Goal: Task Accomplishment & Management: Manage account settings

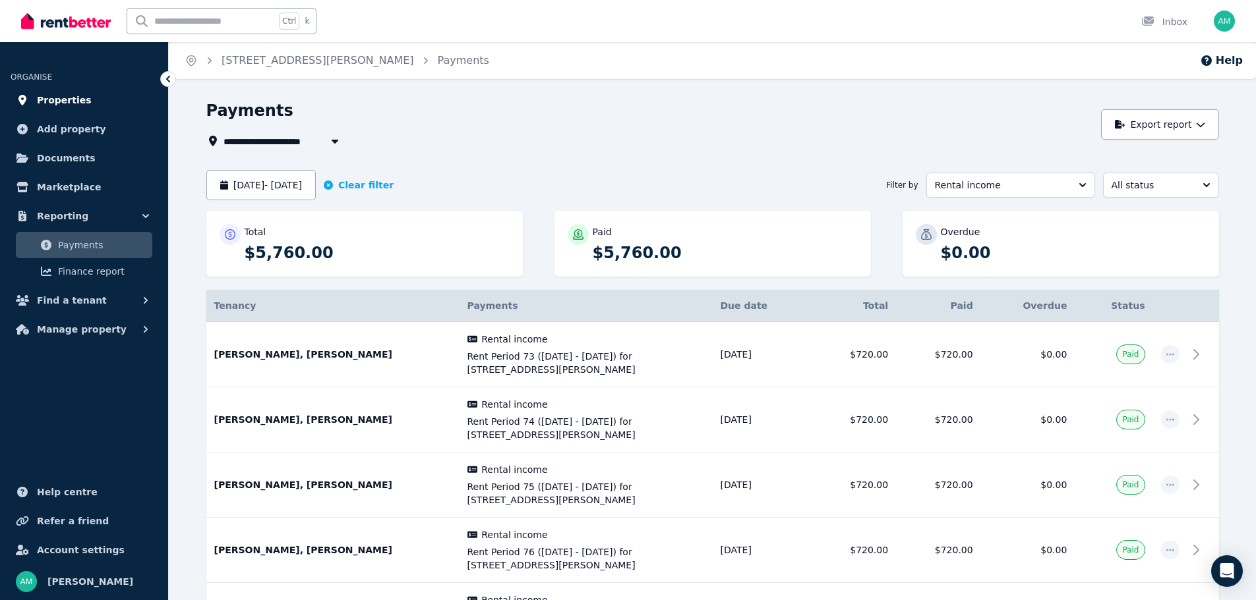
click at [75, 98] on span "Properties" at bounding box center [64, 100] width 55 height 16
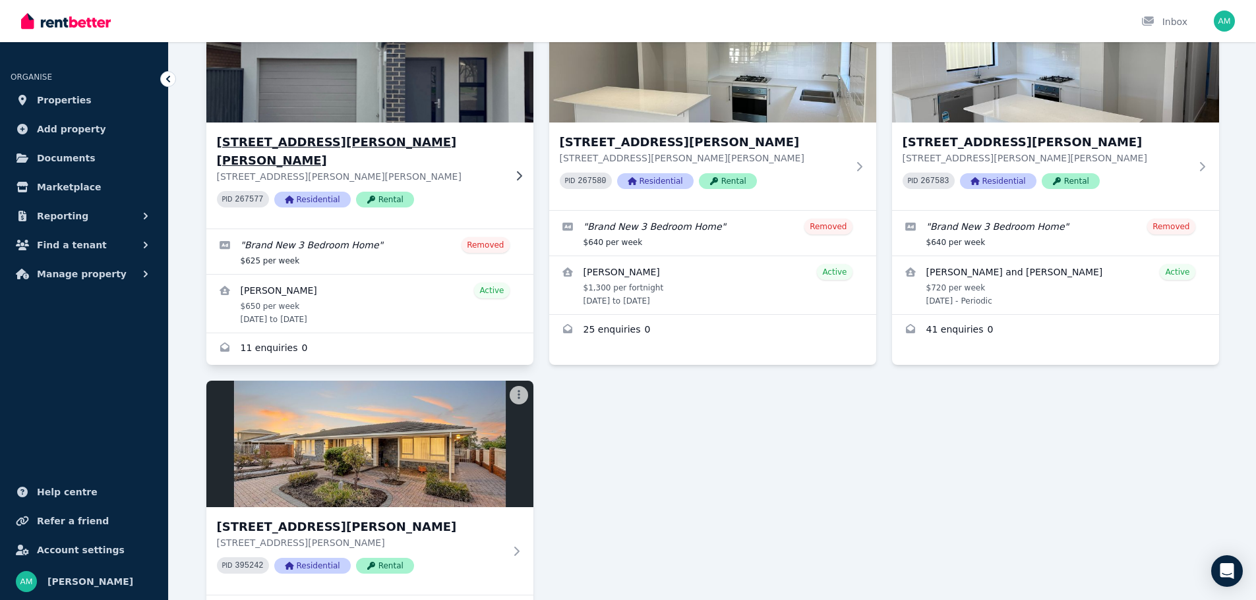
scroll to position [229, 0]
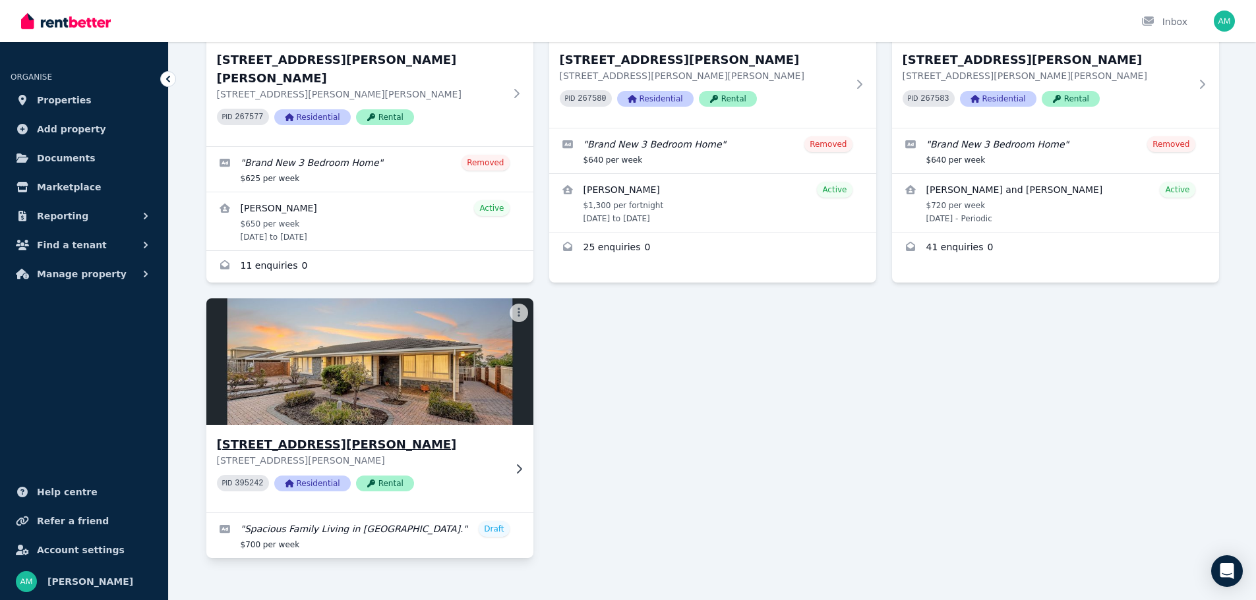
click at [353, 374] on img at bounding box center [369, 361] width 343 height 133
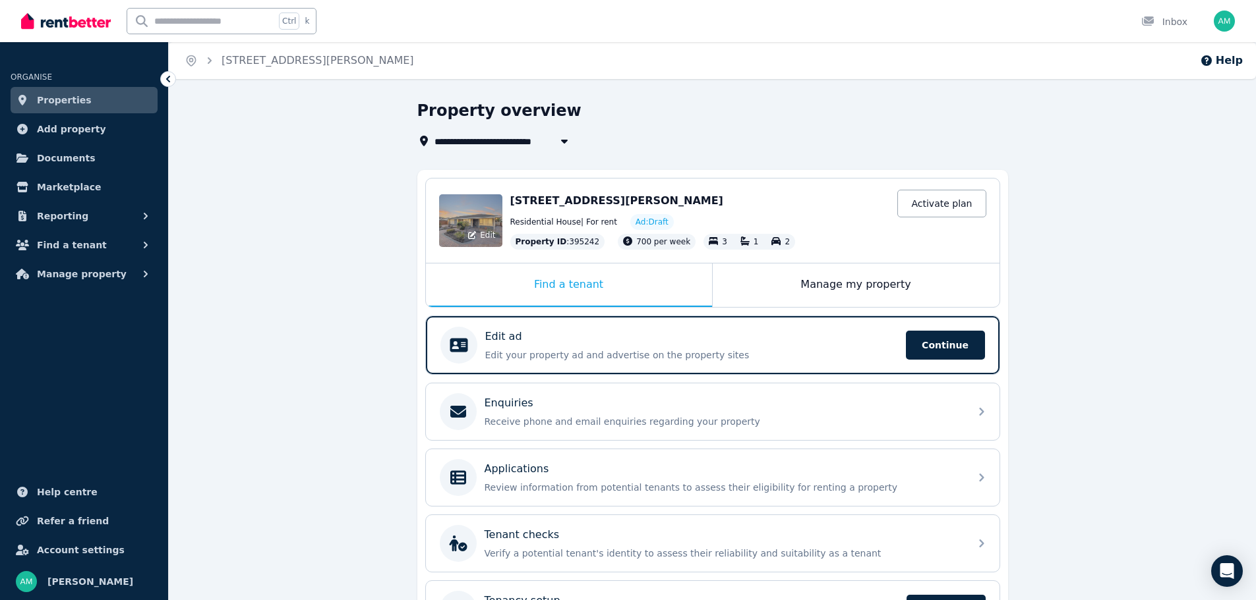
click at [490, 236] on span "Edit" at bounding box center [487, 235] width 15 height 11
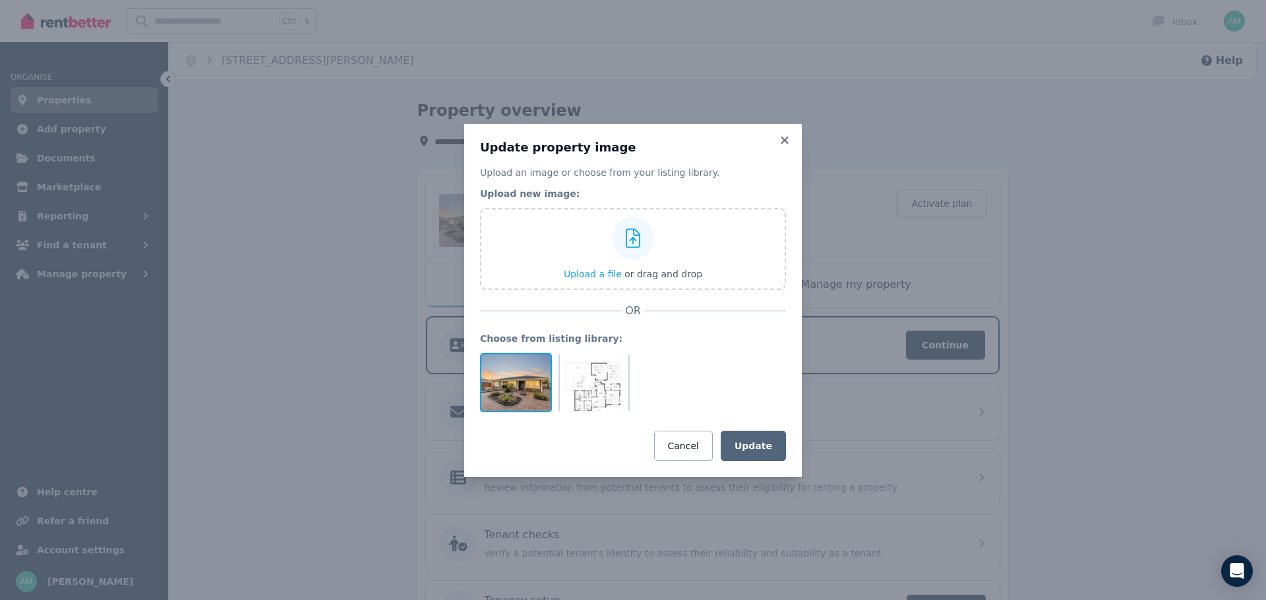
click at [525, 384] on div at bounding box center [516, 382] width 72 height 59
click at [593, 384] on div at bounding box center [594, 382] width 72 height 59
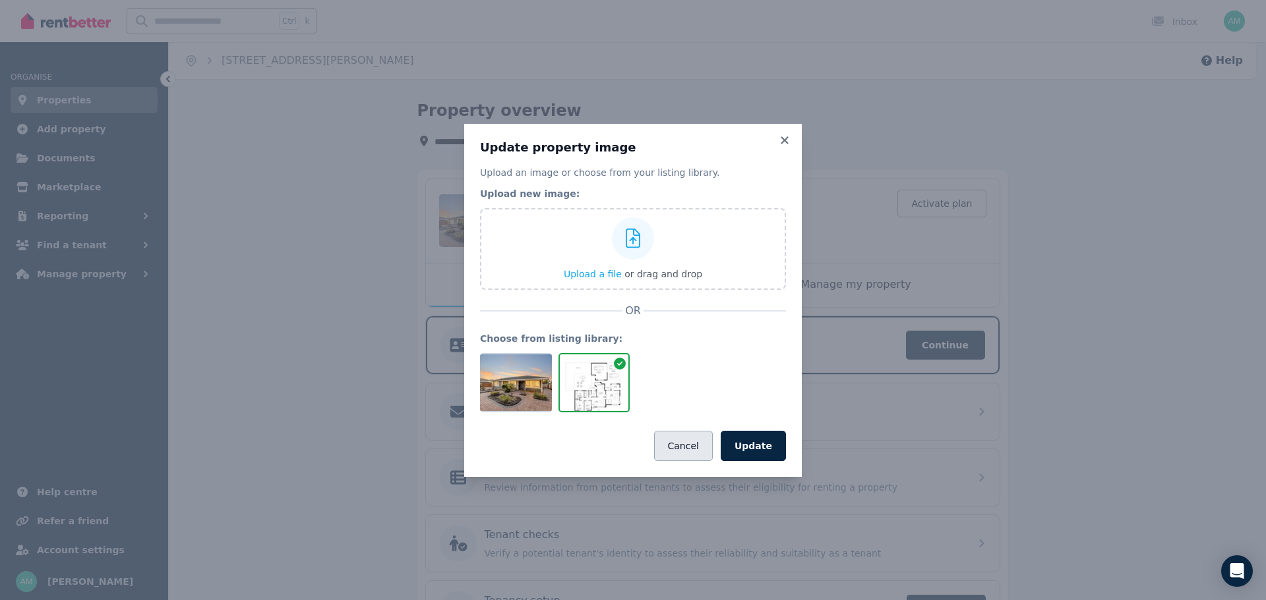
click at [676, 442] on button "Cancel" at bounding box center [683, 446] width 59 height 30
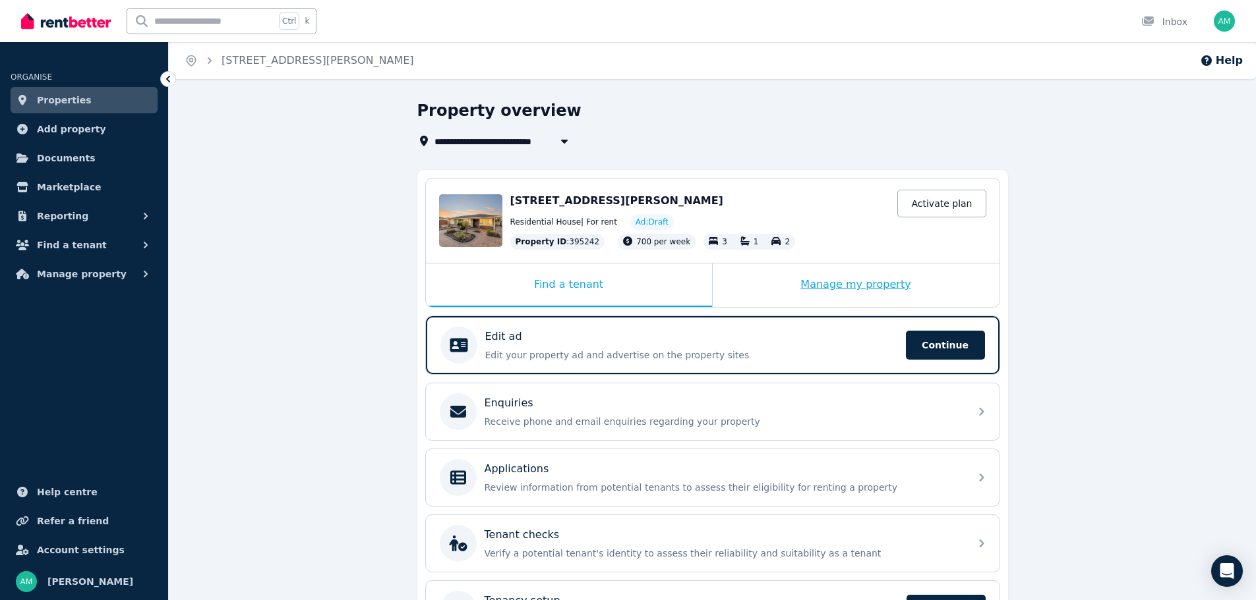
click at [836, 283] on div "Manage my property" at bounding box center [856, 286] width 287 height 44
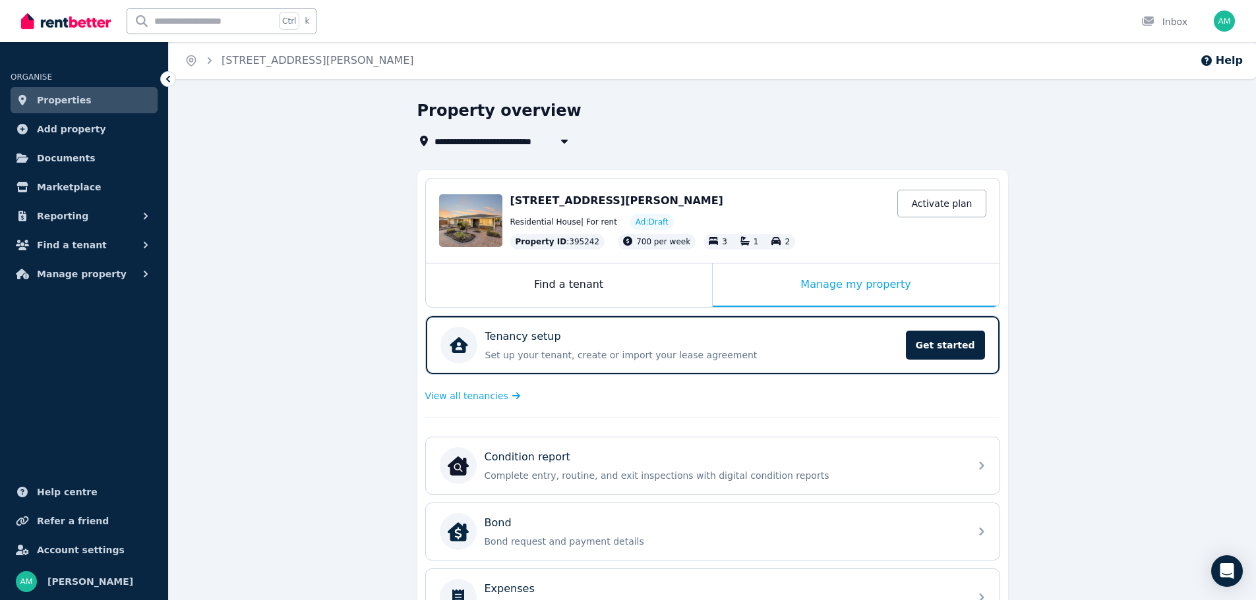
drag, startPoint x: 633, startPoint y: 200, endPoint x: 495, endPoint y: 206, distance: 138.5
click at [633, 200] on span "[STREET_ADDRESS][PERSON_NAME]" at bounding box center [616, 200] width 213 height 13
click at [495, 206] on div "Edit" at bounding box center [470, 220] width 63 height 53
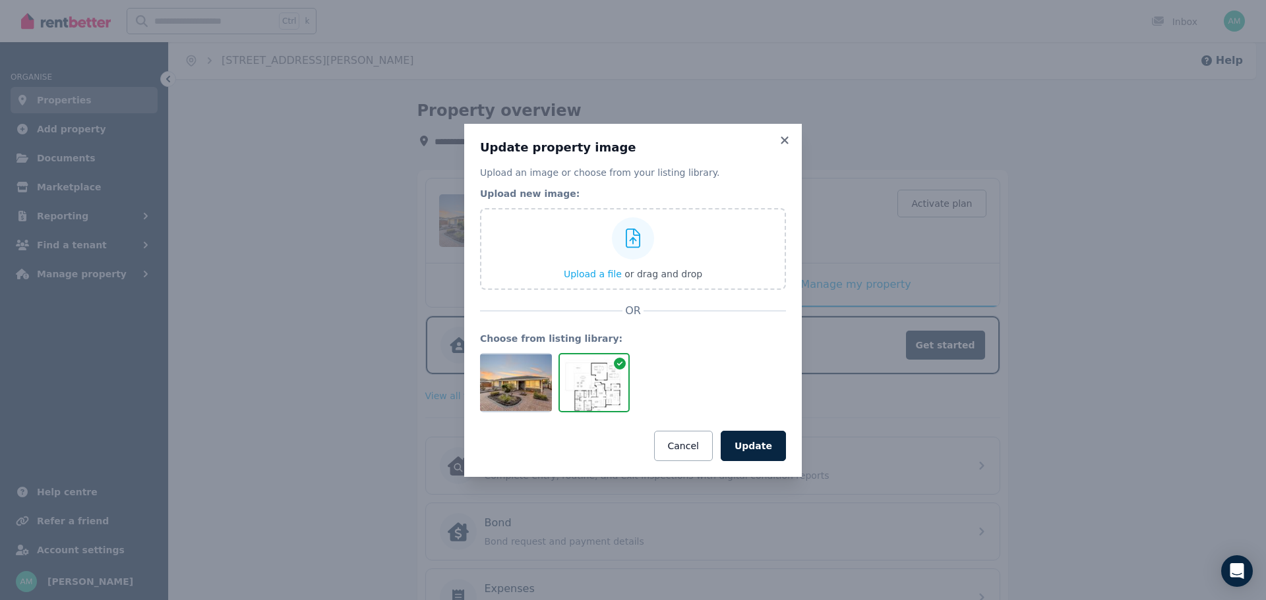
click at [622, 363] on icon at bounding box center [620, 364] width 12 height 12
click at [541, 384] on div at bounding box center [516, 382] width 72 height 59
click at [1134, 386] on div "Update property image Upload an image or choose from your listing library. Uplo…" at bounding box center [633, 300] width 1266 height 600
click at [602, 270] on span "Upload a file" at bounding box center [593, 274] width 58 height 11
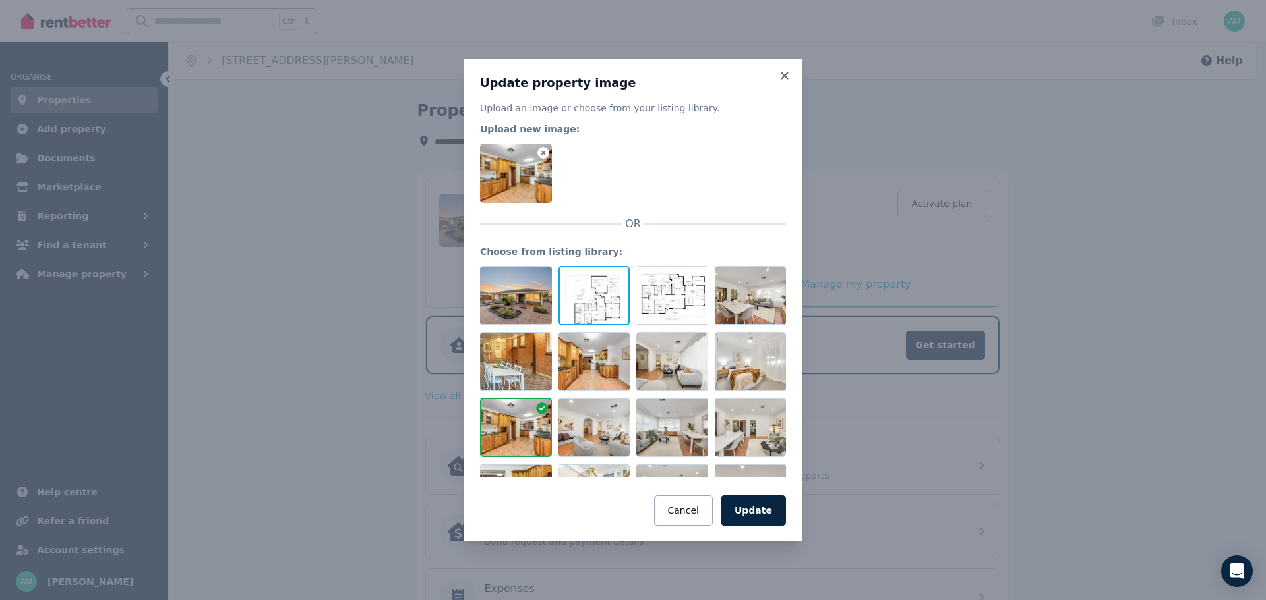
click at [588, 293] on div at bounding box center [594, 295] width 72 height 59
drag, startPoint x: 589, startPoint y: 291, endPoint x: 581, endPoint y: 285, distance: 10.1
click at [581, 285] on div at bounding box center [594, 295] width 72 height 59
click at [546, 154] on icon at bounding box center [543, 153] width 12 height 12
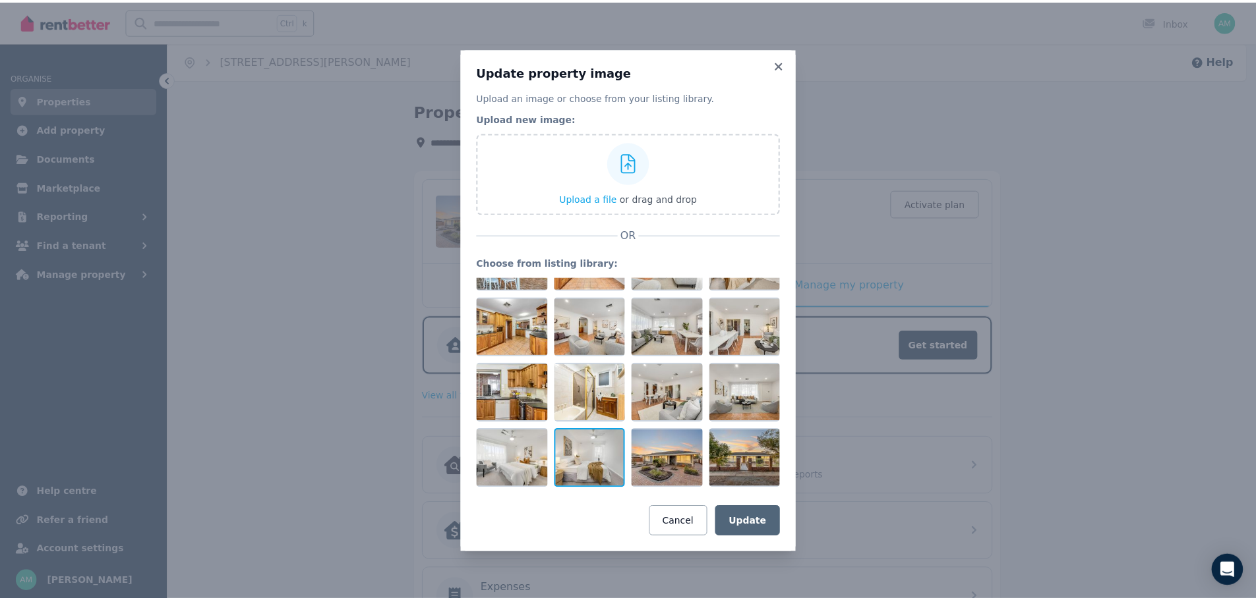
scroll to position [178, 0]
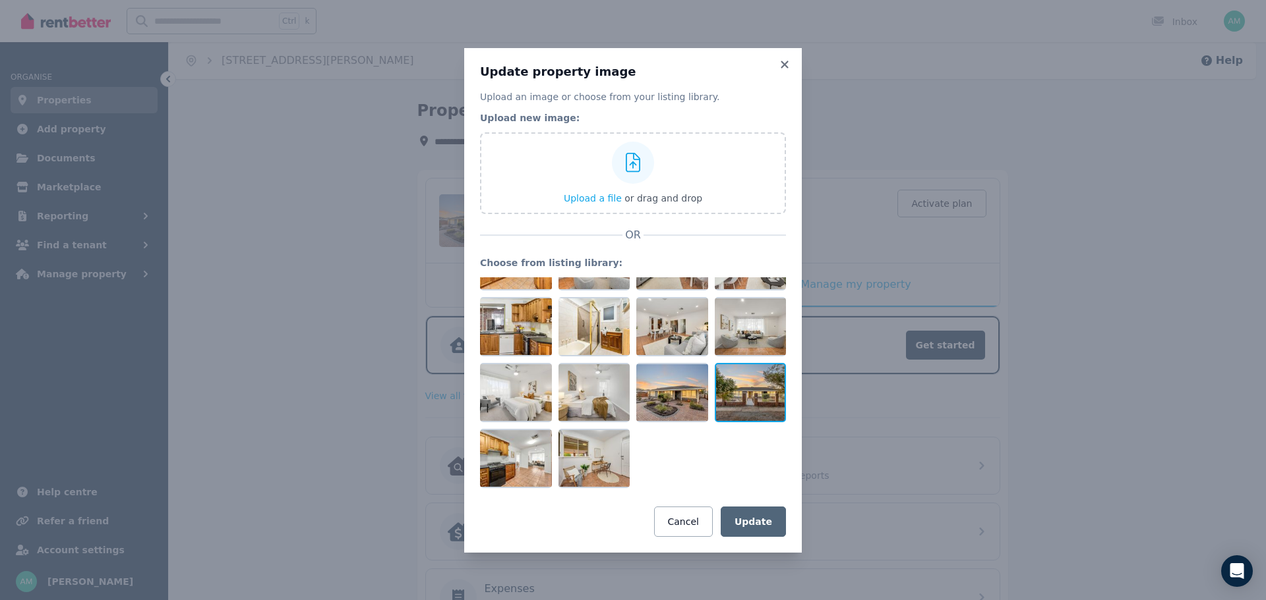
click at [741, 400] on div at bounding box center [750, 392] width 72 height 59
click at [763, 531] on button "Update" at bounding box center [752, 522] width 65 height 30
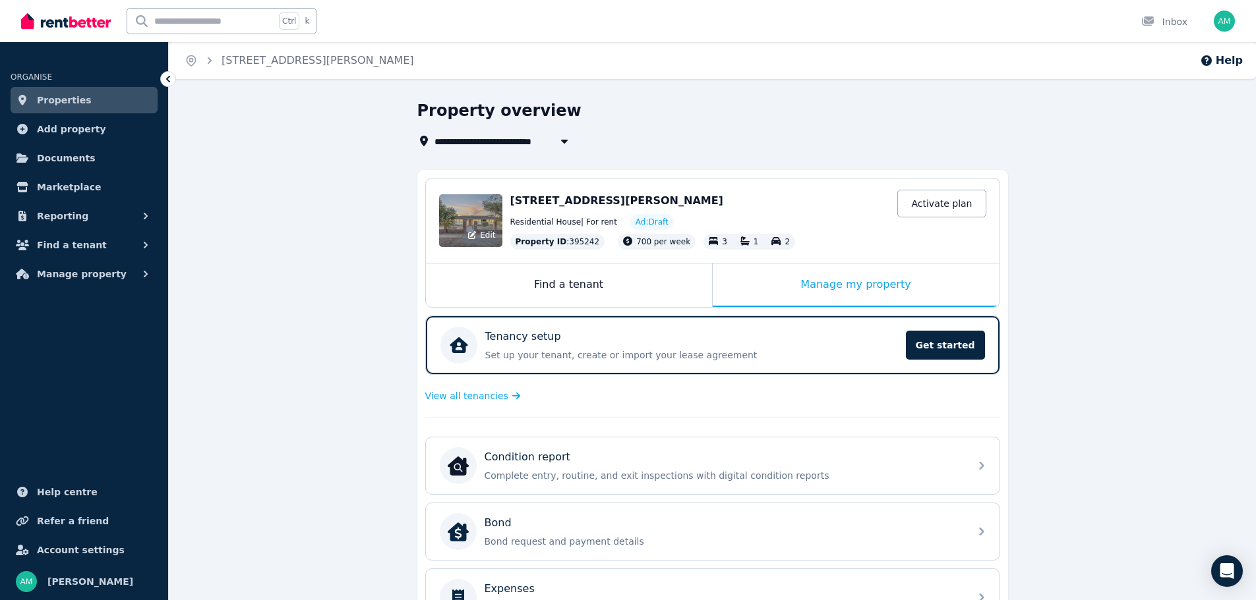
click at [477, 207] on div "Edit" at bounding box center [470, 220] width 63 height 53
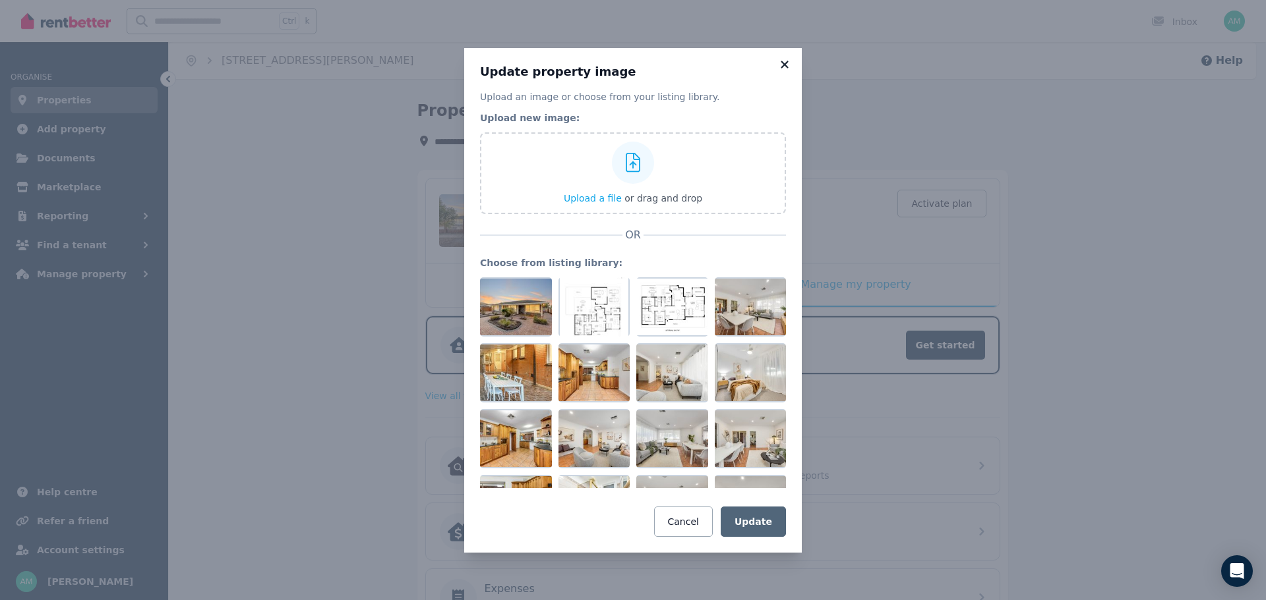
click at [786, 59] on icon at bounding box center [784, 65] width 13 height 12
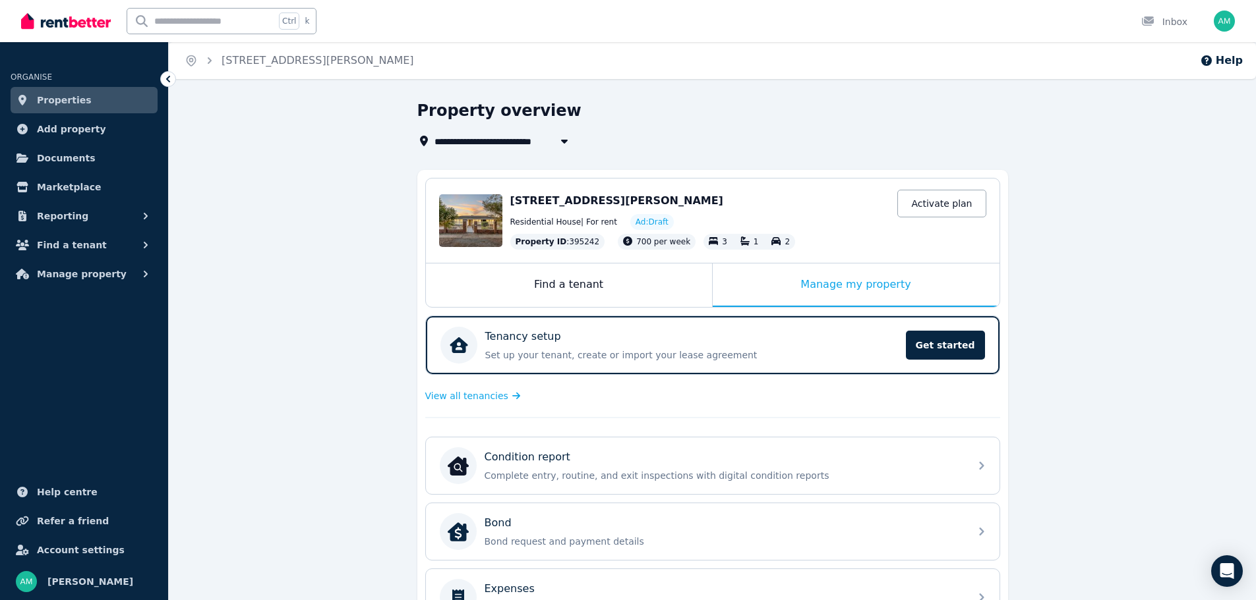
click at [820, 220] on div "Residential House | For rent Ad: Draft" at bounding box center [748, 222] width 476 height 16
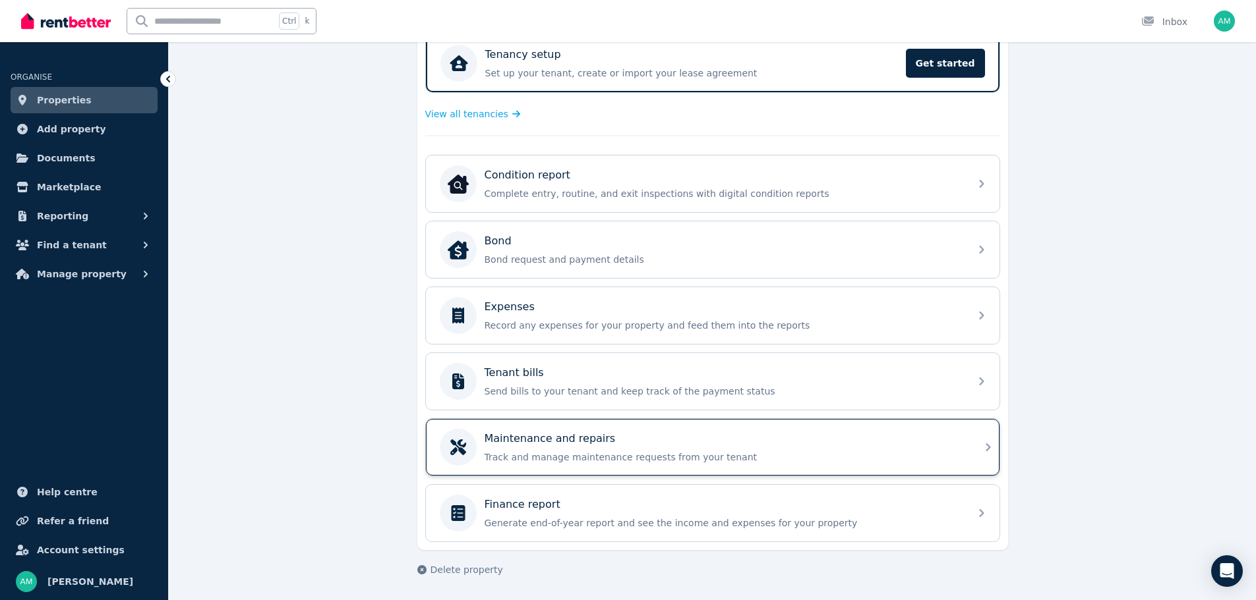
scroll to position [18, 0]
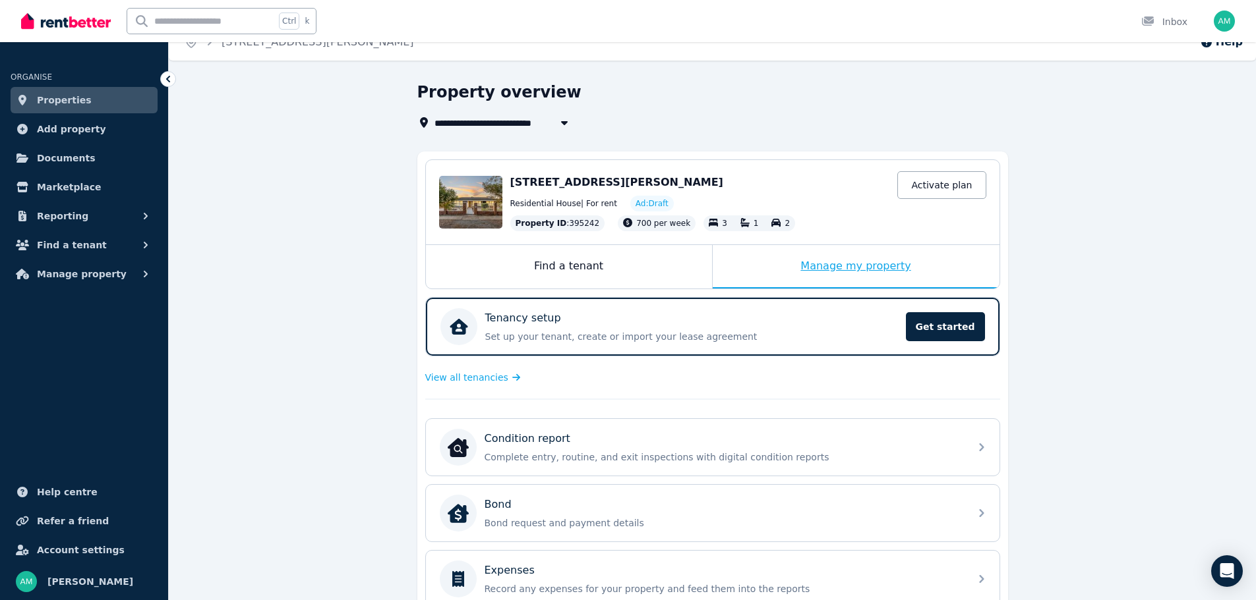
click at [883, 259] on div "Manage my property" at bounding box center [856, 267] width 287 height 44
click at [547, 265] on div "Find a tenant" at bounding box center [569, 267] width 286 height 44
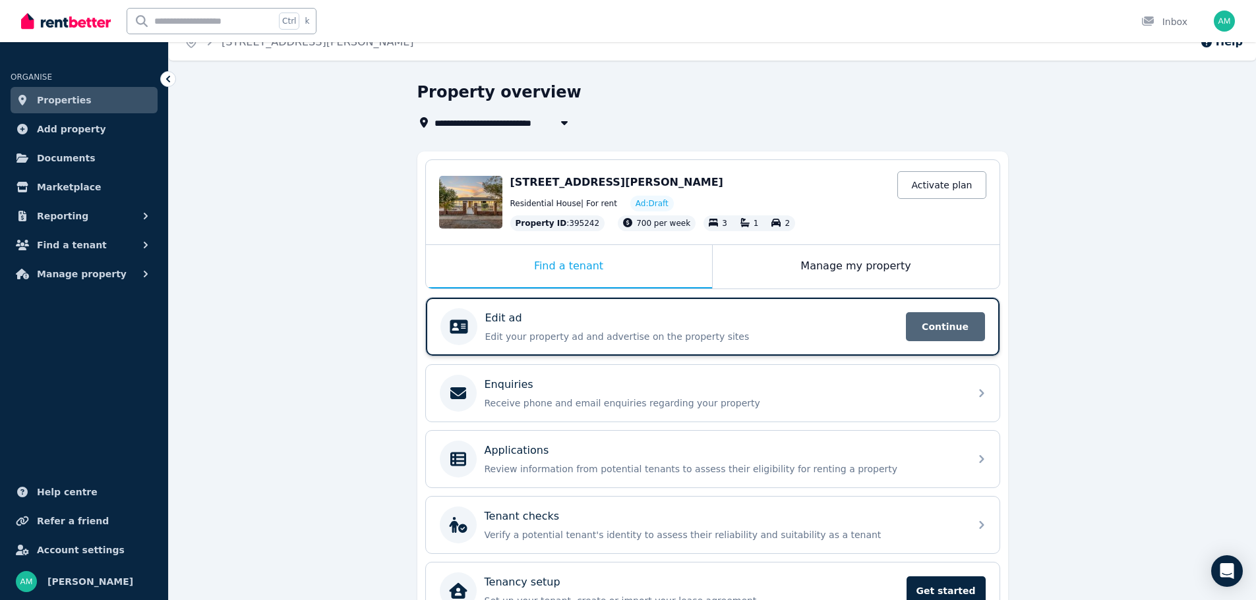
click at [915, 330] on span "Continue" at bounding box center [945, 326] width 79 height 29
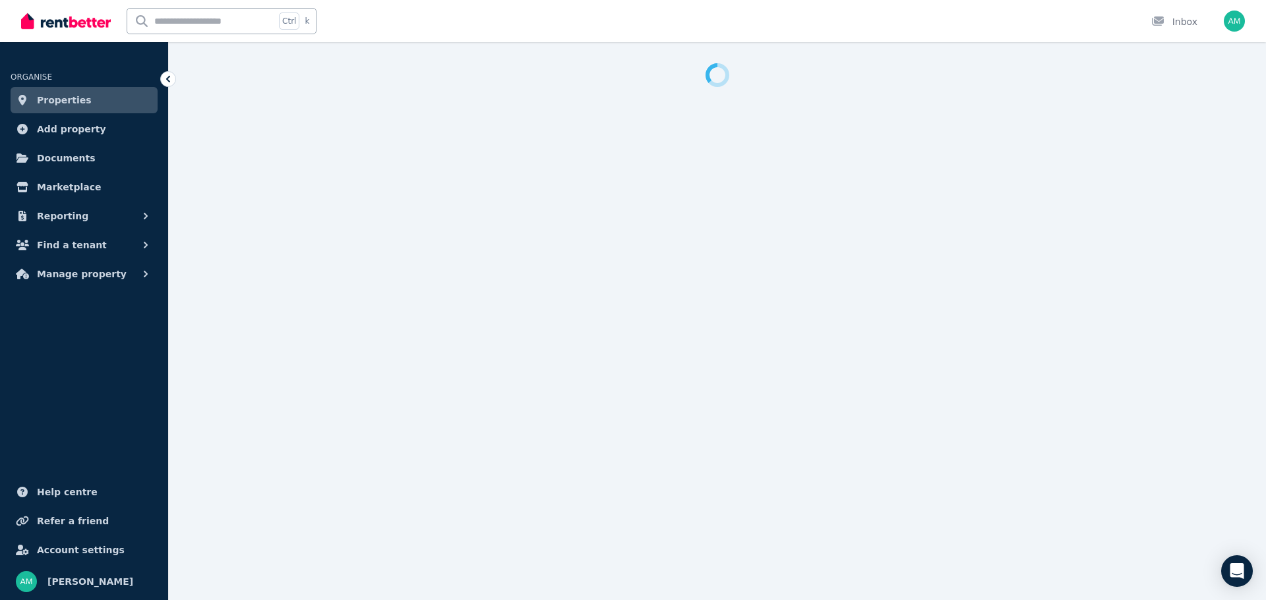
select select "**"
select select "**********"
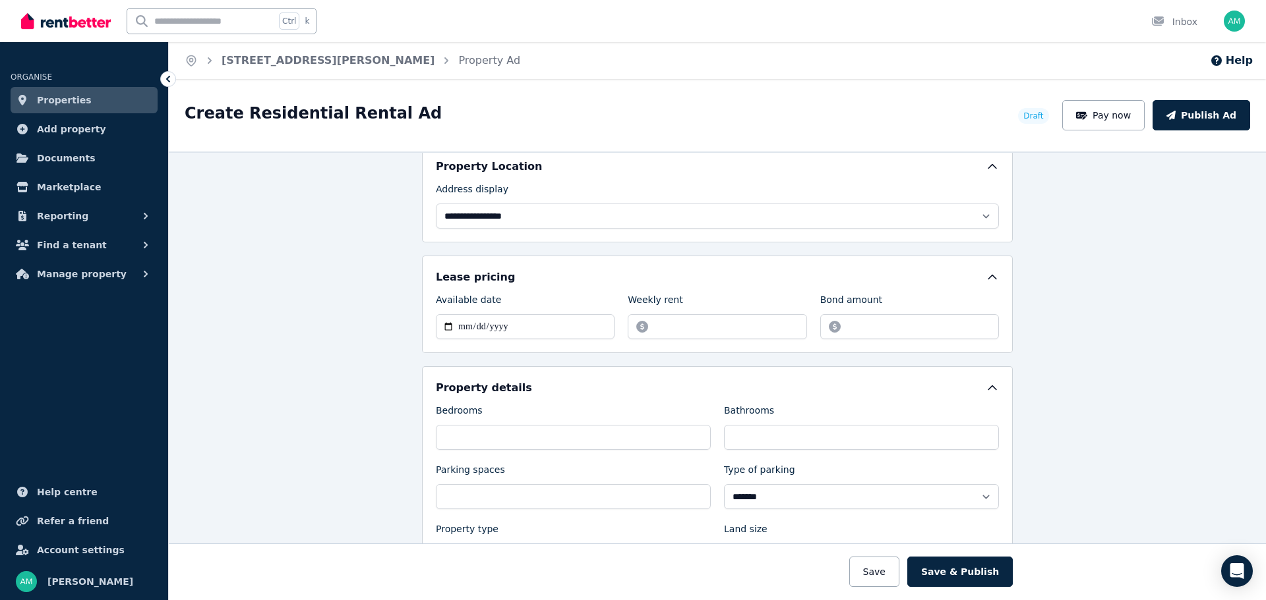
scroll to position [330, 0]
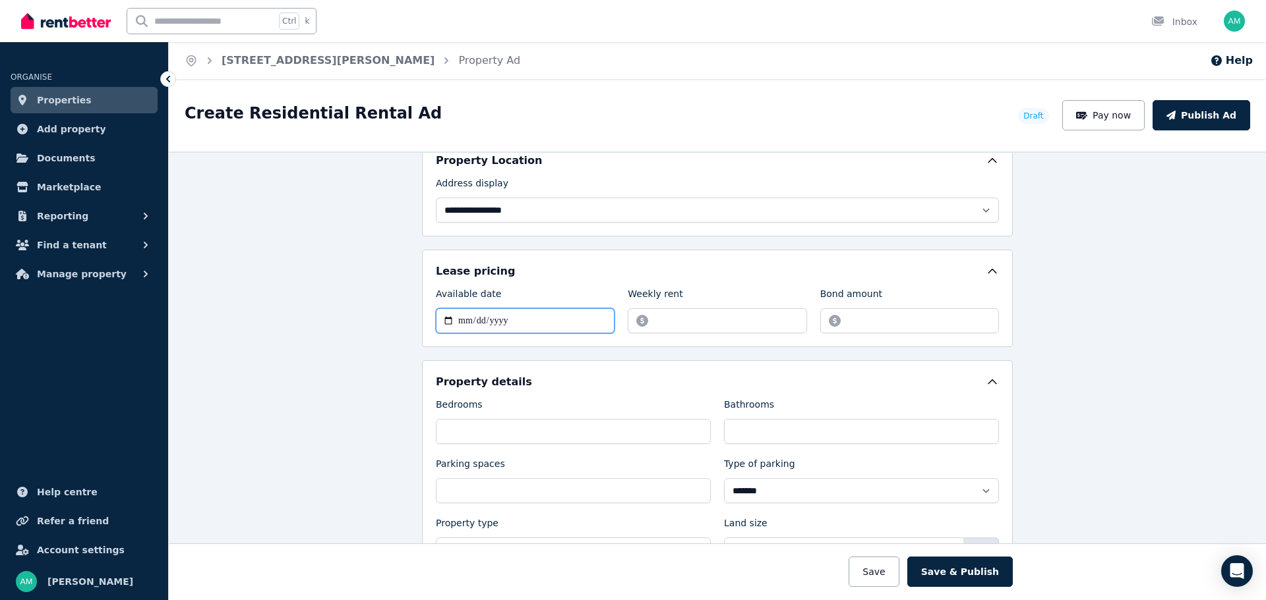
click at [459, 324] on input "**********" at bounding box center [525, 320] width 179 height 25
click at [520, 285] on div "**********" at bounding box center [717, 299] width 563 height 70
click at [663, 318] on input "******" at bounding box center [716, 320] width 179 height 25
click at [374, 312] on div "**********" at bounding box center [717, 376] width 1097 height 449
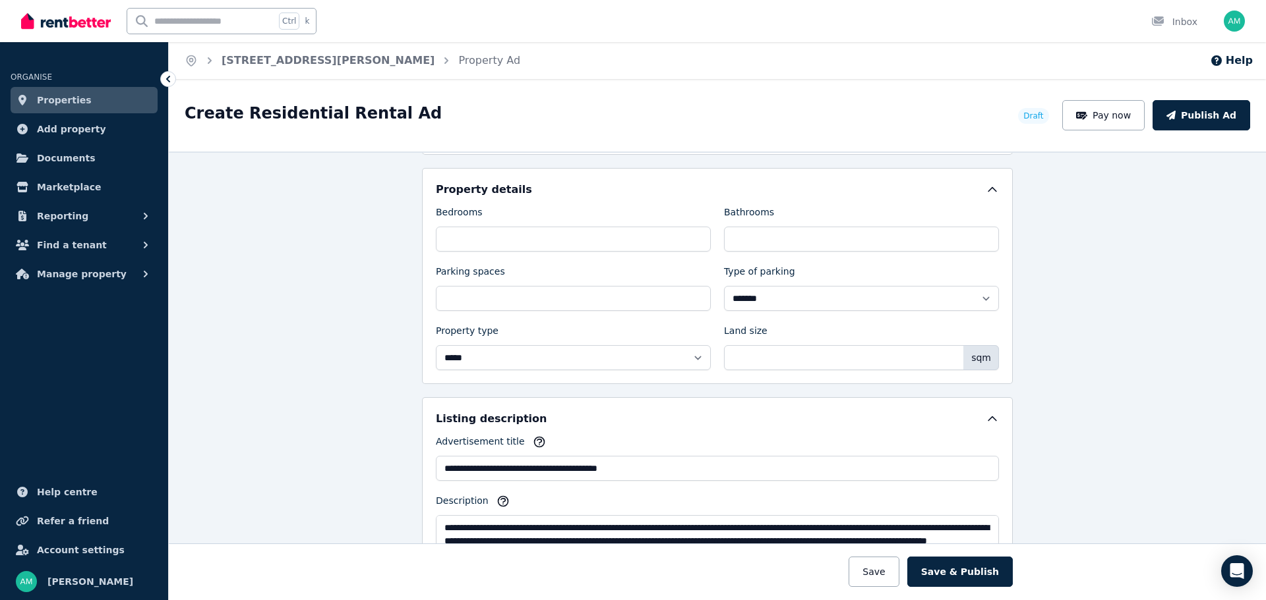
scroll to position [527, 0]
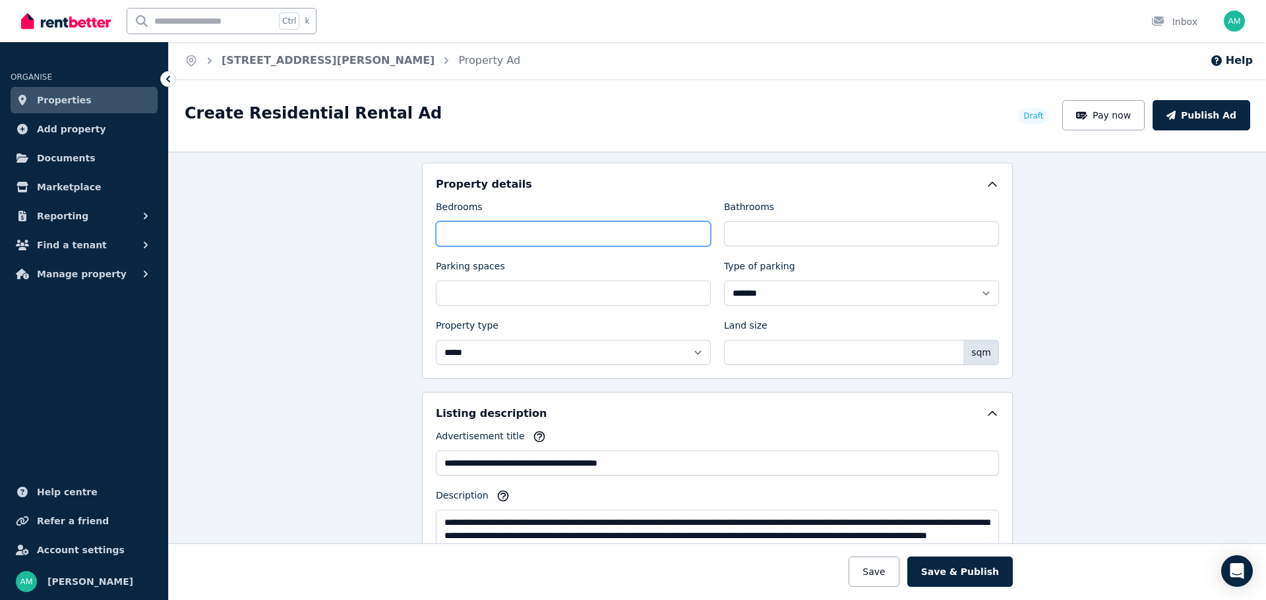
drag, startPoint x: 461, startPoint y: 232, endPoint x: 401, endPoint y: 232, distance: 60.6
click at [401, 232] on div "**********" at bounding box center [717, 376] width 1097 height 449
type input "*"
click at [332, 264] on div "**********" at bounding box center [717, 376] width 1097 height 449
click at [1188, 322] on div "**********" at bounding box center [717, 376] width 1097 height 449
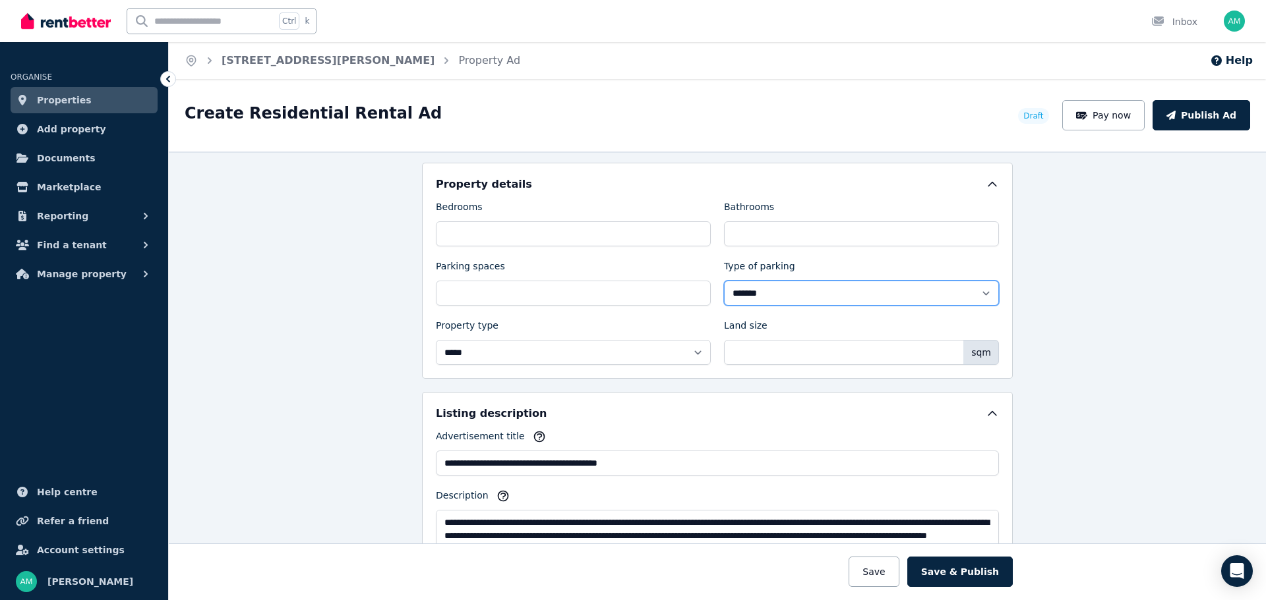
click at [987, 291] on select "**********" at bounding box center [861, 293] width 275 height 25
select select
click at [724, 281] on select "**********" at bounding box center [861, 293] width 275 height 25
click at [1057, 306] on div "**********" at bounding box center [717, 376] width 1097 height 449
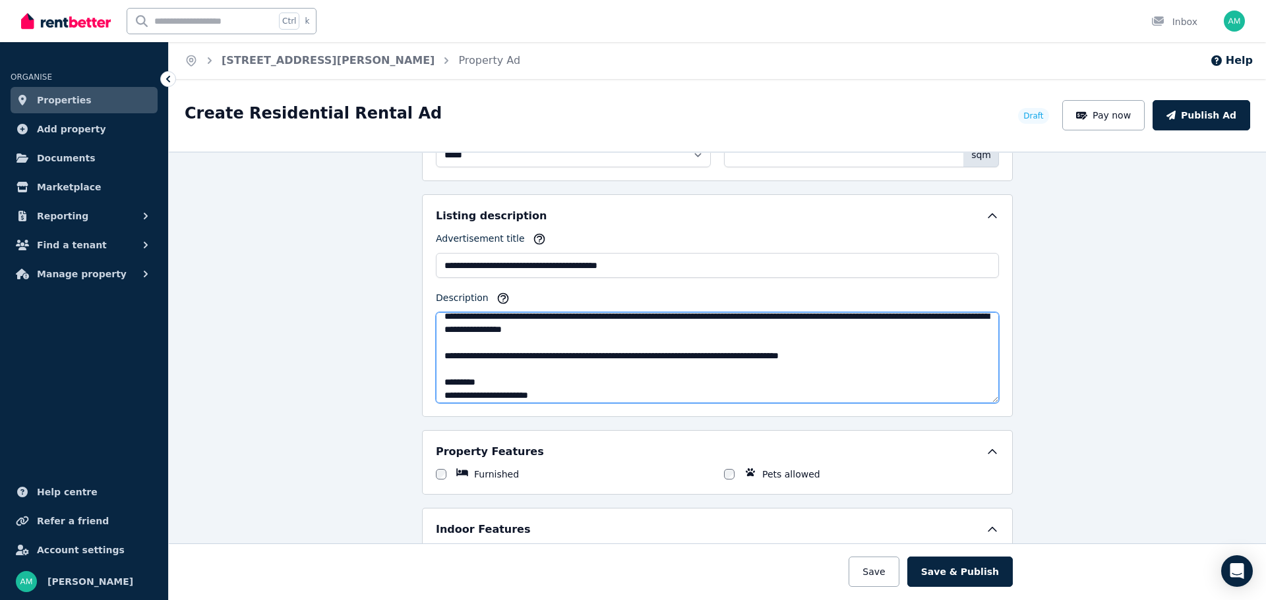
scroll to position [85, 0]
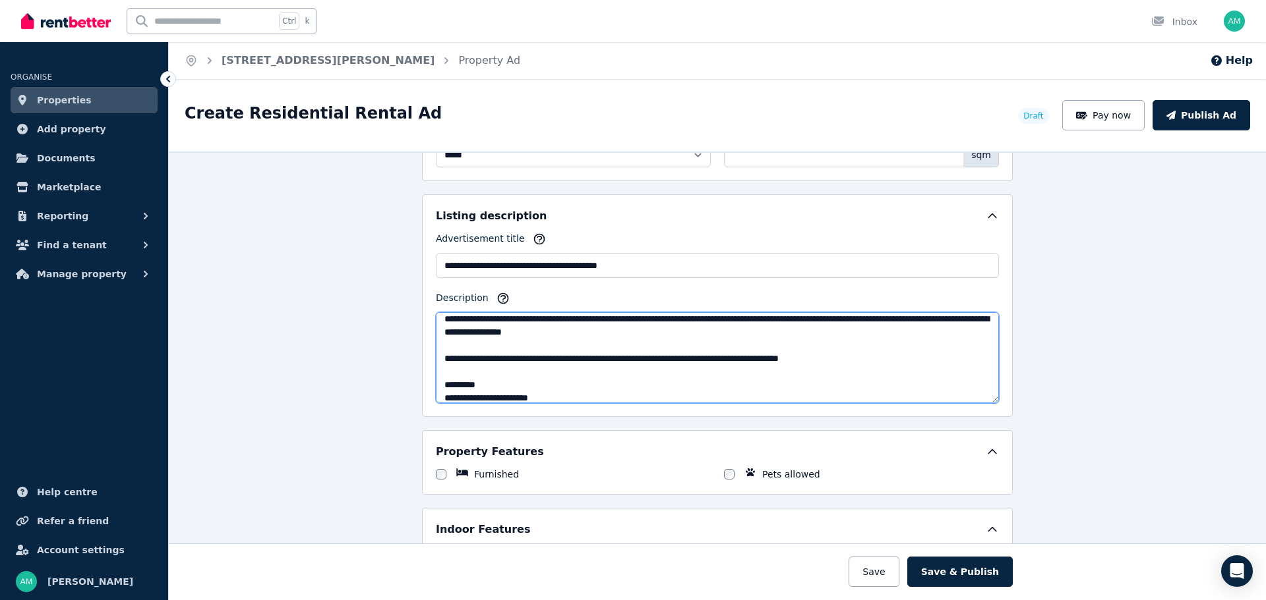
drag, startPoint x: 697, startPoint y: 324, endPoint x: 863, endPoint y: 371, distance: 172.6
click at [863, 371] on textarea "Description" at bounding box center [717, 357] width 563 height 91
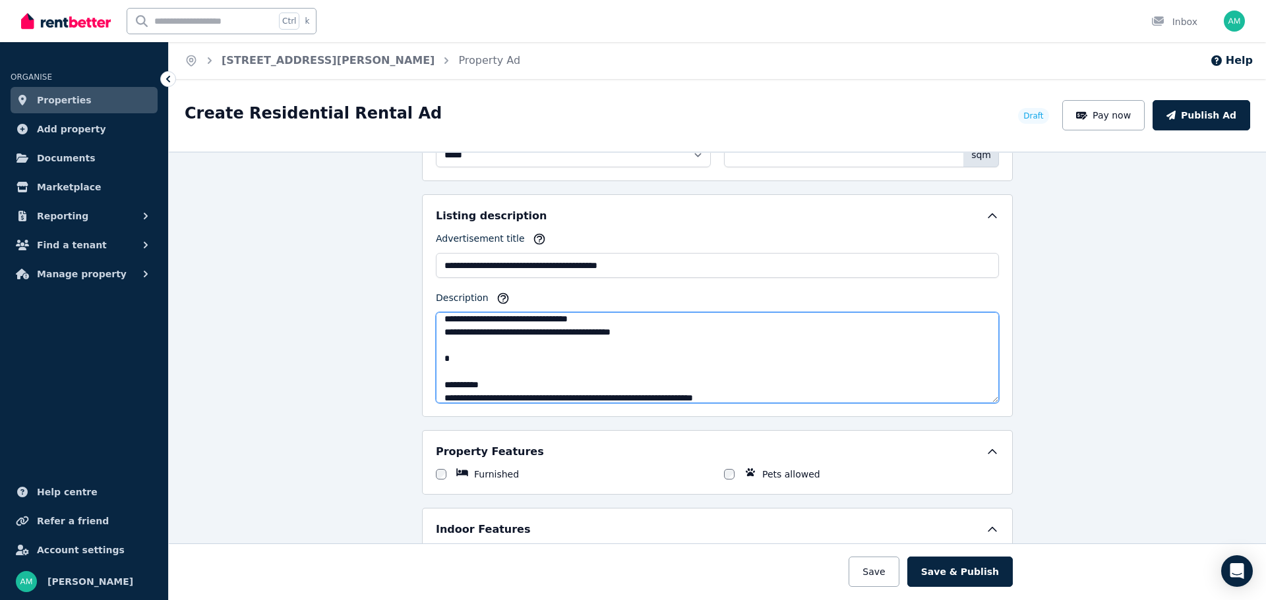
scroll to position [151, 0]
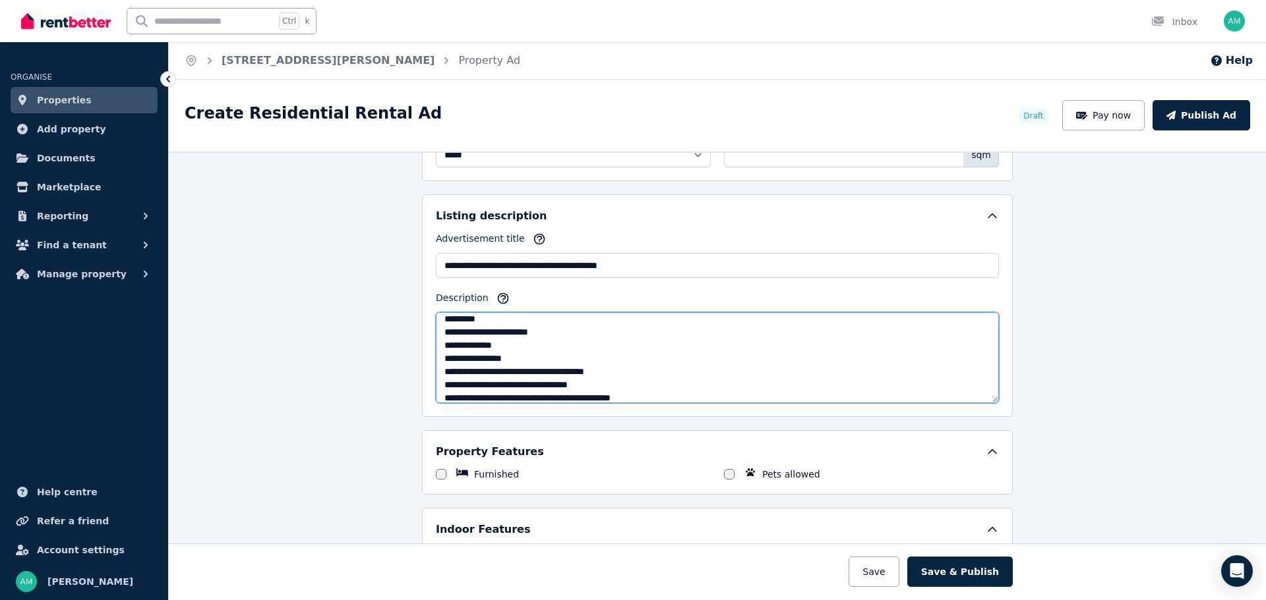
drag, startPoint x: 522, startPoint y: 359, endPoint x: 455, endPoint y: 359, distance: 67.2
click at [455, 359] on textarea "Description" at bounding box center [717, 357] width 563 height 91
click at [460, 359] on textarea "Description" at bounding box center [717, 357] width 563 height 91
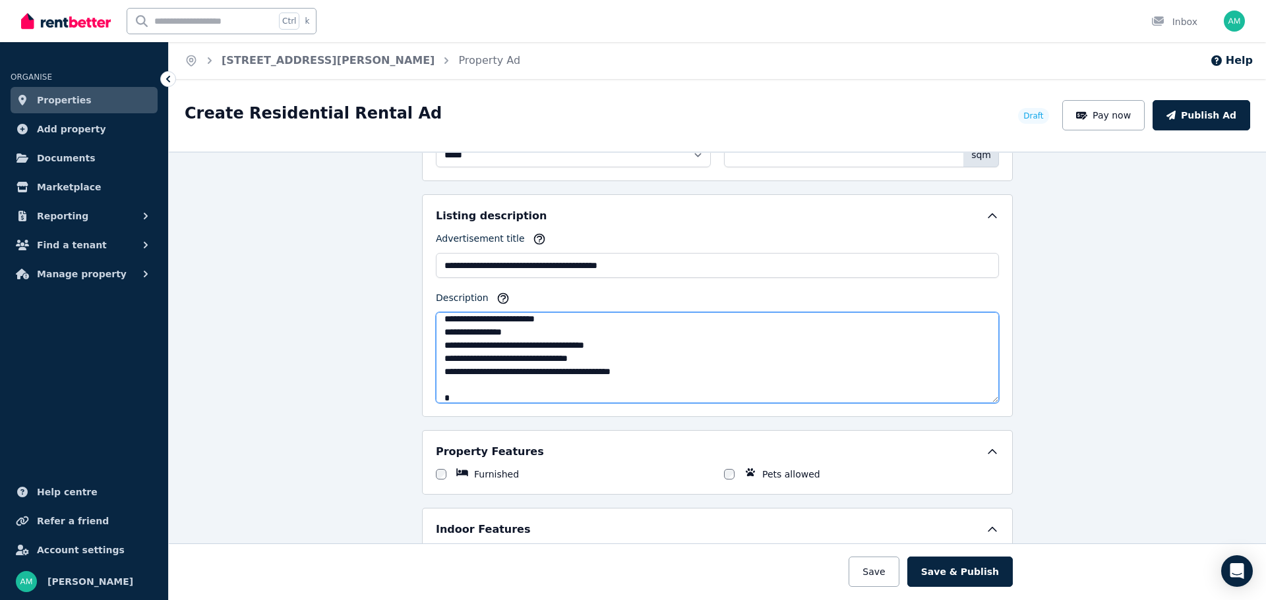
drag, startPoint x: 642, startPoint y: 357, endPoint x: 380, endPoint y: 352, distance: 262.4
click at [380, 352] on div "**********" at bounding box center [717, 376] width 1097 height 449
drag, startPoint x: 658, startPoint y: 376, endPoint x: 432, endPoint y: 375, distance: 226.7
click at [436, 375] on textarea "Description" at bounding box center [717, 357] width 563 height 91
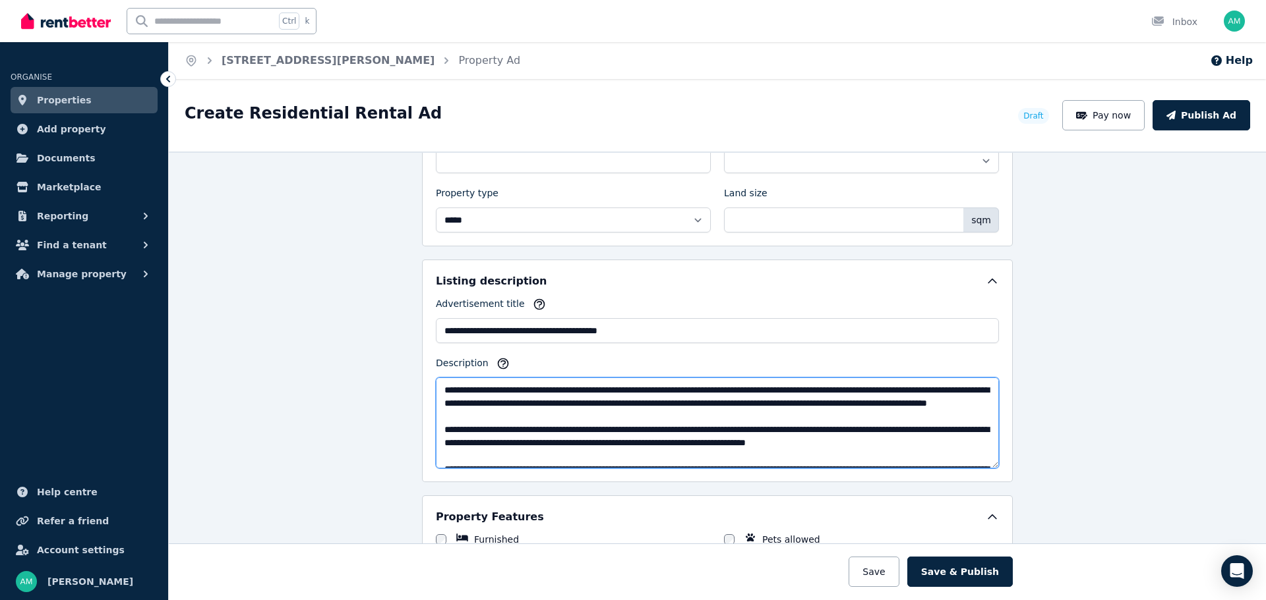
scroll to position [659, 0]
click at [436, 391] on textarea "Description" at bounding box center [717, 423] width 563 height 91
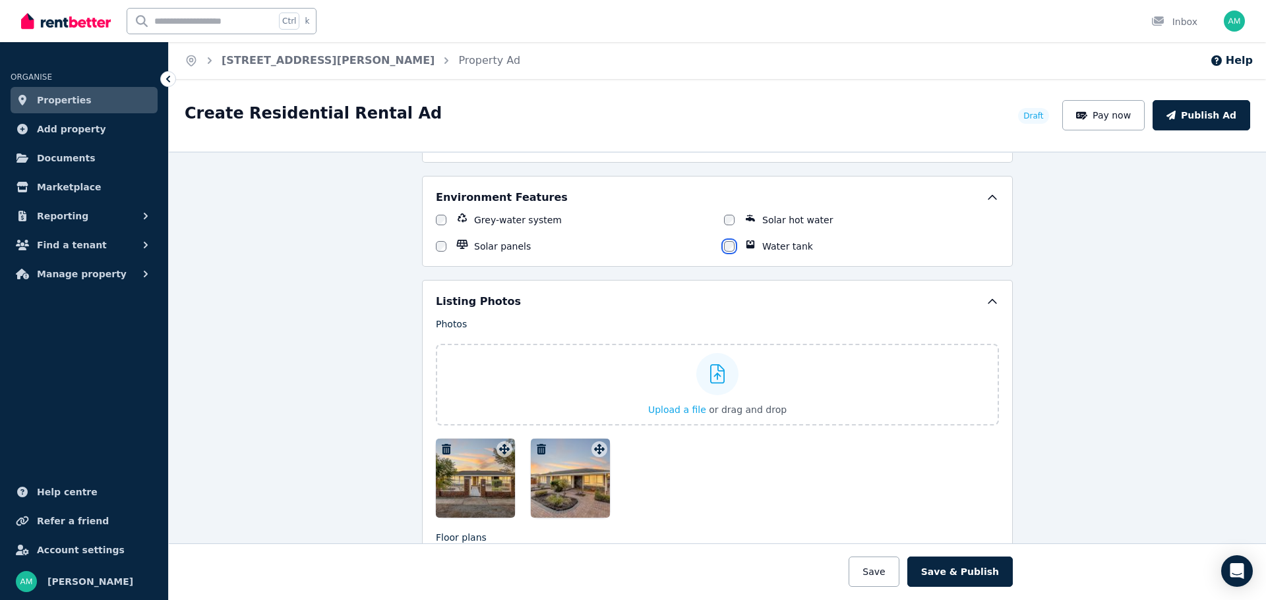
scroll to position [1516, 0]
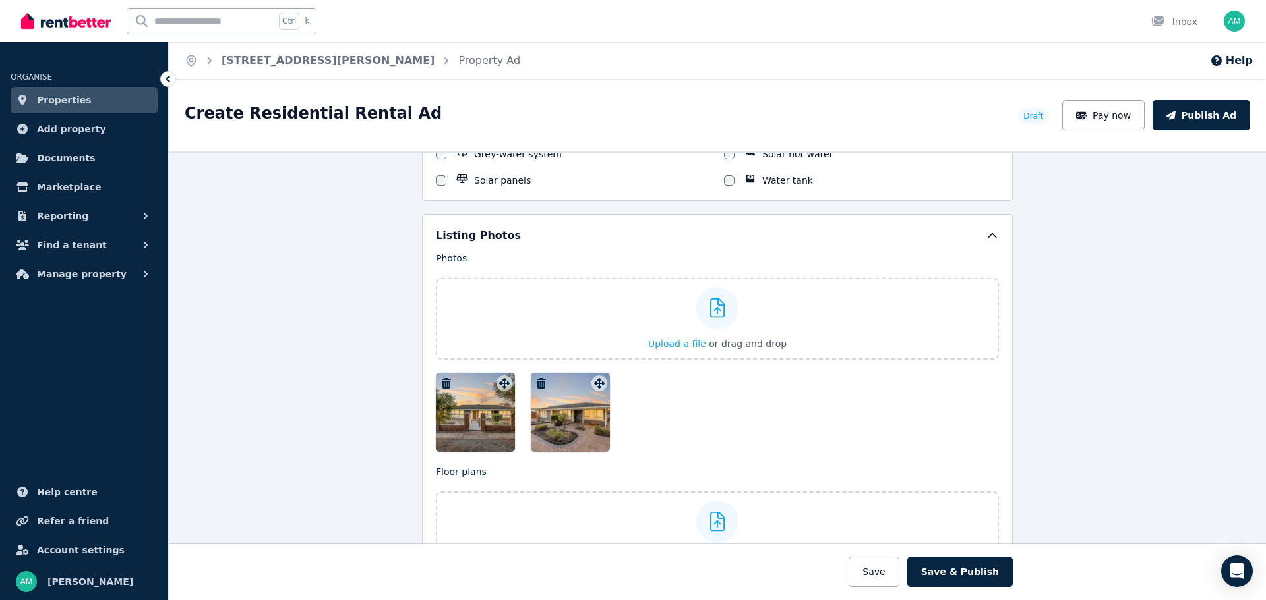
click at [539, 380] on icon "button" at bounding box center [541, 383] width 9 height 11
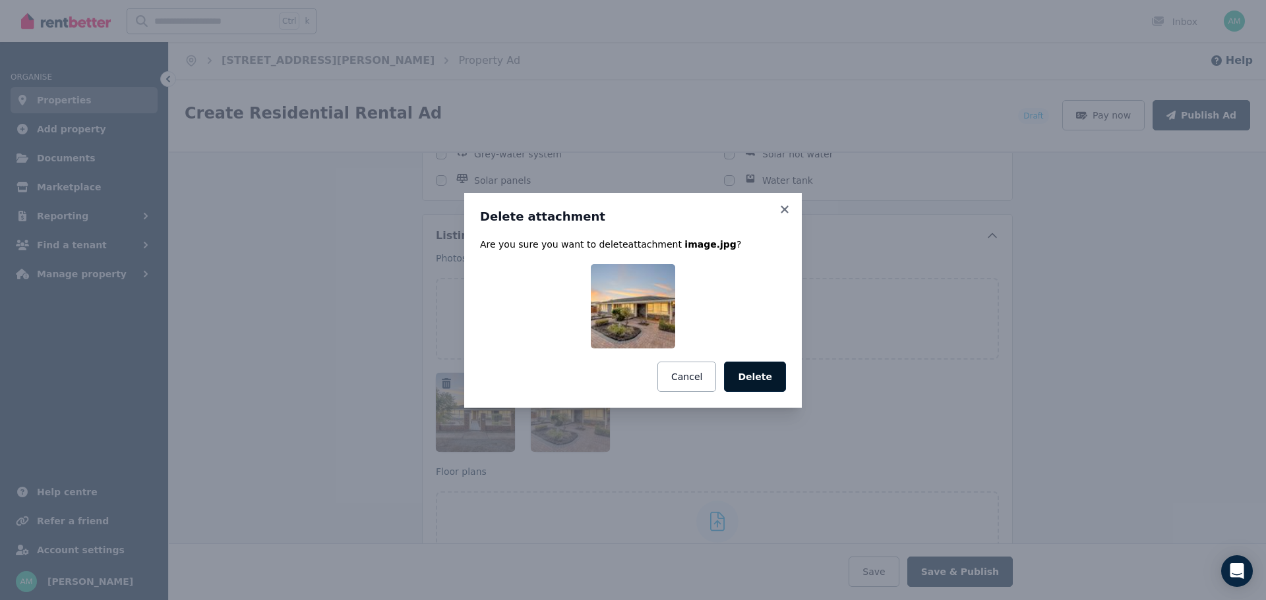
click at [765, 387] on button "Delete" at bounding box center [755, 377] width 62 height 30
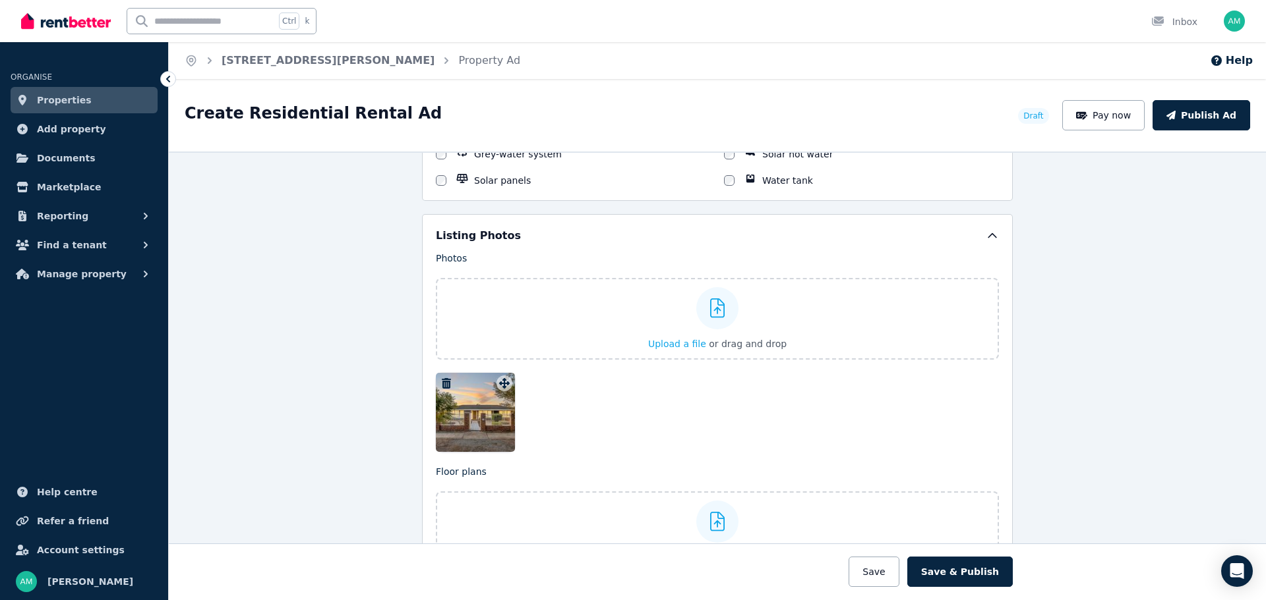
click at [442, 379] on icon "button" at bounding box center [446, 383] width 9 height 11
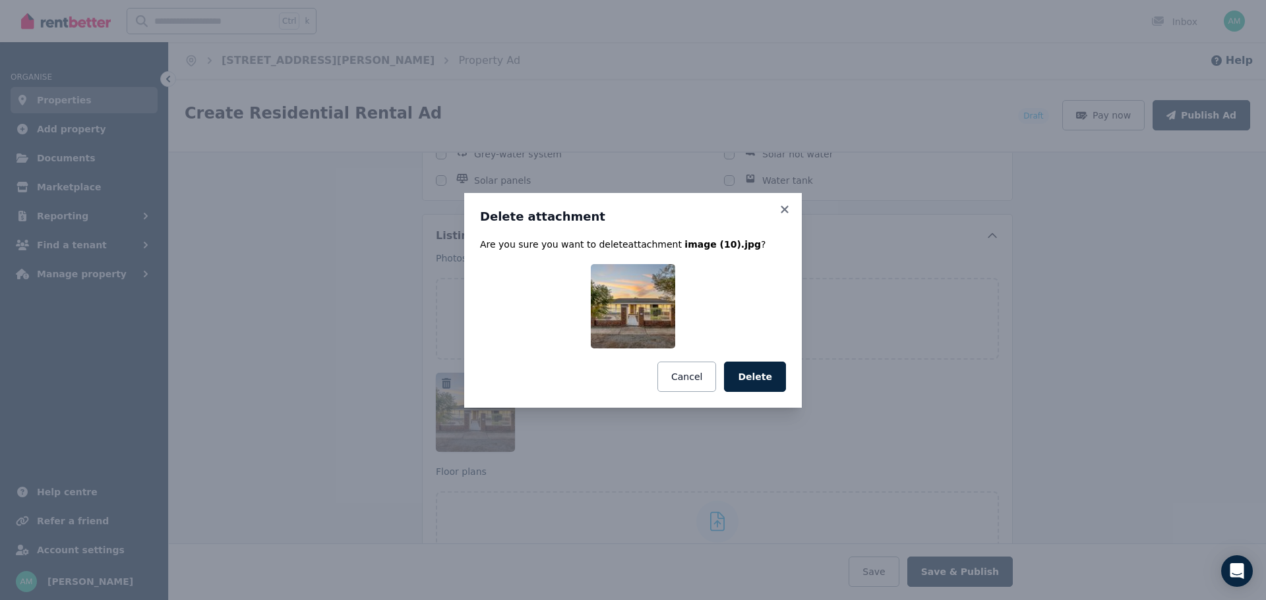
click at [764, 388] on button "Delete" at bounding box center [755, 377] width 62 height 30
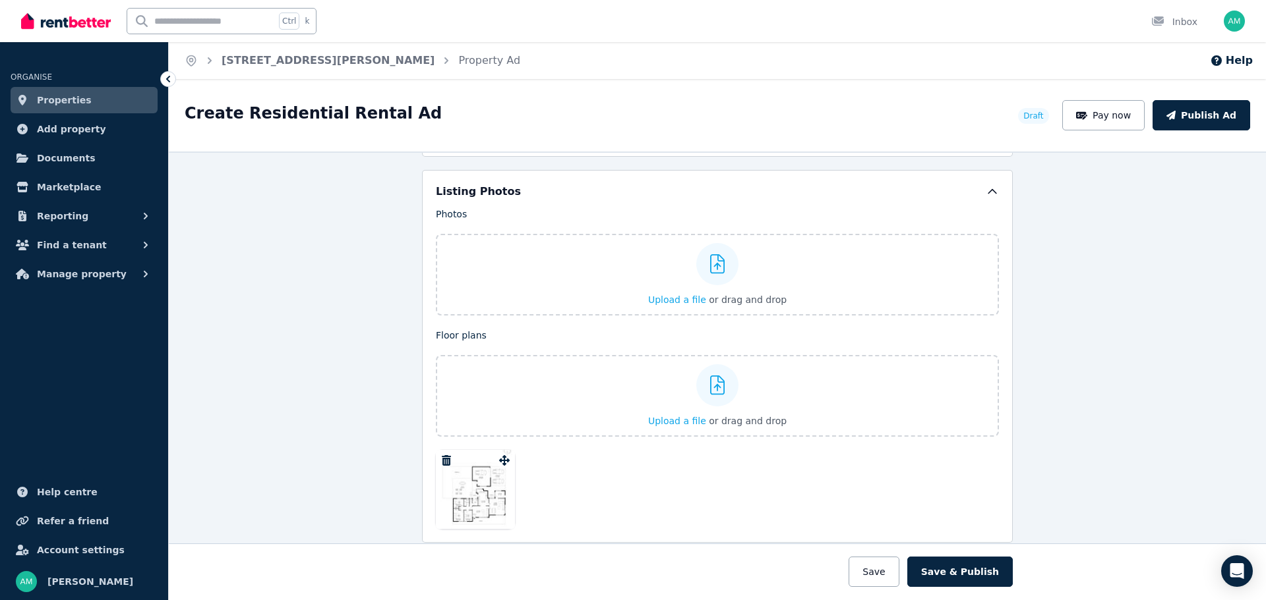
scroll to position [1582, 0]
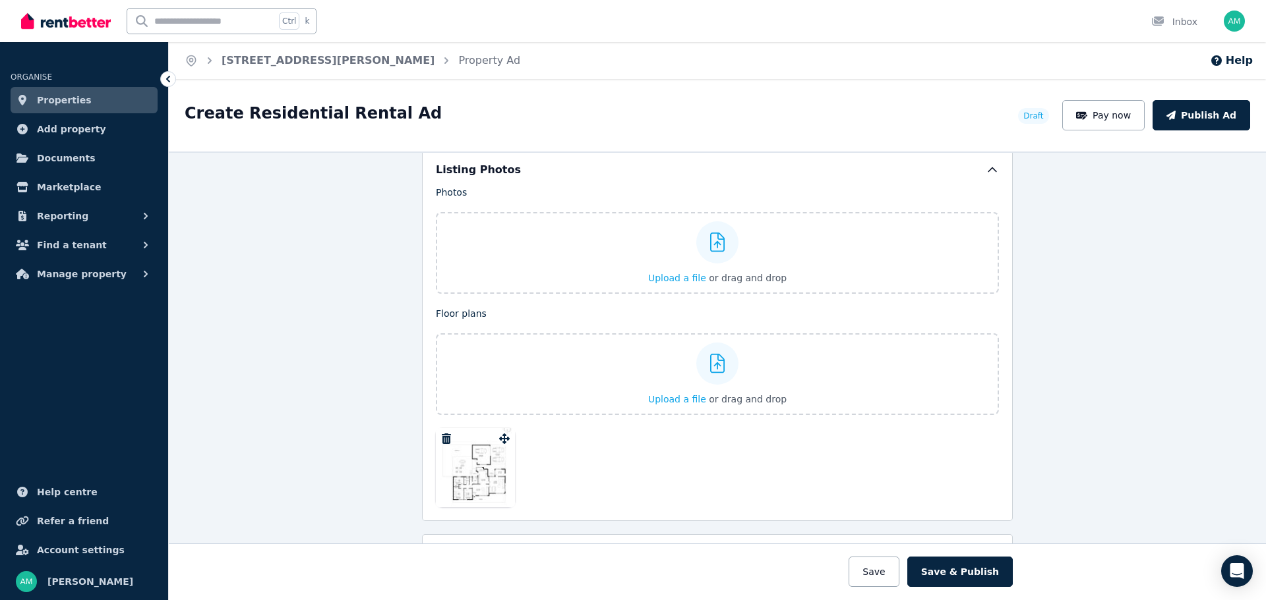
click at [444, 436] on icon "button" at bounding box center [446, 439] width 9 height 11
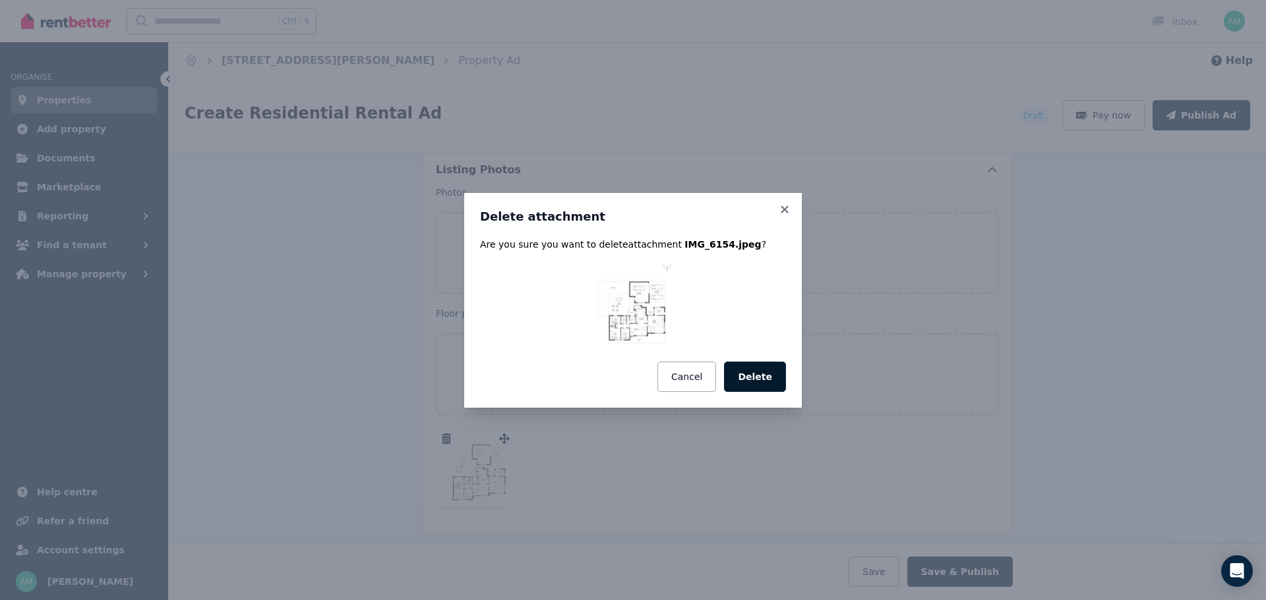
click at [752, 374] on button "Delete" at bounding box center [755, 377] width 62 height 30
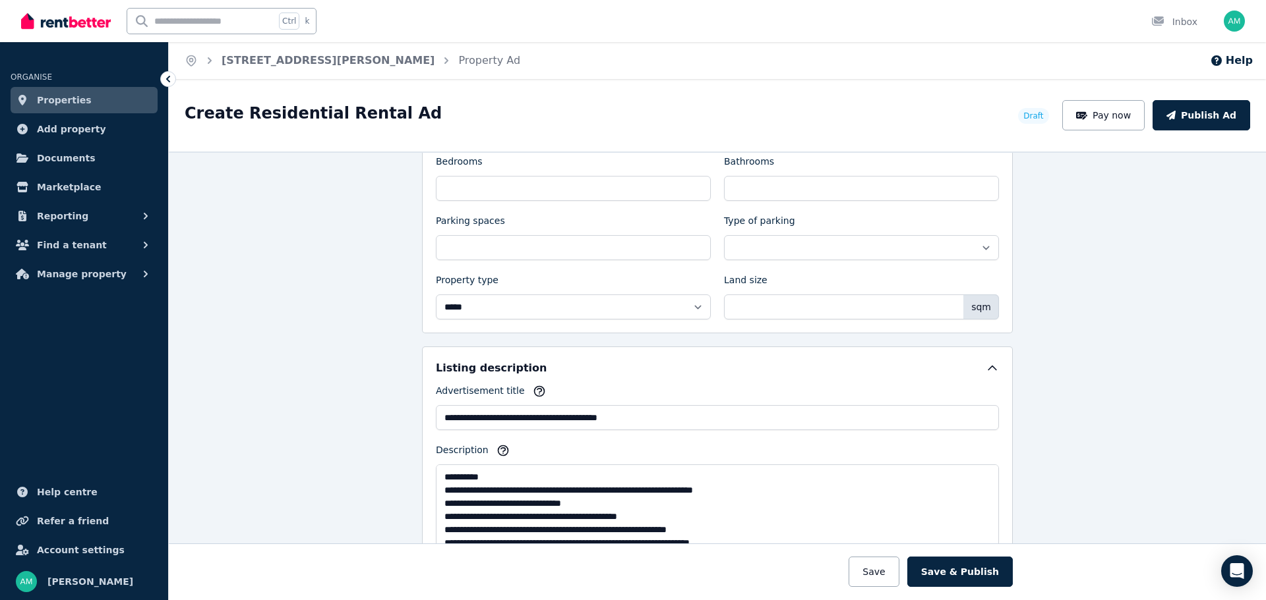
scroll to position [705, 0]
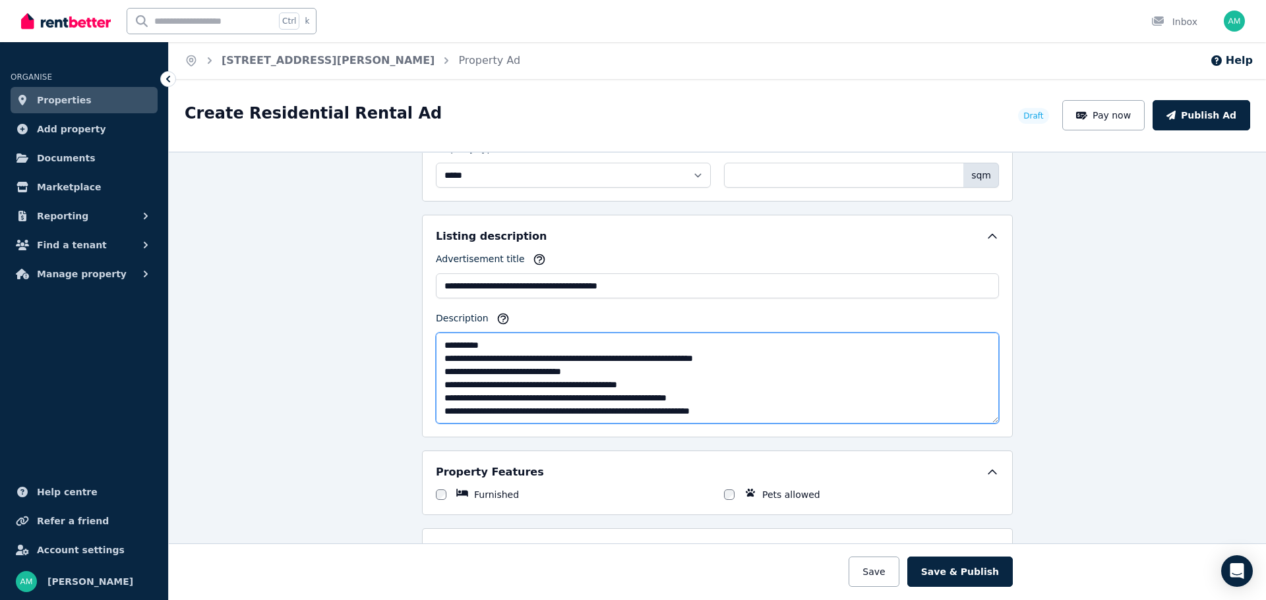
click at [830, 414] on textarea "Description" at bounding box center [717, 378] width 563 height 91
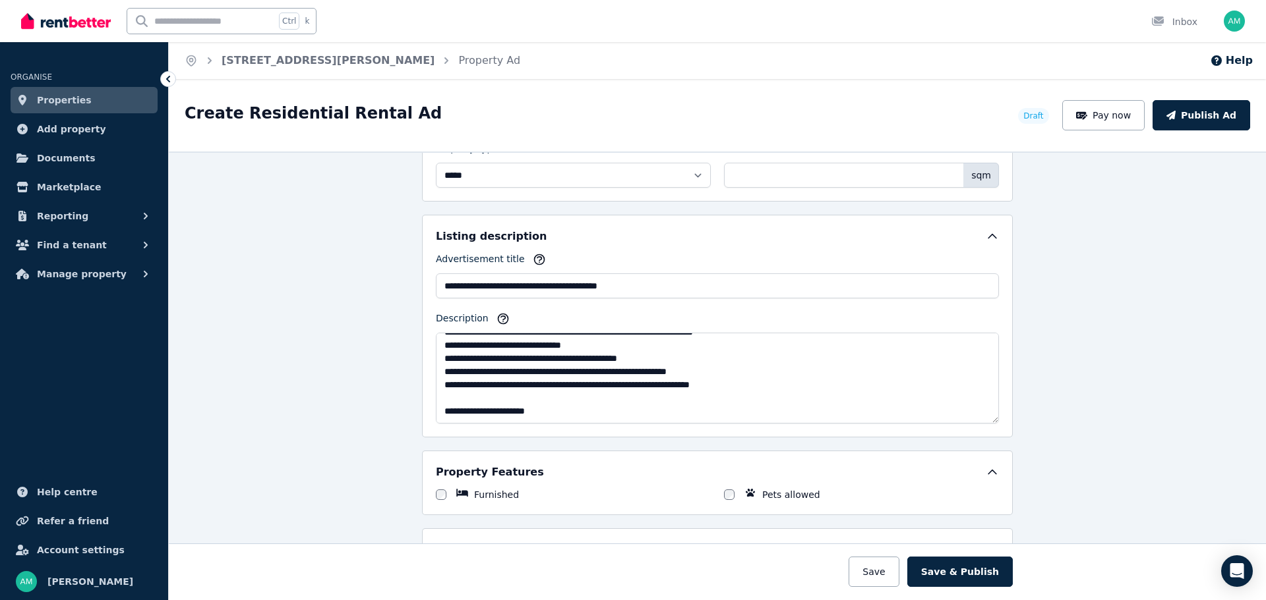
click at [1107, 413] on div "**********" at bounding box center [717, 376] width 1097 height 449
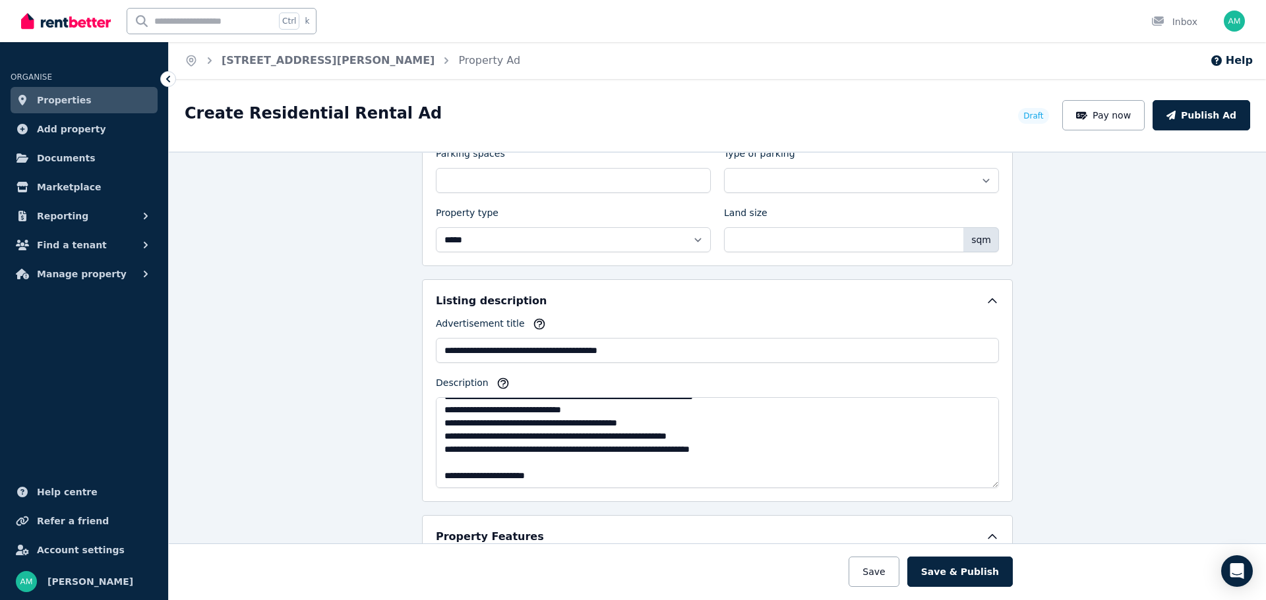
scroll to position [639, 0]
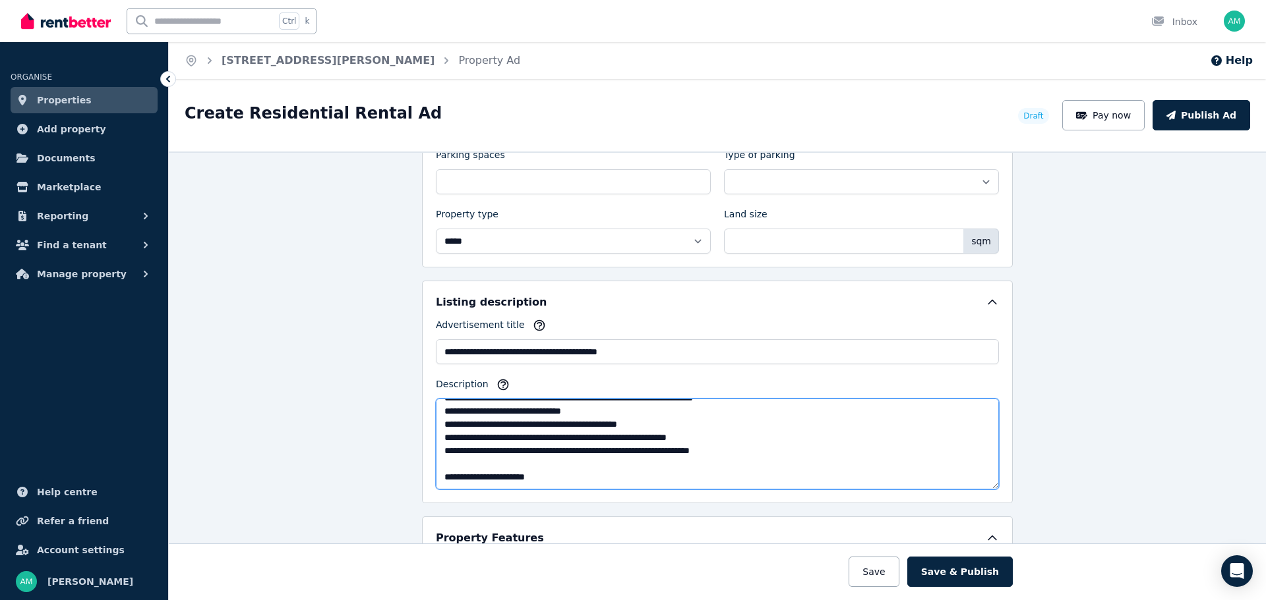
click at [577, 482] on textarea "Description" at bounding box center [717, 444] width 563 height 91
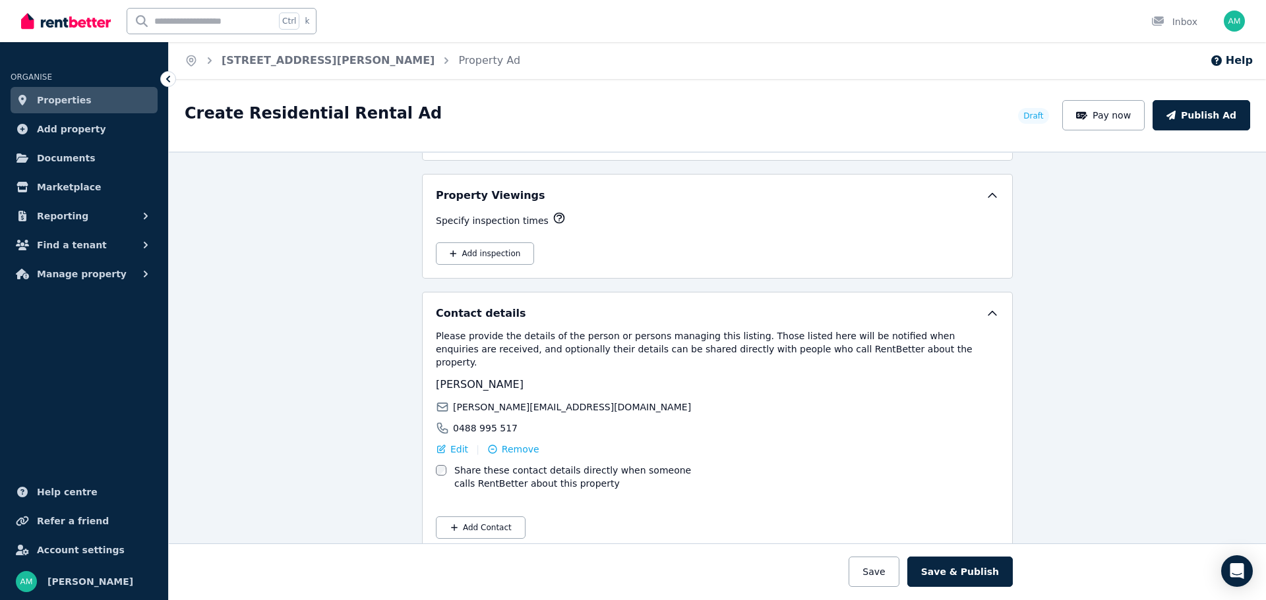
scroll to position [2642, 0]
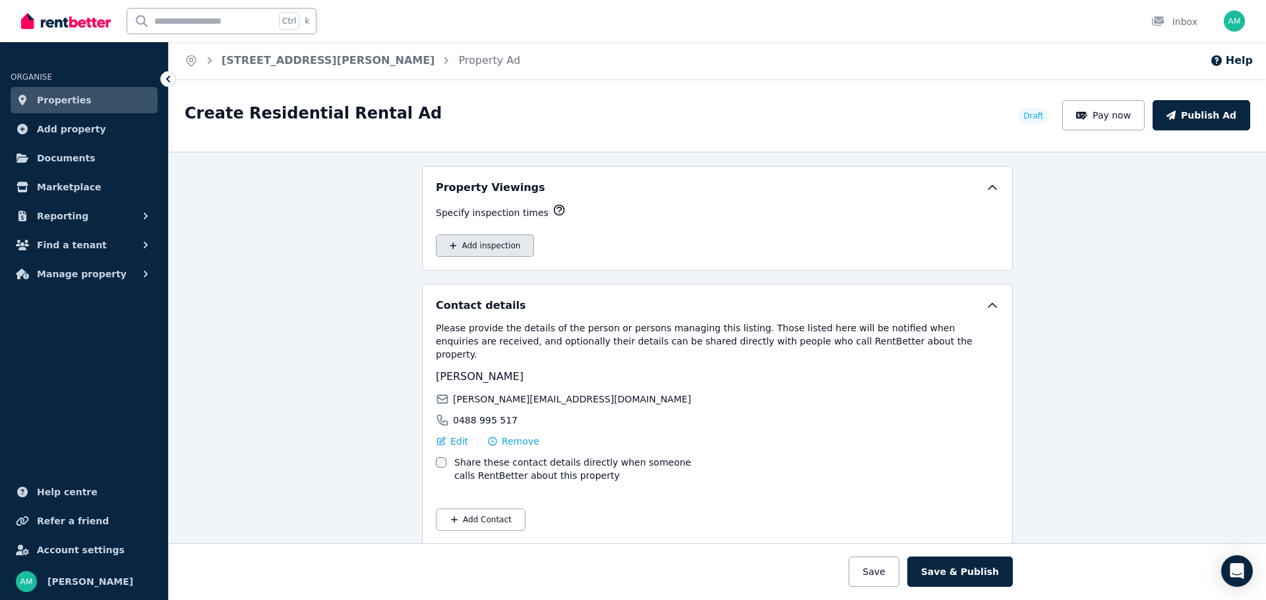
type textarea "**********"
click at [486, 243] on button "Add inspection" at bounding box center [485, 246] width 98 height 22
select select "**"
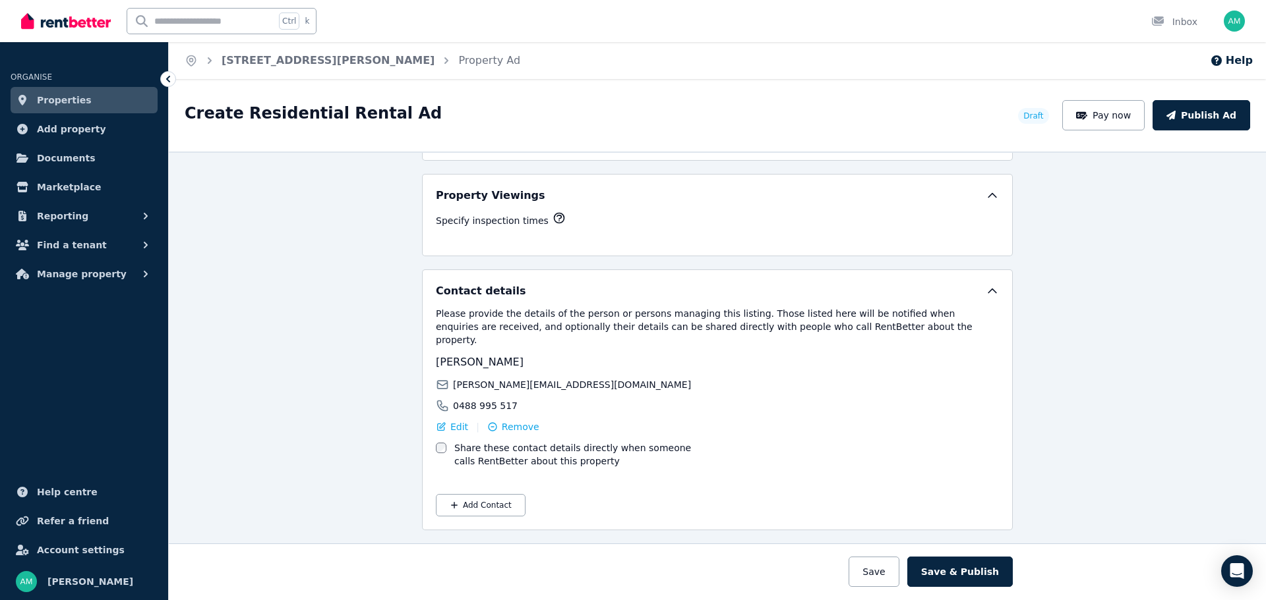
scroll to position [2620, 0]
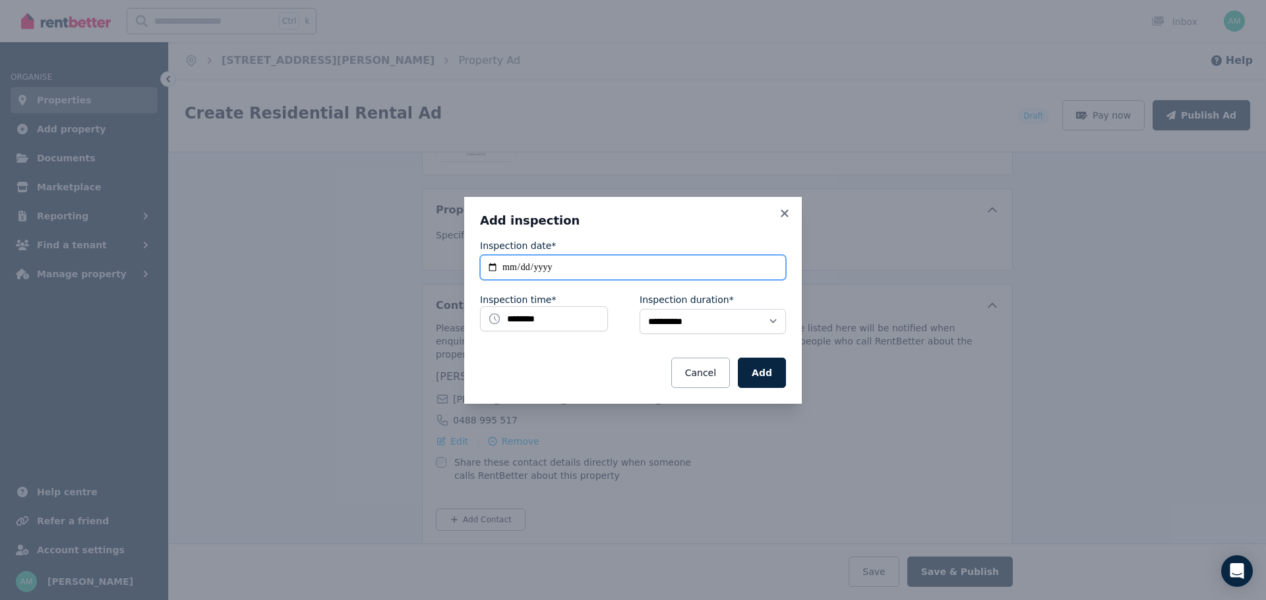
click at [539, 258] on input "**********" at bounding box center [633, 267] width 306 height 25
click at [524, 266] on input "**********" at bounding box center [633, 267] width 306 height 25
type input "**********"
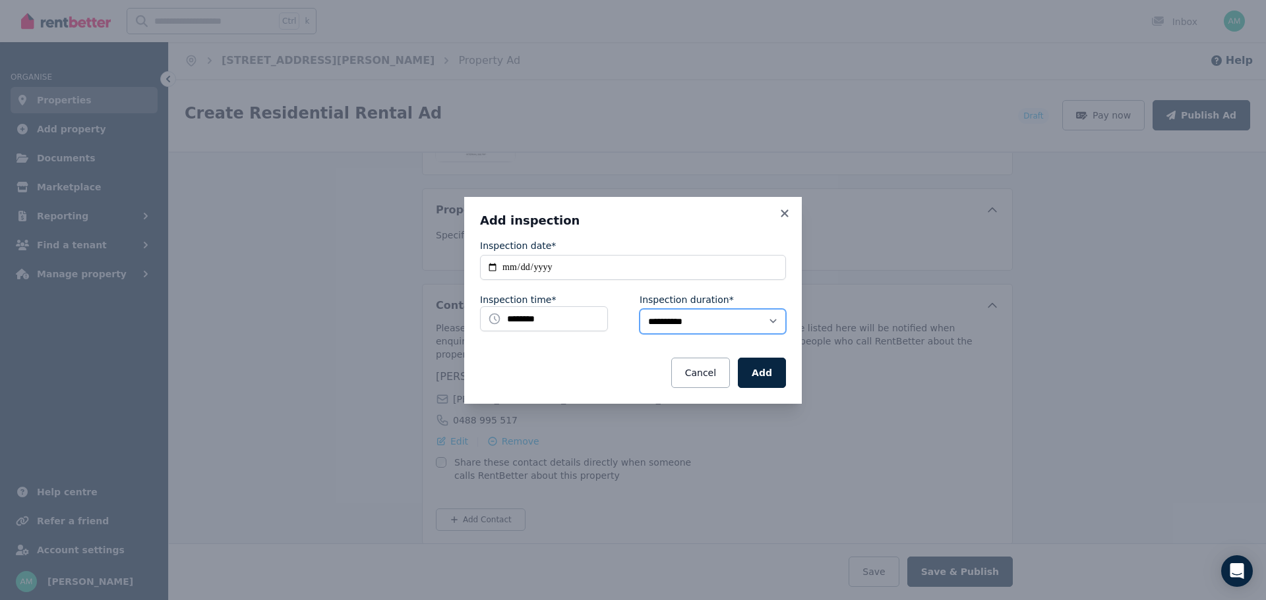
click at [685, 327] on select "**********" at bounding box center [712, 321] width 146 height 25
click at [583, 318] on input "********" at bounding box center [544, 318] width 128 height 25
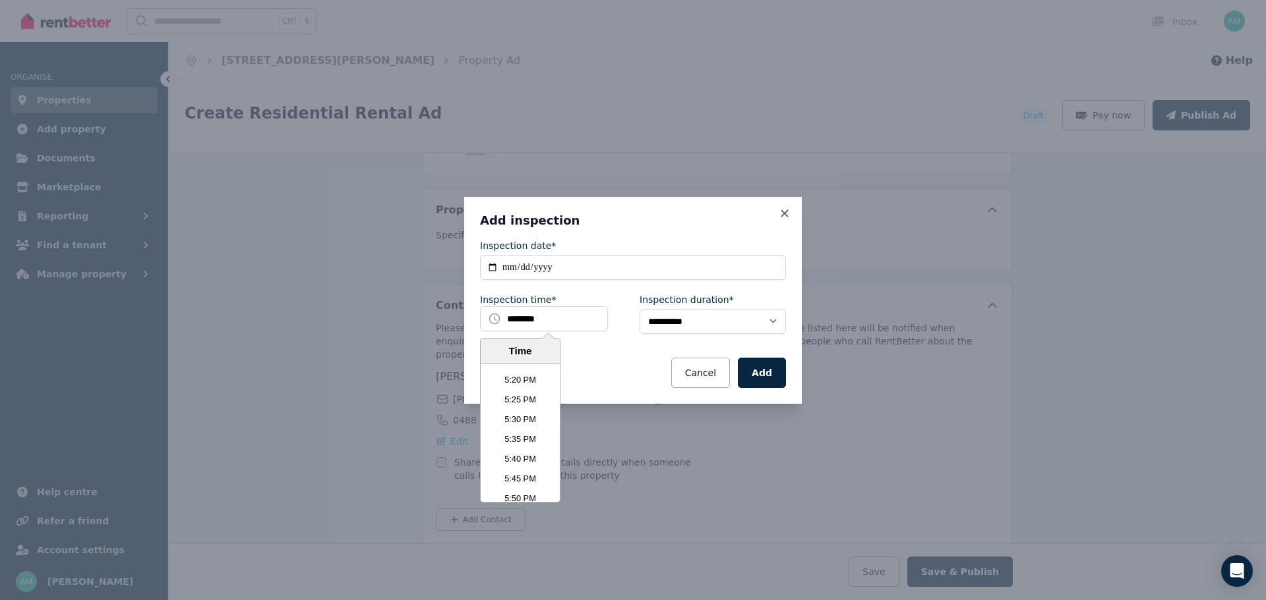
scroll to position [4120, 0]
click at [525, 469] on li "5:45 PM" at bounding box center [519, 466] width 79 height 20
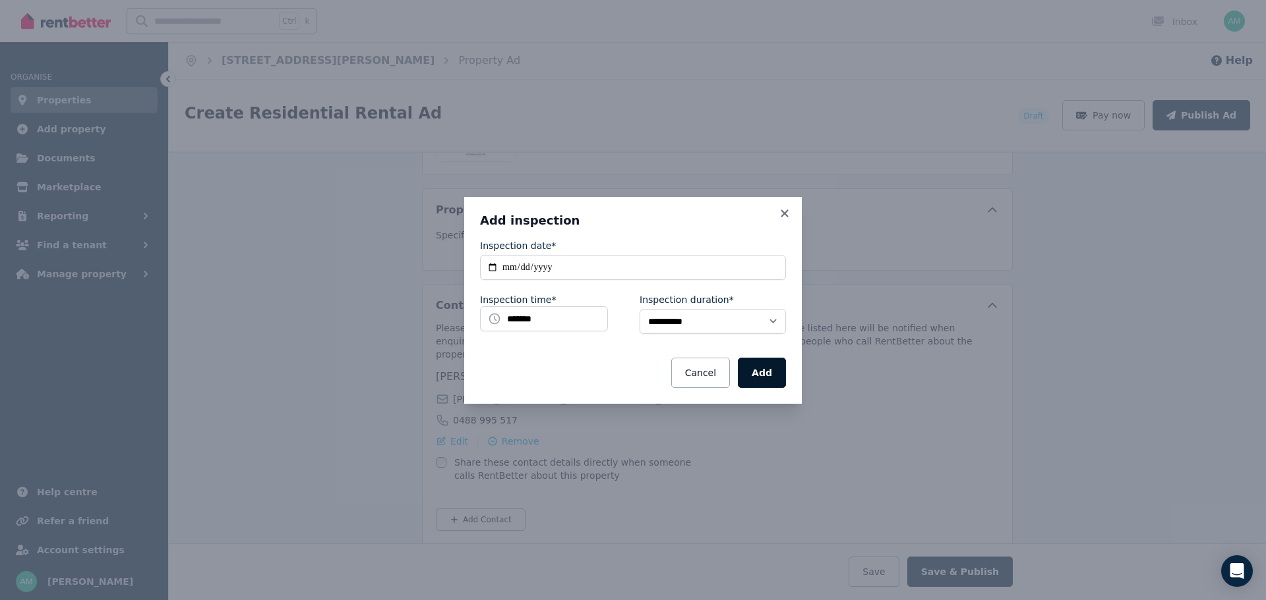
click at [763, 370] on button "Add" at bounding box center [762, 373] width 48 height 30
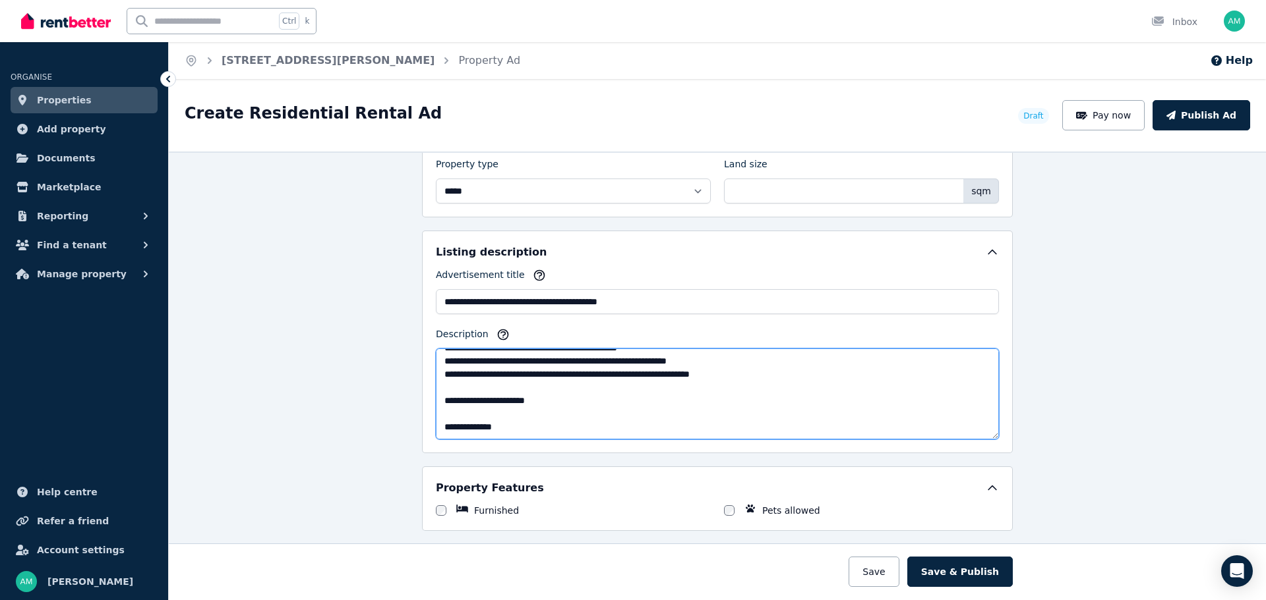
scroll to position [316, 0]
click at [559, 397] on textarea "Description" at bounding box center [717, 394] width 563 height 91
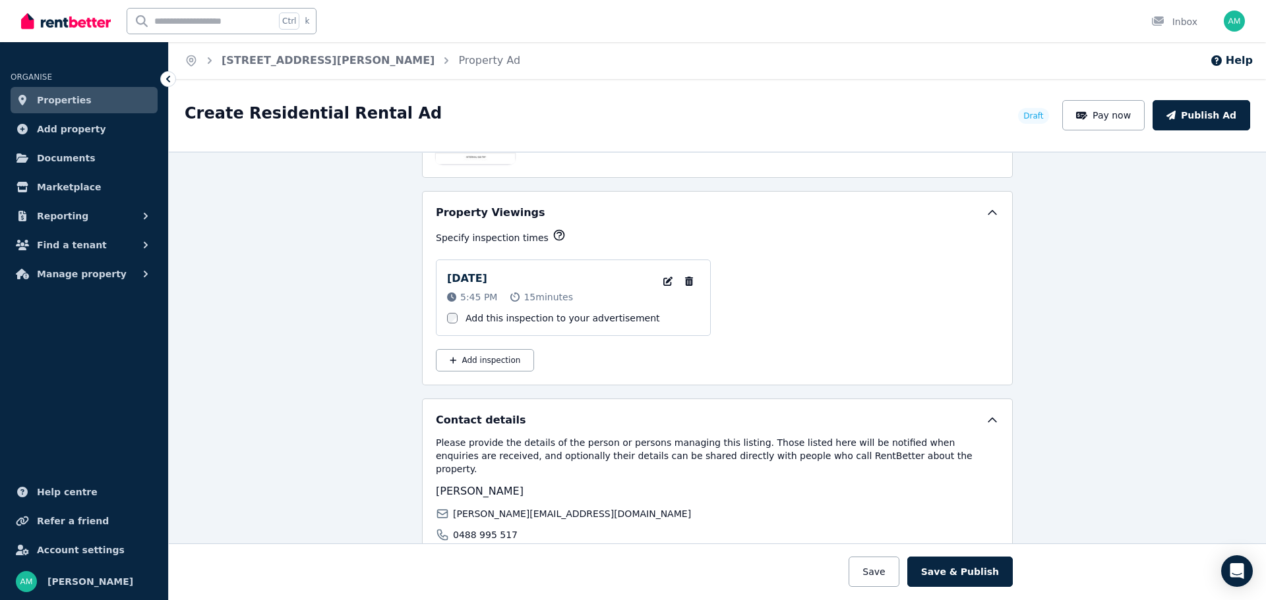
scroll to position [2732, 0]
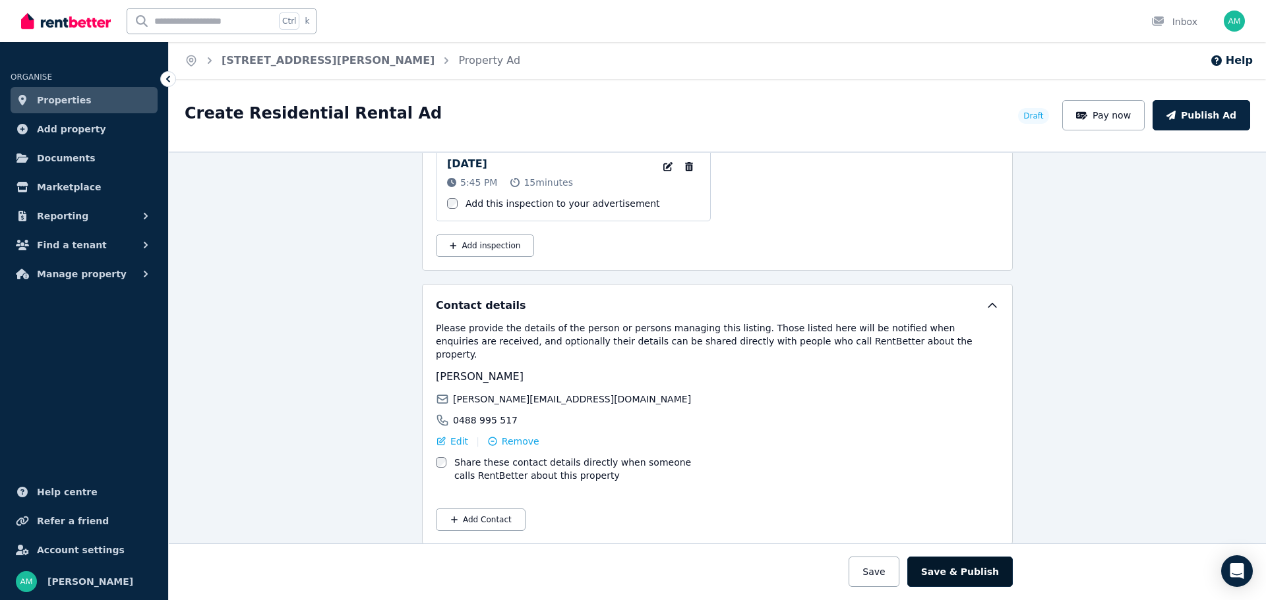
type textarea "**********"
click at [978, 571] on button "Save & Publish" at bounding box center [959, 572] width 105 height 30
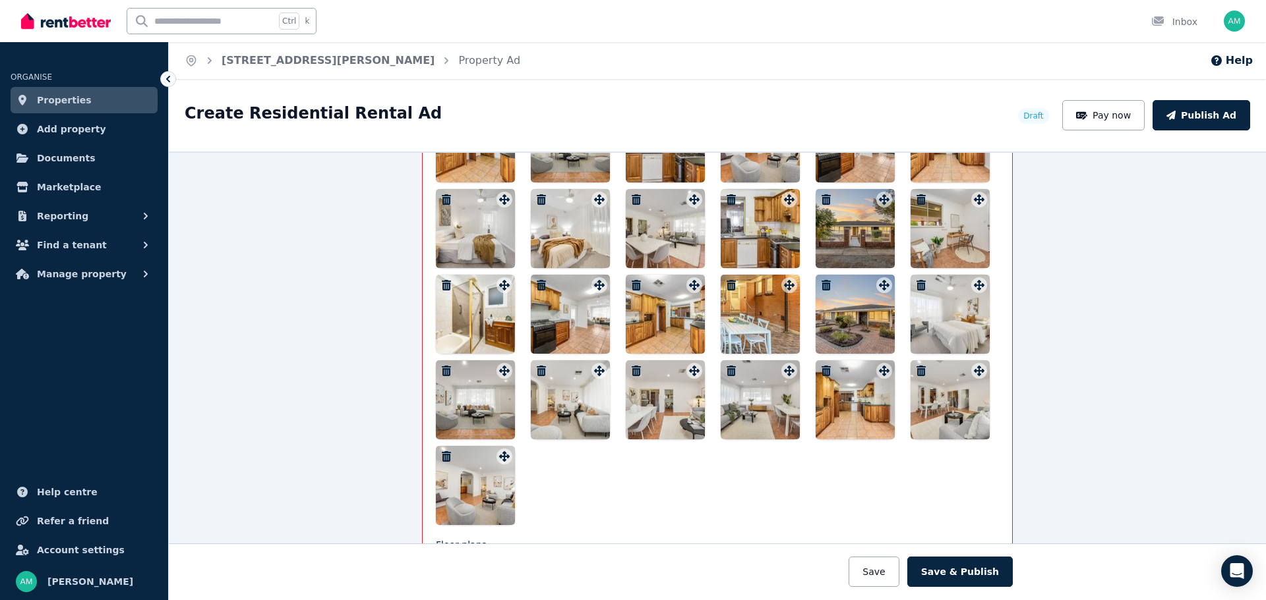
scroll to position [2223, 0]
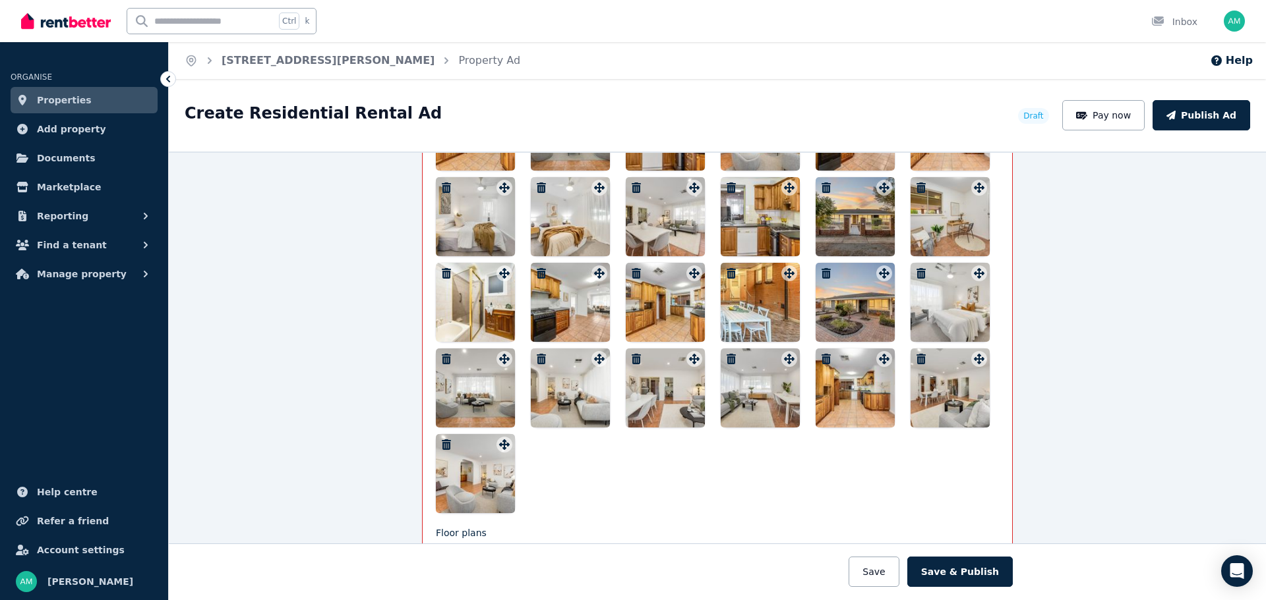
click at [443, 446] on icon "button" at bounding box center [446, 445] width 9 height 11
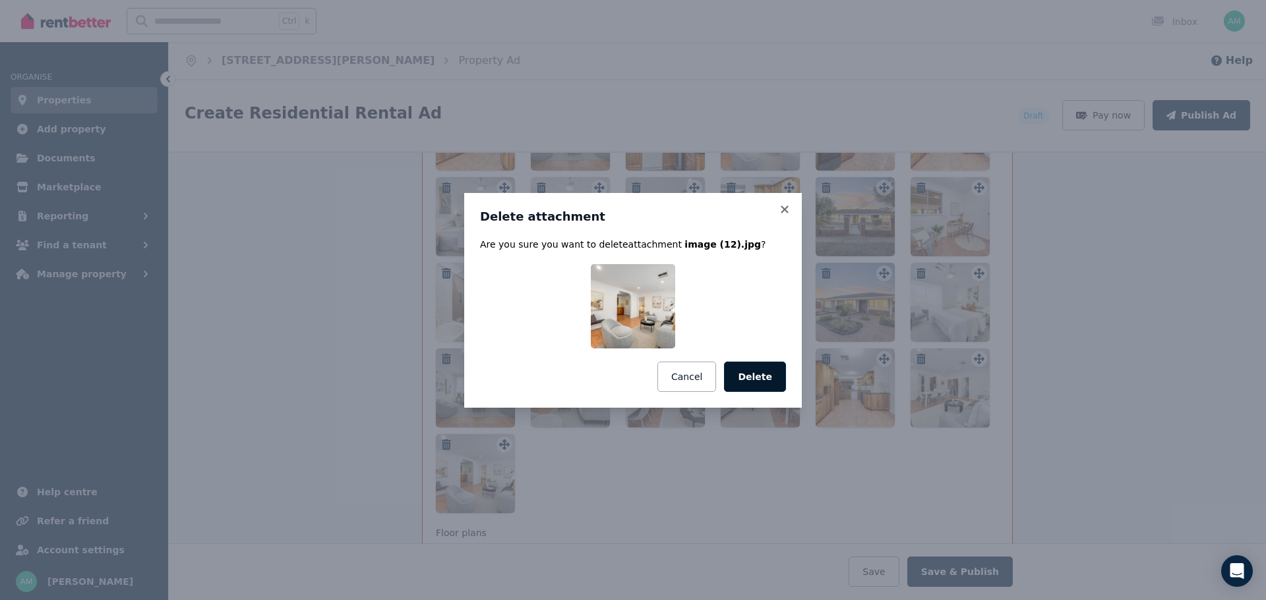
click at [771, 381] on button "Delete" at bounding box center [755, 377] width 62 height 30
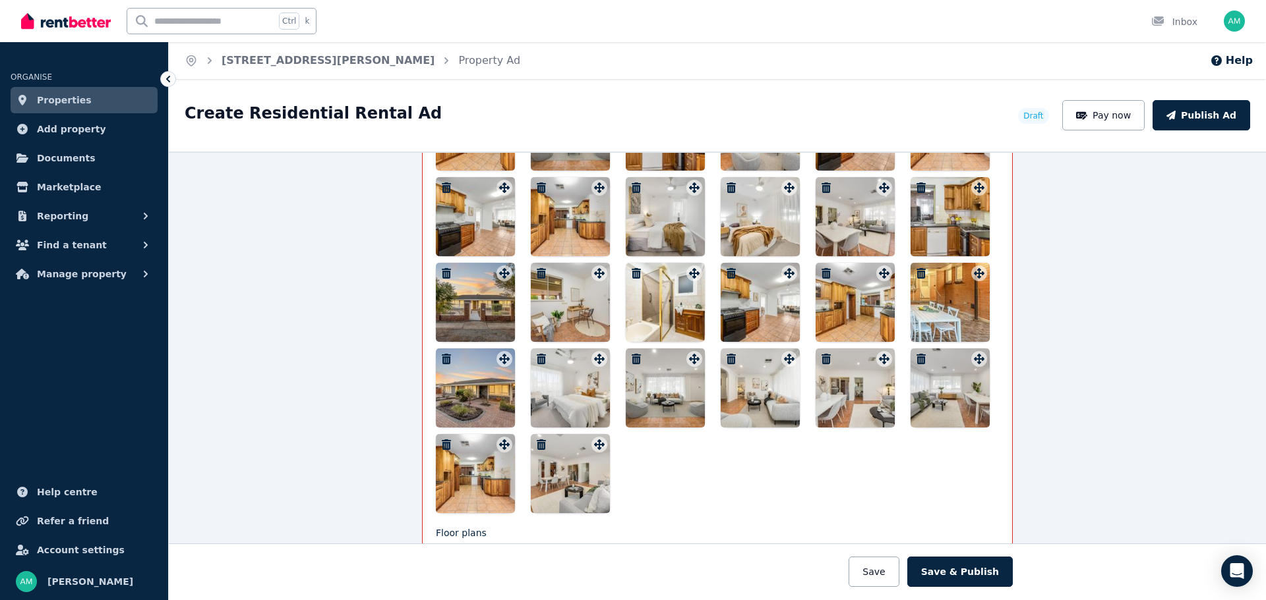
click at [442, 358] on icon "button" at bounding box center [446, 359] width 9 height 11
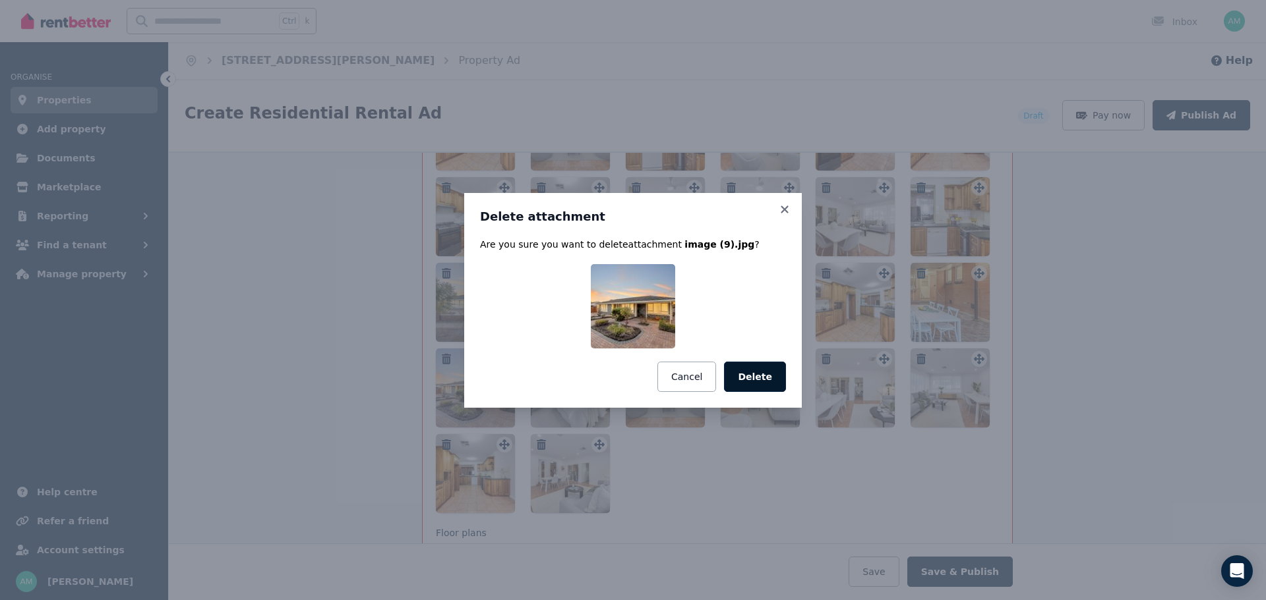
click at [753, 378] on button "Delete" at bounding box center [755, 377] width 62 height 30
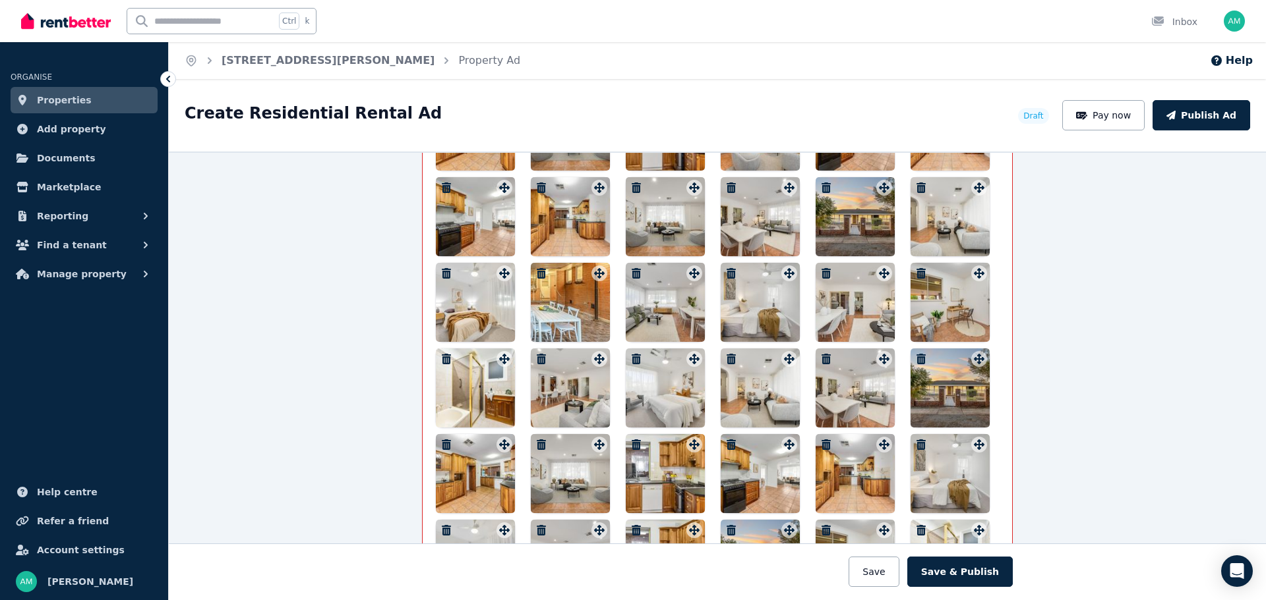
click at [442, 270] on icon "button" at bounding box center [446, 273] width 9 height 11
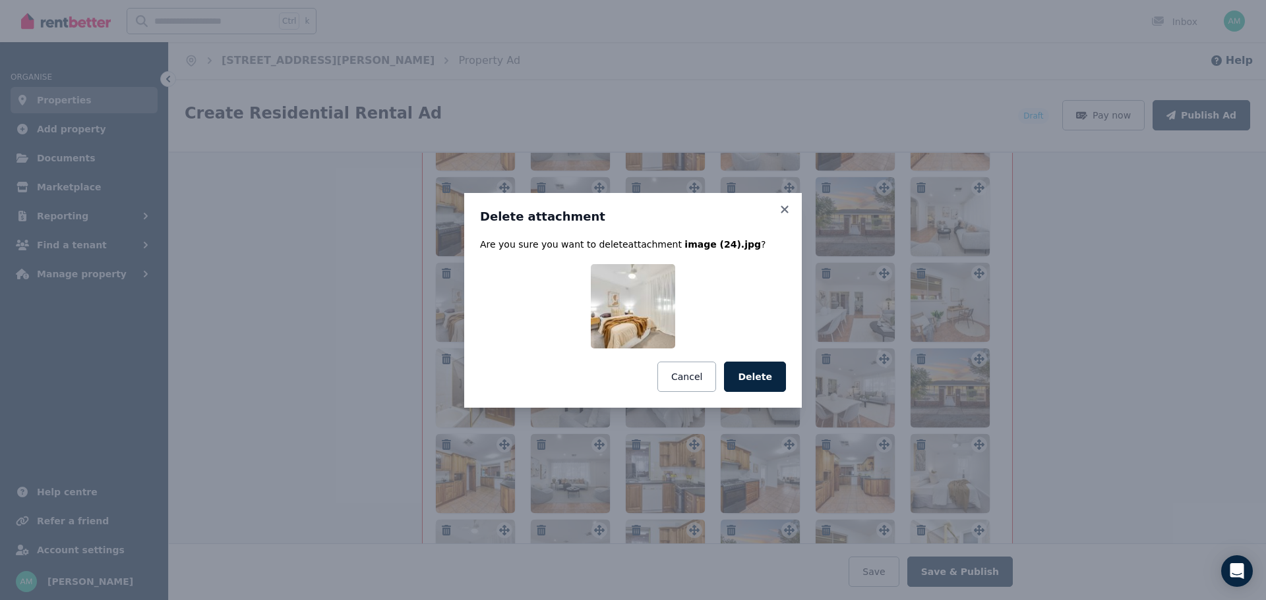
click at [753, 374] on button "Delete" at bounding box center [755, 377] width 62 height 30
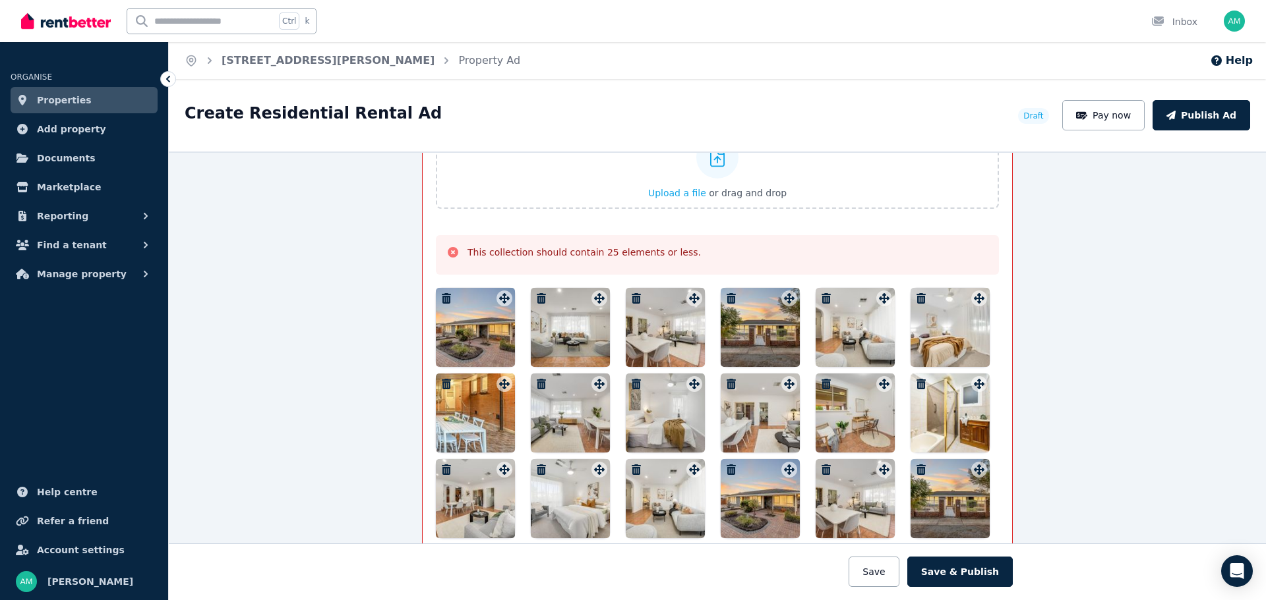
scroll to position [1762, 0]
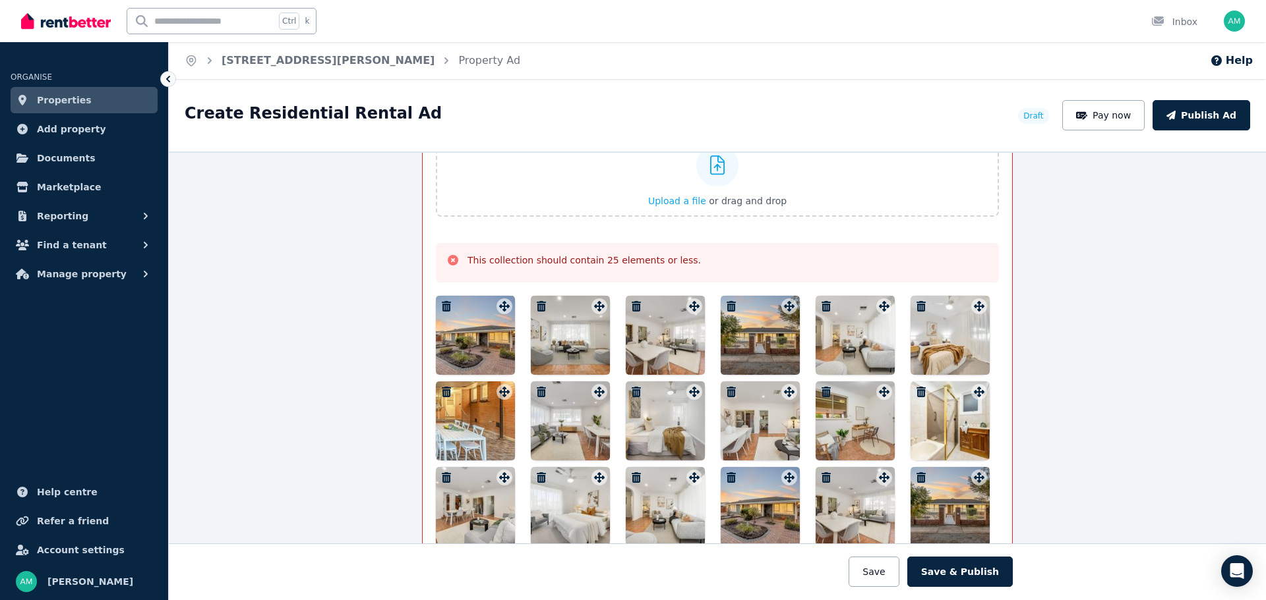
click at [442, 306] on icon "button" at bounding box center [446, 306] width 9 height 11
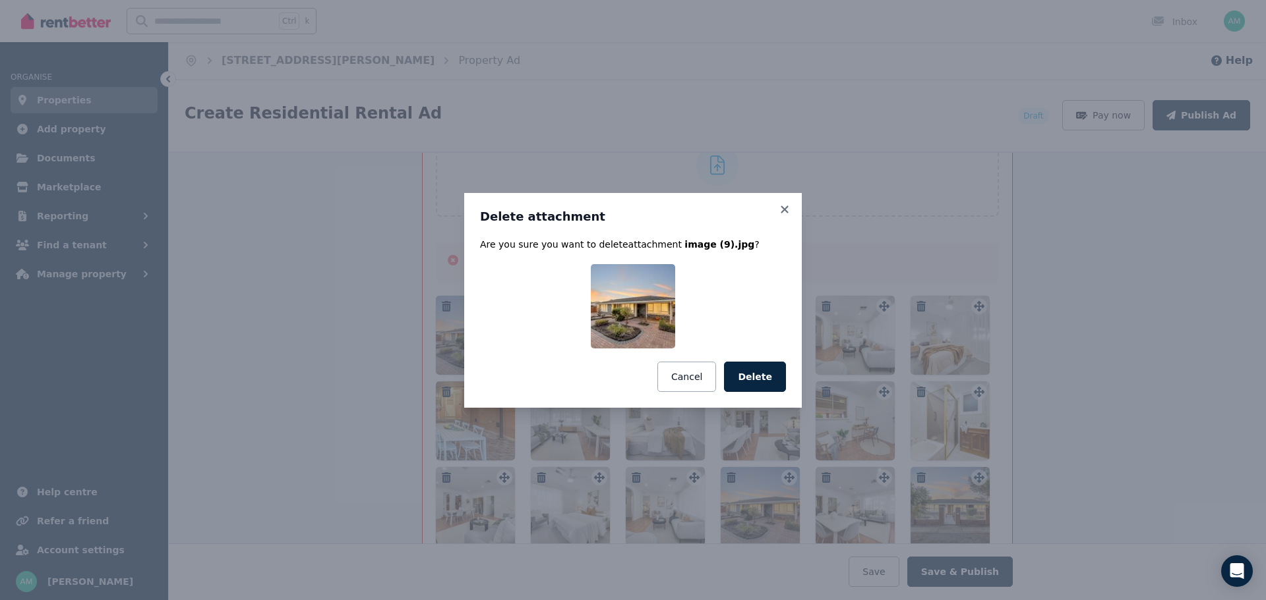
drag, startPoint x: 763, startPoint y: 372, endPoint x: 674, endPoint y: 339, distance: 94.7
click at [762, 372] on button "Delete" at bounding box center [755, 377] width 62 height 30
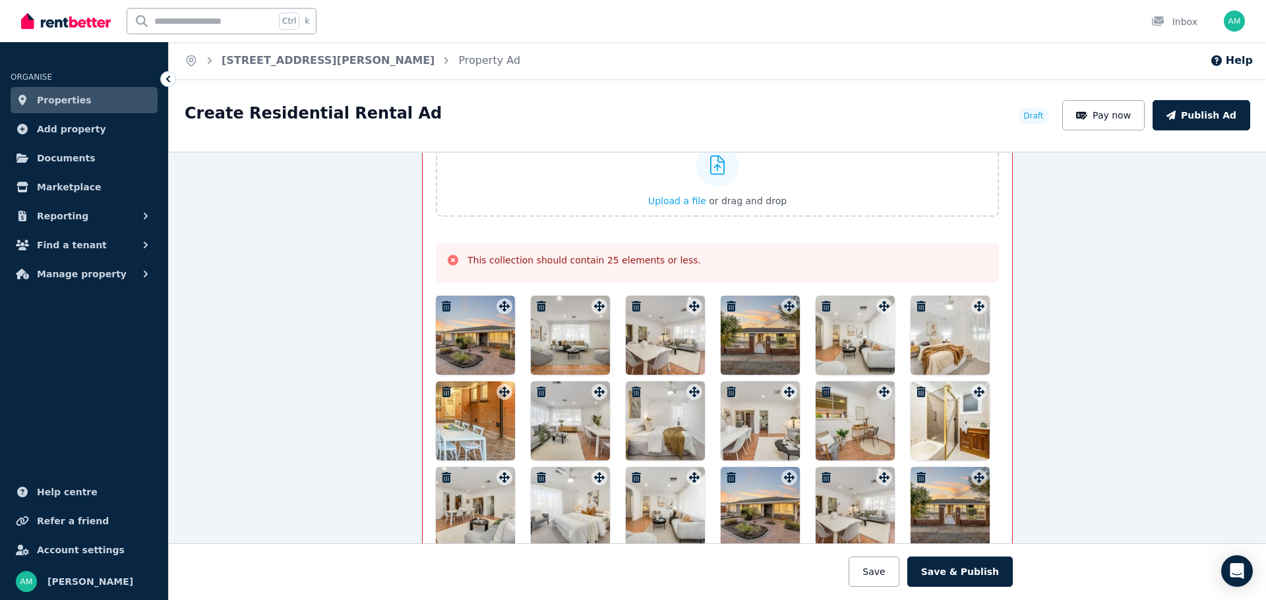
drag, startPoint x: 440, startPoint y: 303, endPoint x: 458, endPoint y: 306, distance: 18.9
click at [442, 303] on icon "button" at bounding box center [446, 306] width 9 height 11
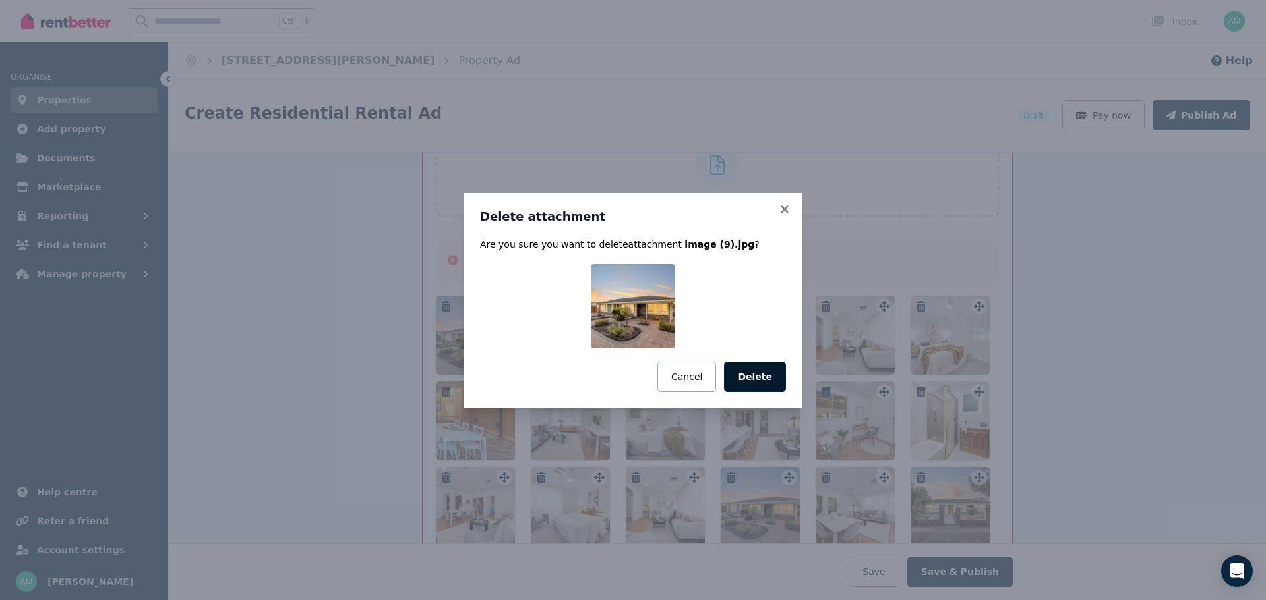
click at [763, 379] on button "Delete" at bounding box center [755, 377] width 62 height 30
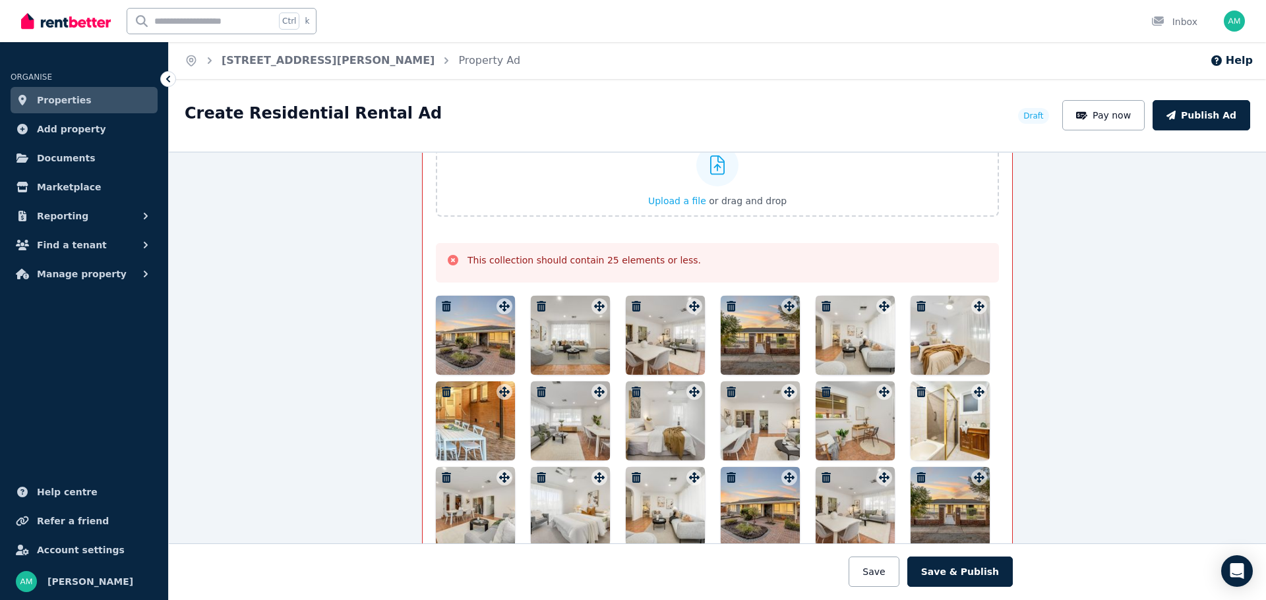
click at [535, 303] on icon "button" at bounding box center [541, 306] width 13 height 11
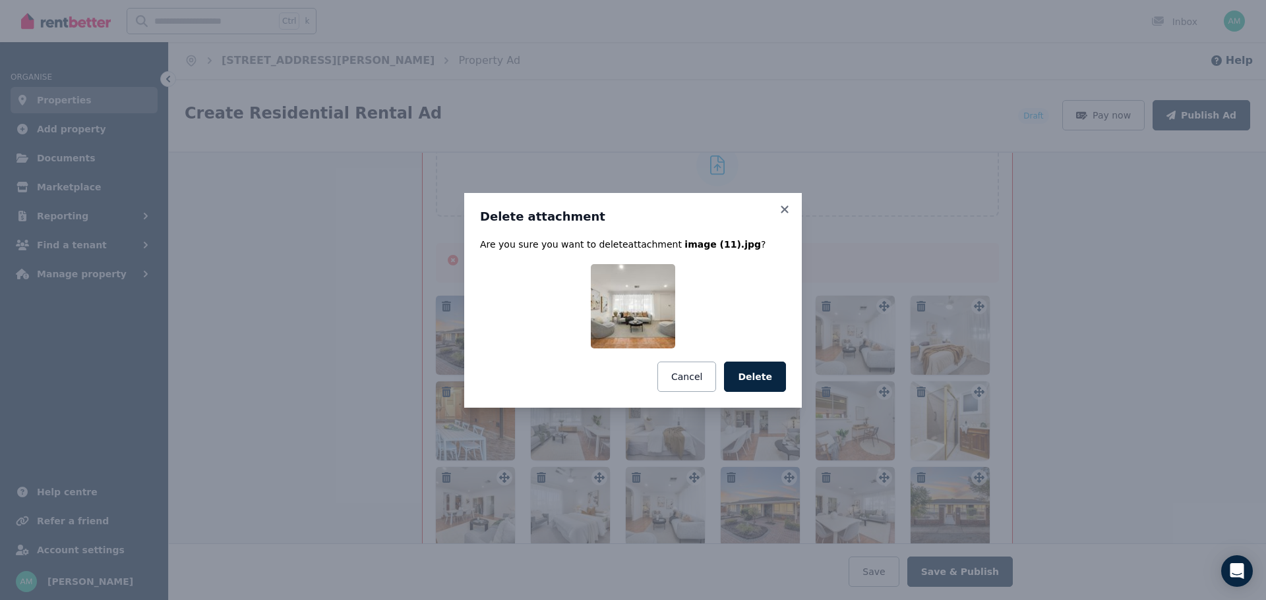
click at [755, 370] on button "Delete" at bounding box center [755, 377] width 62 height 30
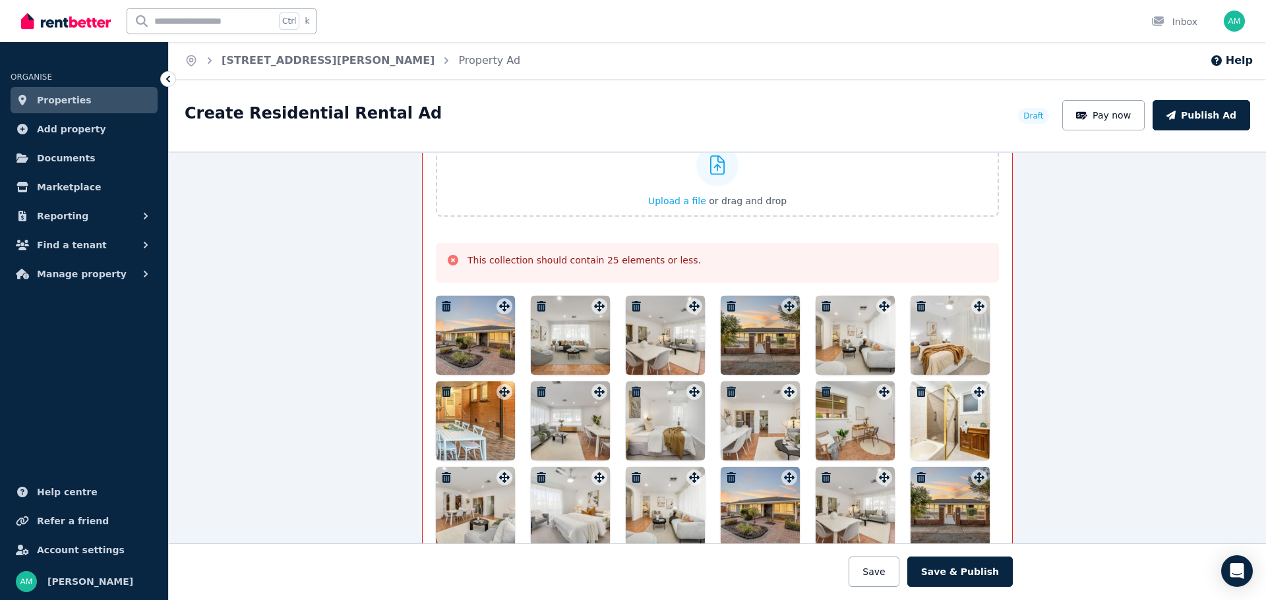
click at [633, 305] on icon "button" at bounding box center [635, 306] width 9 height 11
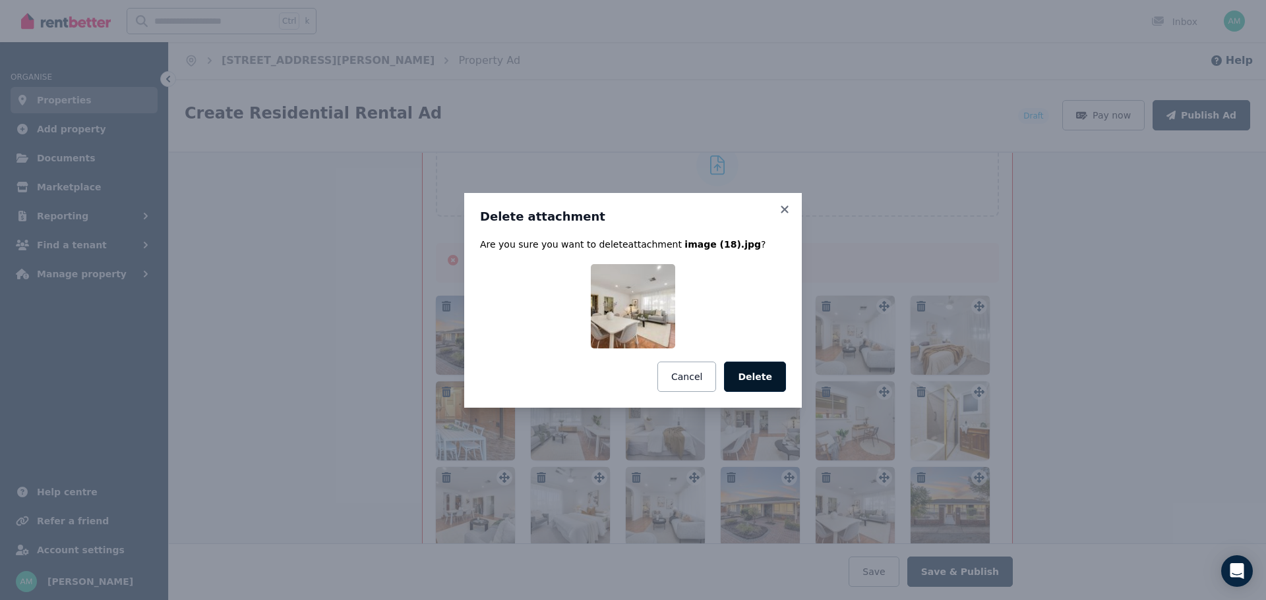
click at [771, 371] on button "Delete" at bounding box center [755, 377] width 62 height 30
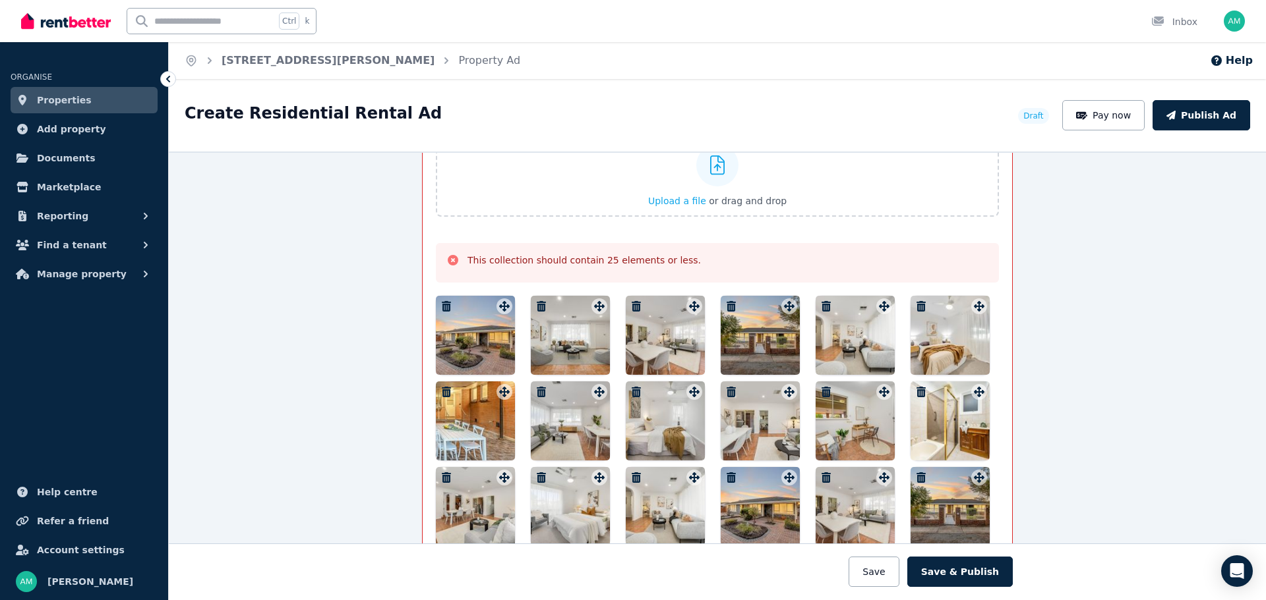
click at [736, 306] on div at bounding box center [759, 335] width 79 height 79
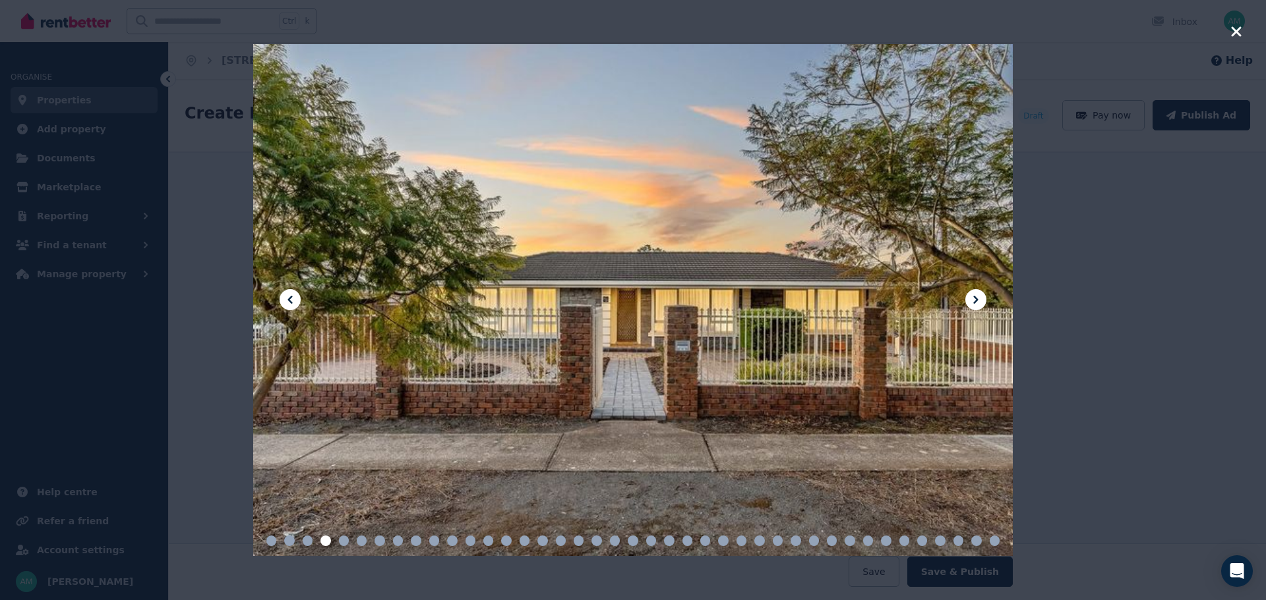
click at [1041, 208] on div at bounding box center [633, 300] width 1266 height 600
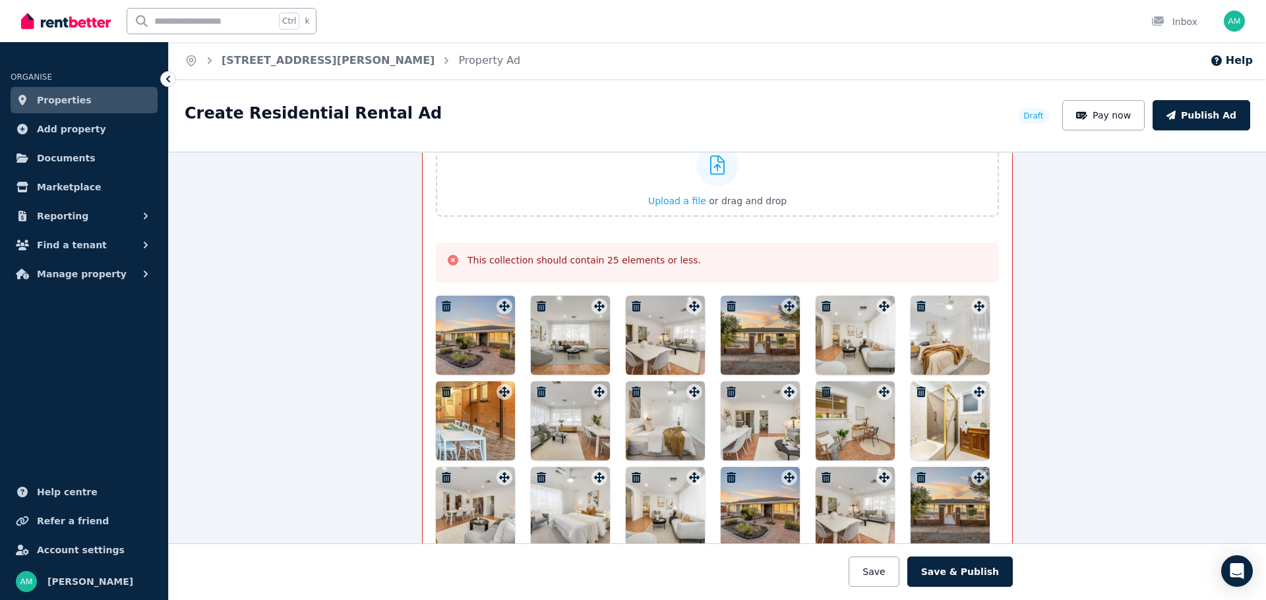
drag, startPoint x: 819, startPoint y: 303, endPoint x: 858, endPoint y: 304, distance: 38.9
click at [821, 303] on icon "button" at bounding box center [825, 306] width 9 height 11
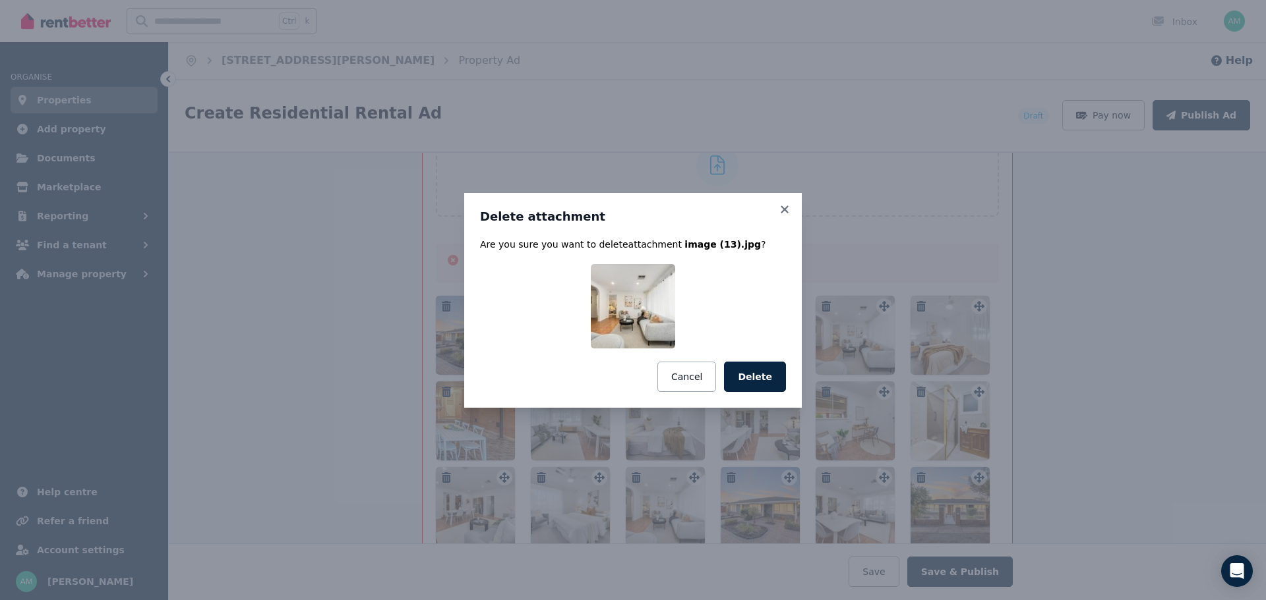
drag, startPoint x: 756, startPoint y: 378, endPoint x: 856, endPoint y: 354, distance: 103.0
click at [757, 378] on button "Delete" at bounding box center [755, 377] width 62 height 30
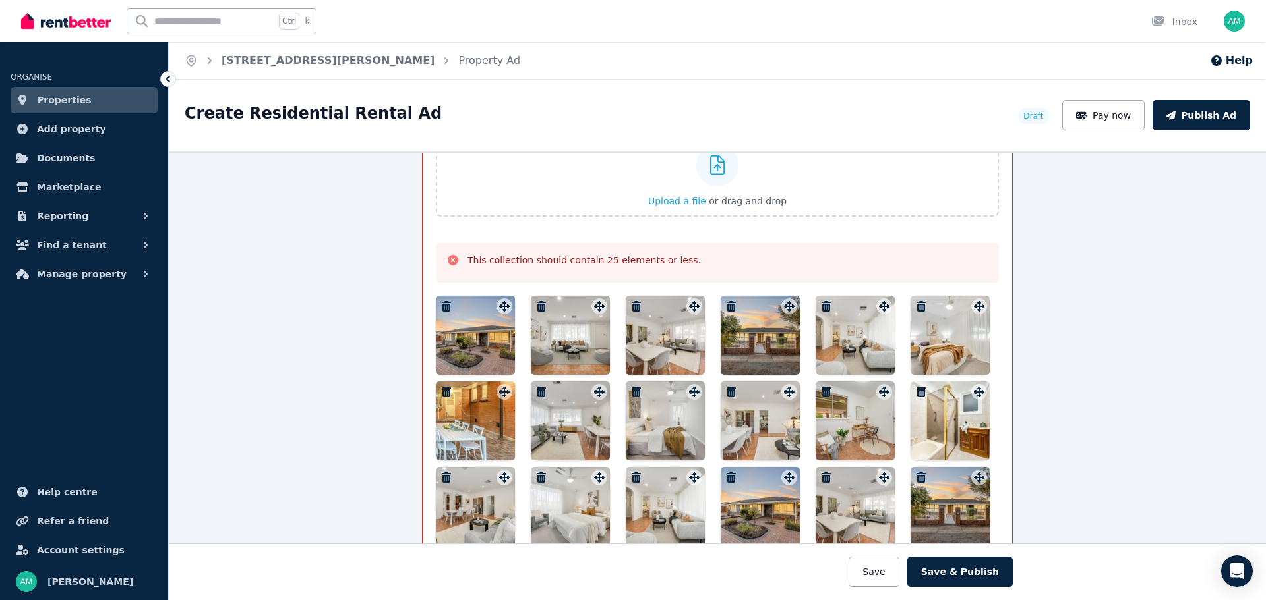
click at [916, 303] on icon "button" at bounding box center [920, 306] width 9 height 11
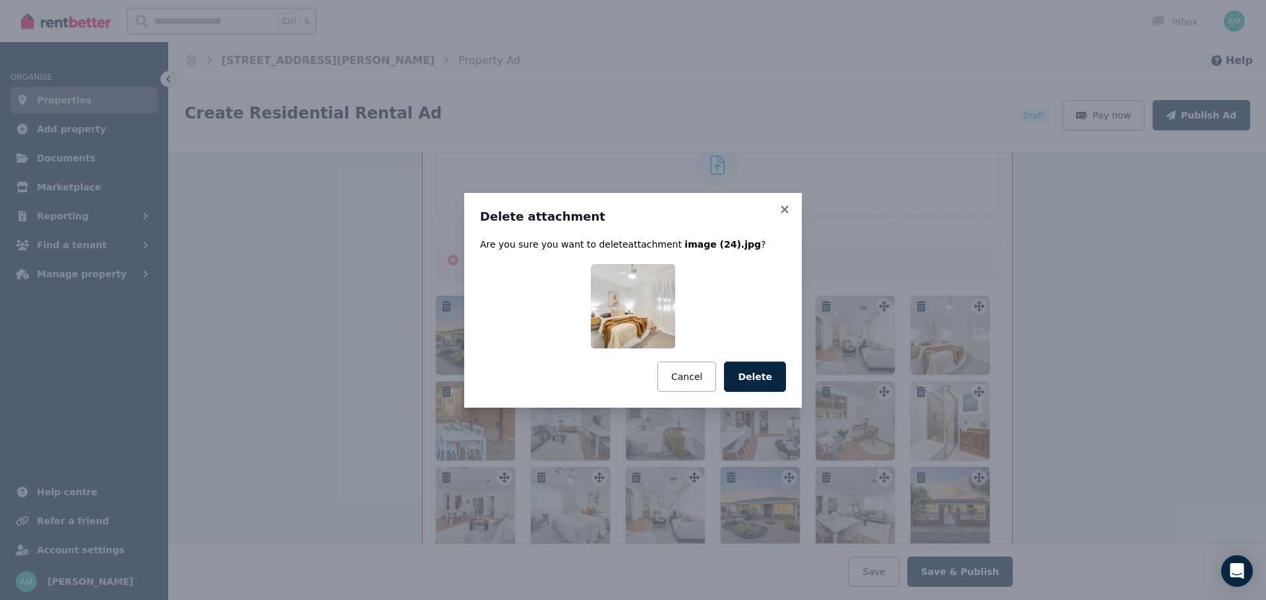
click at [763, 376] on button "Delete" at bounding box center [755, 377] width 62 height 30
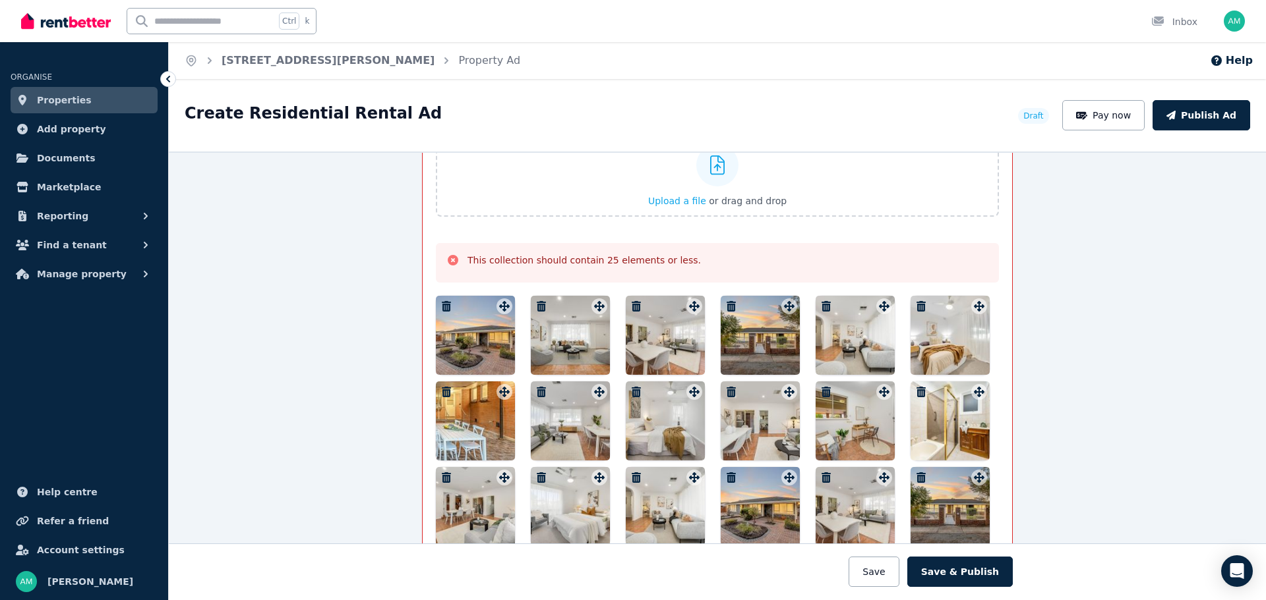
click at [916, 390] on icon "button" at bounding box center [920, 392] width 9 height 11
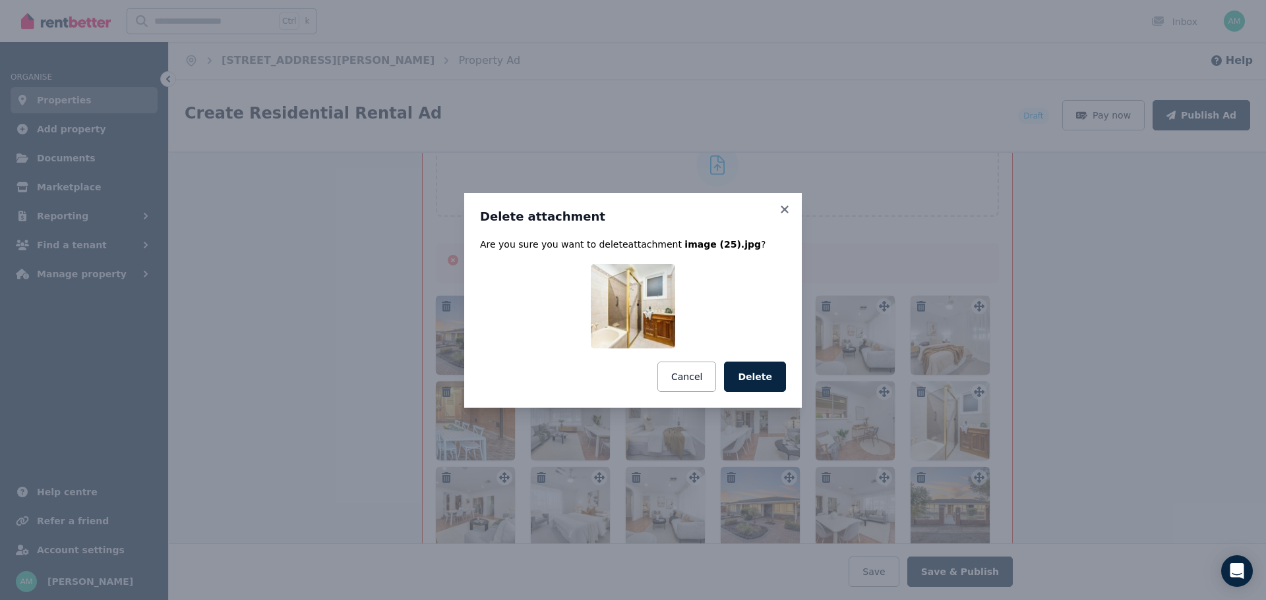
drag, startPoint x: 743, startPoint y: 376, endPoint x: 774, endPoint y: 390, distance: 33.9
click at [744, 376] on button "Delete" at bounding box center [755, 377] width 62 height 30
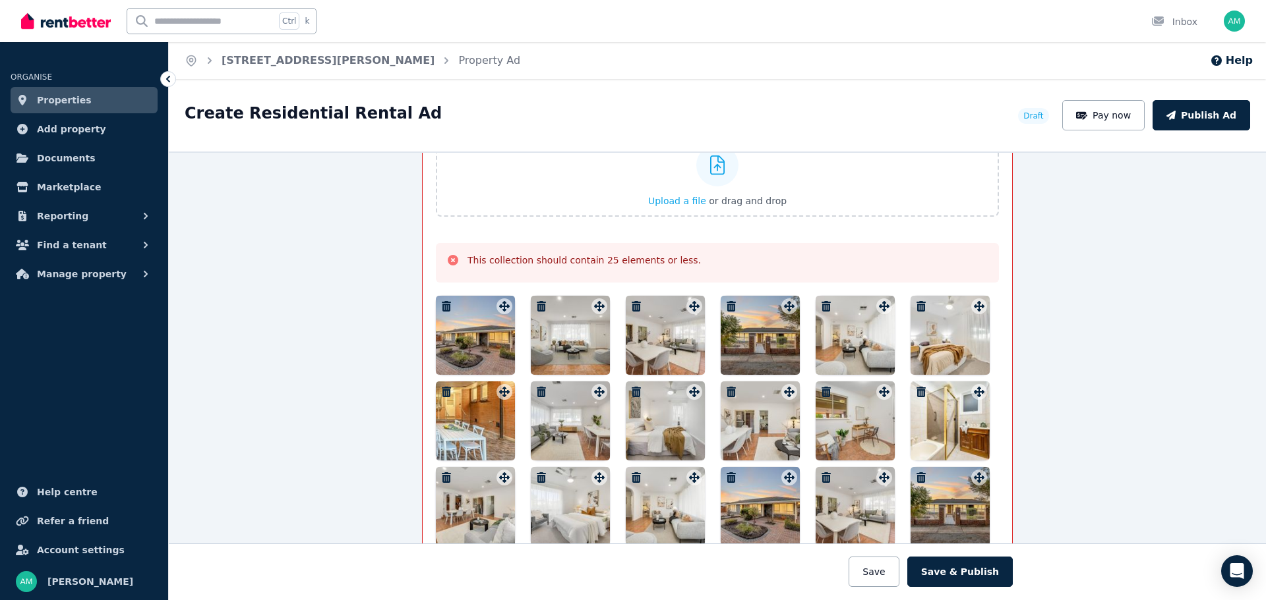
click at [821, 393] on icon "button" at bounding box center [825, 392] width 9 height 11
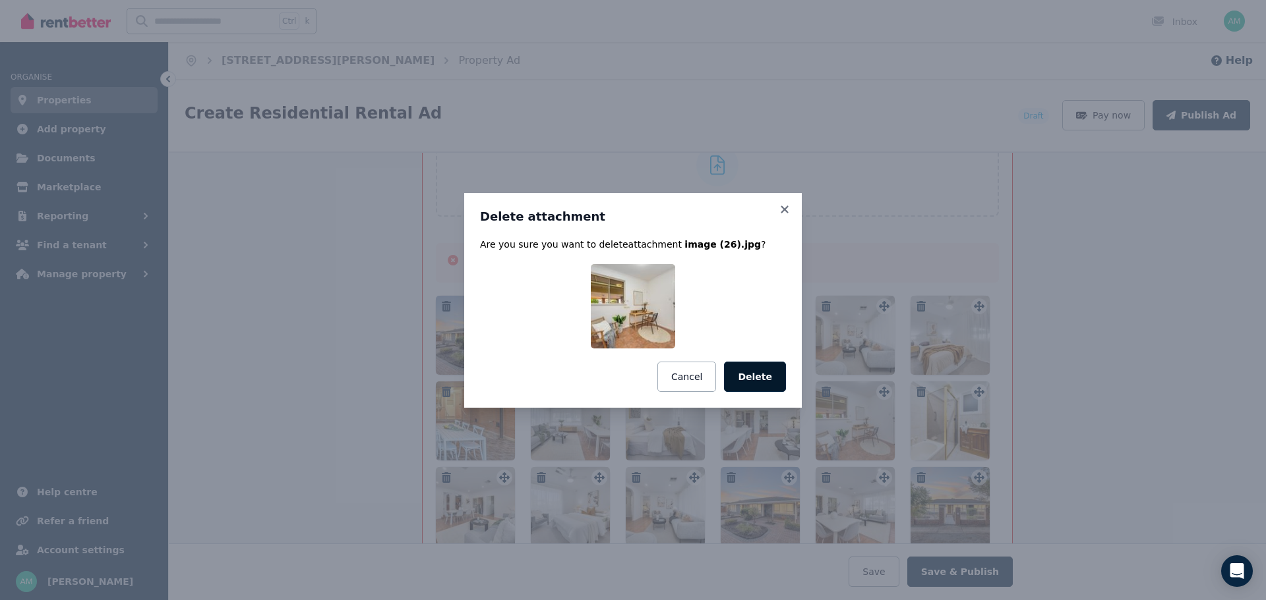
click at [772, 384] on button "Delete" at bounding box center [755, 377] width 62 height 30
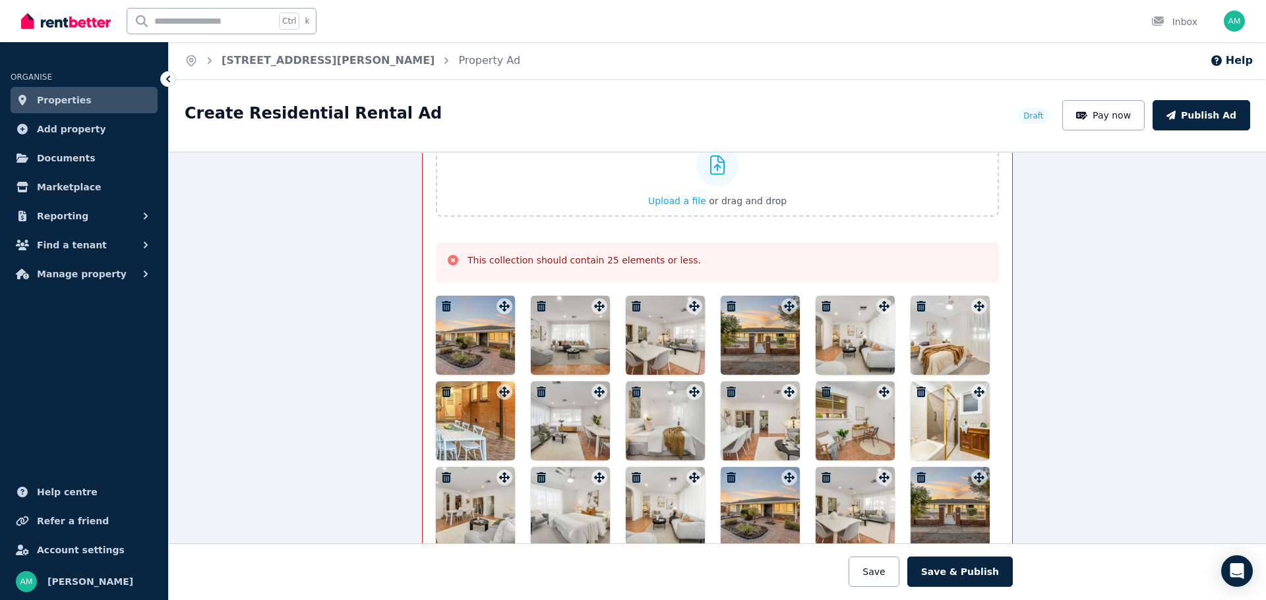
click at [728, 390] on icon "button" at bounding box center [730, 392] width 9 height 11
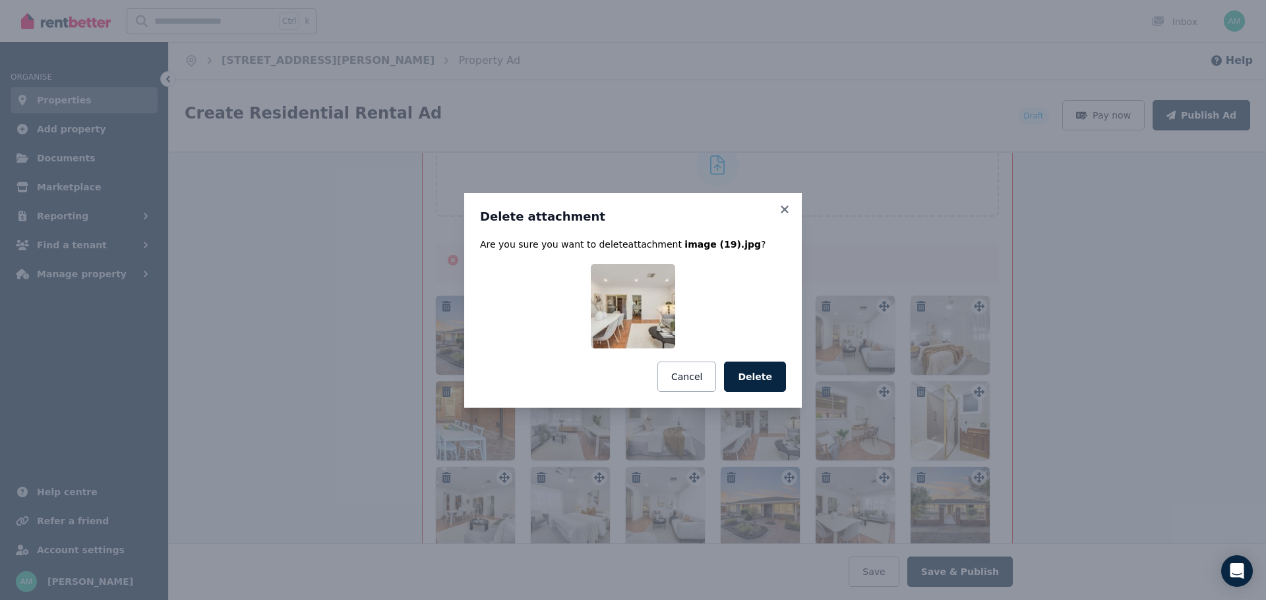
click at [763, 380] on button "Delete" at bounding box center [755, 377] width 62 height 30
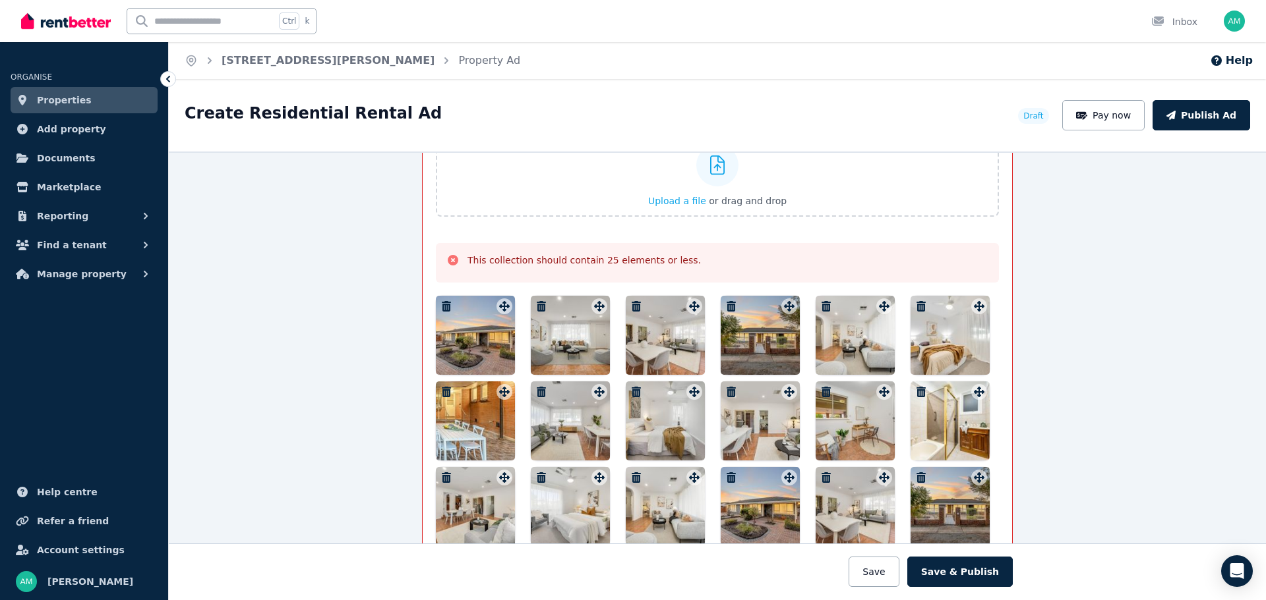
click at [629, 392] on icon "button" at bounding box center [635, 392] width 13 height 11
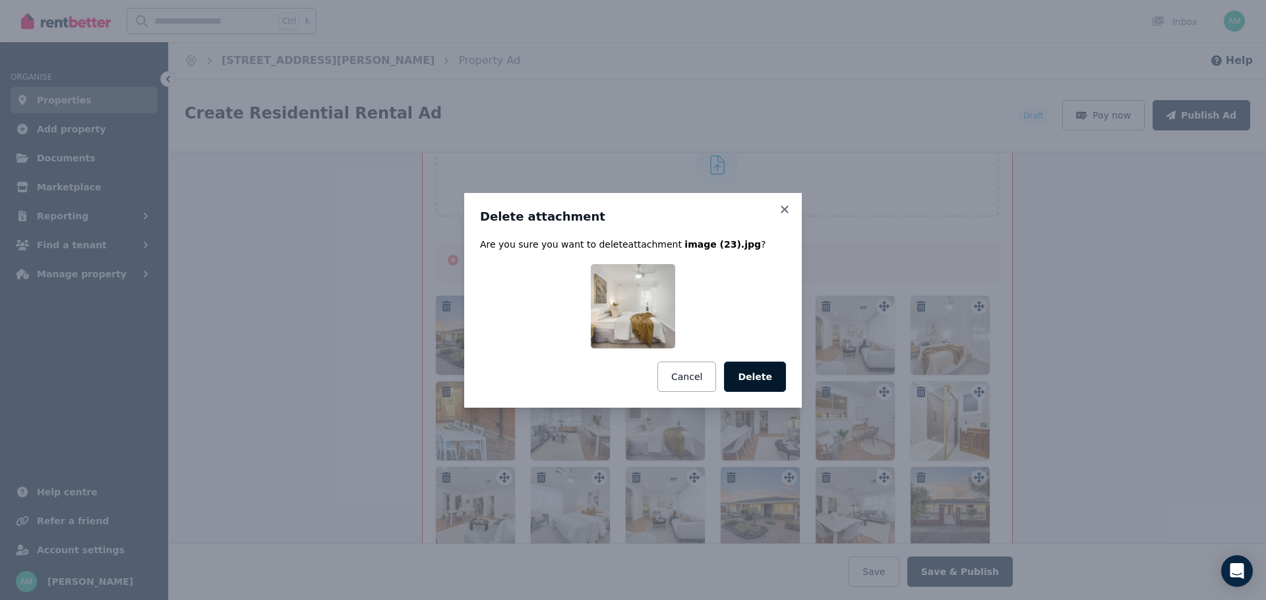
click at [749, 379] on button "Delete" at bounding box center [755, 377] width 62 height 30
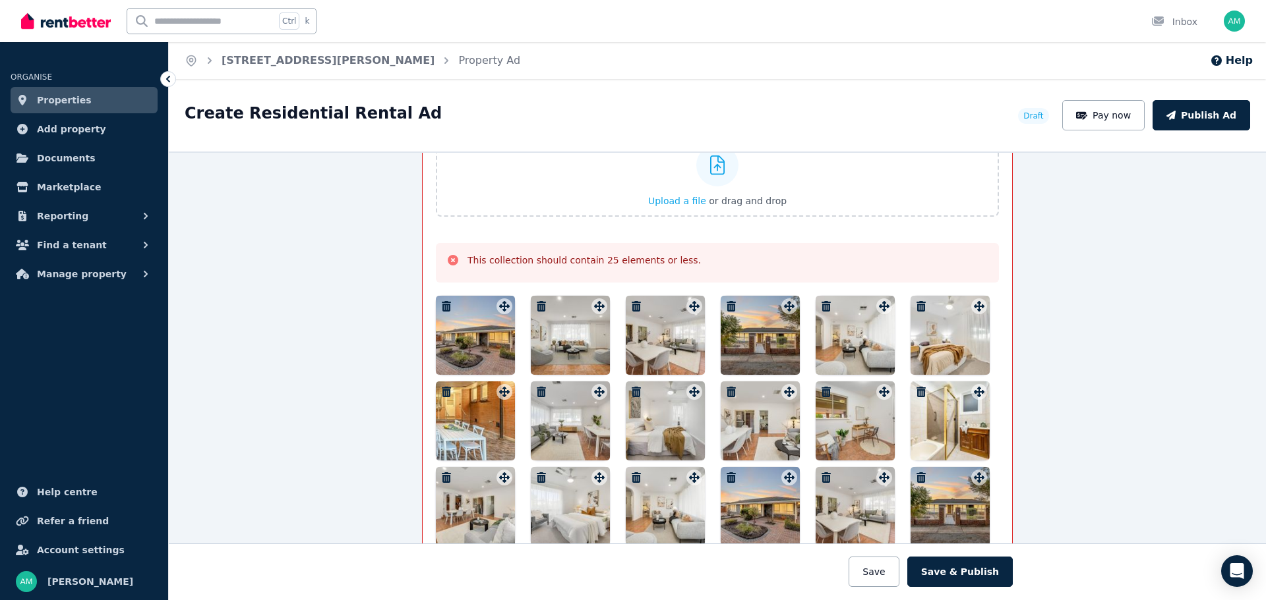
click at [539, 390] on icon "button" at bounding box center [541, 392] width 9 height 11
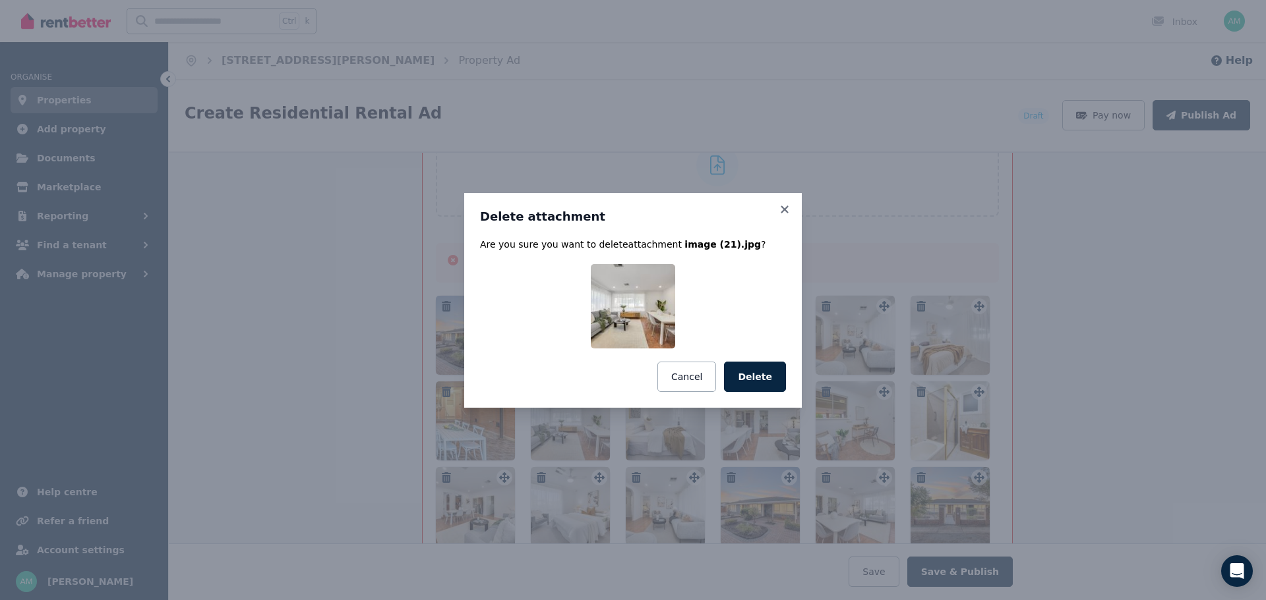
drag, startPoint x: 744, startPoint y: 373, endPoint x: 693, endPoint y: 373, distance: 51.4
click at [746, 373] on button "Delete" at bounding box center [755, 377] width 62 height 30
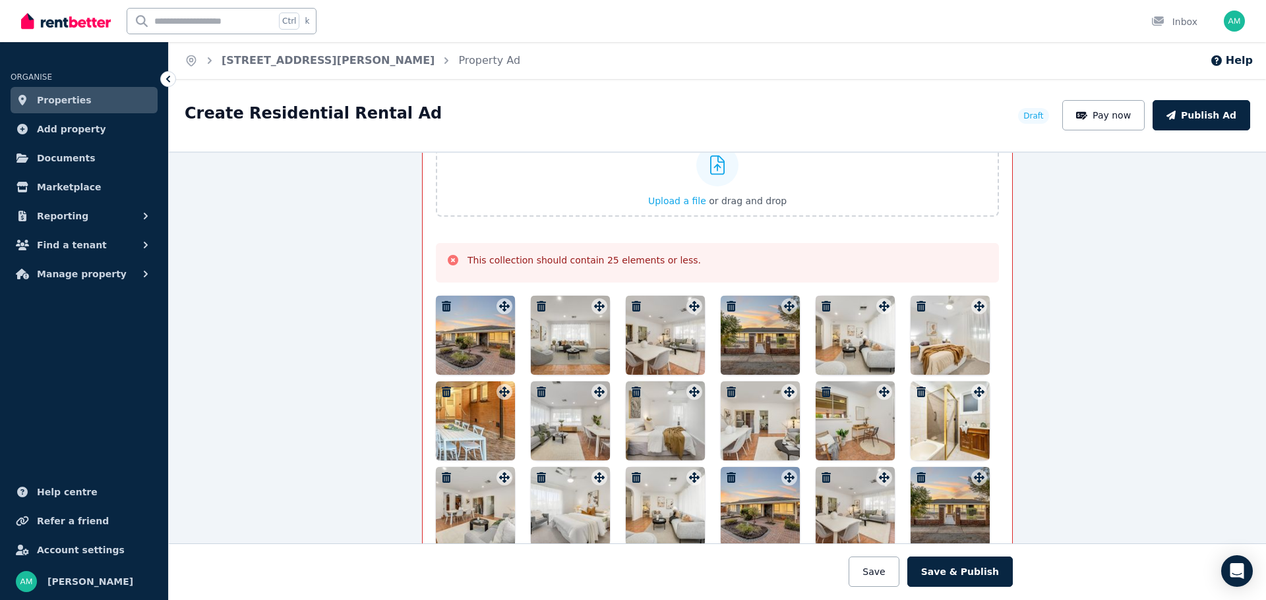
click at [448, 388] on icon "button" at bounding box center [446, 392] width 13 height 11
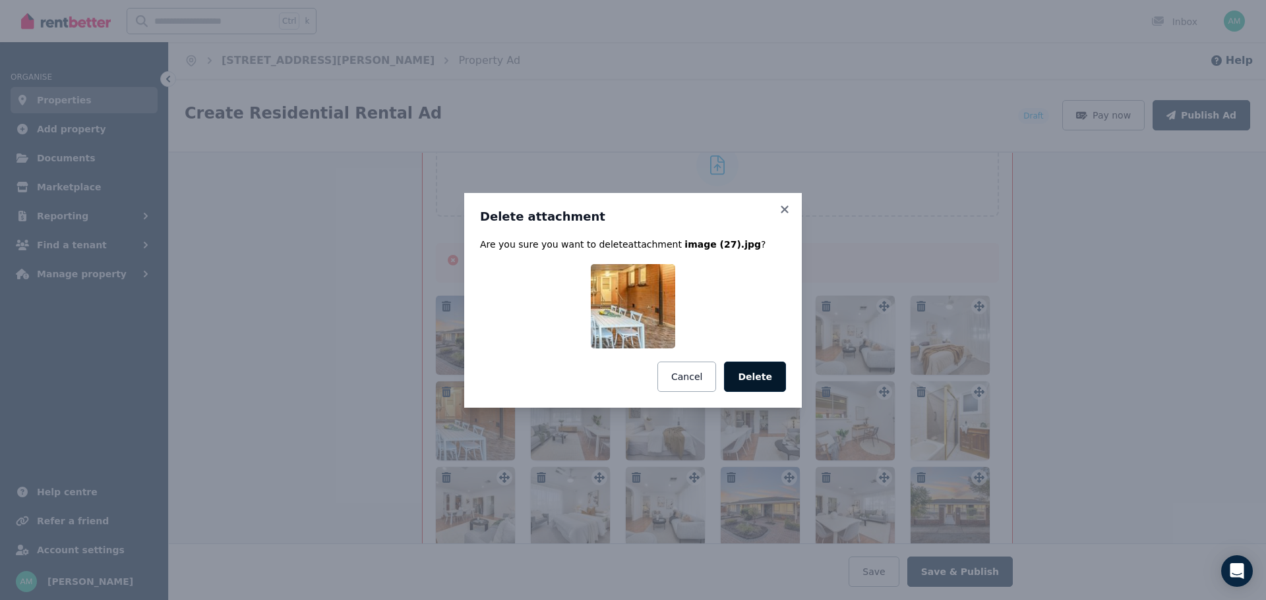
click at [769, 374] on button "Delete" at bounding box center [755, 377] width 62 height 30
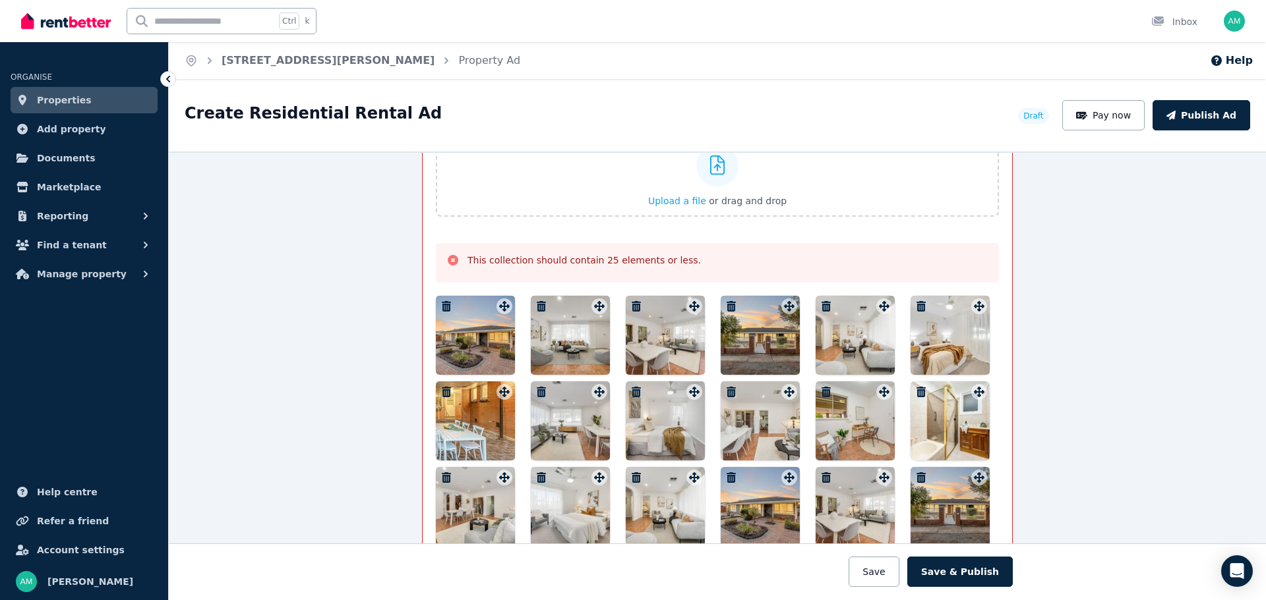
click at [440, 478] on icon "button" at bounding box center [446, 478] width 13 height 11
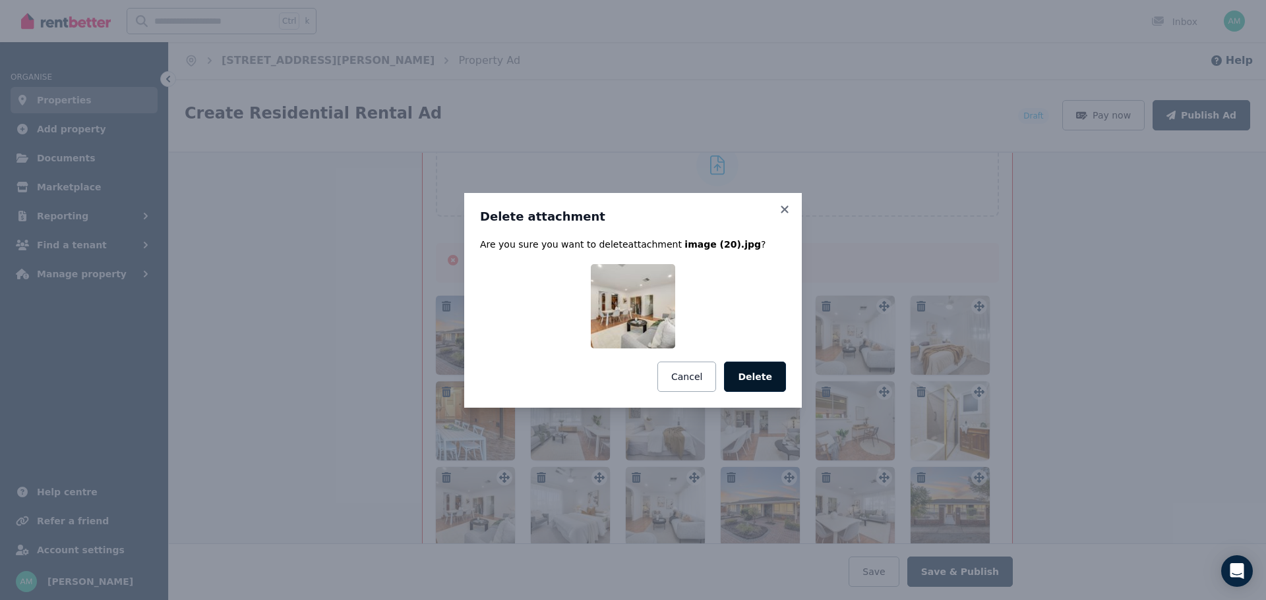
click at [755, 370] on button "Delete" at bounding box center [755, 377] width 62 height 30
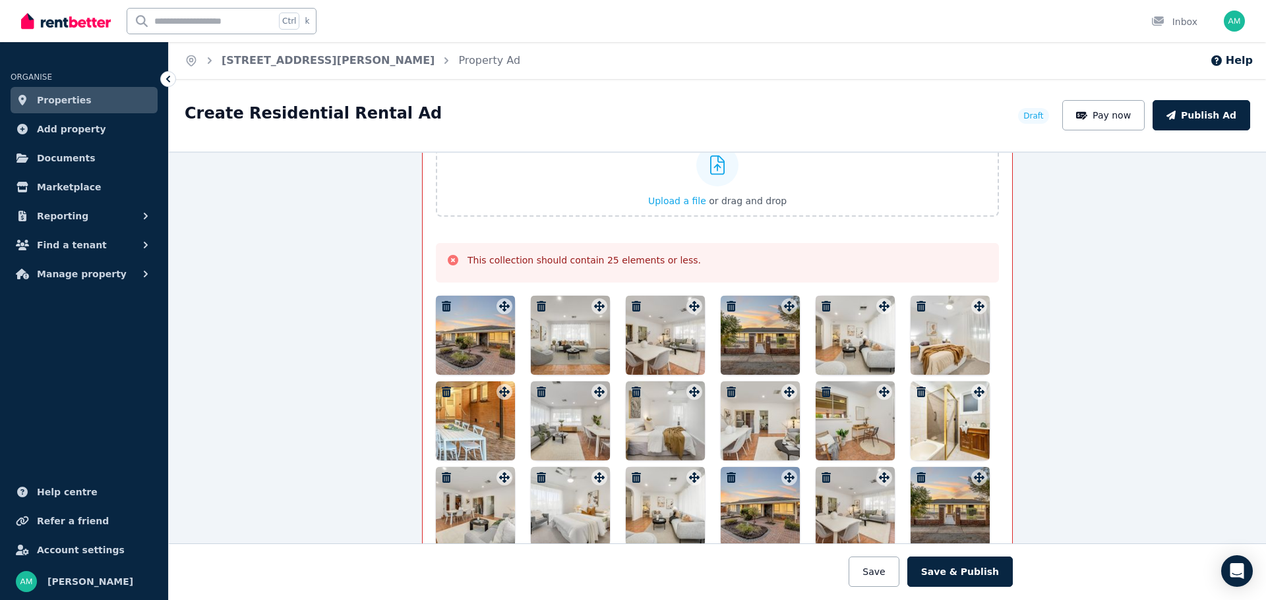
click at [538, 480] on icon "button" at bounding box center [541, 478] width 9 height 11
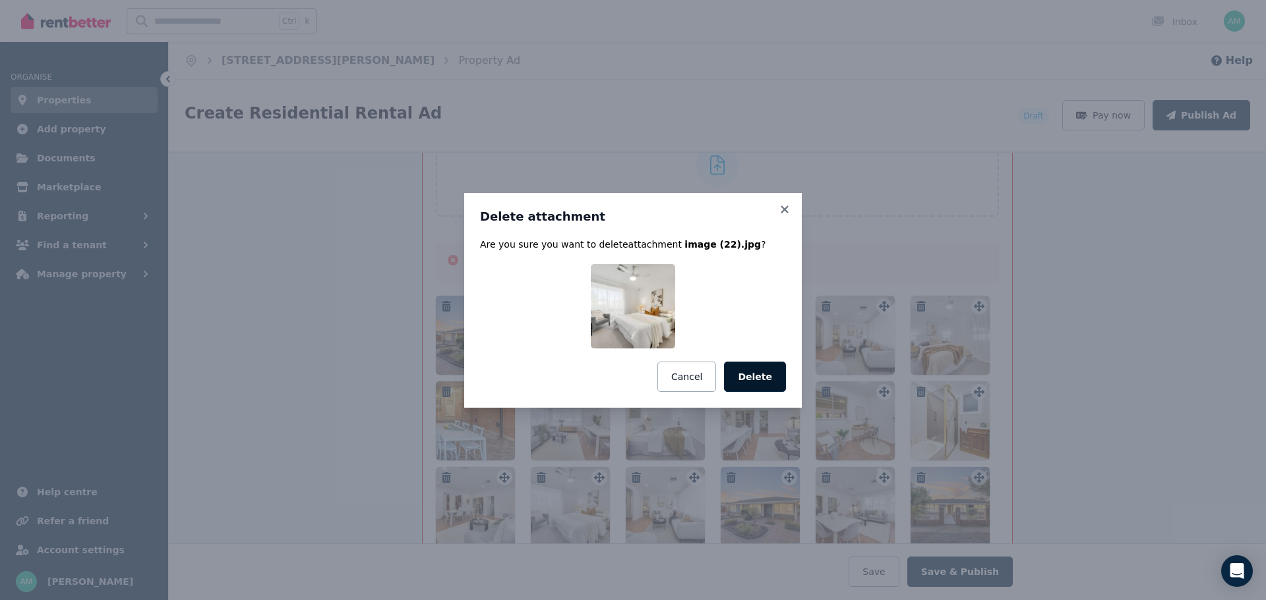
click at [753, 376] on button "Delete" at bounding box center [755, 377] width 62 height 30
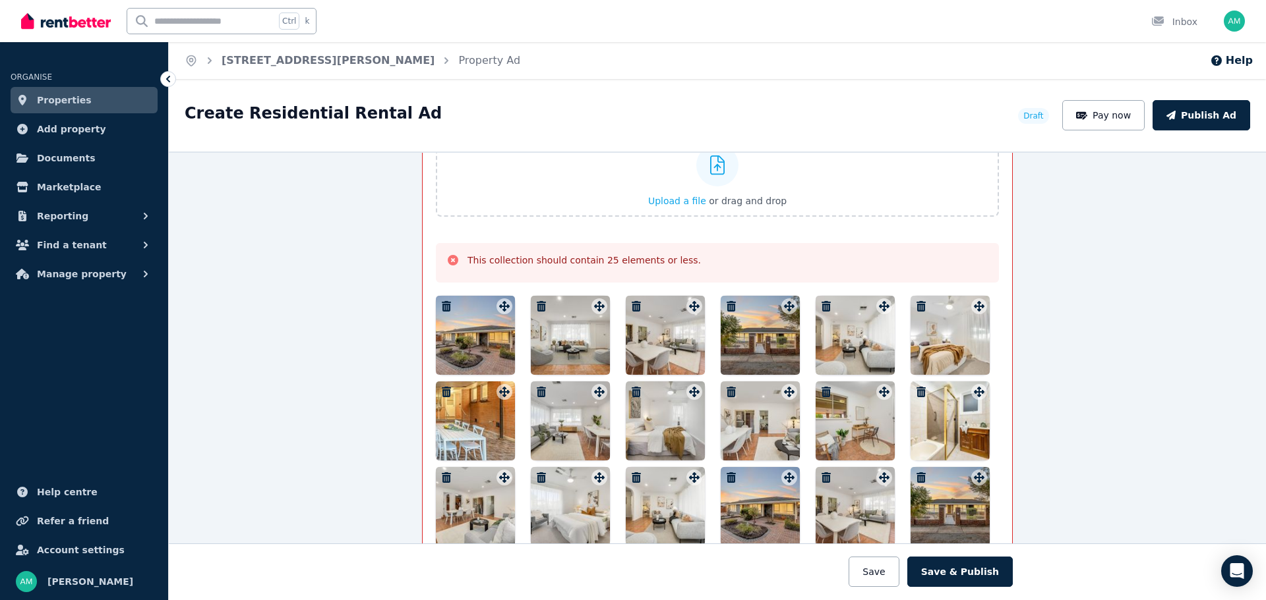
click at [631, 477] on icon "button" at bounding box center [635, 478] width 9 height 11
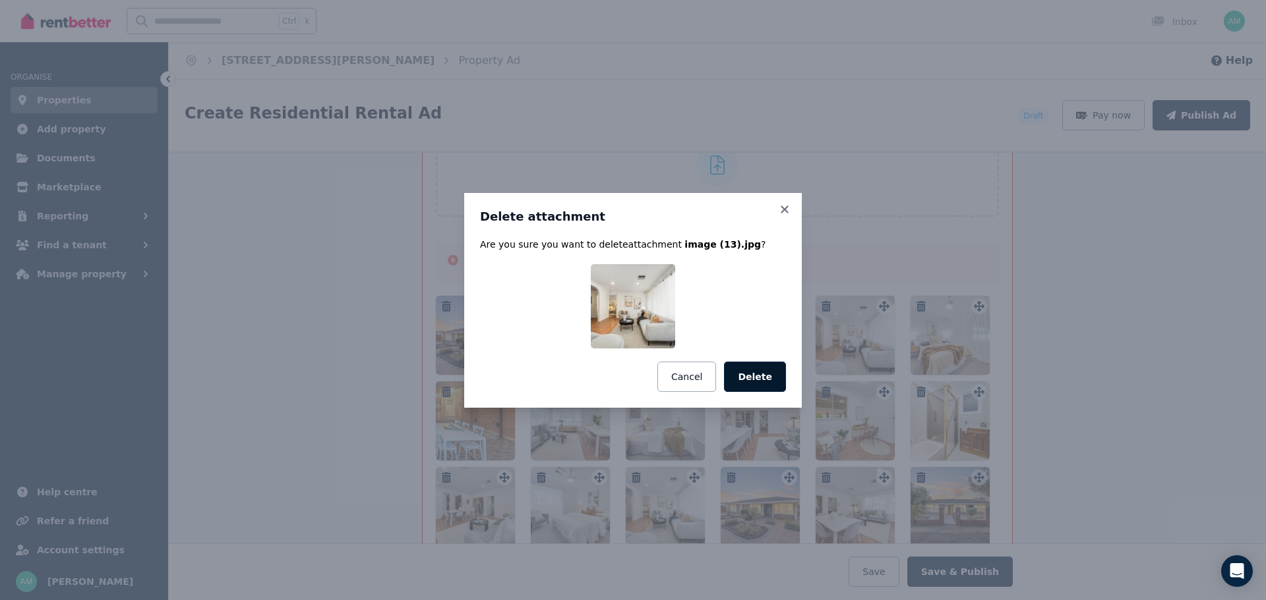
click at [763, 378] on button "Delete" at bounding box center [755, 377] width 62 height 30
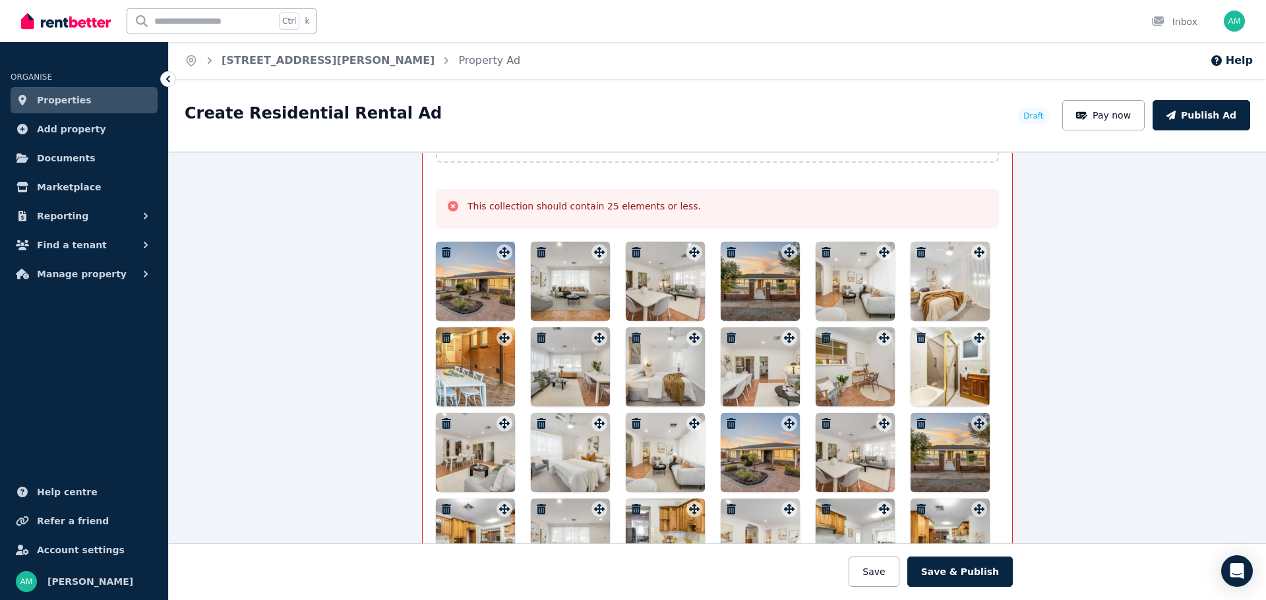
scroll to position [1894, 0]
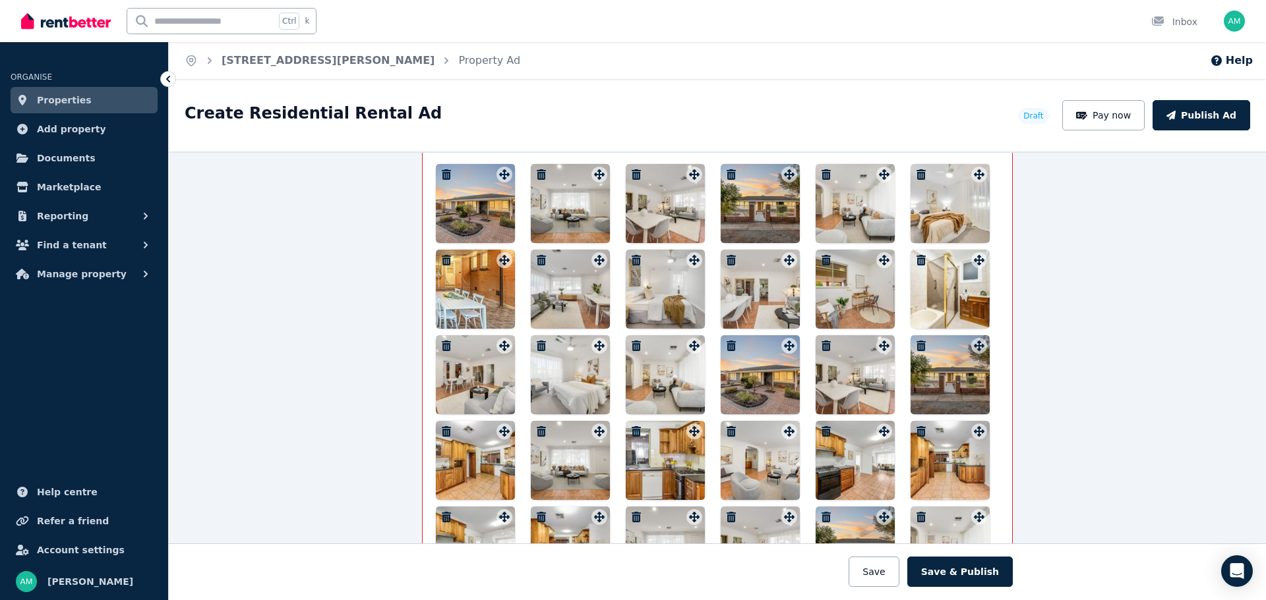
click at [728, 346] on icon "button" at bounding box center [730, 346] width 9 height 11
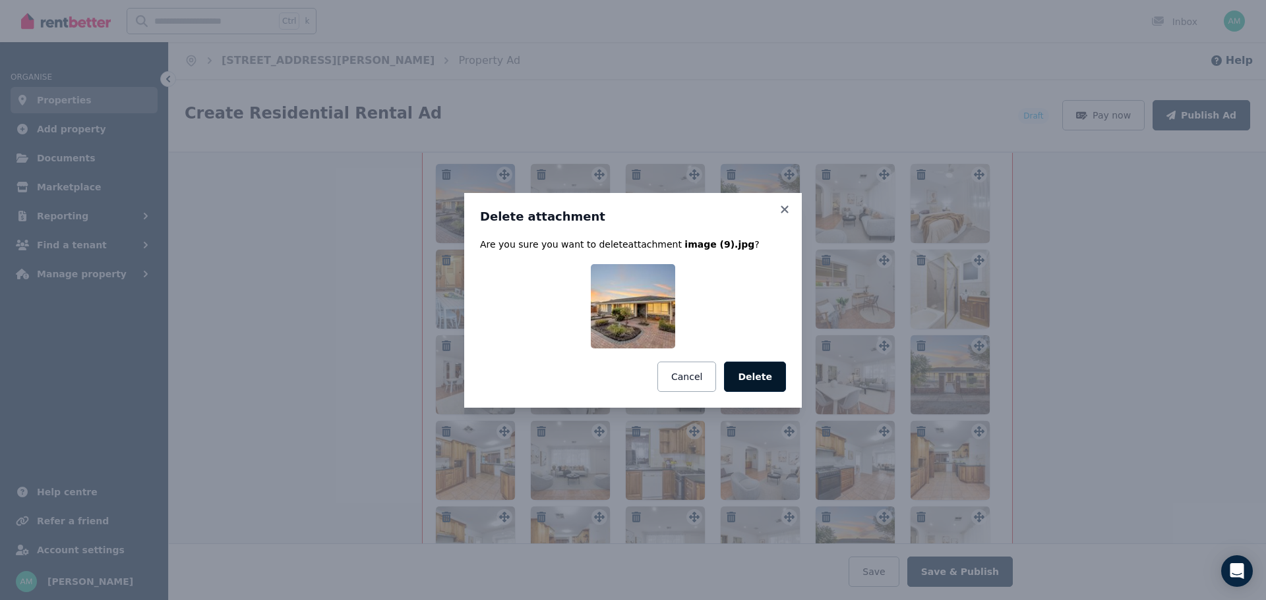
click at [767, 388] on button "Delete" at bounding box center [755, 377] width 62 height 30
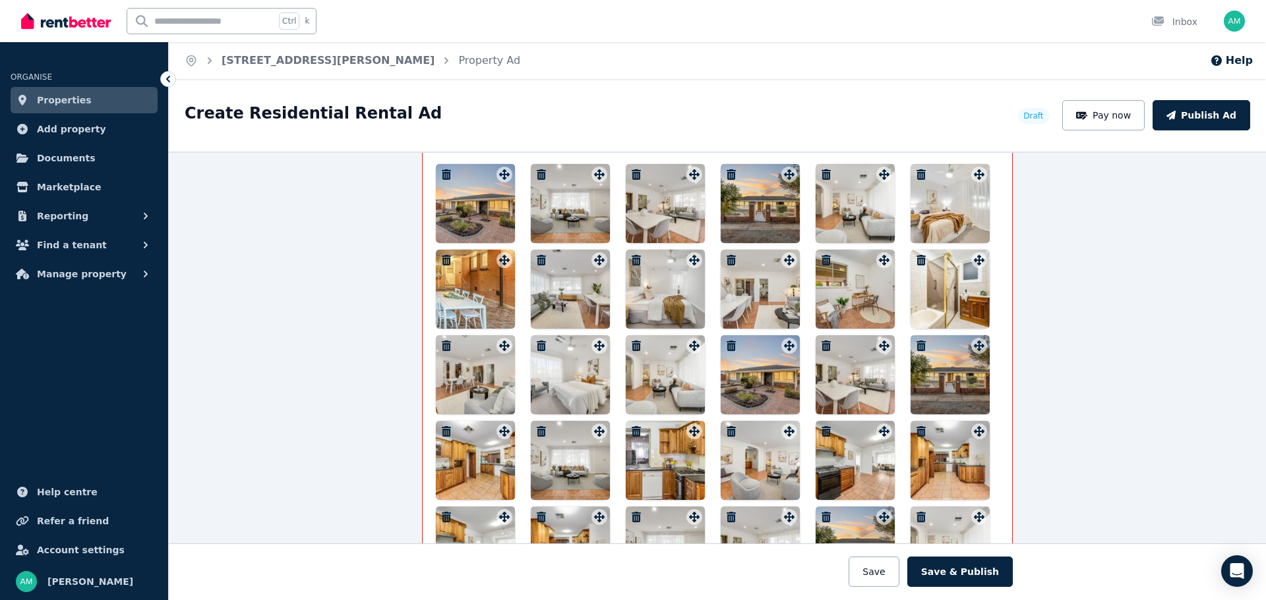
click at [823, 347] on icon "button" at bounding box center [825, 346] width 9 height 11
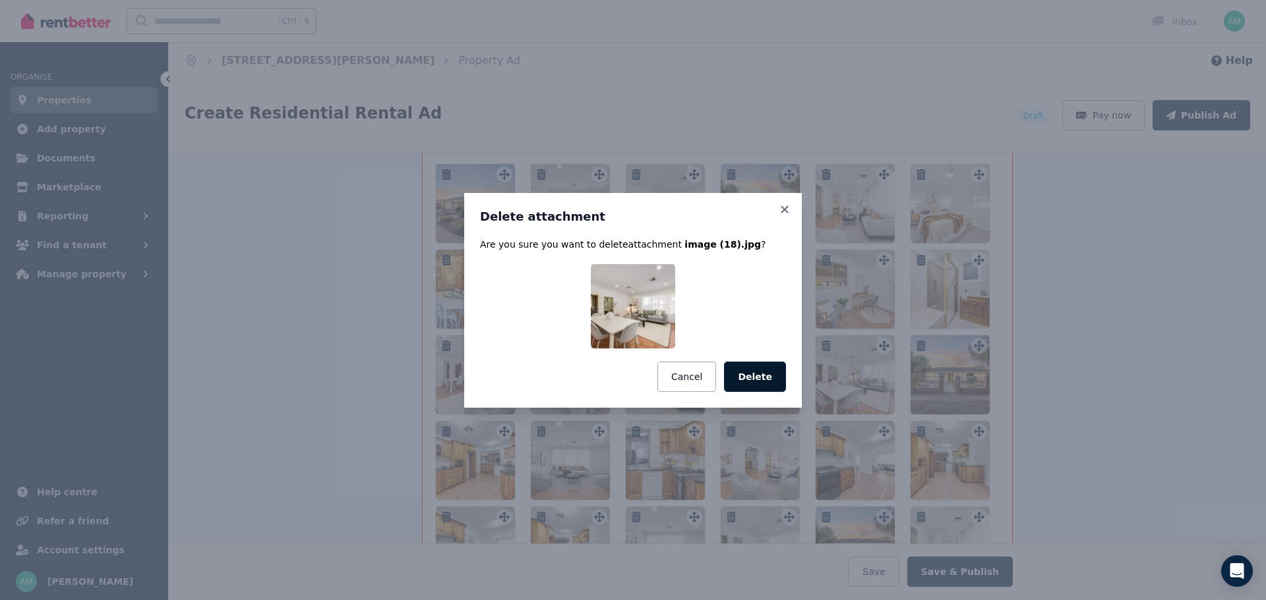
click at [784, 384] on button "Delete" at bounding box center [755, 377] width 62 height 30
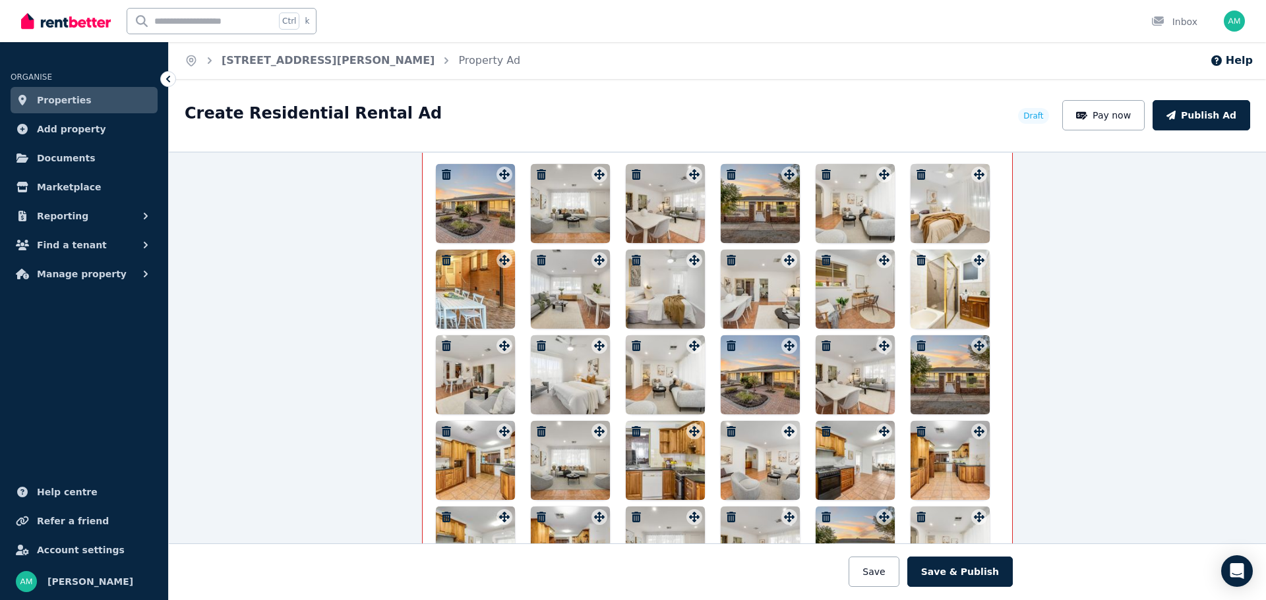
click at [916, 346] on icon "button" at bounding box center [920, 346] width 9 height 11
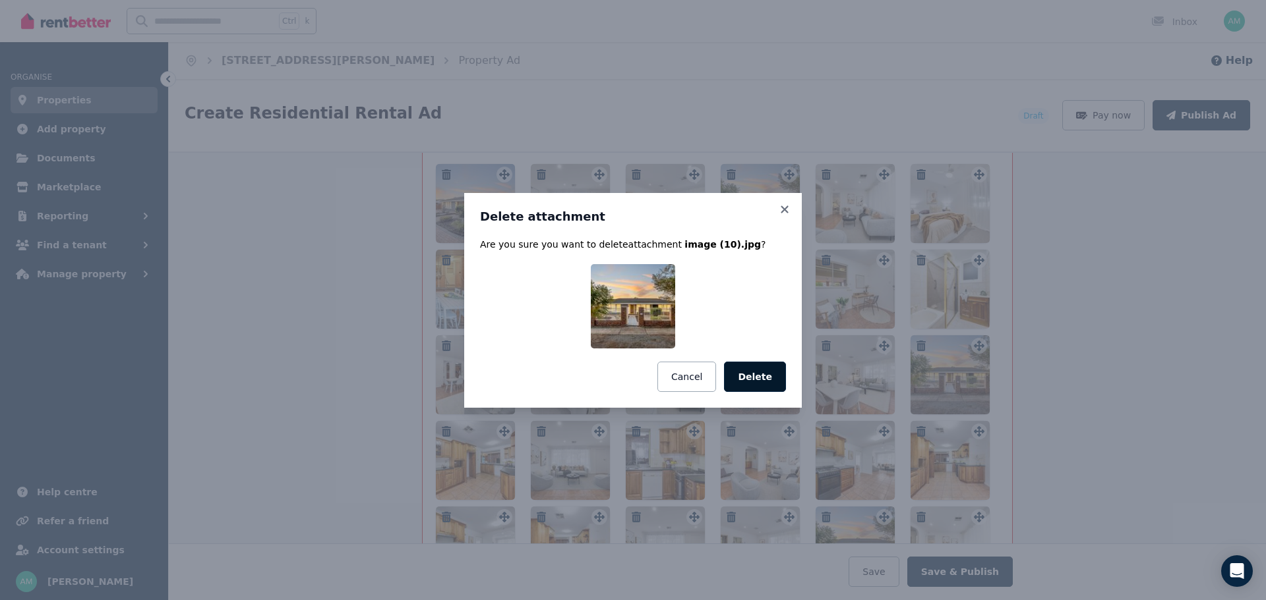
click at [775, 380] on button "Delete" at bounding box center [755, 377] width 62 height 30
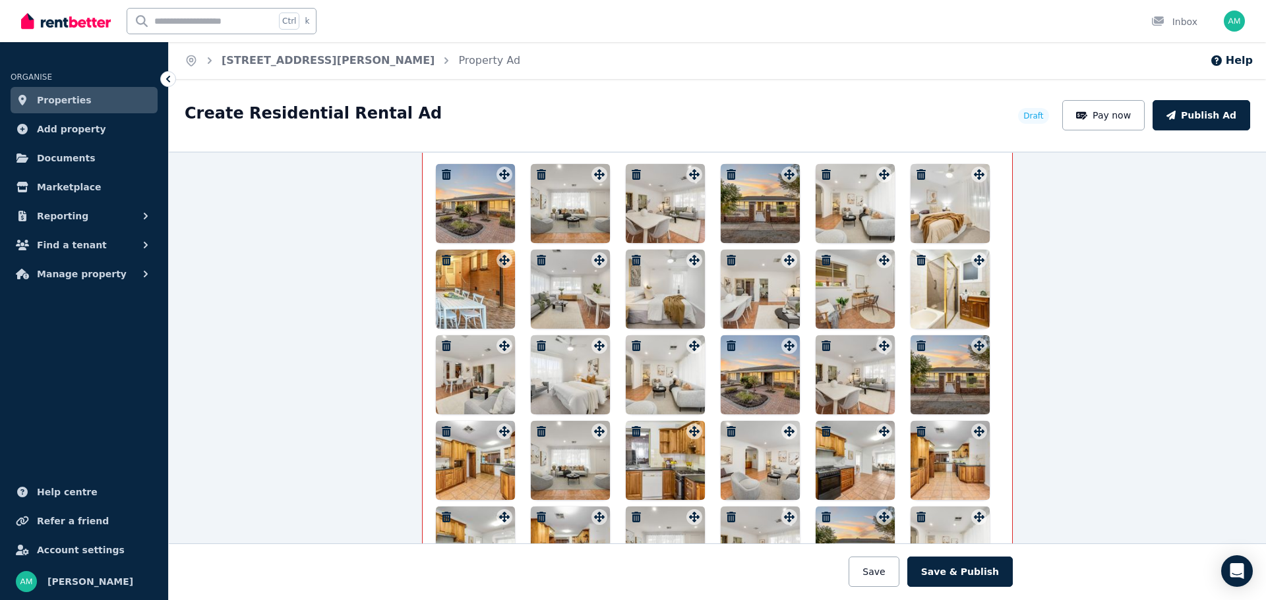
click at [440, 430] on icon "button" at bounding box center [446, 431] width 13 height 11
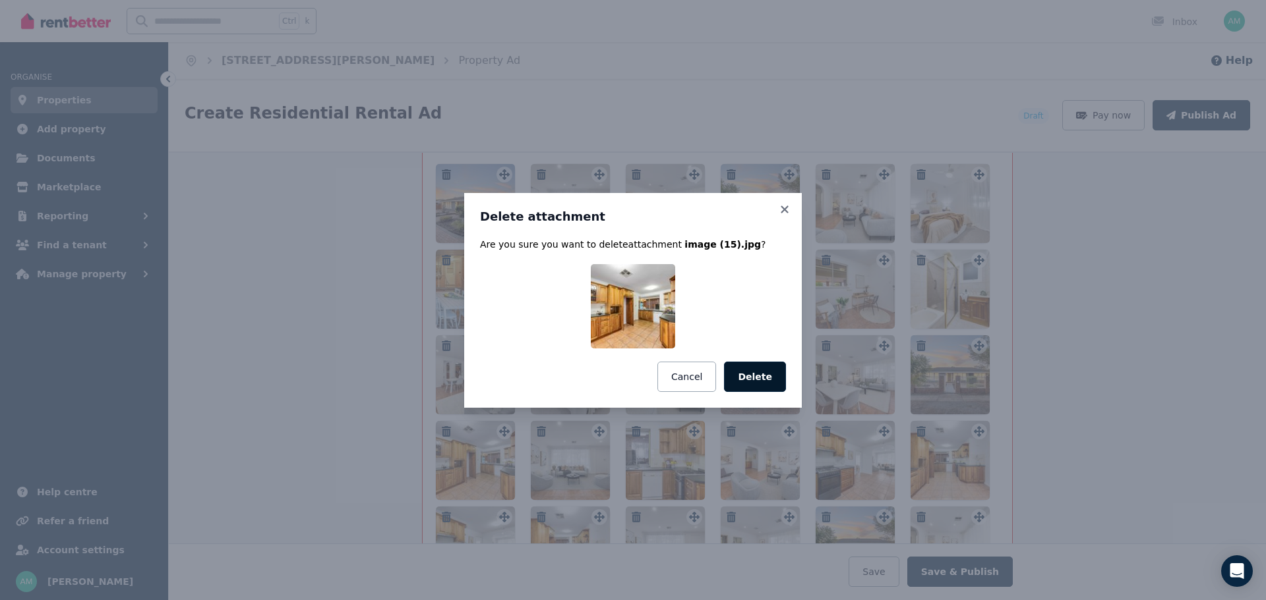
click at [742, 371] on button "Delete" at bounding box center [755, 377] width 62 height 30
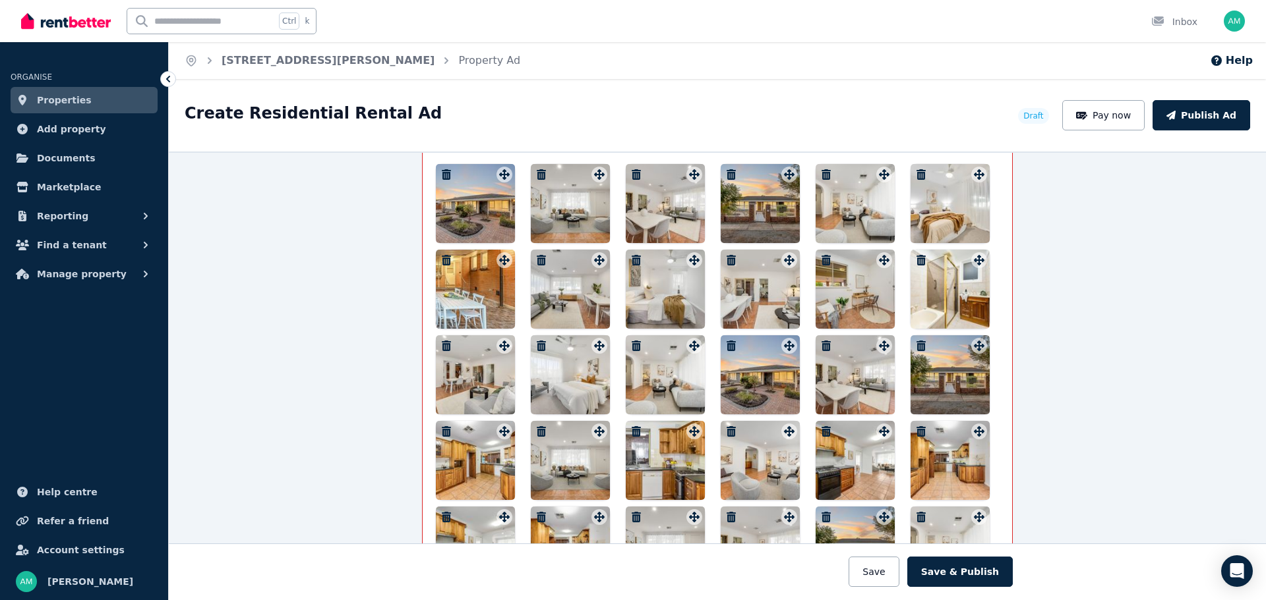
click at [537, 428] on icon "button" at bounding box center [541, 431] width 9 height 11
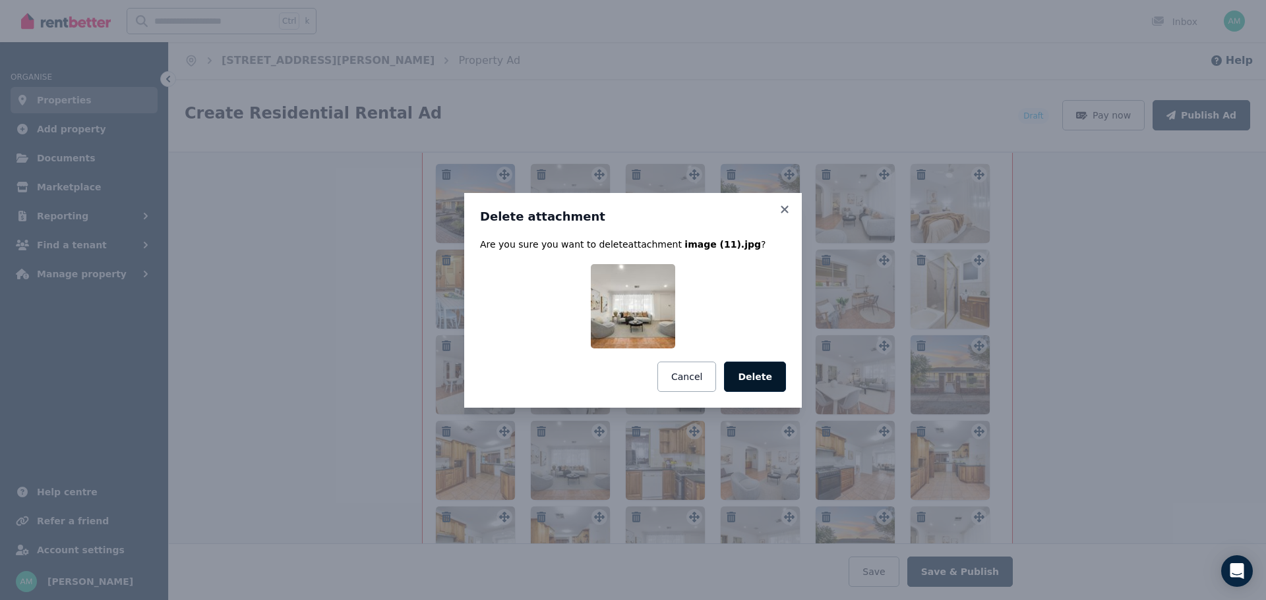
click at [743, 387] on button "Delete" at bounding box center [755, 377] width 62 height 30
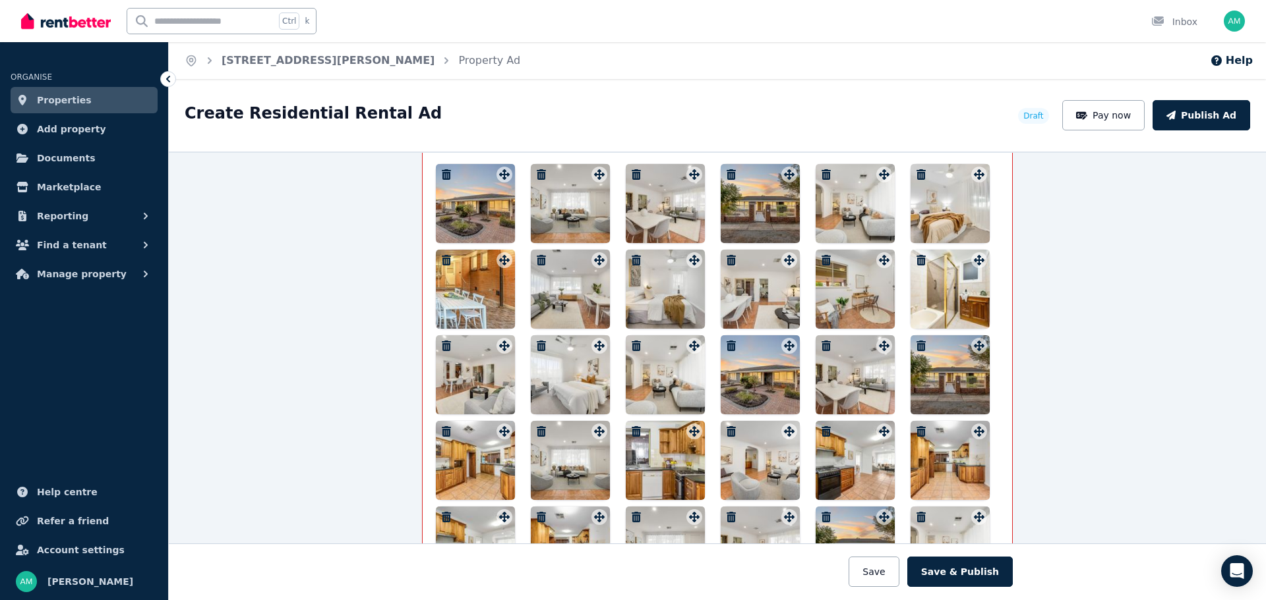
click at [633, 431] on icon "button" at bounding box center [635, 431] width 9 height 11
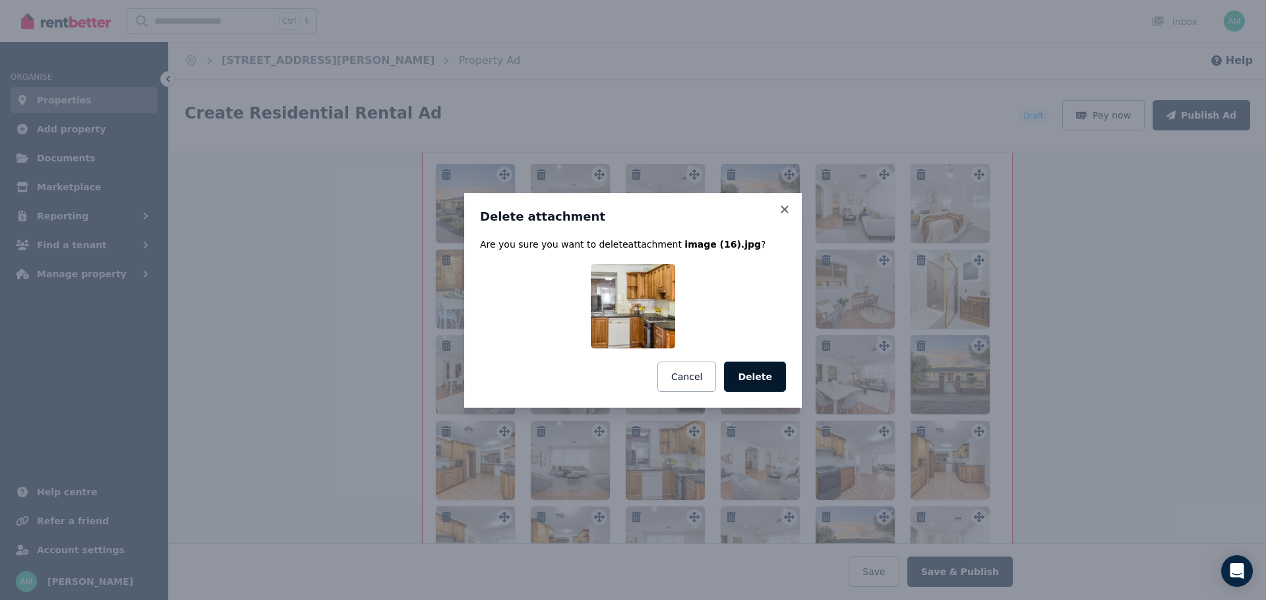
click at [755, 384] on button "Delete" at bounding box center [755, 377] width 62 height 30
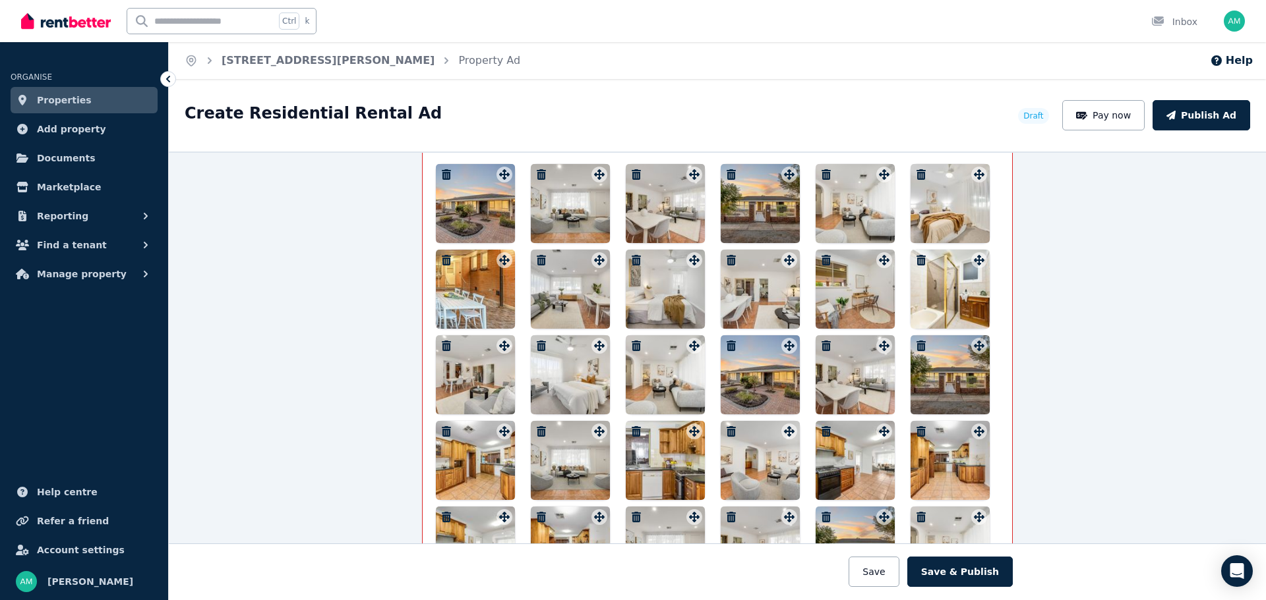
click at [724, 430] on icon "button" at bounding box center [730, 431] width 13 height 11
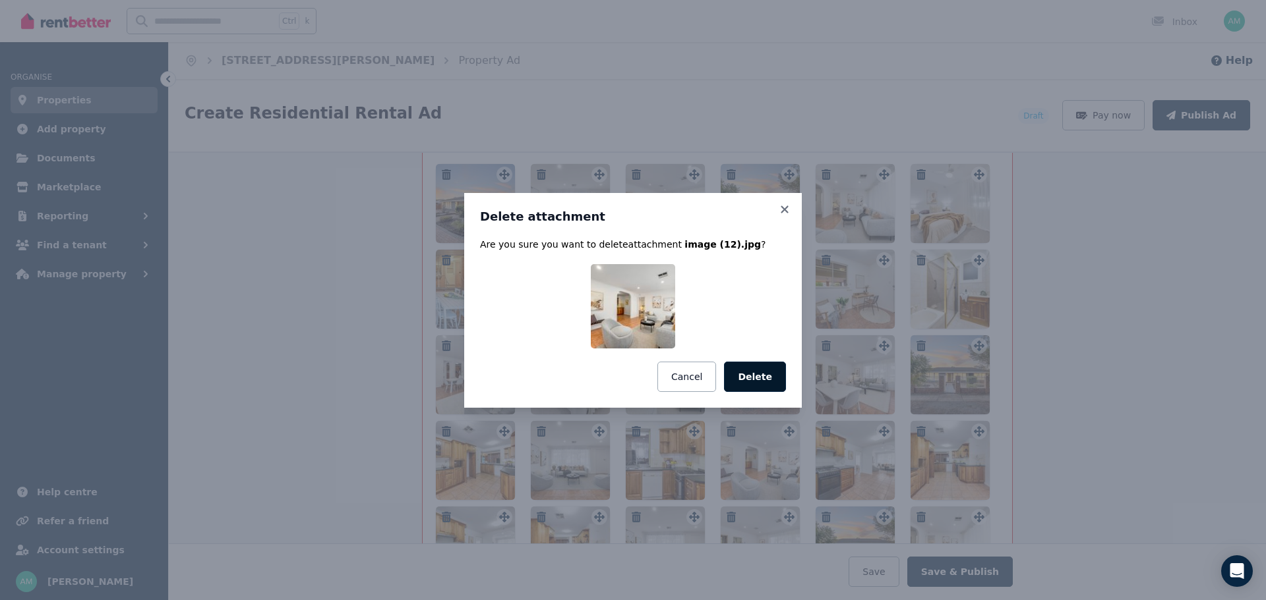
click at [767, 372] on button "Delete" at bounding box center [755, 377] width 62 height 30
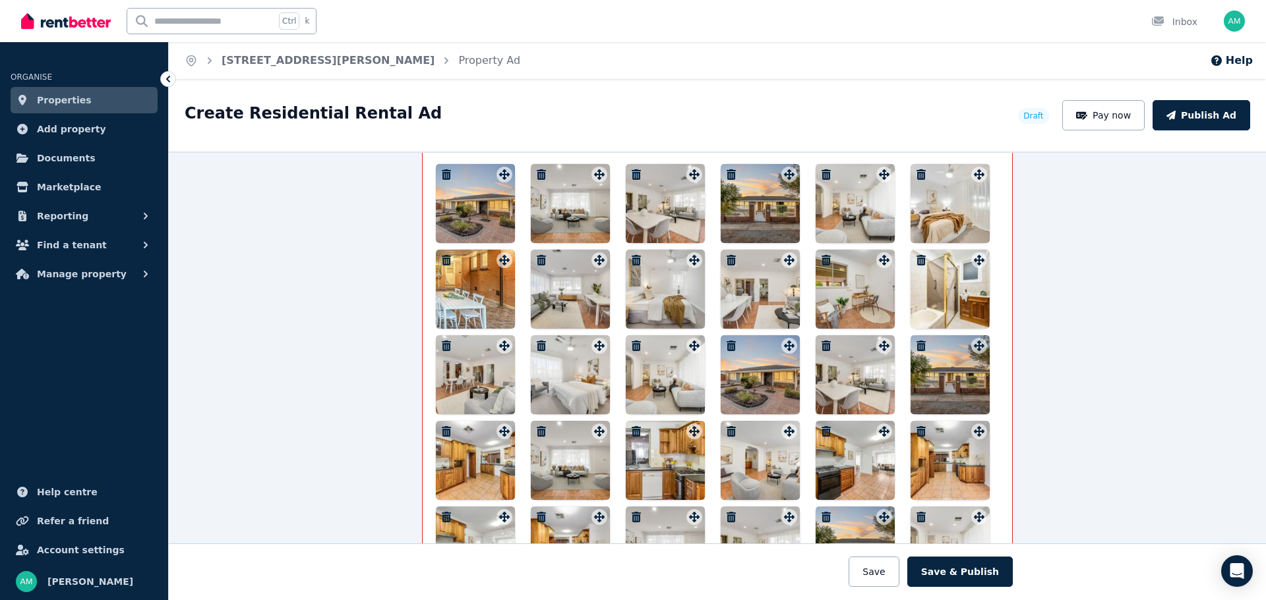
click at [819, 428] on icon "button" at bounding box center [825, 431] width 13 height 11
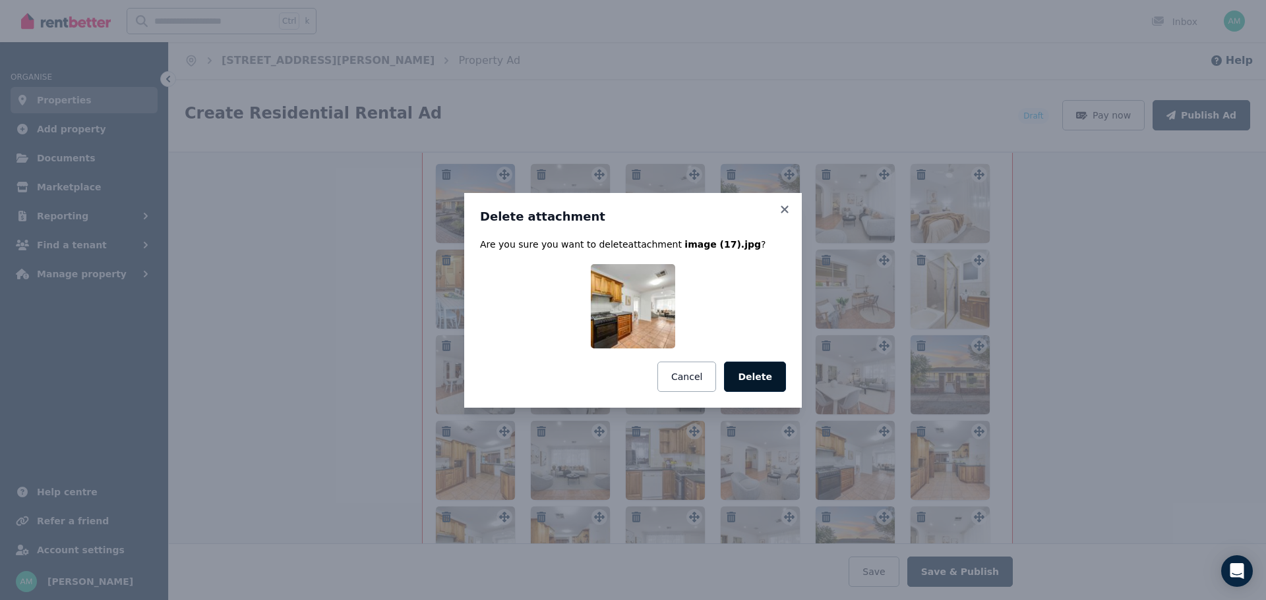
click at [780, 378] on button "Delete" at bounding box center [755, 377] width 62 height 30
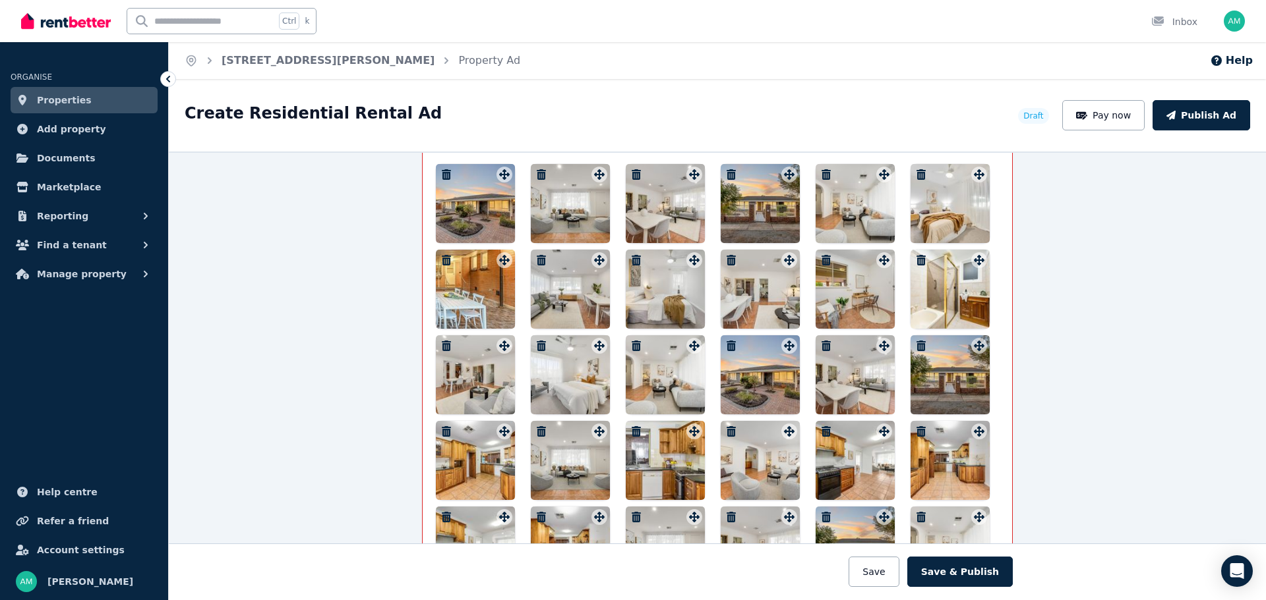
click at [916, 431] on icon "button" at bounding box center [920, 431] width 9 height 11
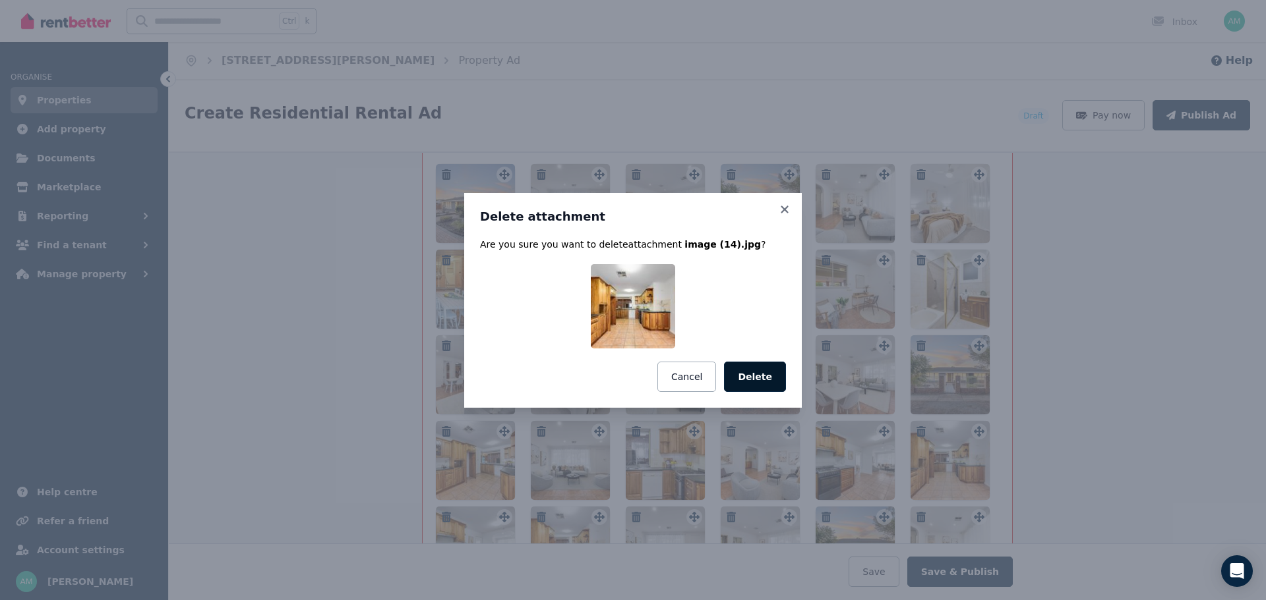
click at [764, 375] on button "Delete" at bounding box center [755, 377] width 62 height 30
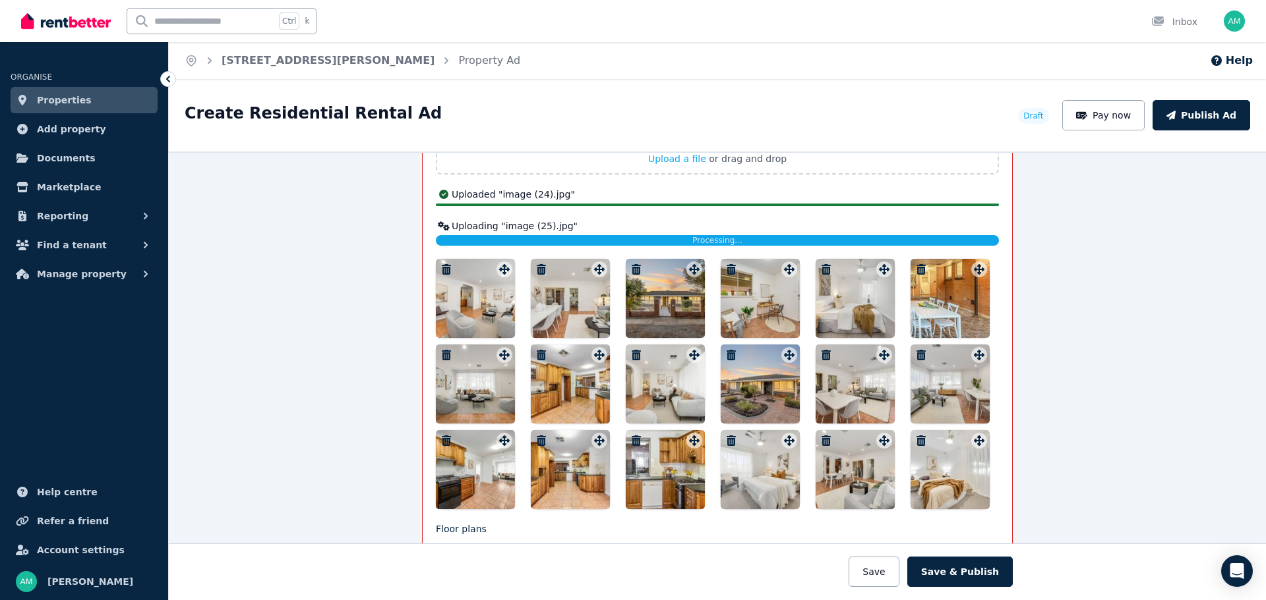
scroll to position [1805, 0]
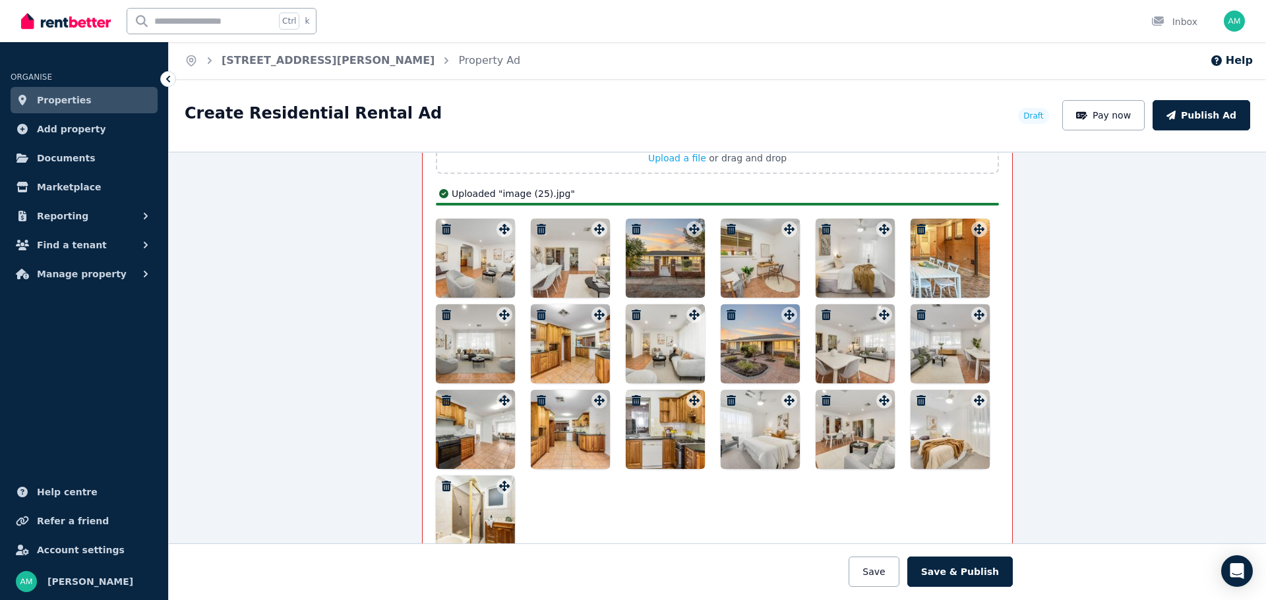
drag, startPoint x: 466, startPoint y: 289, endPoint x: 608, endPoint y: 277, distance: 142.2
drag, startPoint x: 478, startPoint y: 250, endPoint x: 586, endPoint y: 249, distance: 108.1
click at [586, 249] on div at bounding box center [717, 387] width 563 height 336
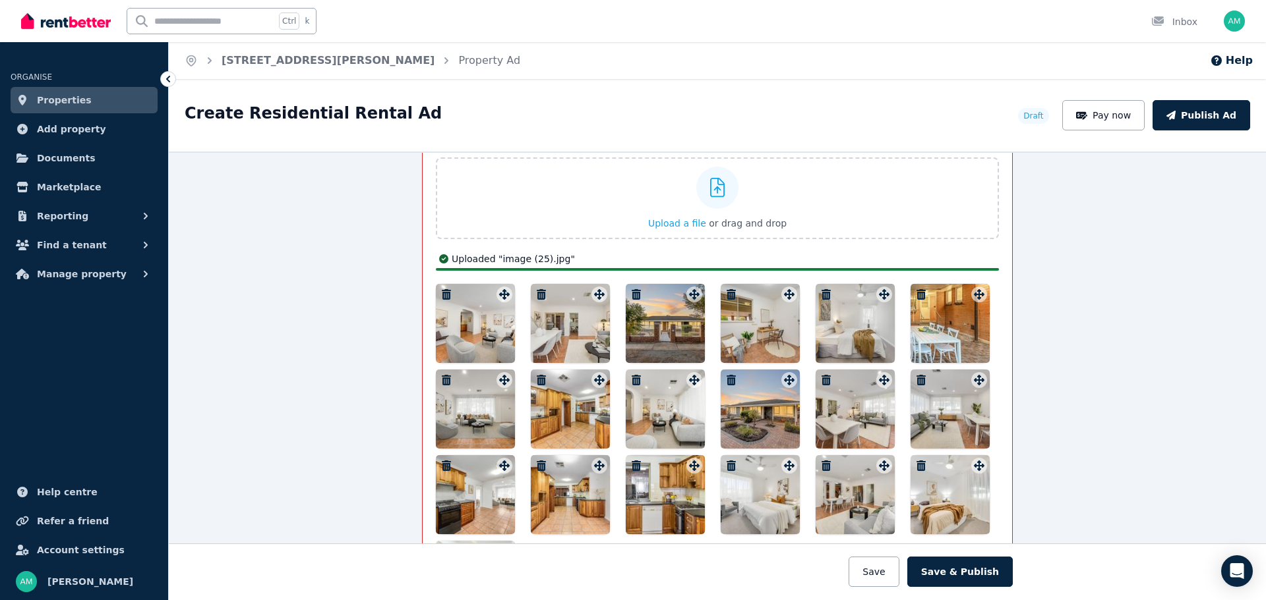
scroll to position [1739, 0]
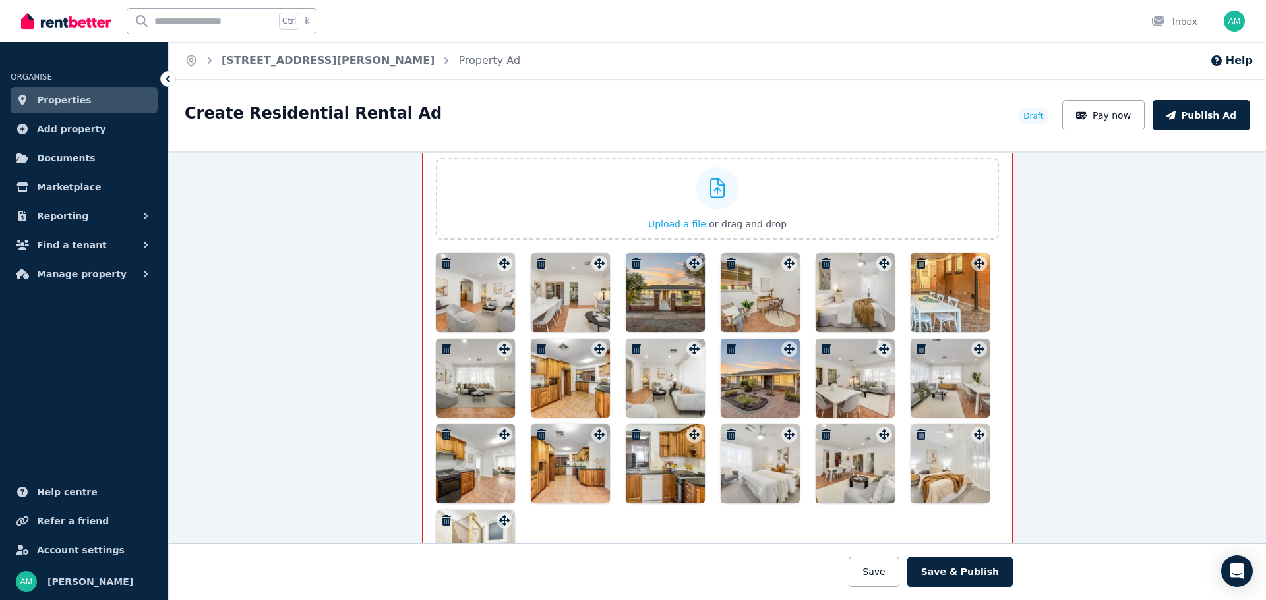
drag, startPoint x: 670, startPoint y: 295, endPoint x: 475, endPoint y: 287, distance: 195.2
click at [469, 285] on div at bounding box center [717, 421] width 563 height 336
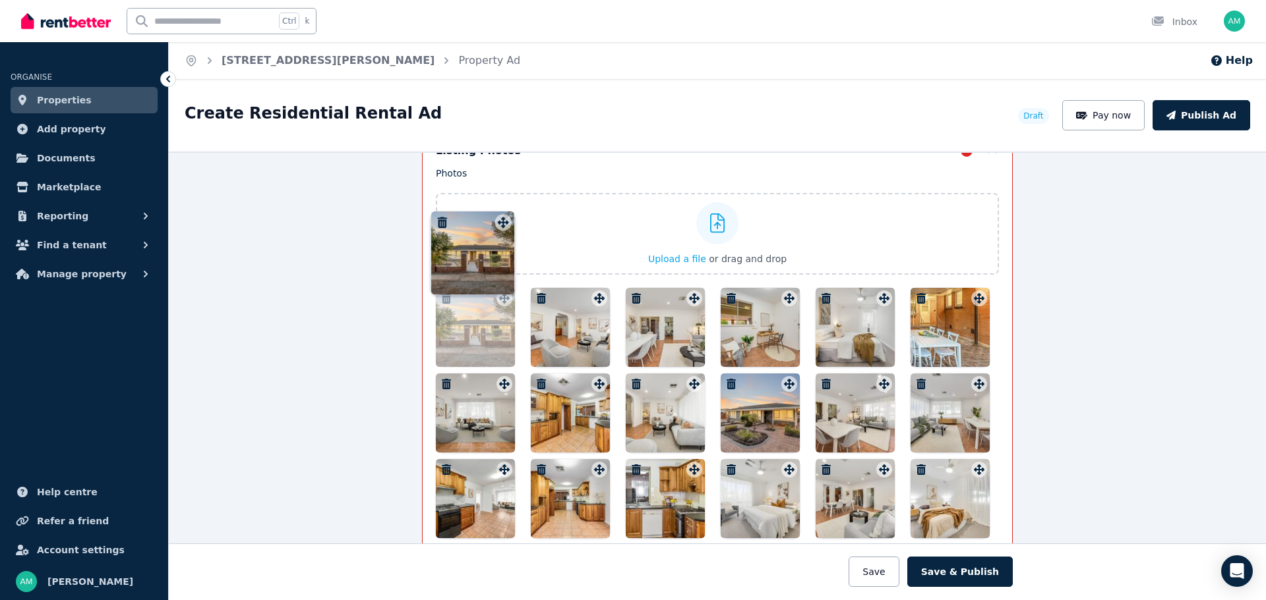
scroll to position [1693, 0]
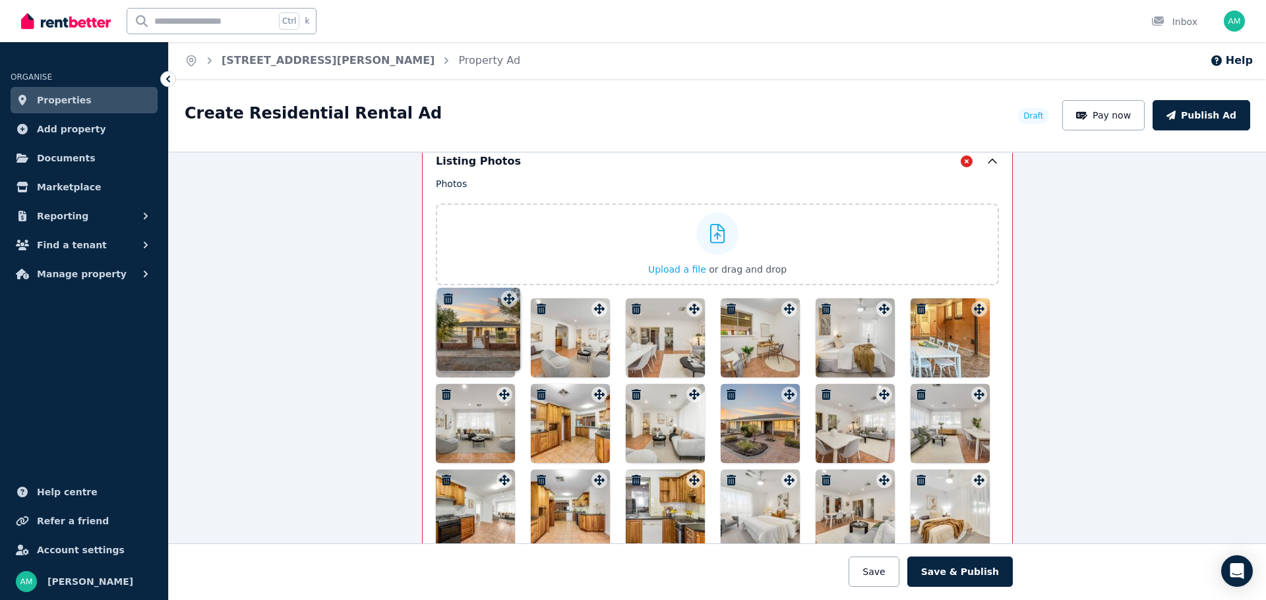
drag, startPoint x: 689, startPoint y: 274, endPoint x: 508, endPoint y: 290, distance: 182.7
click at [508, 290] on div "Photos Upload a file or drag and drop Uploaded " image (18).jpg " Uploaded " im…" at bounding box center [717, 534] width 563 height 714
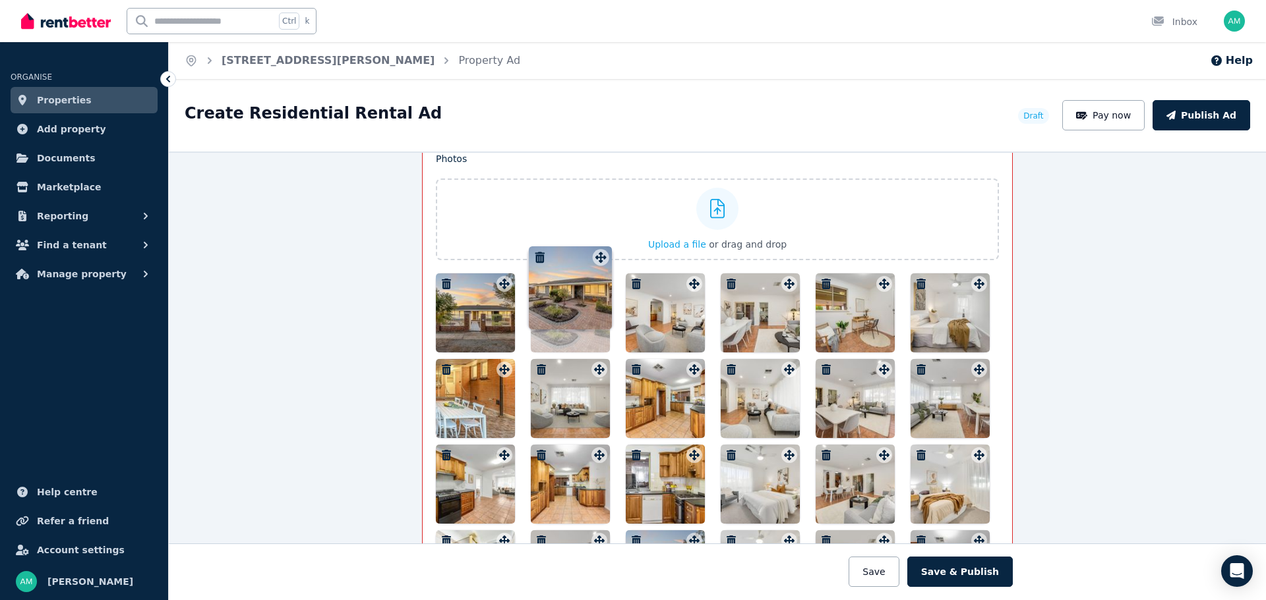
scroll to position [1717, 0]
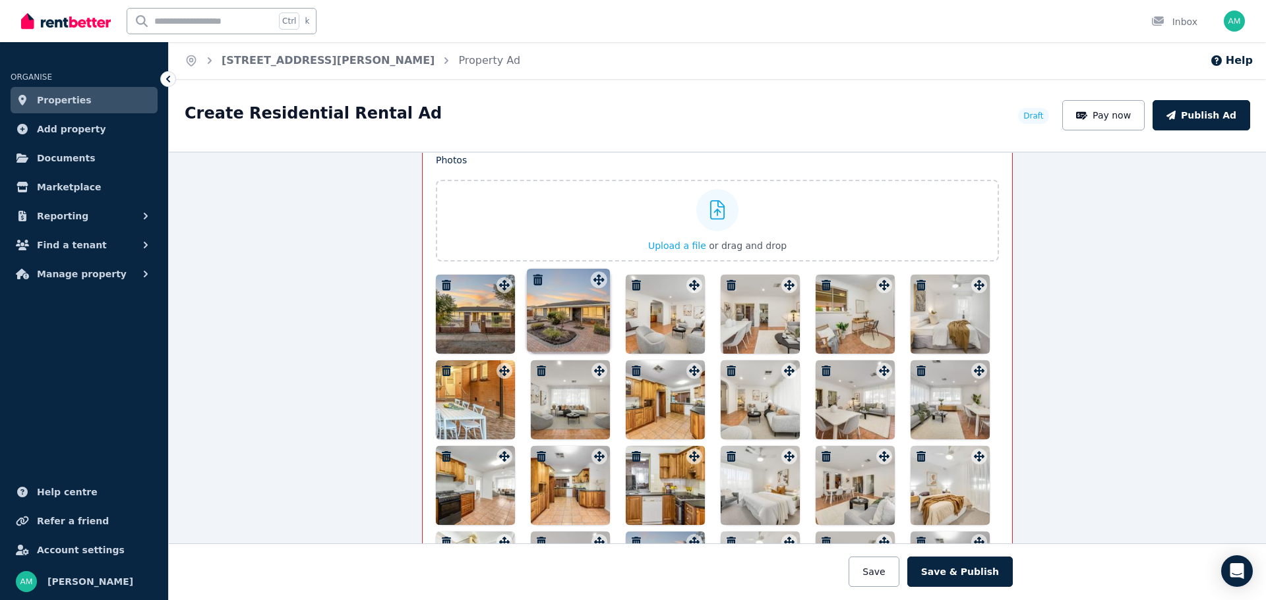
drag, startPoint x: 786, startPoint y: 329, endPoint x: 598, endPoint y: 269, distance: 196.6
click at [598, 269] on div "Photos Upload a file or drag and drop Uploaded " image (18).jpg " Uploaded " im…" at bounding box center [717, 511] width 563 height 714
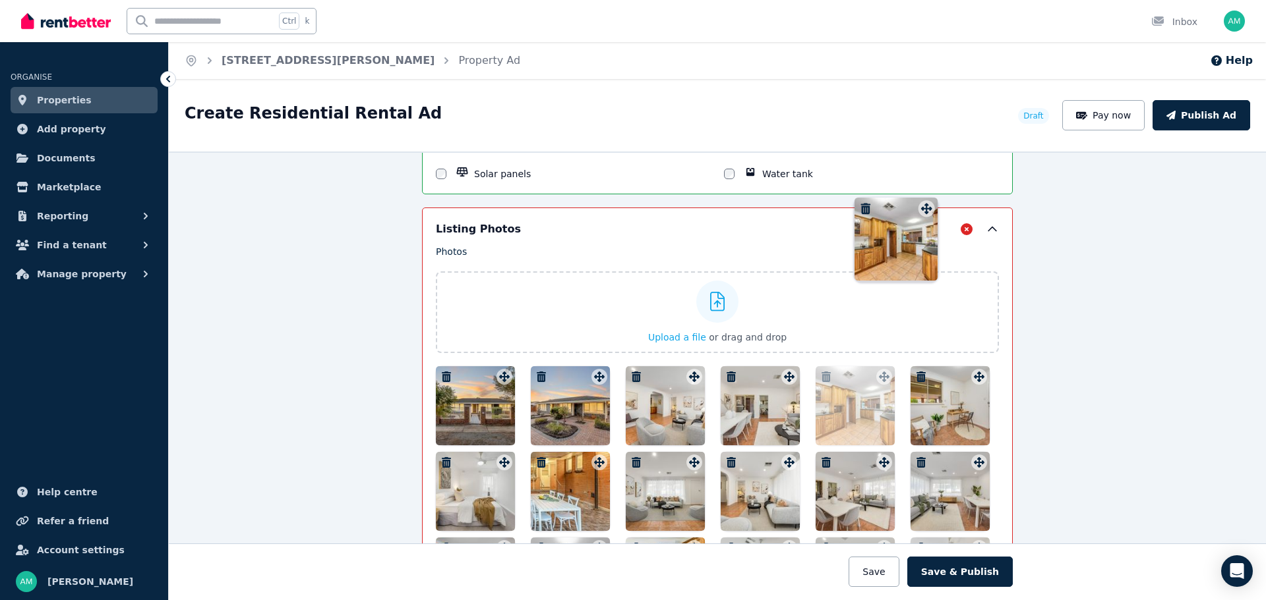
scroll to position [1614, 0]
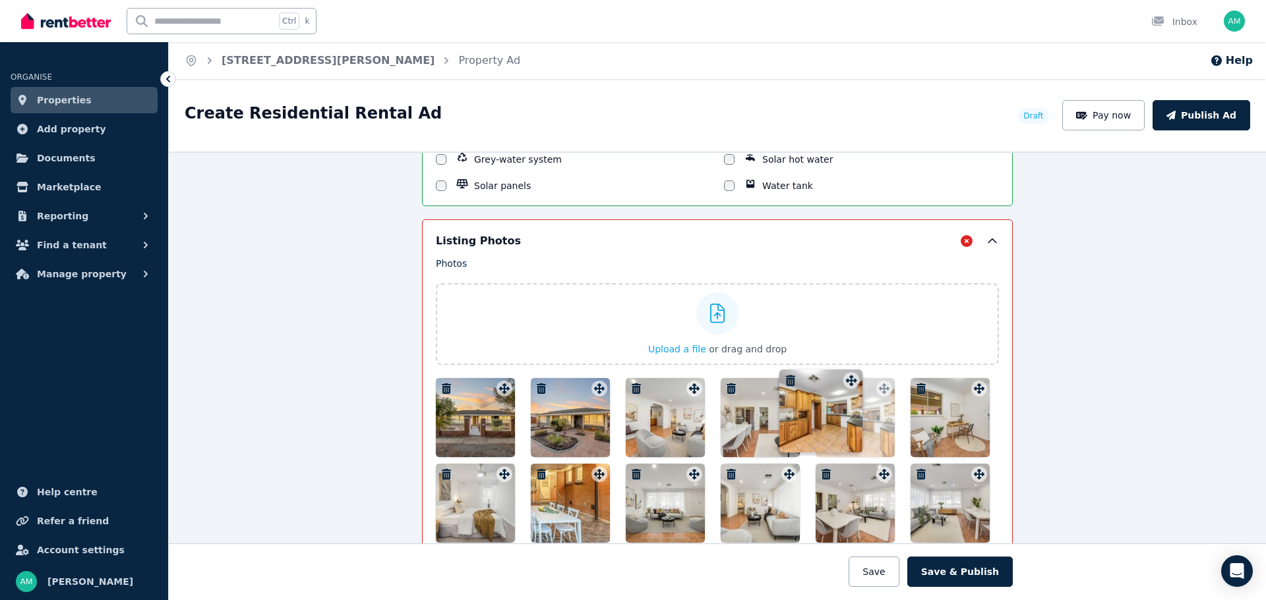
drag, startPoint x: 690, startPoint y: 371, endPoint x: 850, endPoint y: 370, distance: 160.2
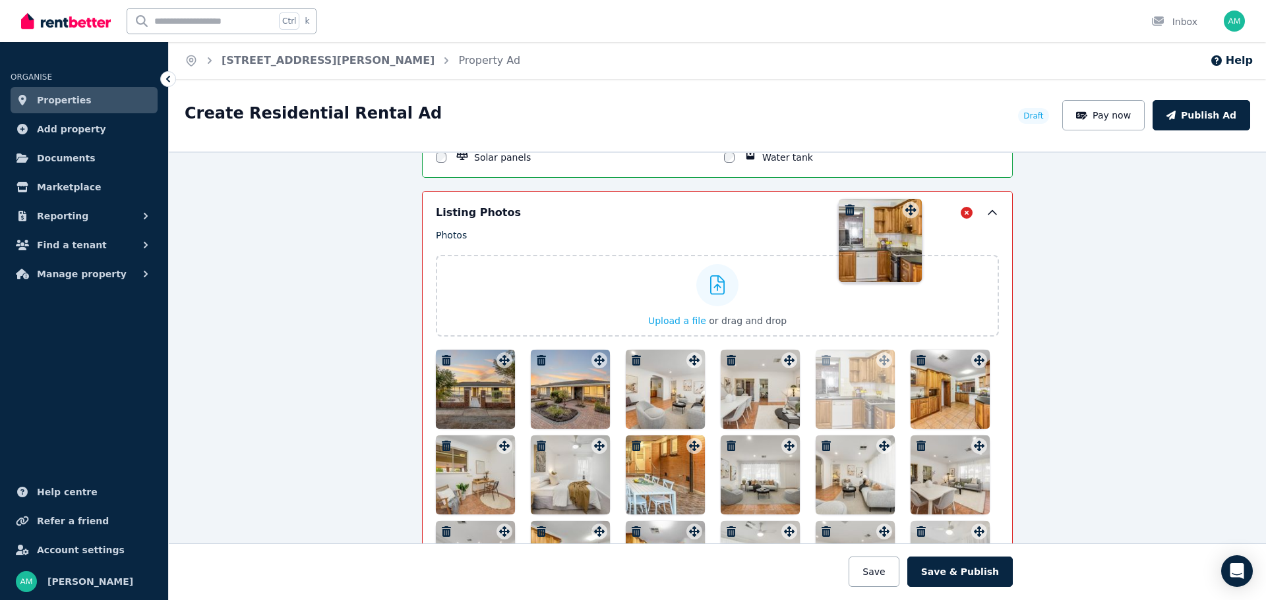
scroll to position [1629, 0]
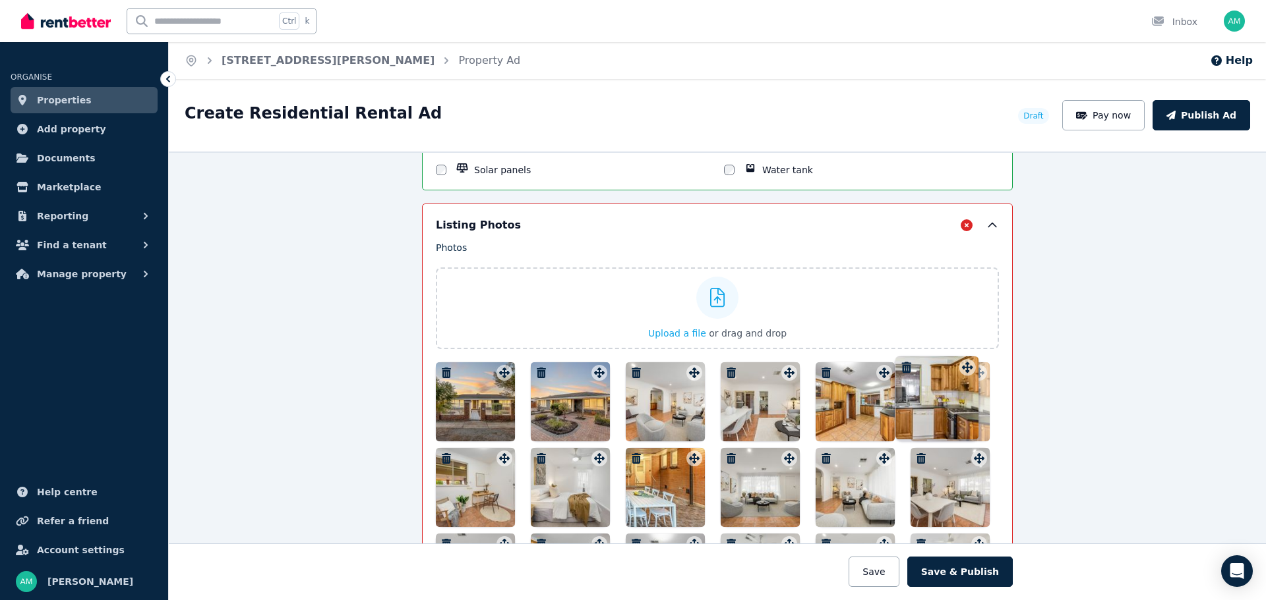
drag, startPoint x: 688, startPoint y: 360, endPoint x: 964, endPoint y: 353, distance: 275.6
click at [964, 353] on div "Photos Upload a file or drag and drop Uploaded " image (18).jpg " Uploaded " im…" at bounding box center [717, 598] width 563 height 714
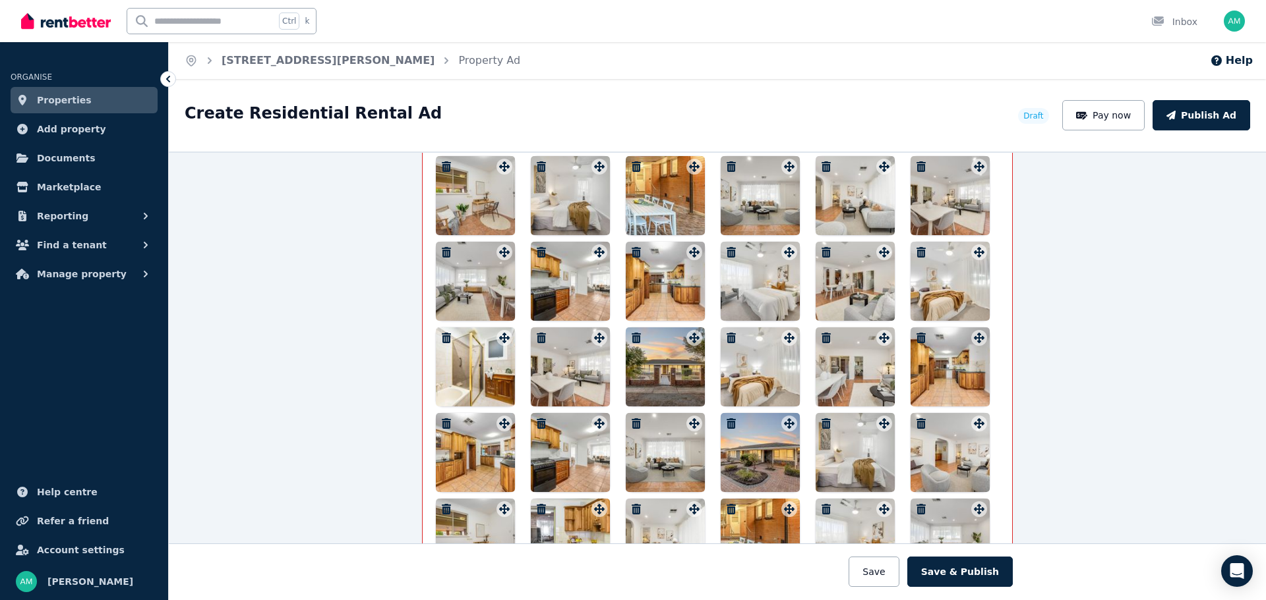
scroll to position [1959, 0]
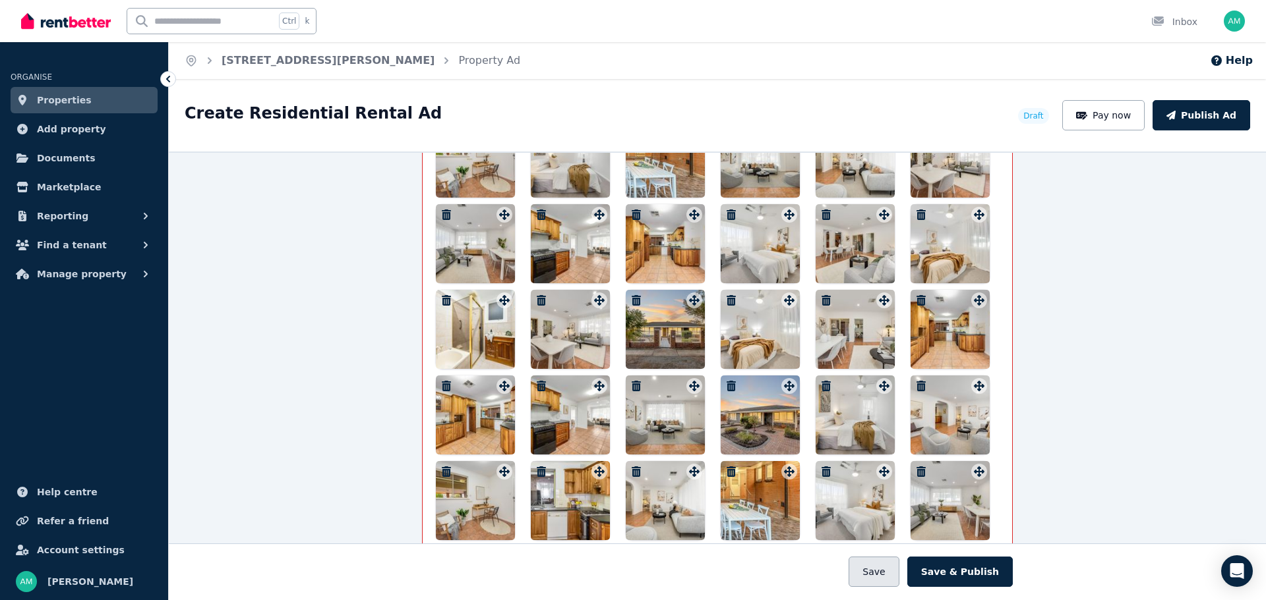
click at [898, 568] on button "Save" at bounding box center [873, 572] width 50 height 30
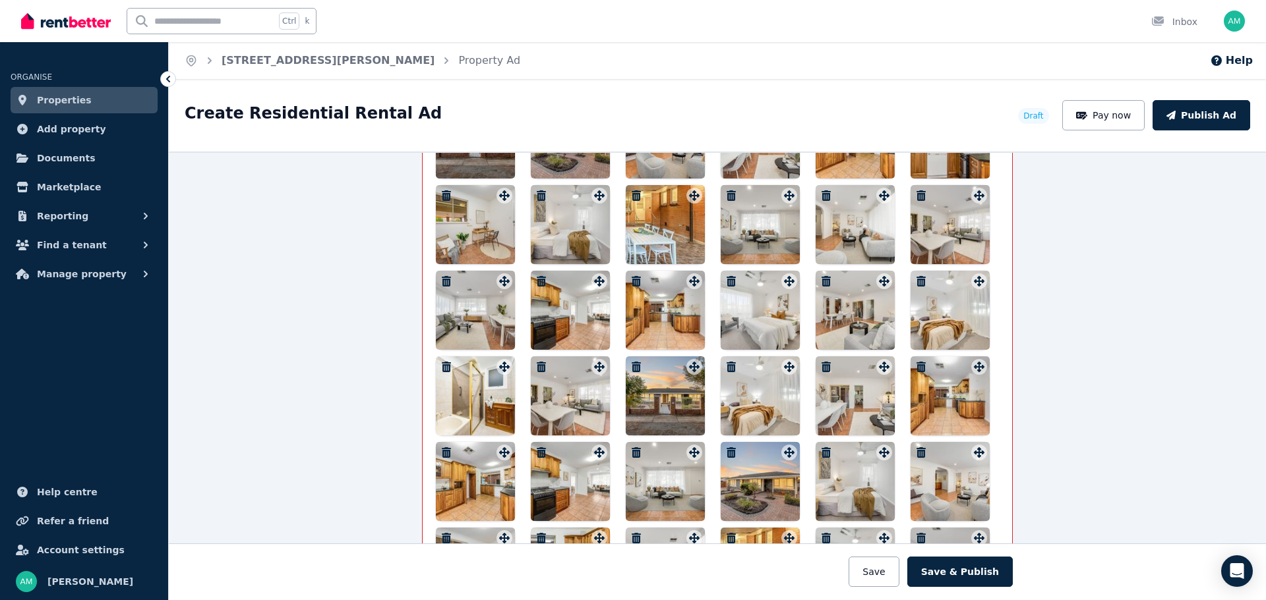
scroll to position [1960, 0]
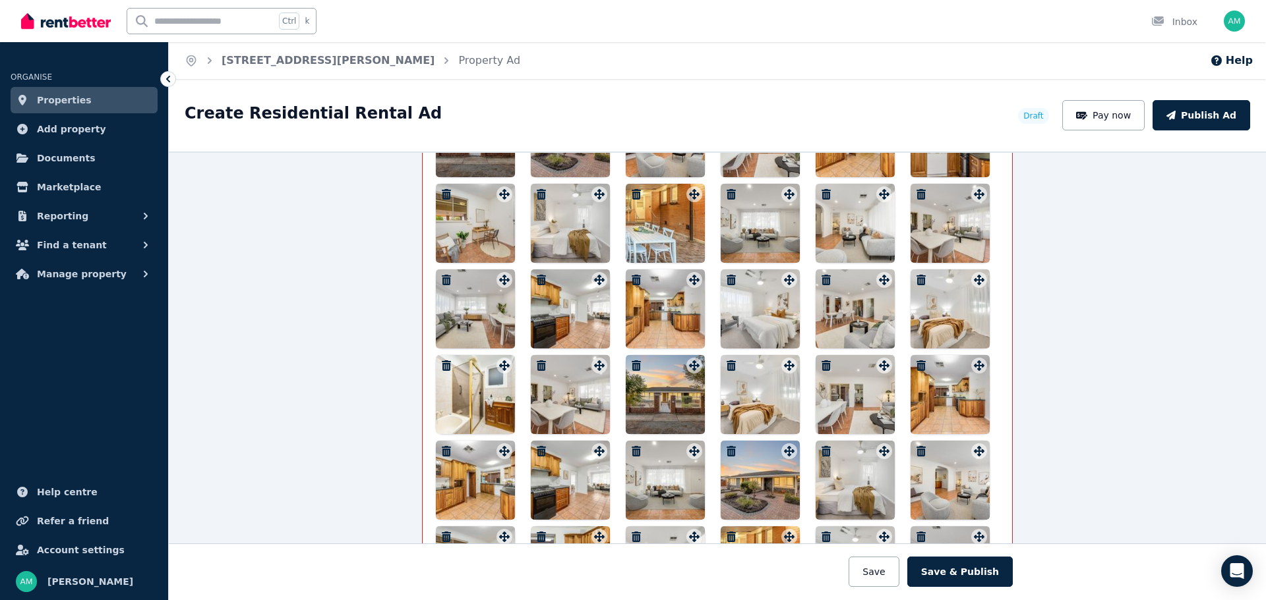
click at [631, 364] on icon "button" at bounding box center [635, 366] width 9 height 11
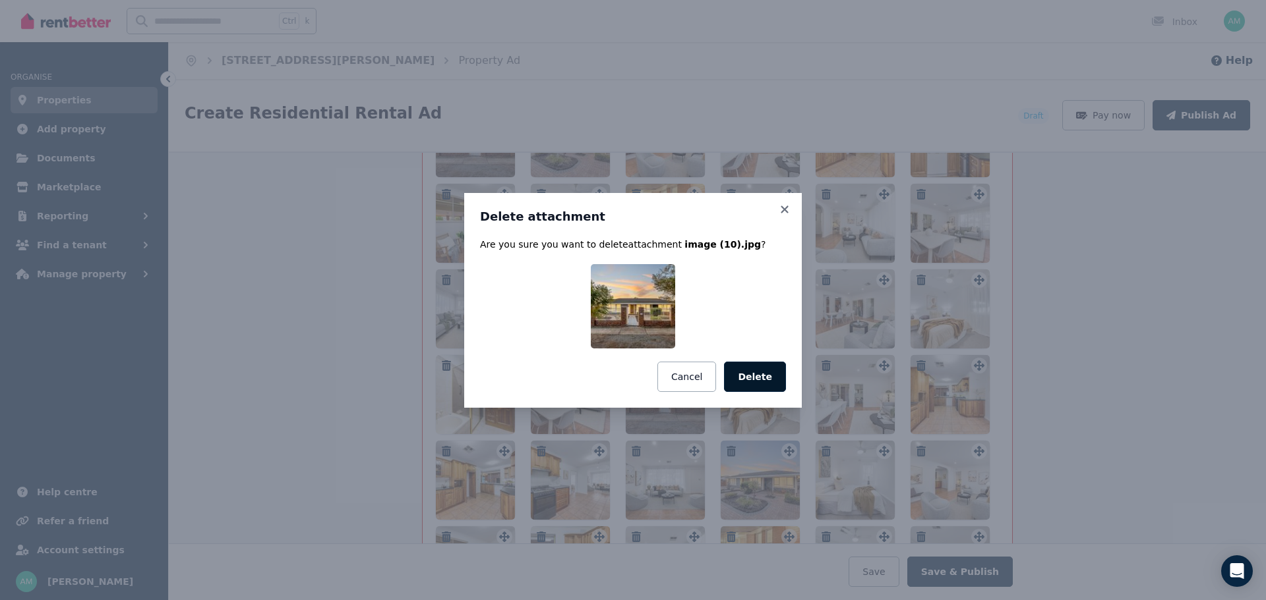
click at [765, 379] on button "Delete" at bounding box center [755, 377] width 62 height 30
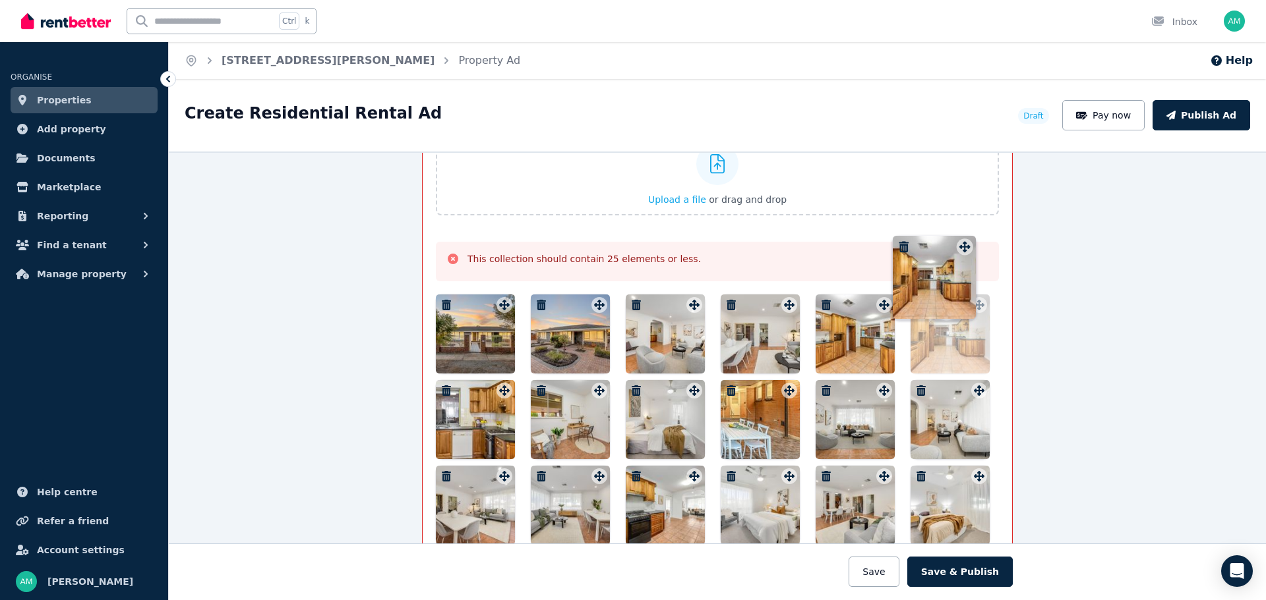
scroll to position [1762, 0]
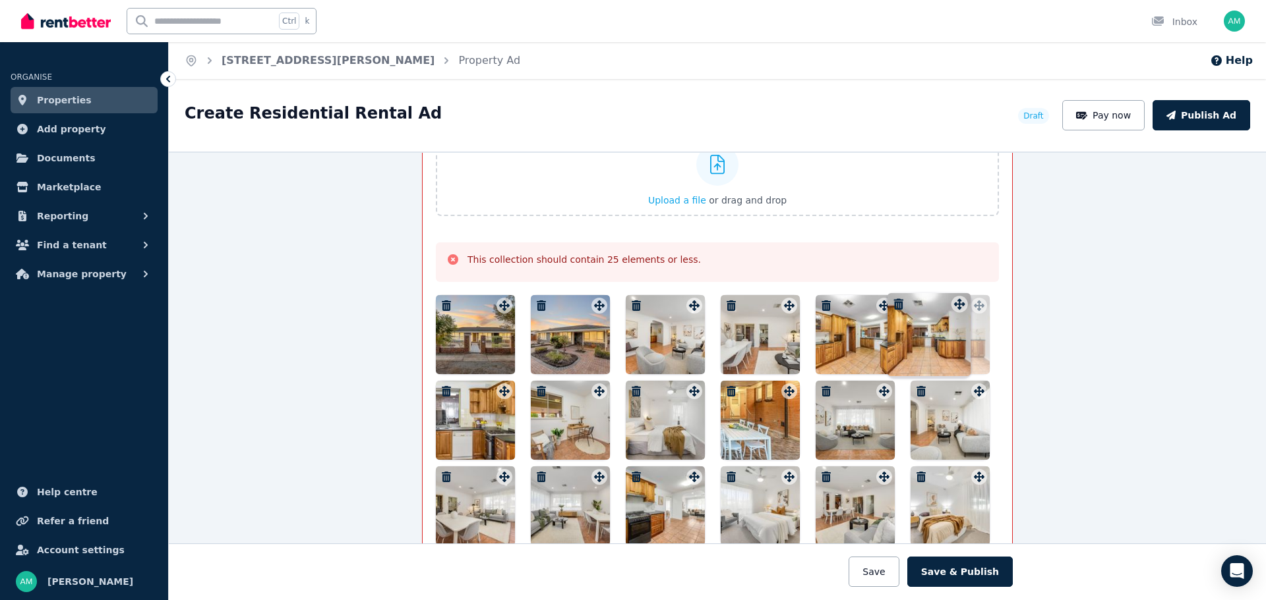
drag, startPoint x: 693, startPoint y: 345, endPoint x: 958, endPoint y: 293, distance: 270.0
click at [958, 293] on div "Photos Upload a file or drag and drop Uploaded " image (18).jpg " Uploaded " im…" at bounding box center [717, 498] width 563 height 780
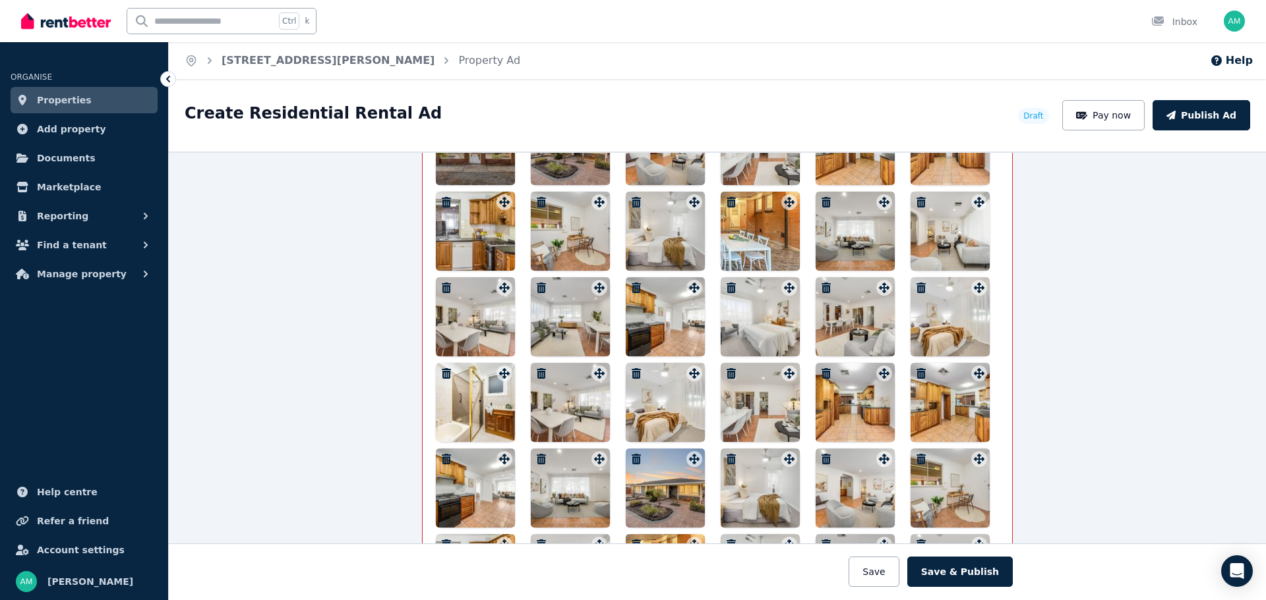
scroll to position [1960, 0]
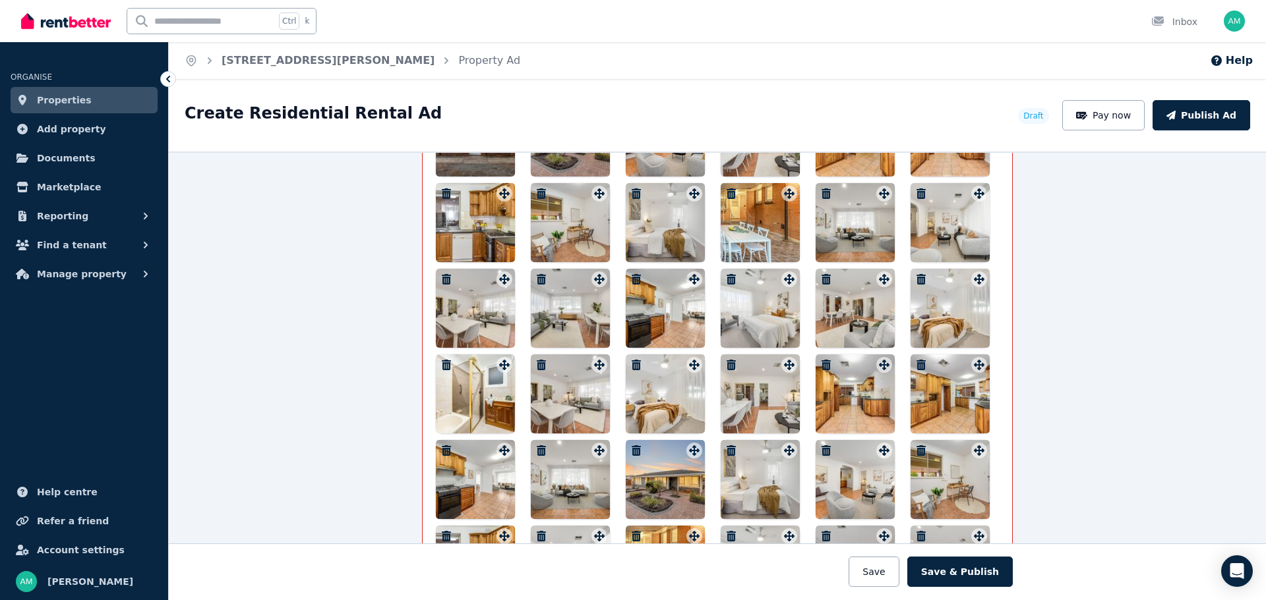
click at [823, 360] on icon "button" at bounding box center [825, 365] width 9 height 11
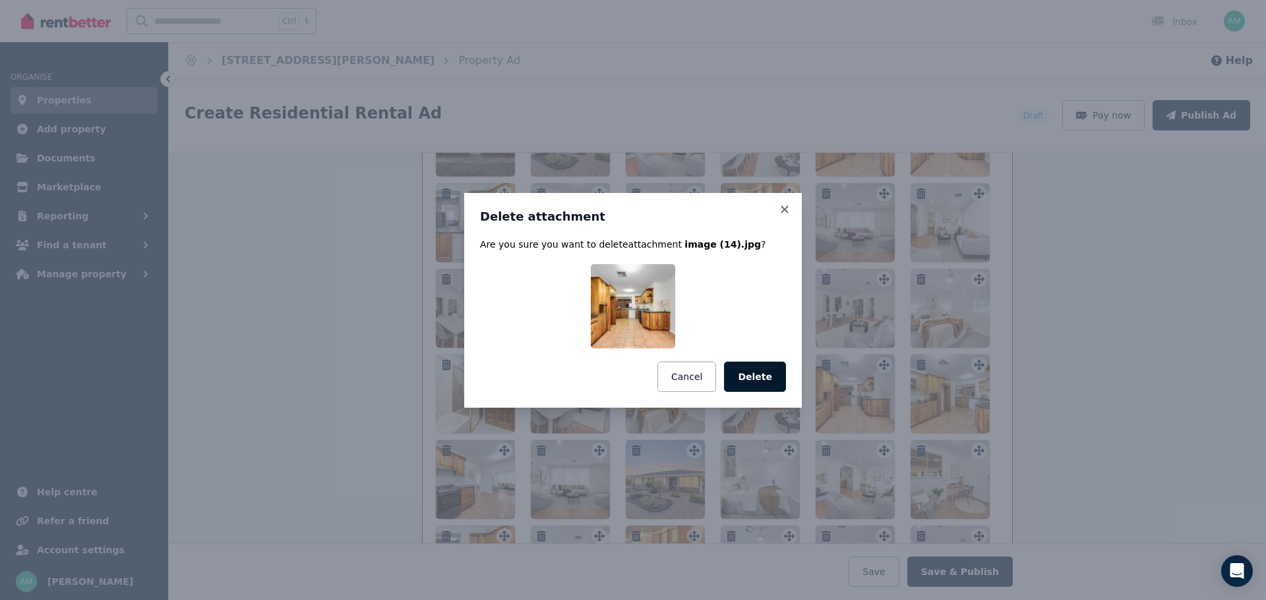
click at [739, 380] on button "Delete" at bounding box center [755, 377] width 62 height 30
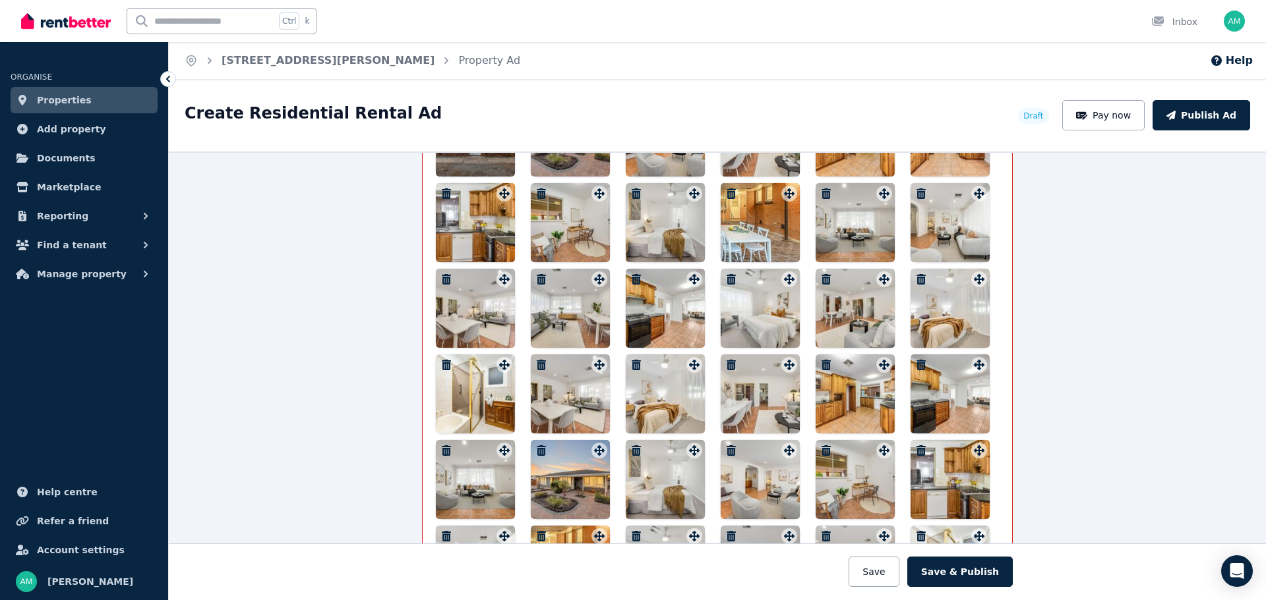
click at [916, 365] on icon "button" at bounding box center [920, 365] width 9 height 11
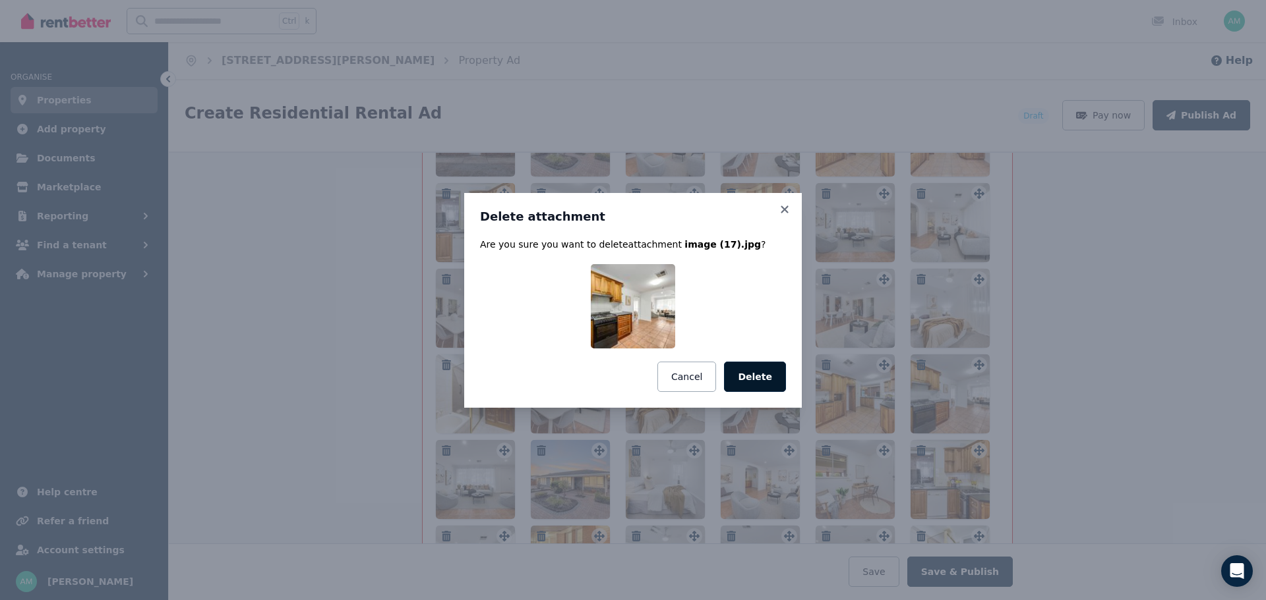
click at [752, 376] on button "Delete" at bounding box center [755, 377] width 62 height 30
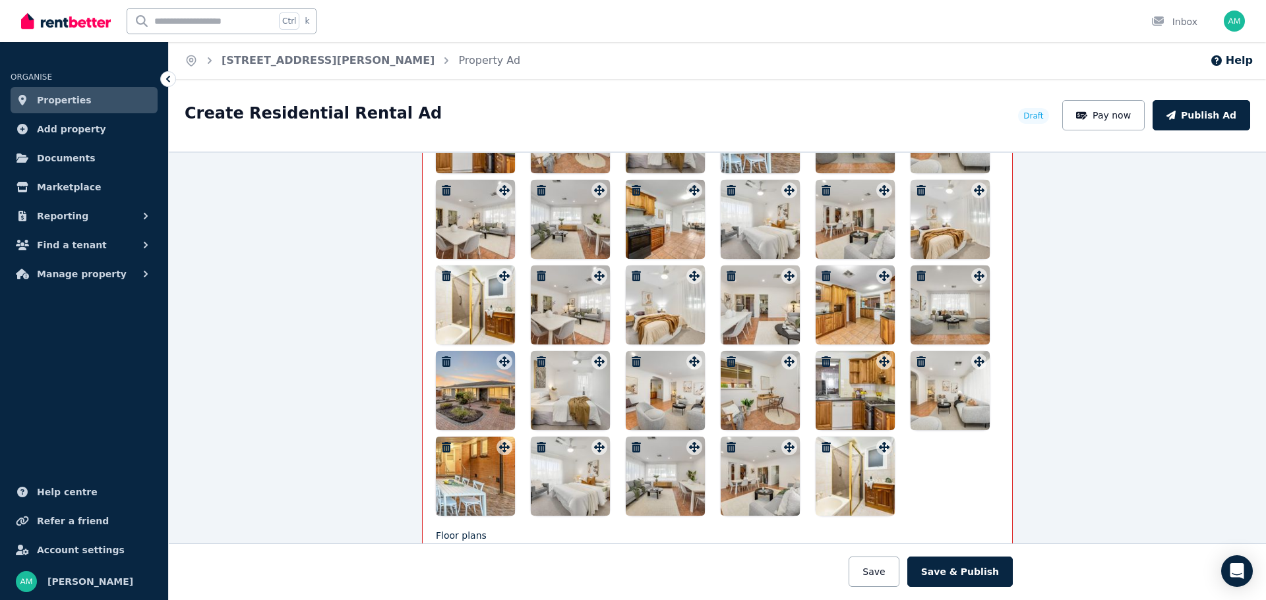
scroll to position [2092, 0]
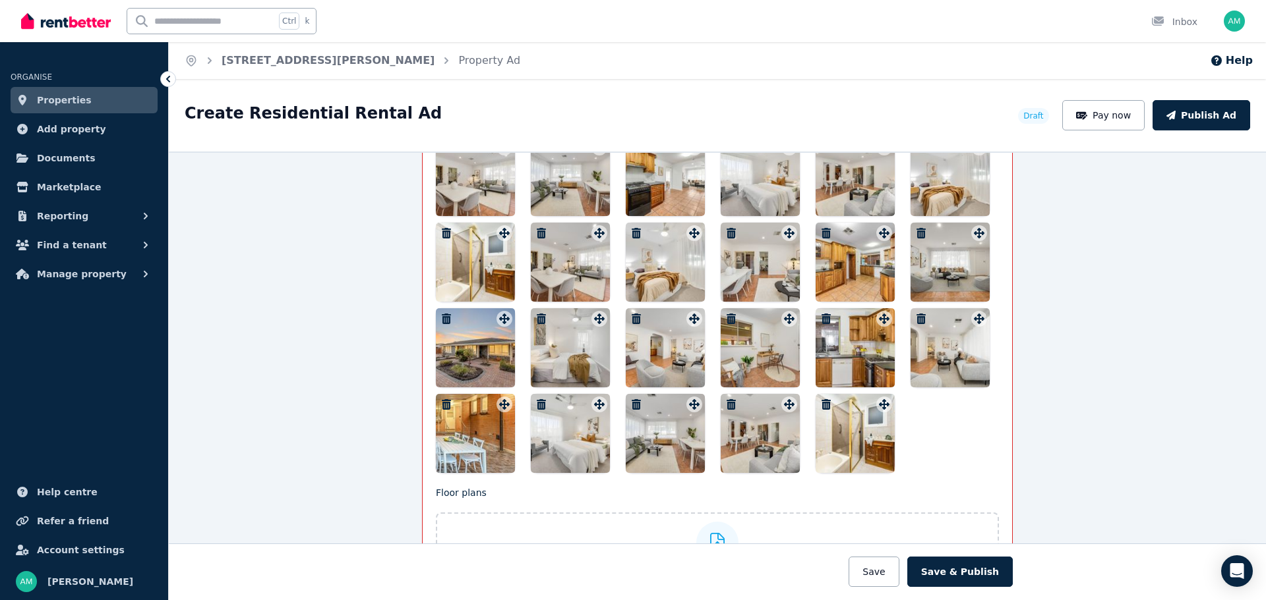
click at [821, 314] on icon "button" at bounding box center [825, 319] width 9 height 11
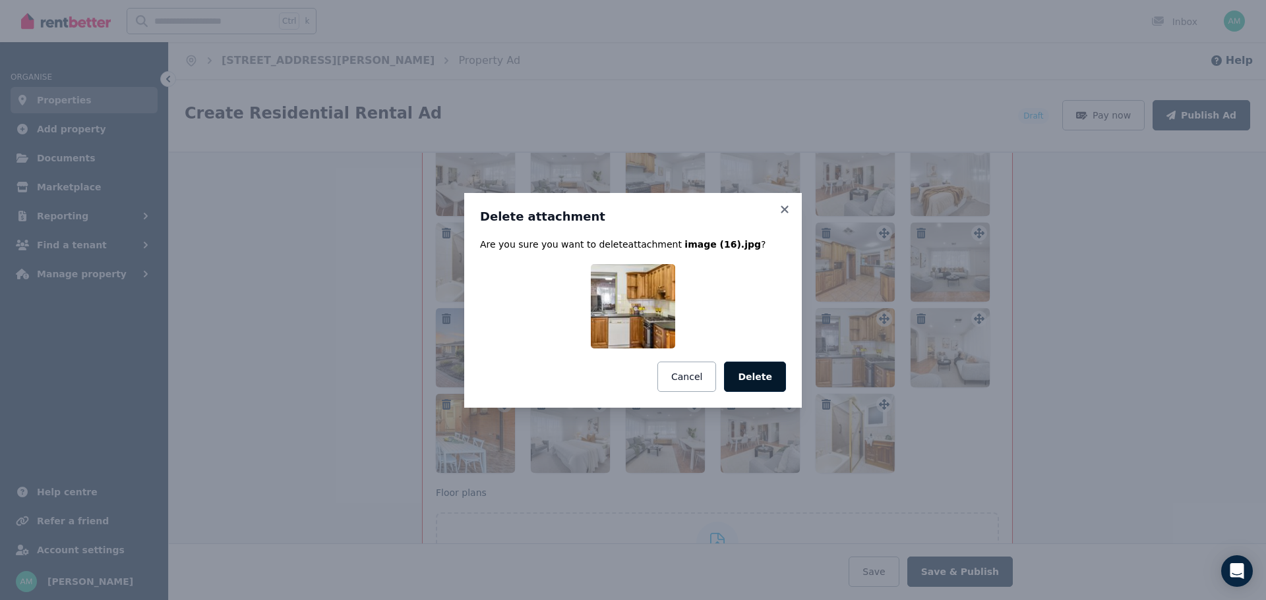
click at [755, 376] on button "Delete" at bounding box center [755, 377] width 62 height 30
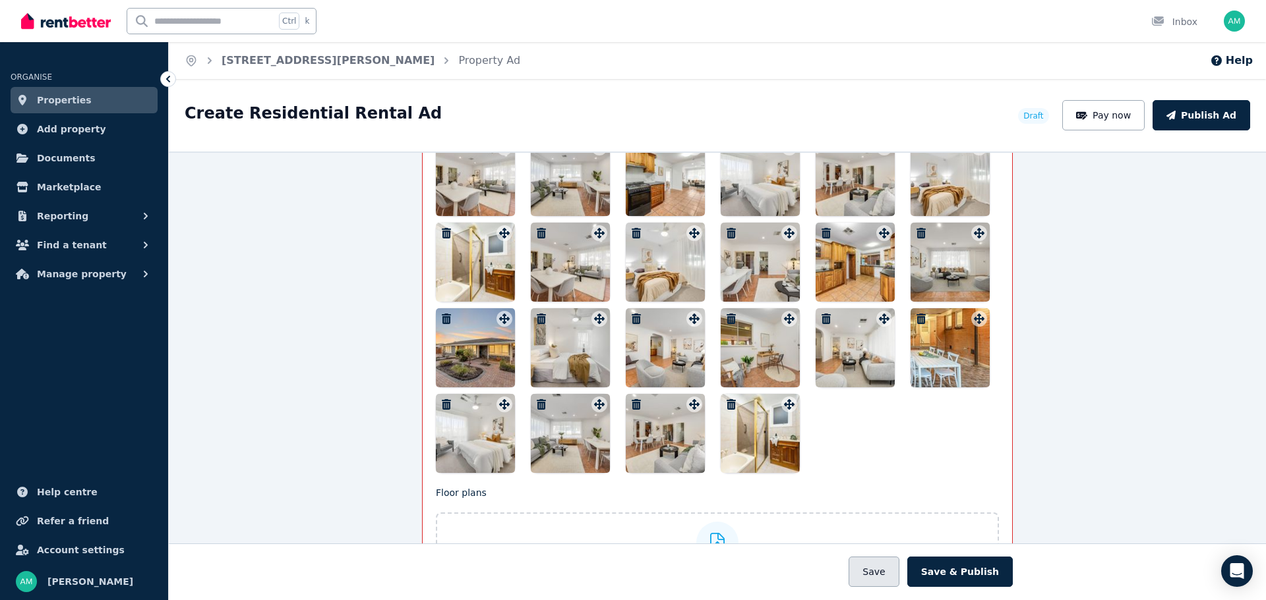
click at [890, 575] on button "Save" at bounding box center [873, 572] width 50 height 30
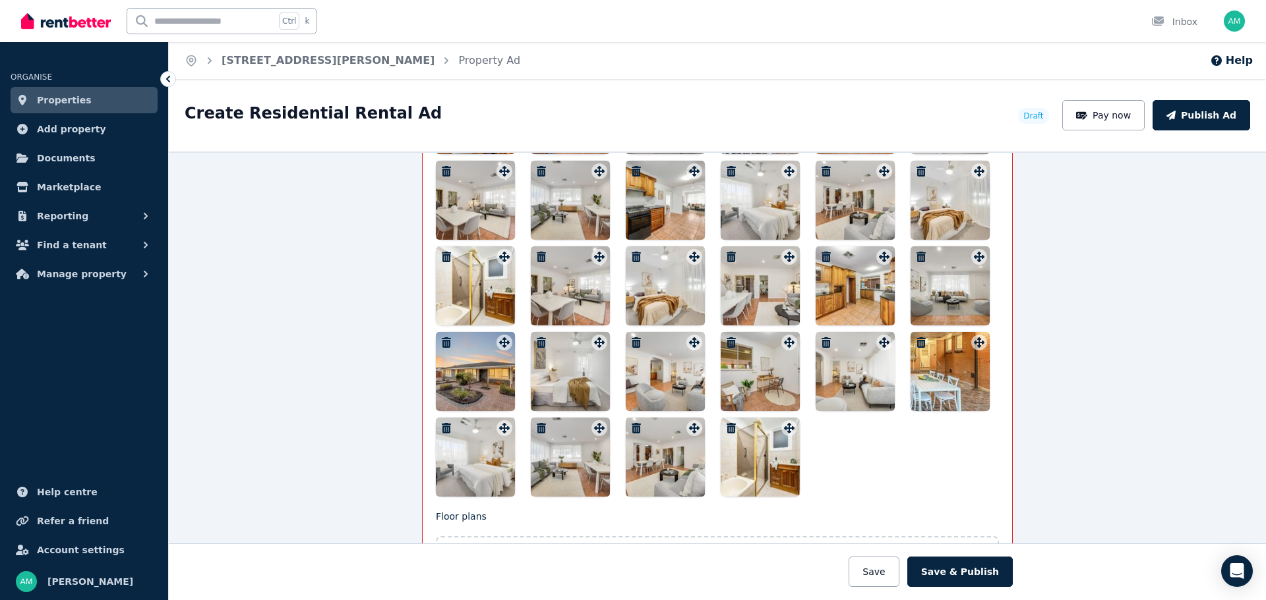
scroll to position [2091, 0]
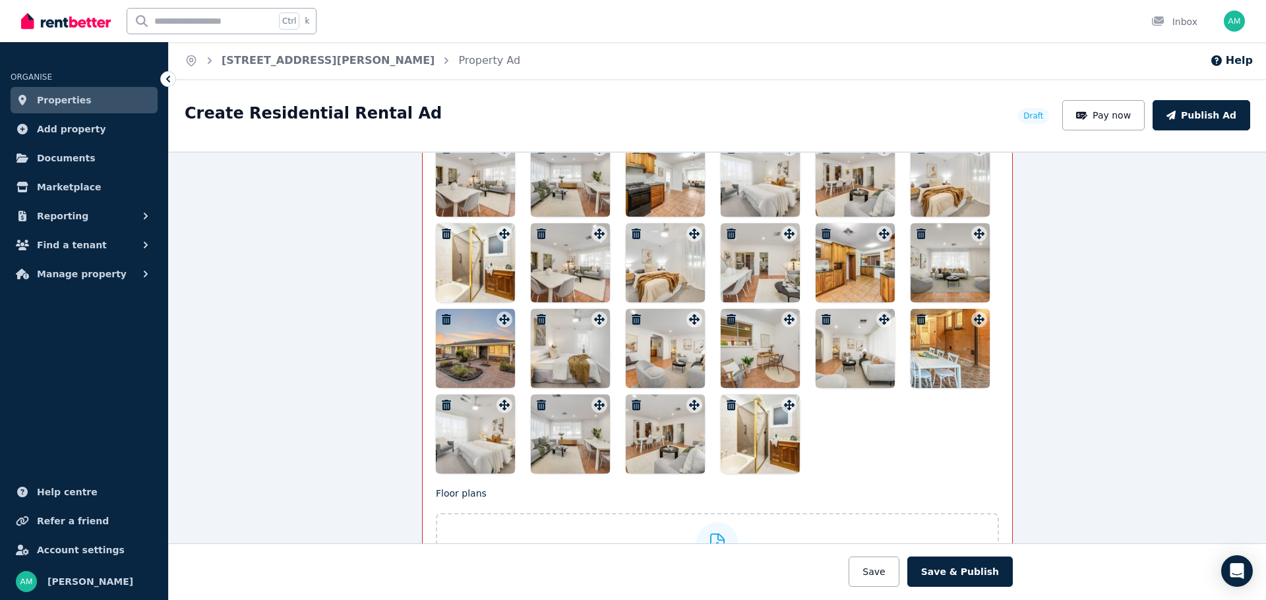
click at [726, 405] on icon "button" at bounding box center [730, 405] width 9 height 11
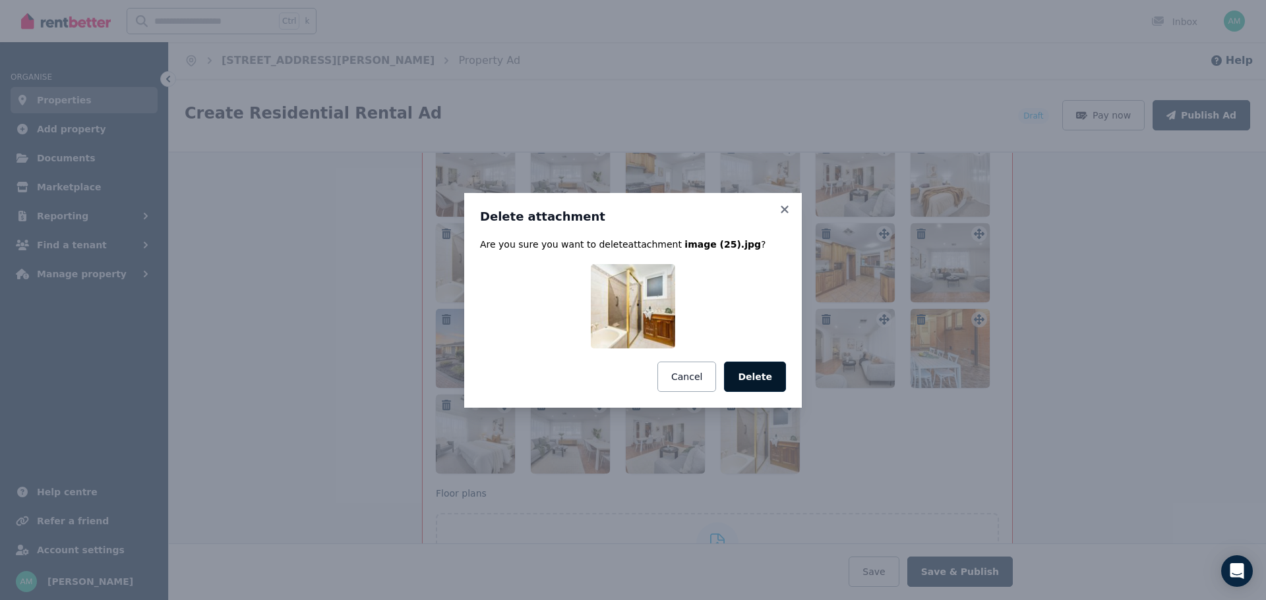
click at [762, 378] on button "Delete" at bounding box center [755, 377] width 62 height 30
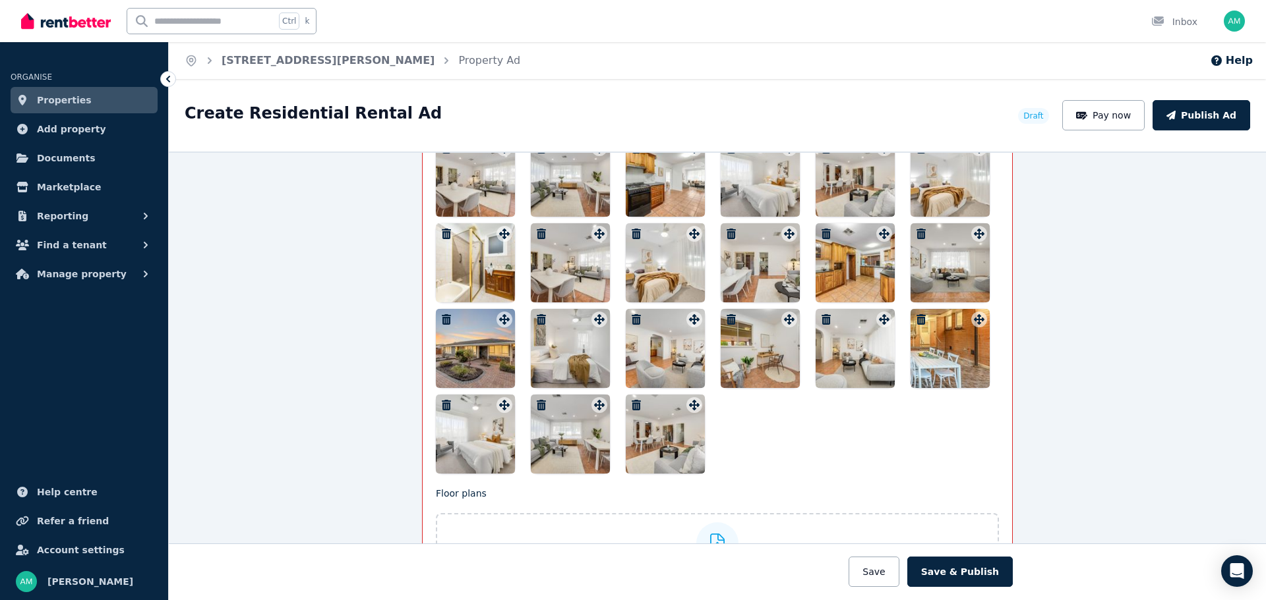
scroll to position [2025, 0]
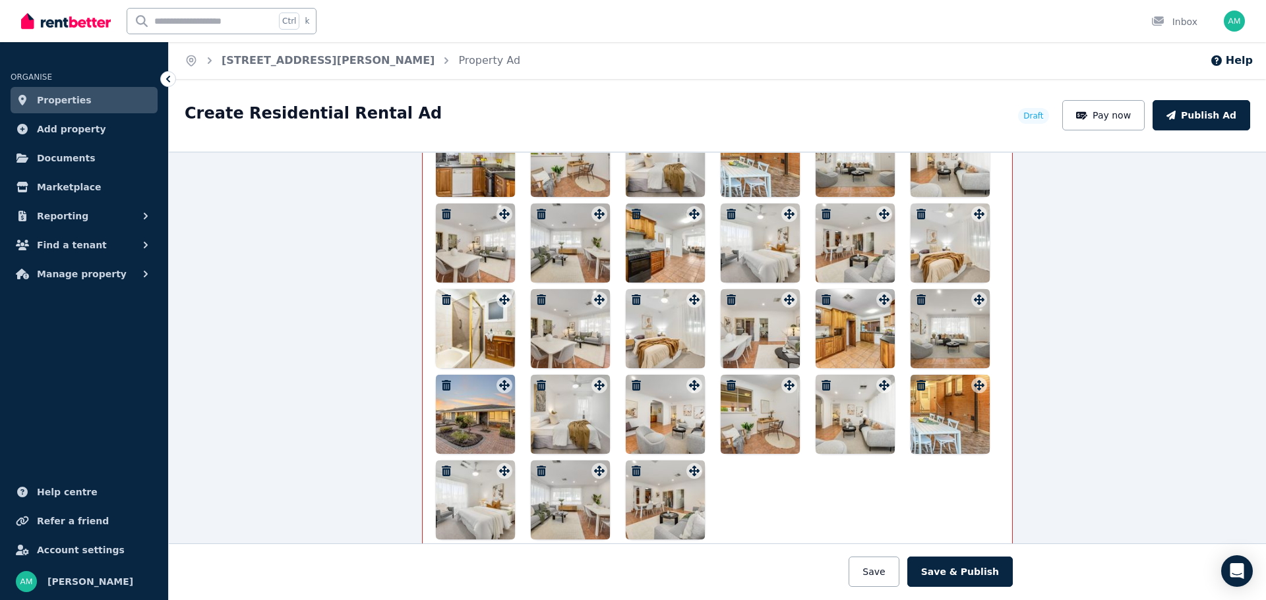
click at [442, 466] on icon "button" at bounding box center [446, 471] width 9 height 11
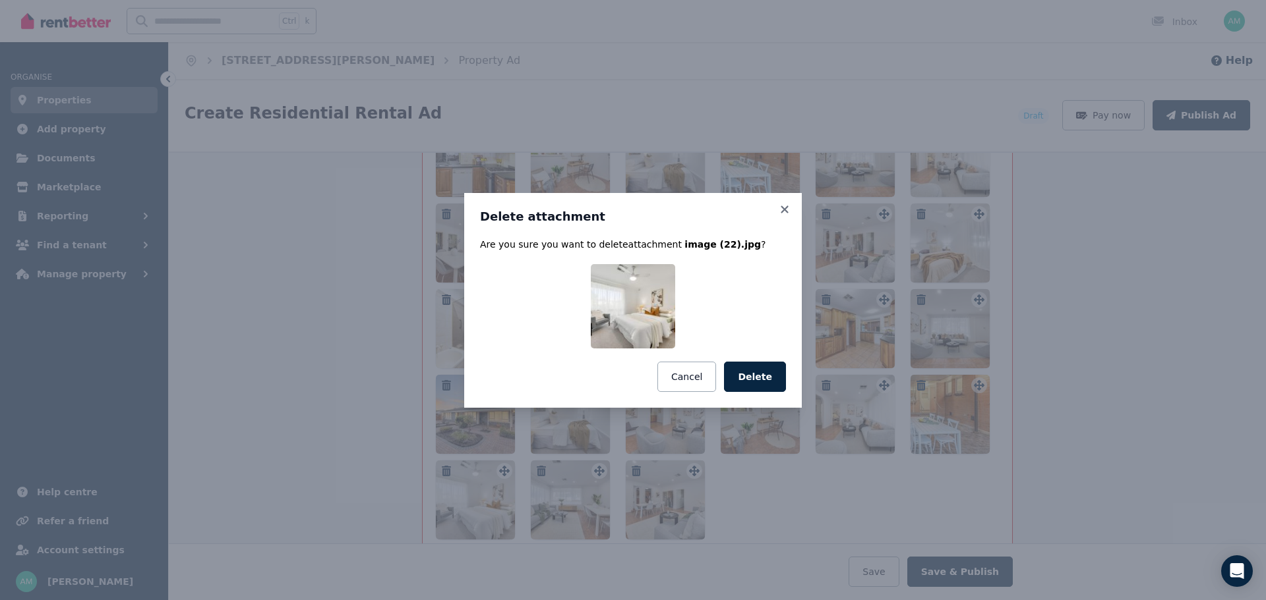
click at [796, 369] on div "Delete attachment Are you sure you want to delete attachment image (22).jpg ? C…" at bounding box center [632, 300] width 337 height 215
click at [767, 370] on button "Delete" at bounding box center [755, 377] width 62 height 30
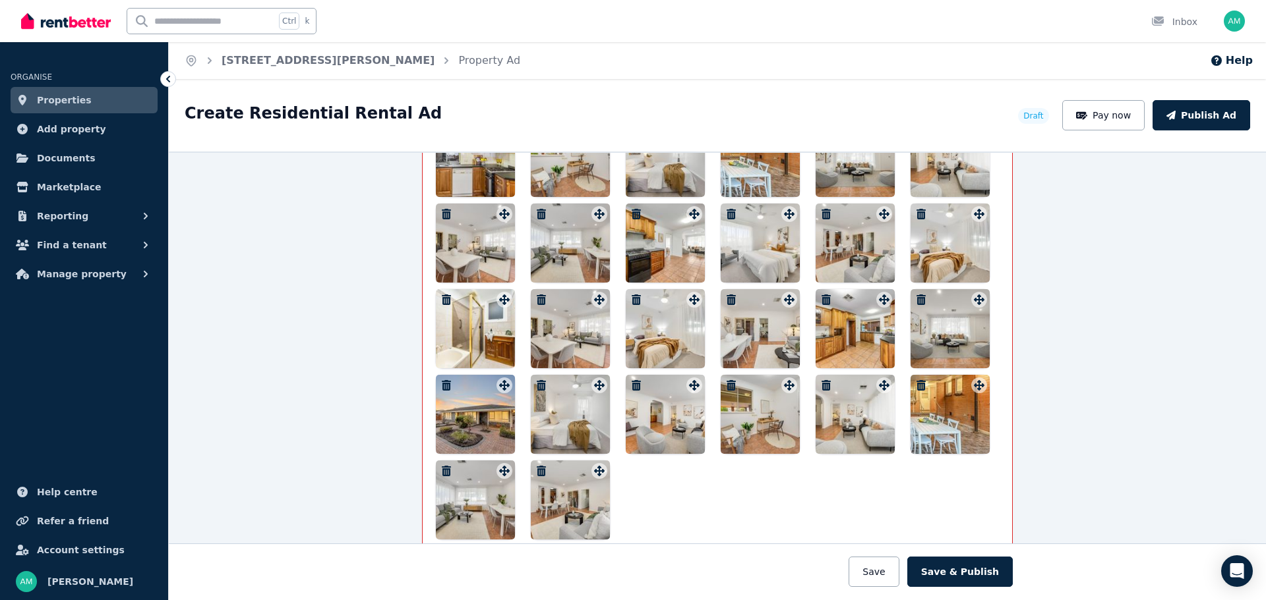
click at [443, 472] on icon "button" at bounding box center [446, 471] width 9 height 11
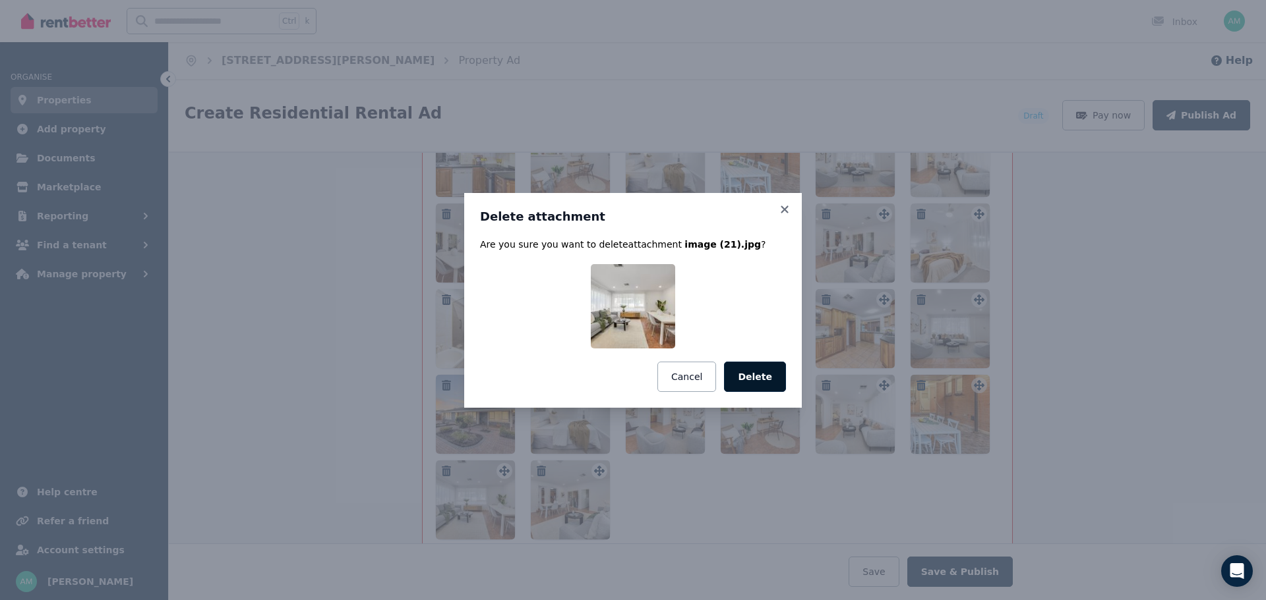
click at [743, 378] on button "Delete" at bounding box center [755, 377] width 62 height 30
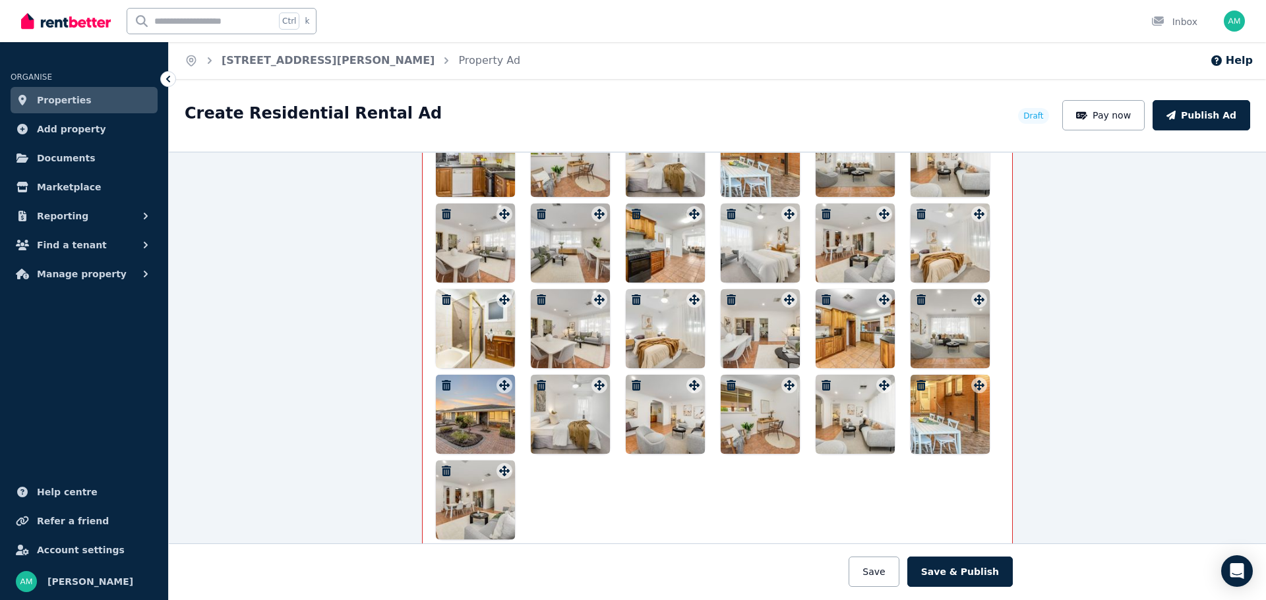
click at [442, 382] on icon "button" at bounding box center [446, 385] width 9 height 11
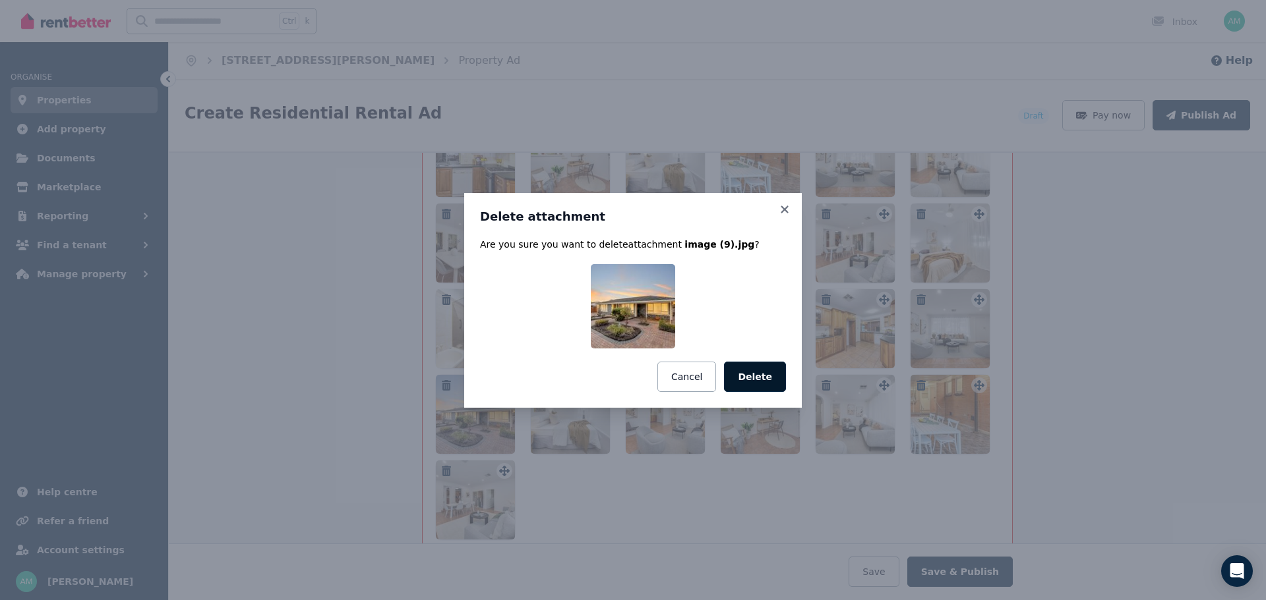
click at [740, 381] on button "Delete" at bounding box center [755, 377] width 62 height 30
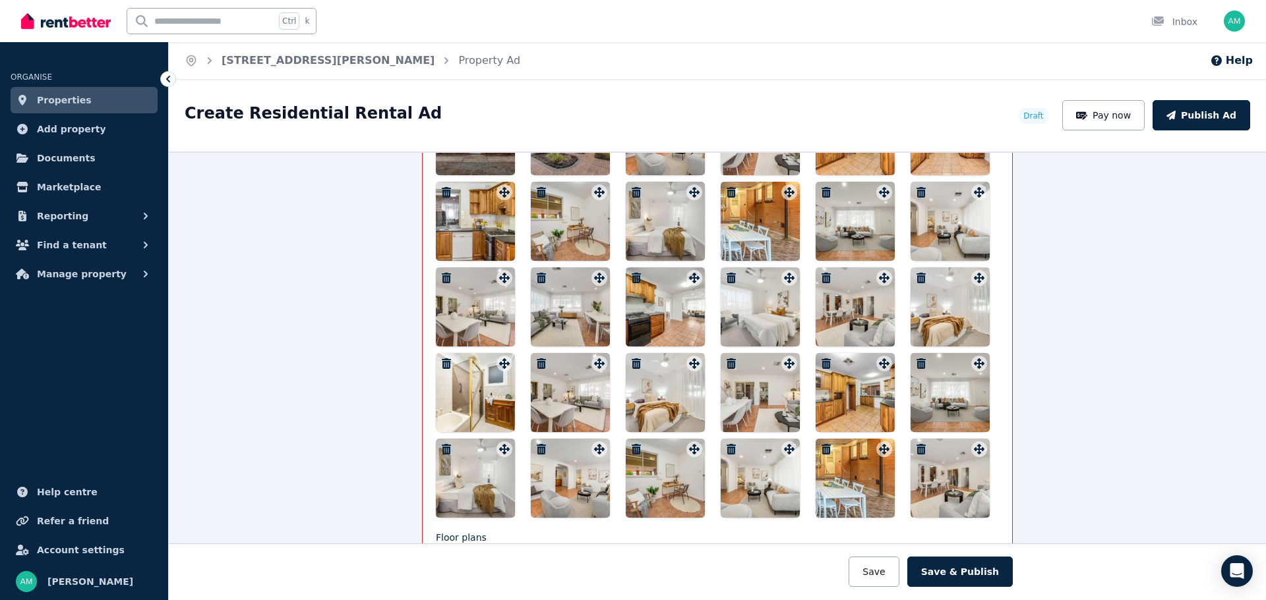
scroll to position [1960, 0]
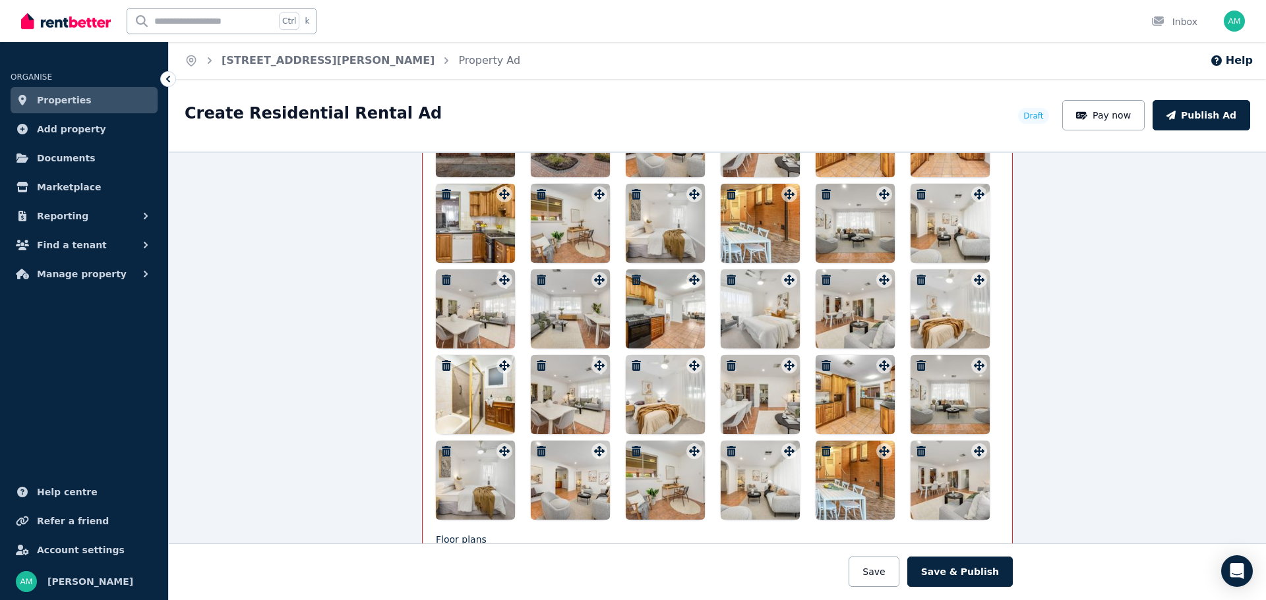
click at [821, 447] on icon "button" at bounding box center [825, 451] width 9 height 11
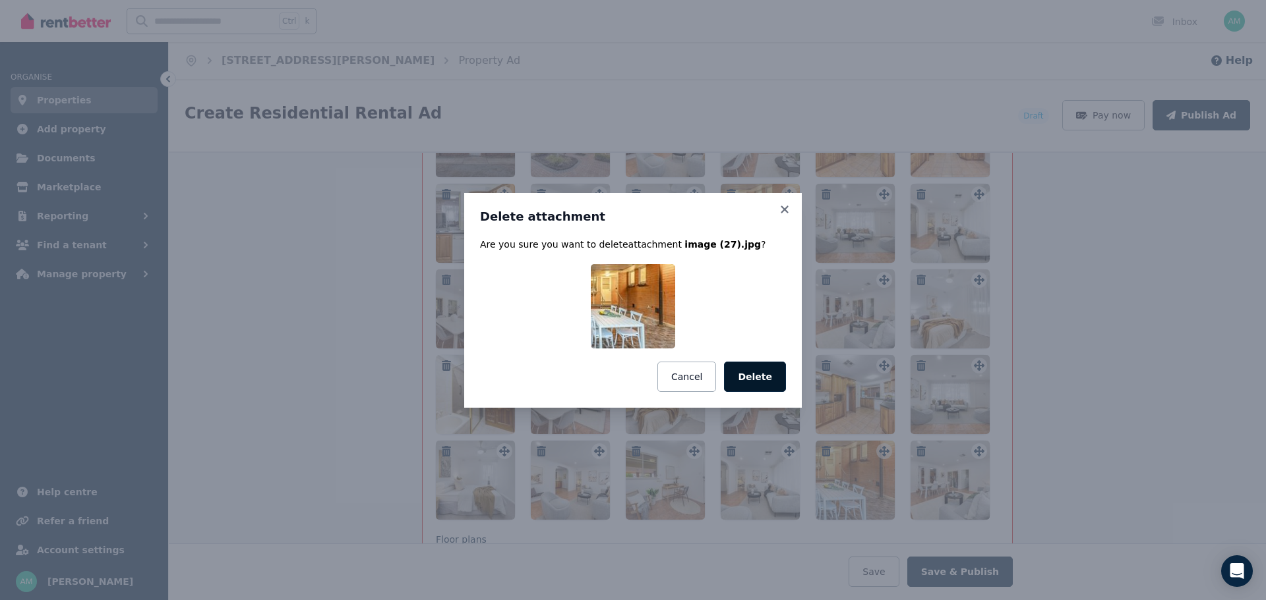
click at [755, 369] on button "Delete" at bounding box center [755, 377] width 62 height 30
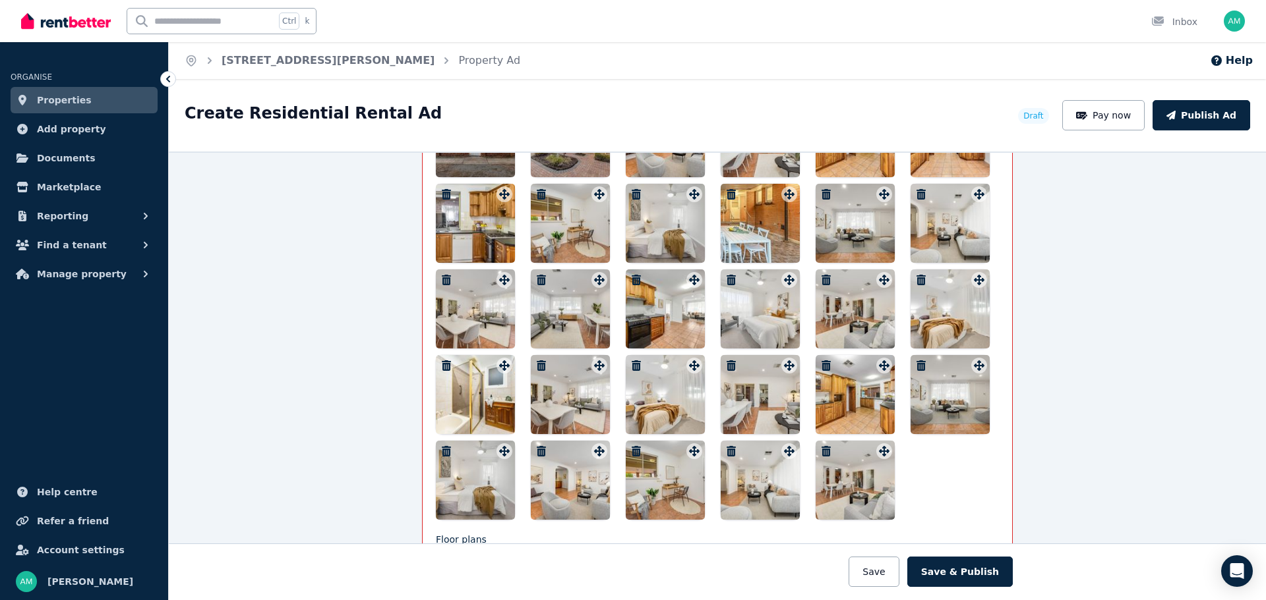
click at [821, 363] on icon "button" at bounding box center [825, 366] width 9 height 11
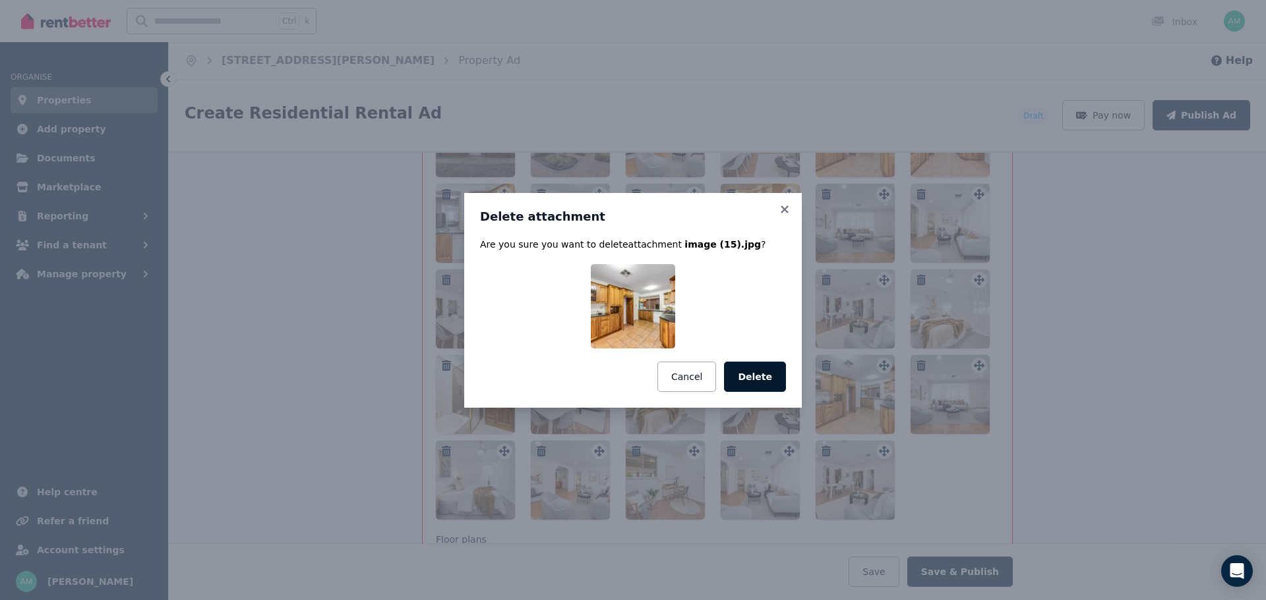
click at [749, 376] on button "Delete" at bounding box center [755, 377] width 62 height 30
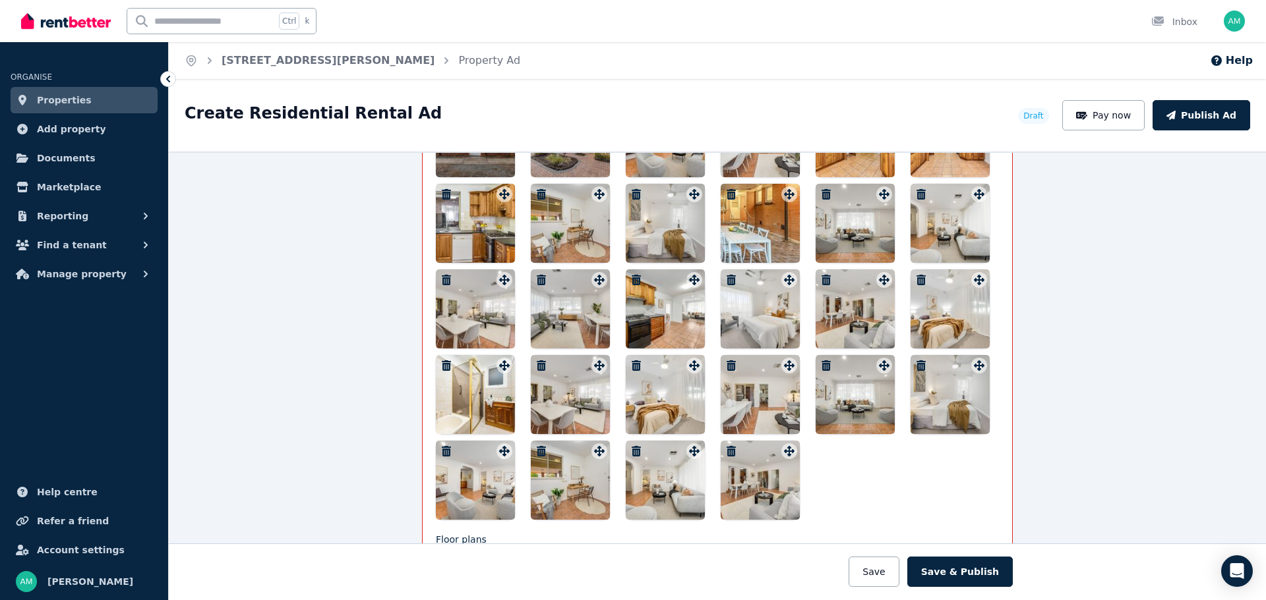
click at [535, 449] on icon "button" at bounding box center [541, 451] width 13 height 11
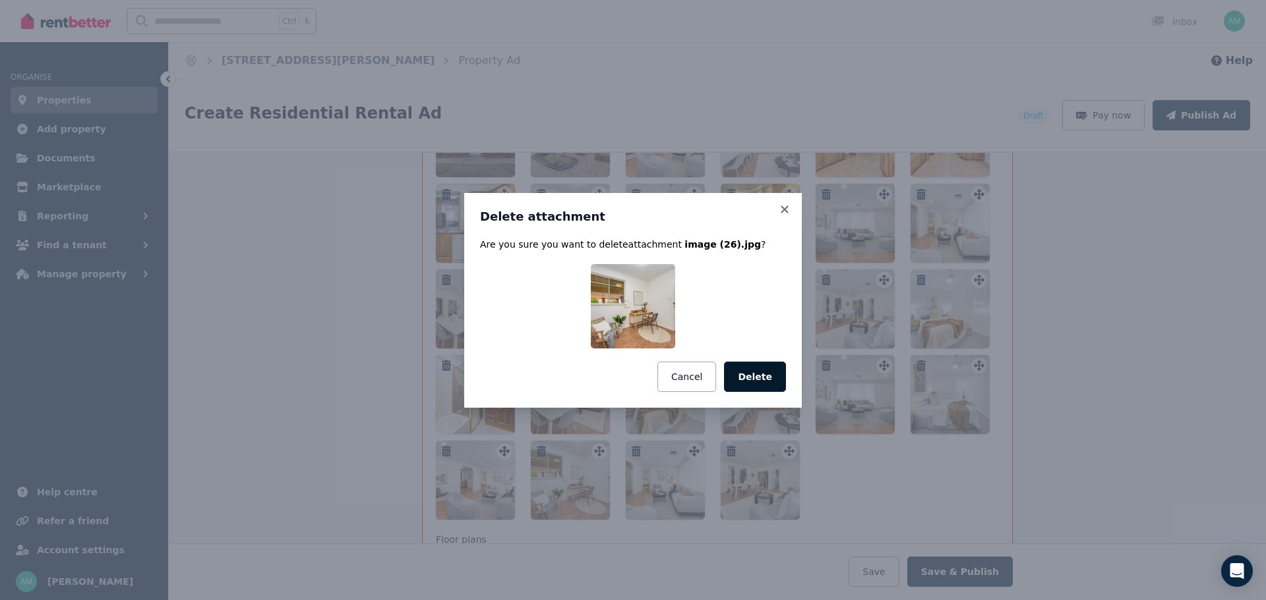
click at [756, 375] on button "Delete" at bounding box center [755, 377] width 62 height 30
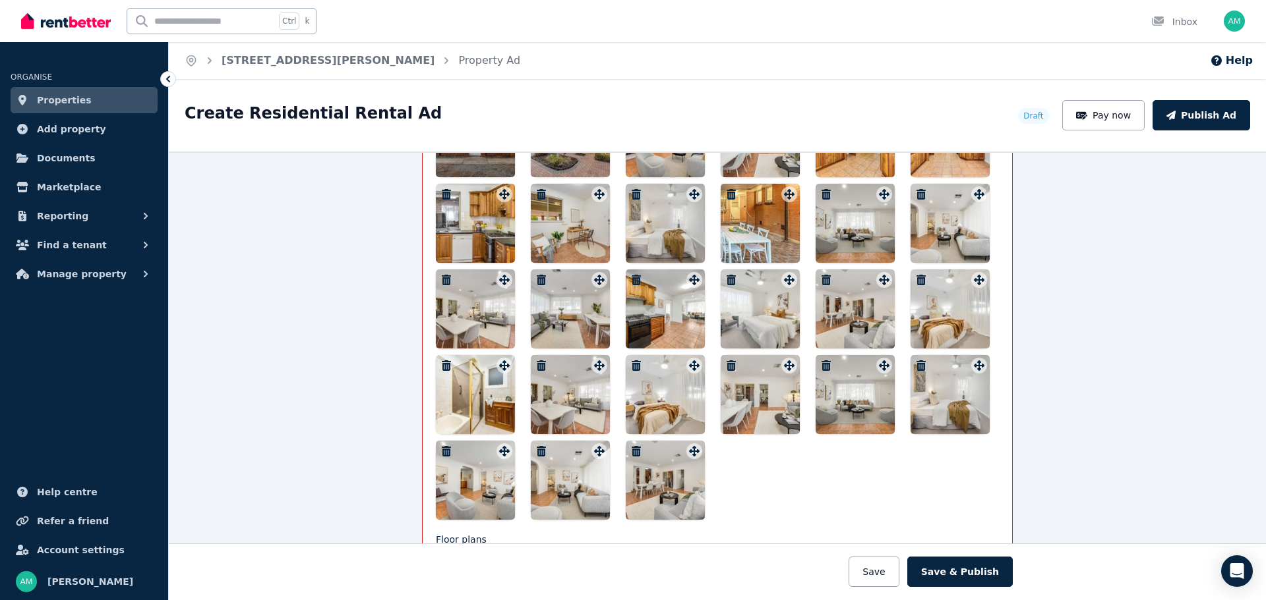
click at [581, 471] on div at bounding box center [570, 480] width 79 height 79
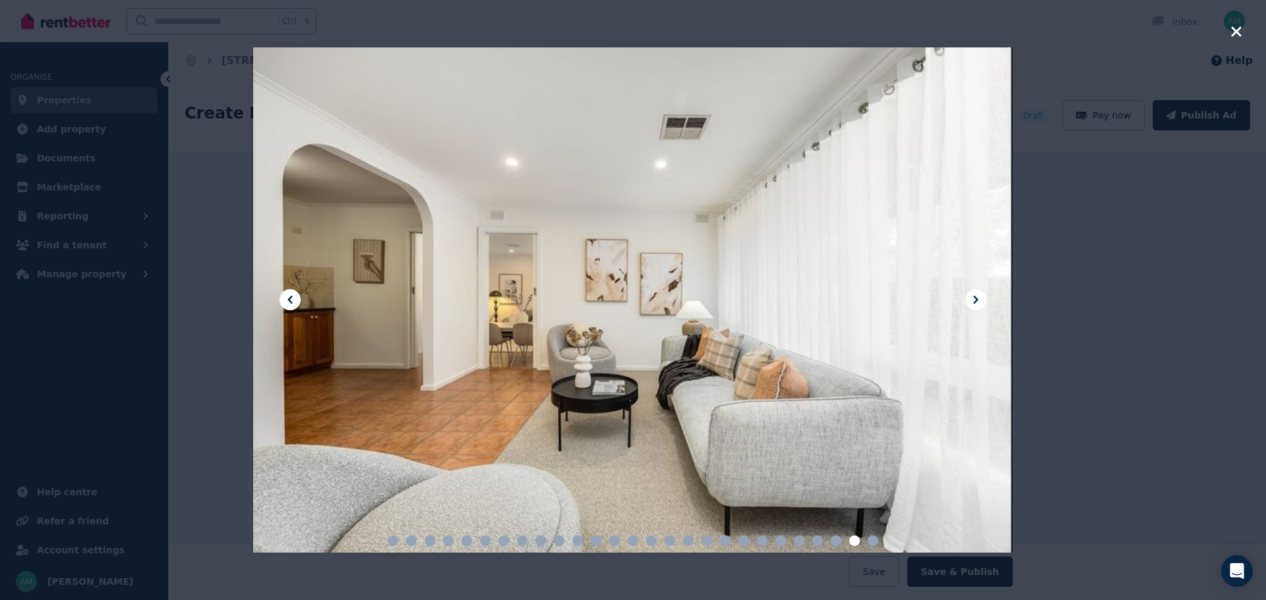
click at [289, 299] on icon at bounding box center [289, 300] width 5 height 8
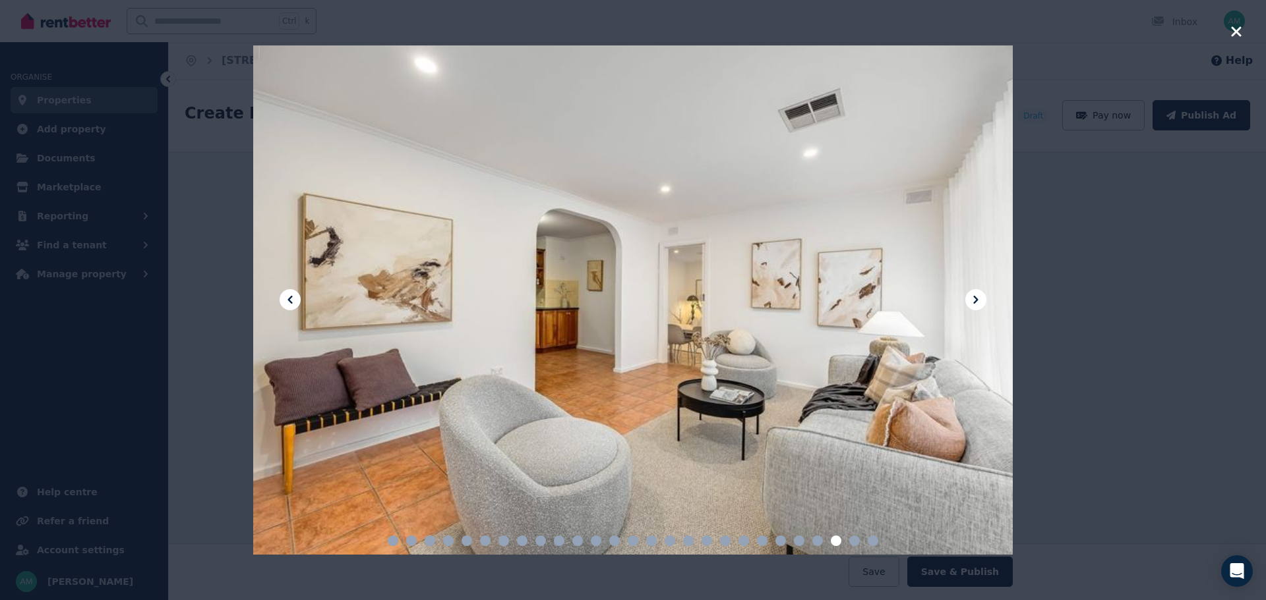
click at [289, 299] on icon at bounding box center [289, 300] width 5 height 8
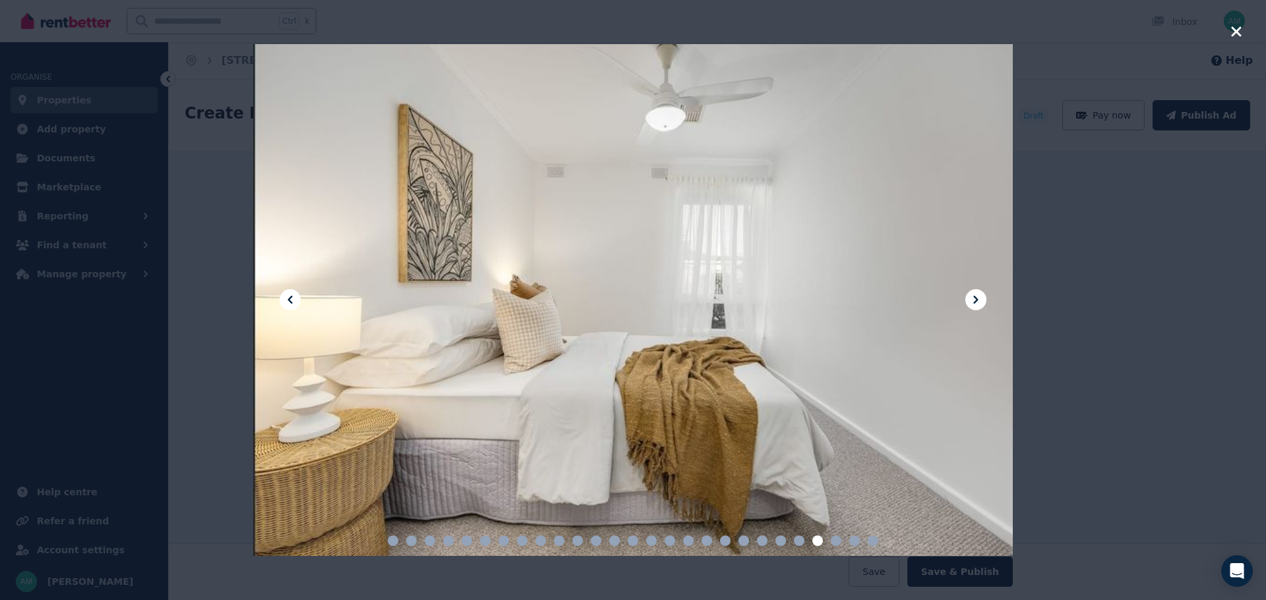
click at [289, 299] on icon at bounding box center [289, 300] width 5 height 8
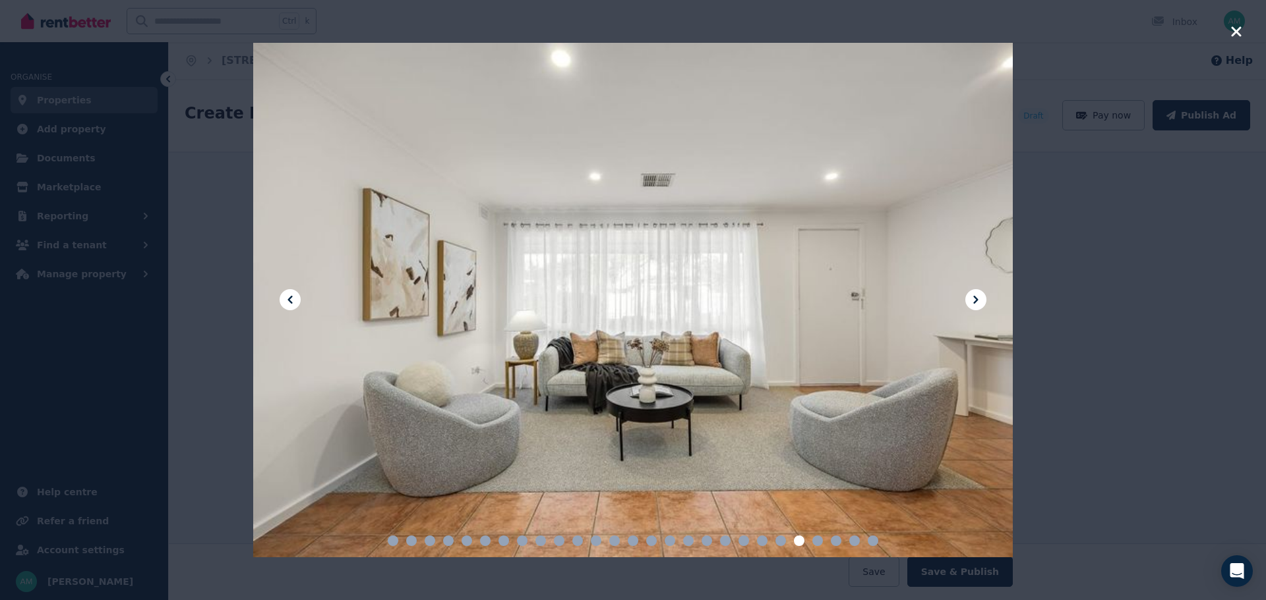
click at [289, 299] on icon at bounding box center [289, 300] width 5 height 8
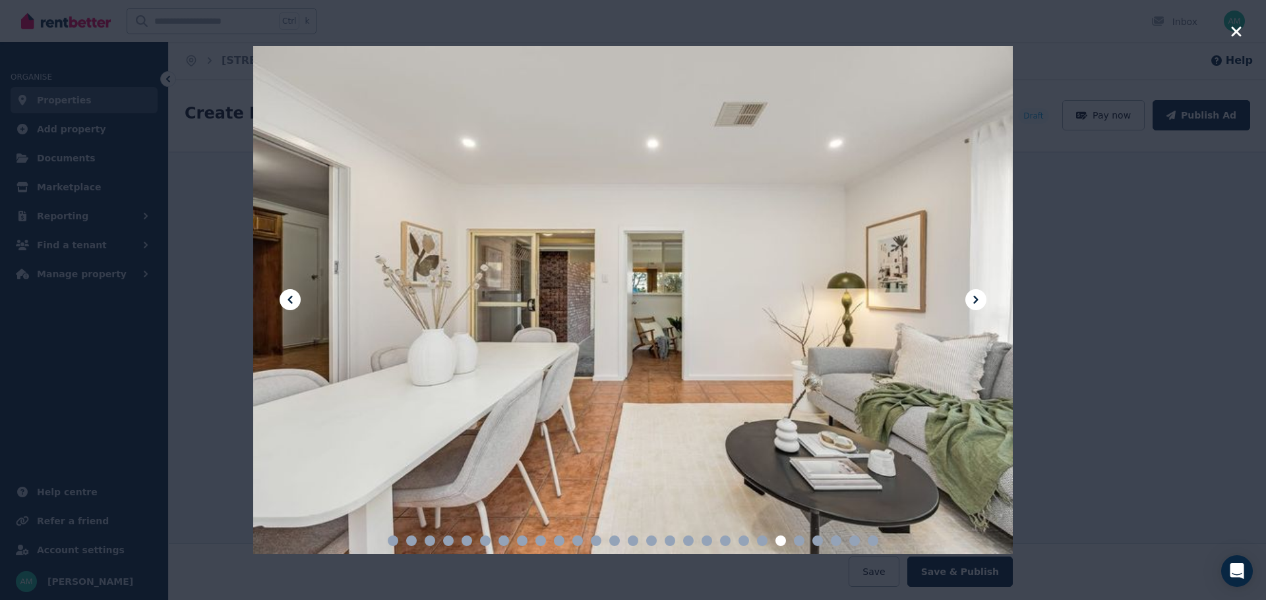
click at [289, 299] on icon at bounding box center [289, 300] width 5 height 8
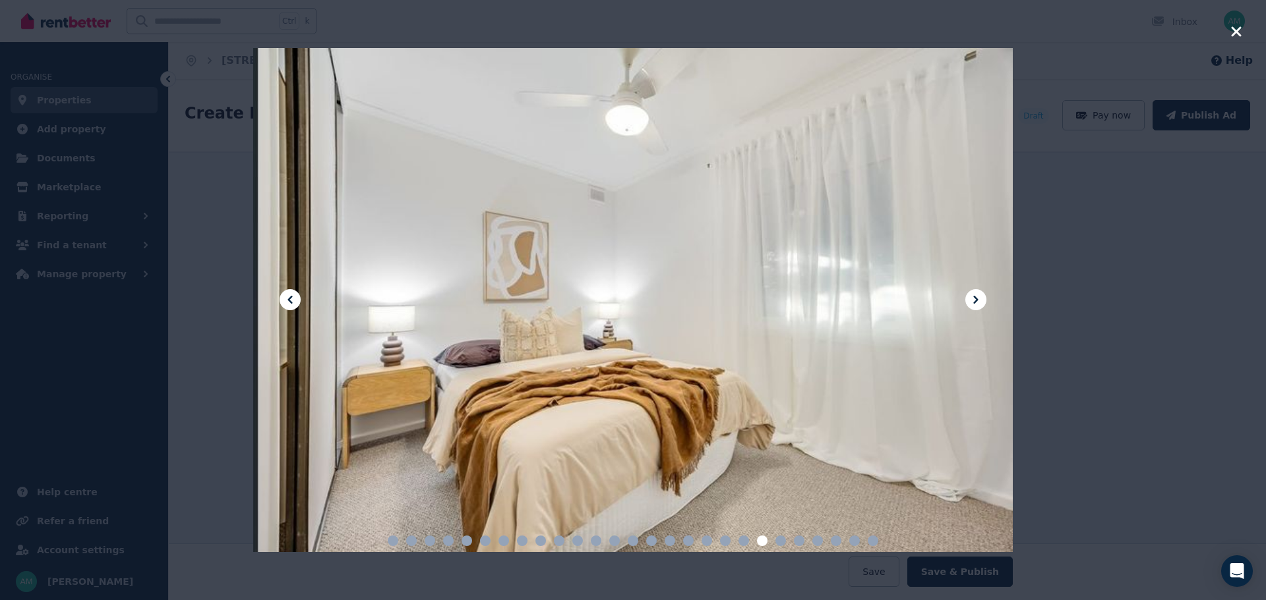
click at [289, 299] on icon at bounding box center [289, 300] width 5 height 8
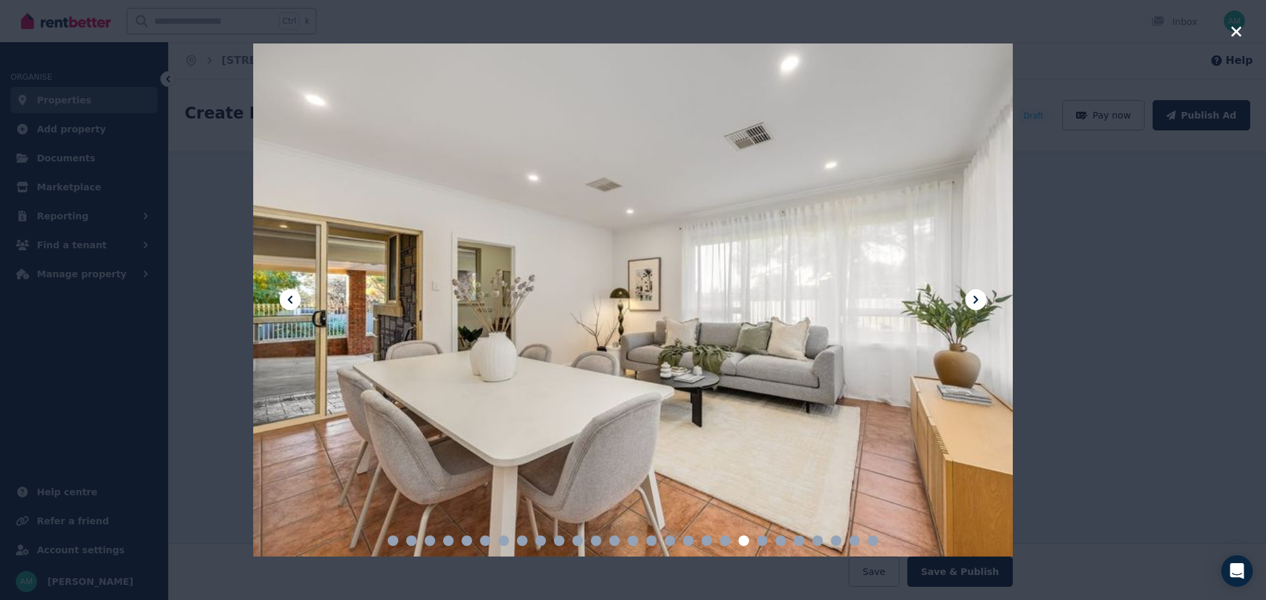
click at [289, 299] on icon at bounding box center [289, 300] width 5 height 8
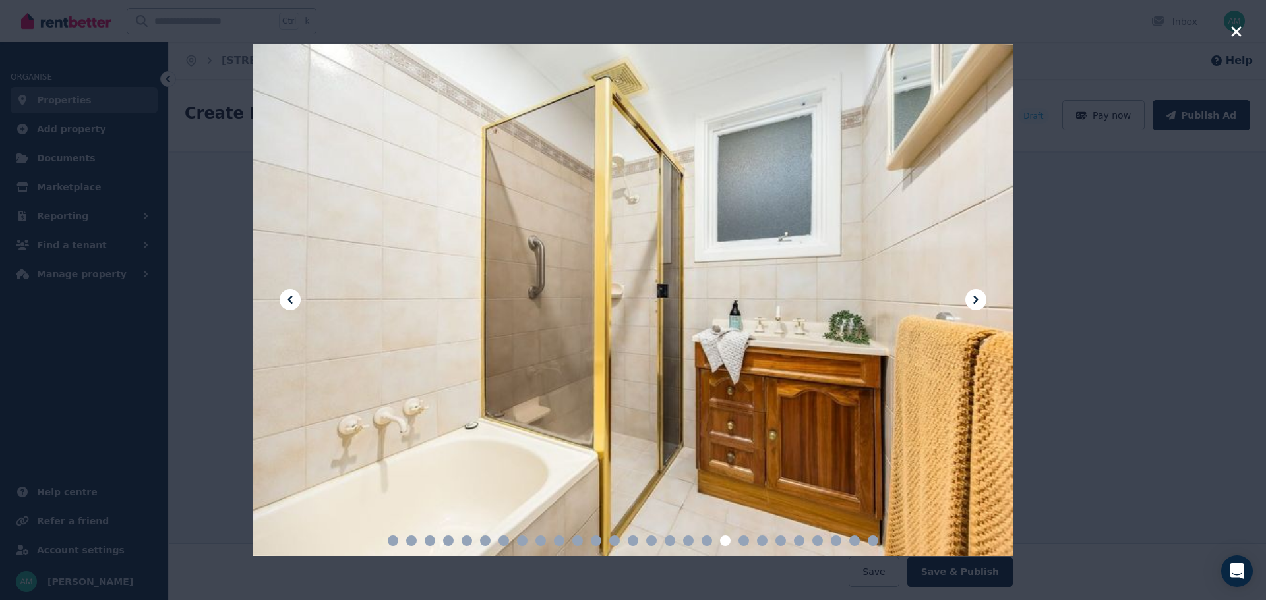
click at [1230, 34] on div at bounding box center [633, 300] width 1266 height 600
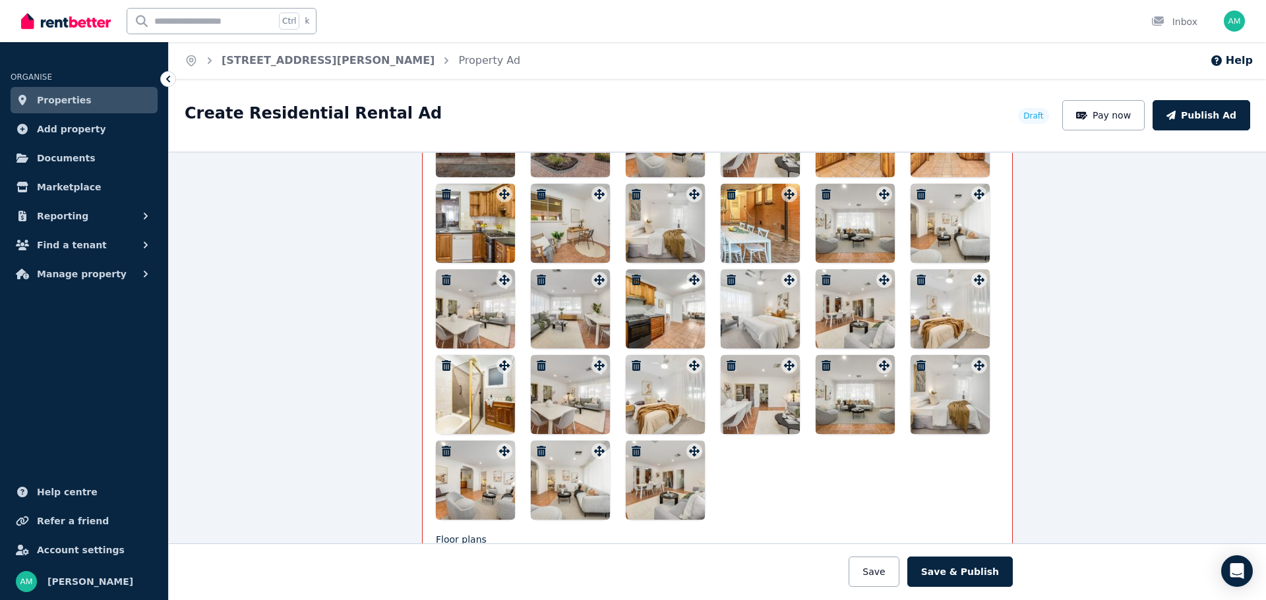
click at [444, 453] on icon "button" at bounding box center [446, 451] width 9 height 11
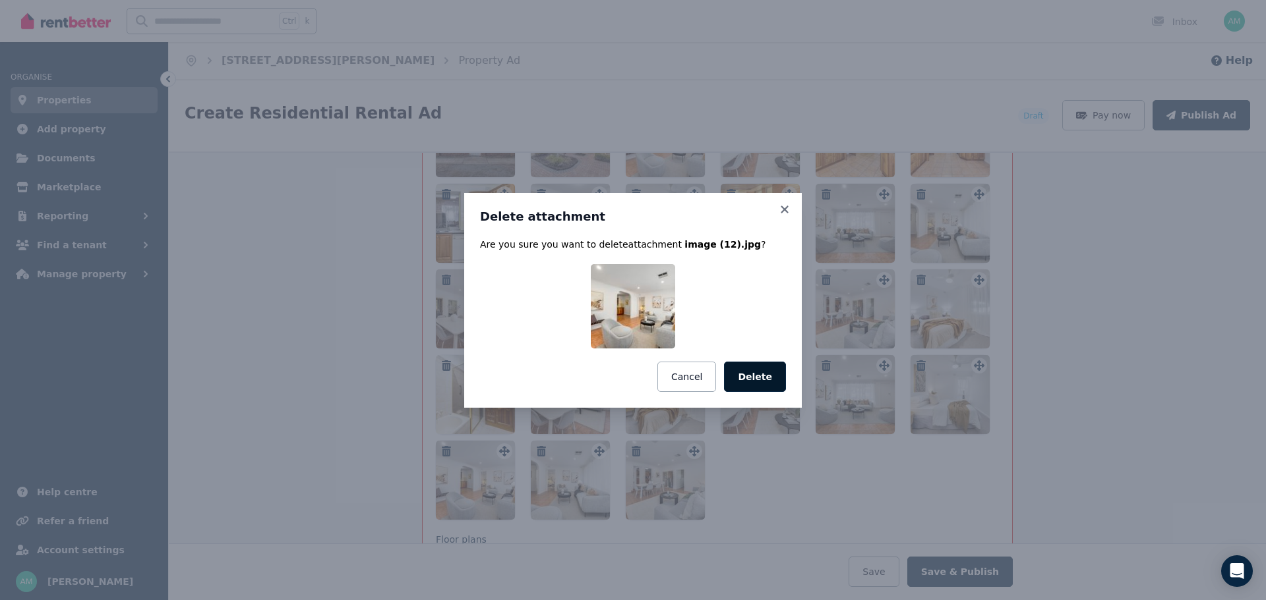
click at [768, 376] on button "Delete" at bounding box center [755, 377] width 62 height 30
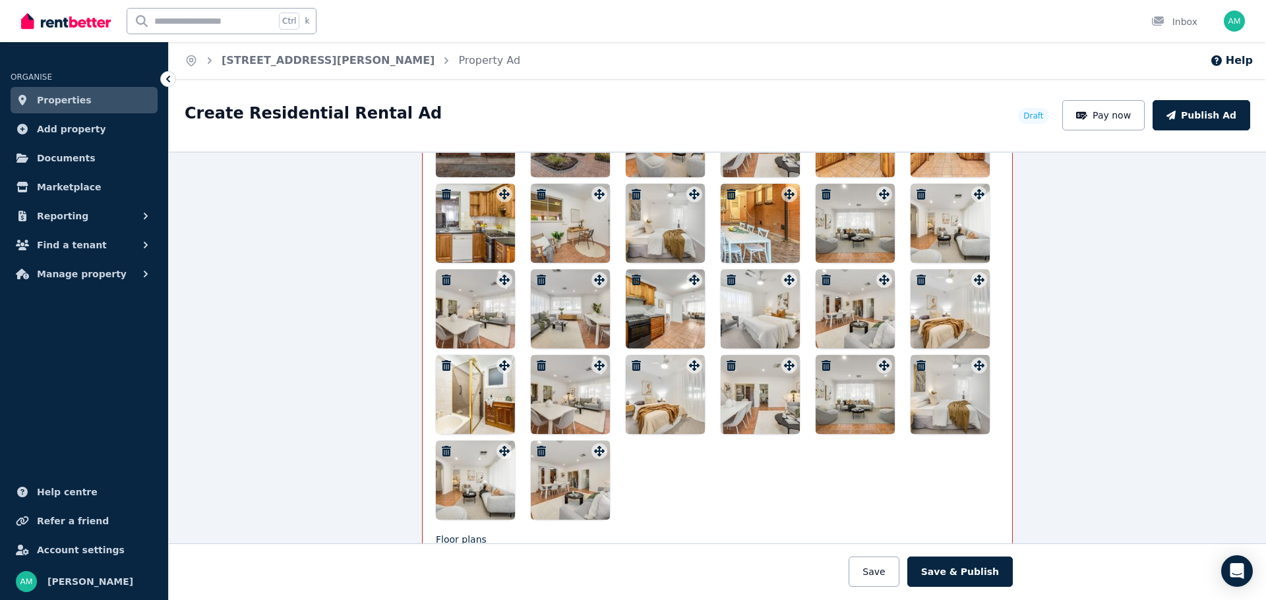
click at [629, 363] on icon "button" at bounding box center [635, 366] width 13 height 11
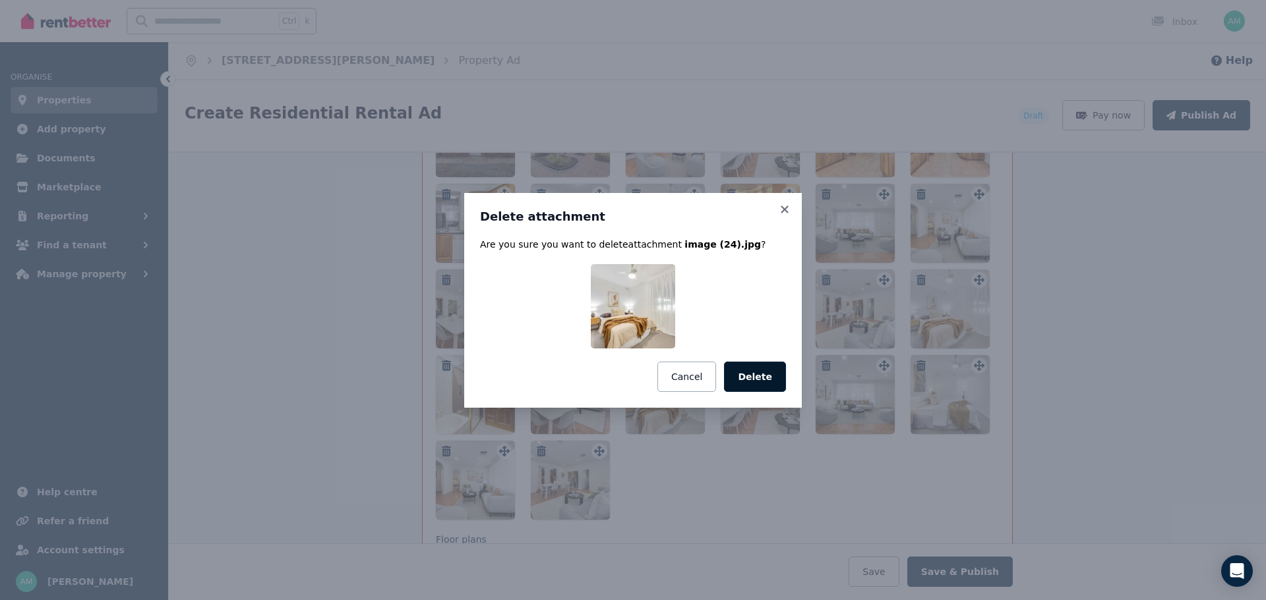
click at [749, 384] on button "Delete" at bounding box center [755, 377] width 62 height 30
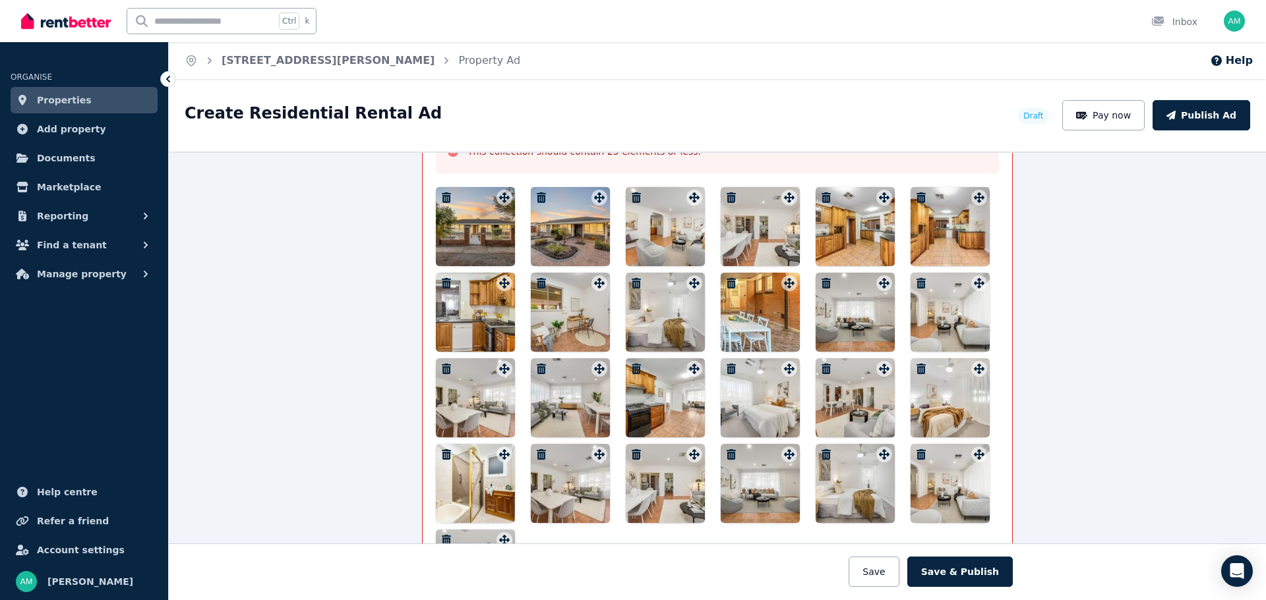
scroll to position [1894, 0]
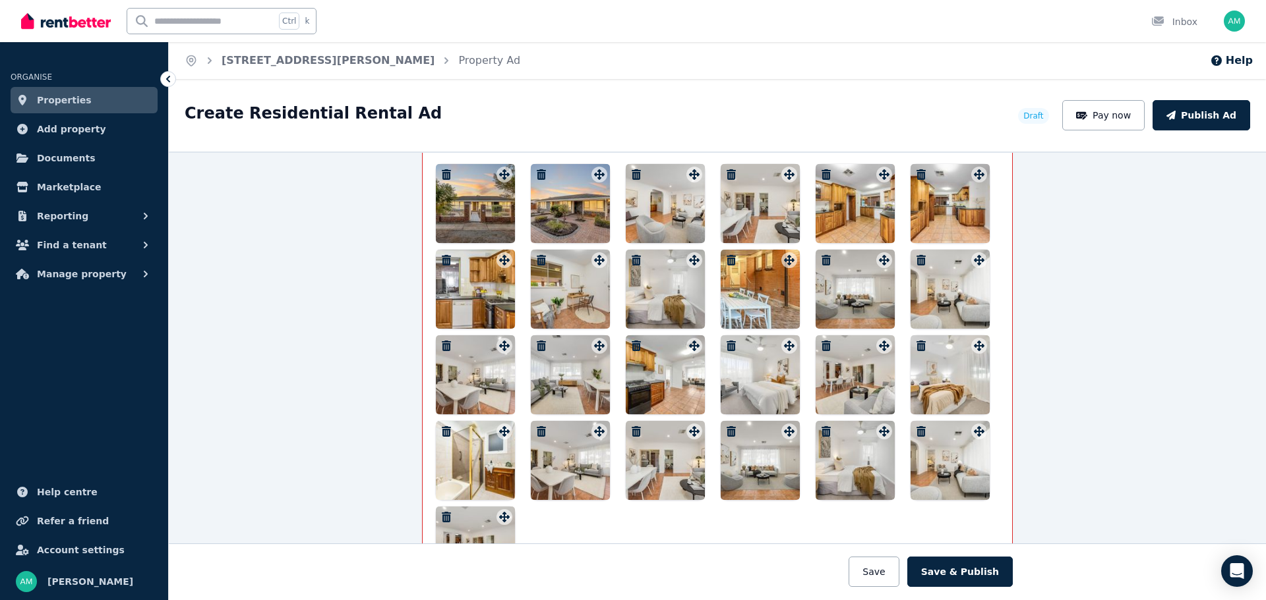
click at [916, 432] on icon "button" at bounding box center [920, 431] width 9 height 11
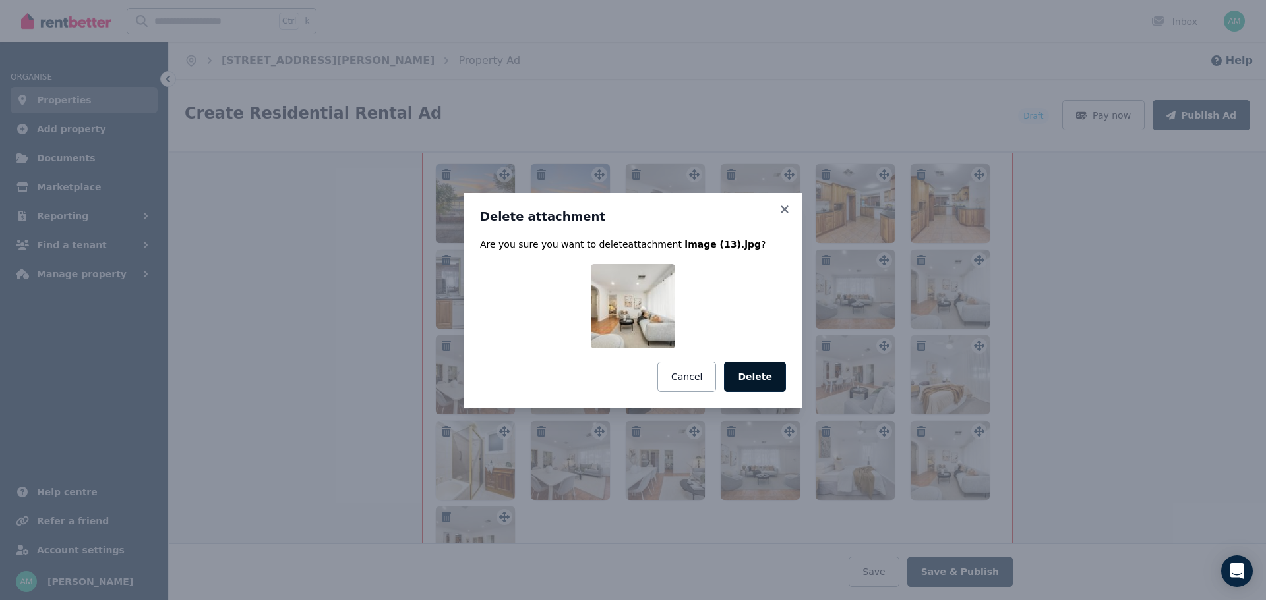
click at [765, 387] on button "Delete" at bounding box center [755, 377] width 62 height 30
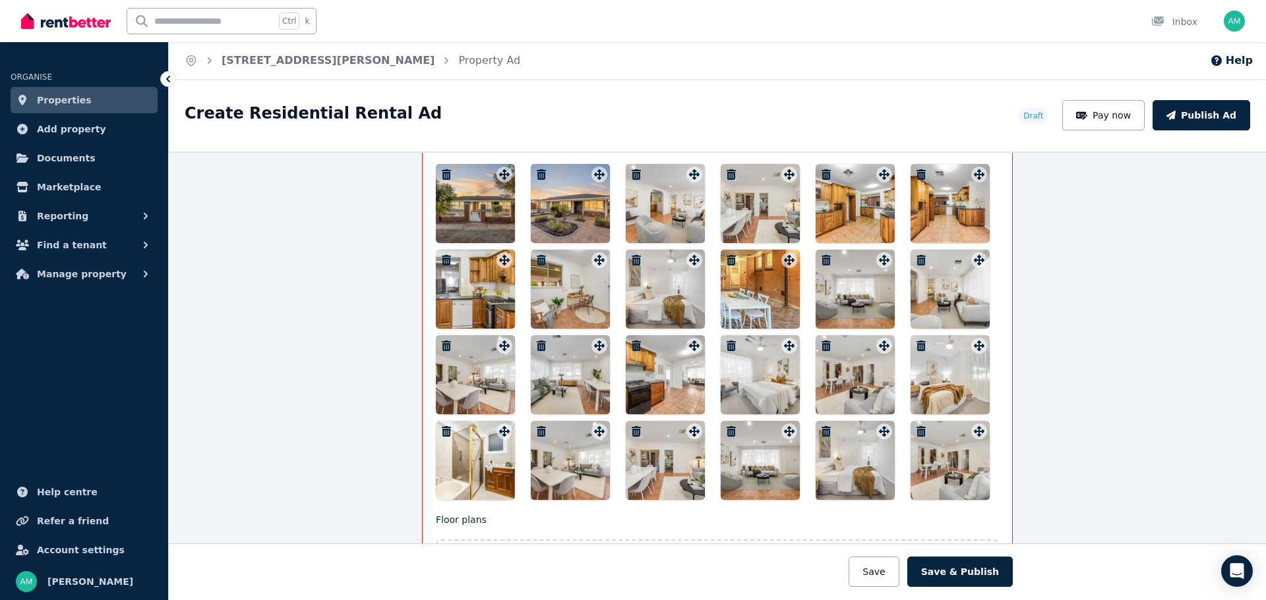
click at [538, 432] on icon "button" at bounding box center [541, 431] width 9 height 11
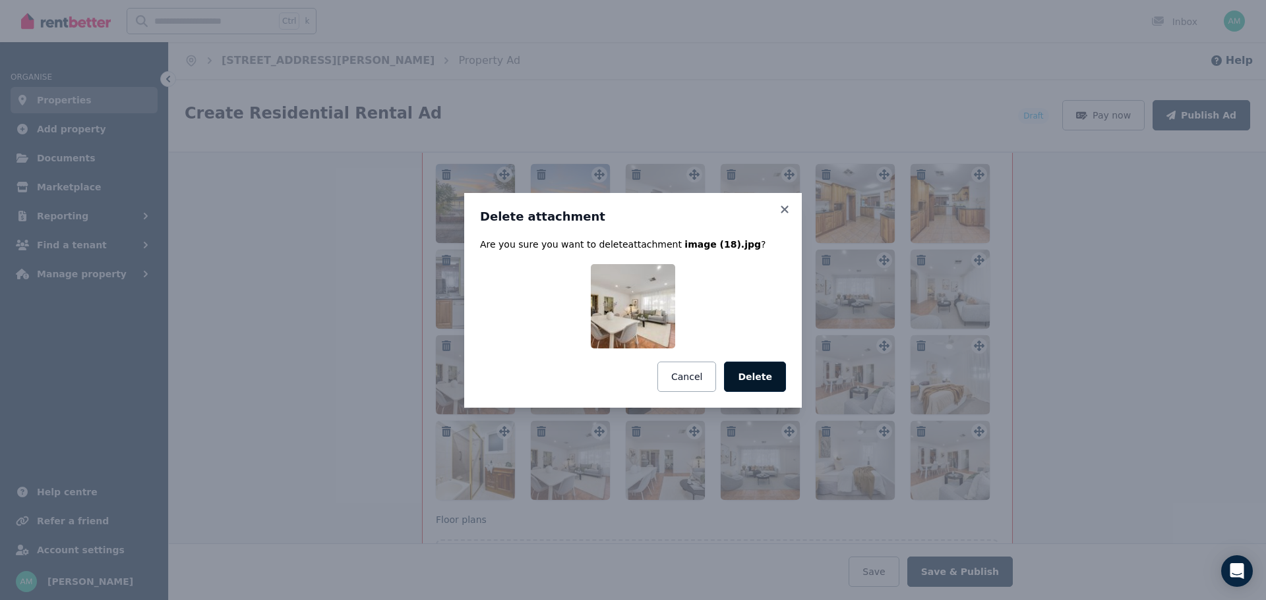
click at [763, 386] on button "Delete" at bounding box center [755, 377] width 62 height 30
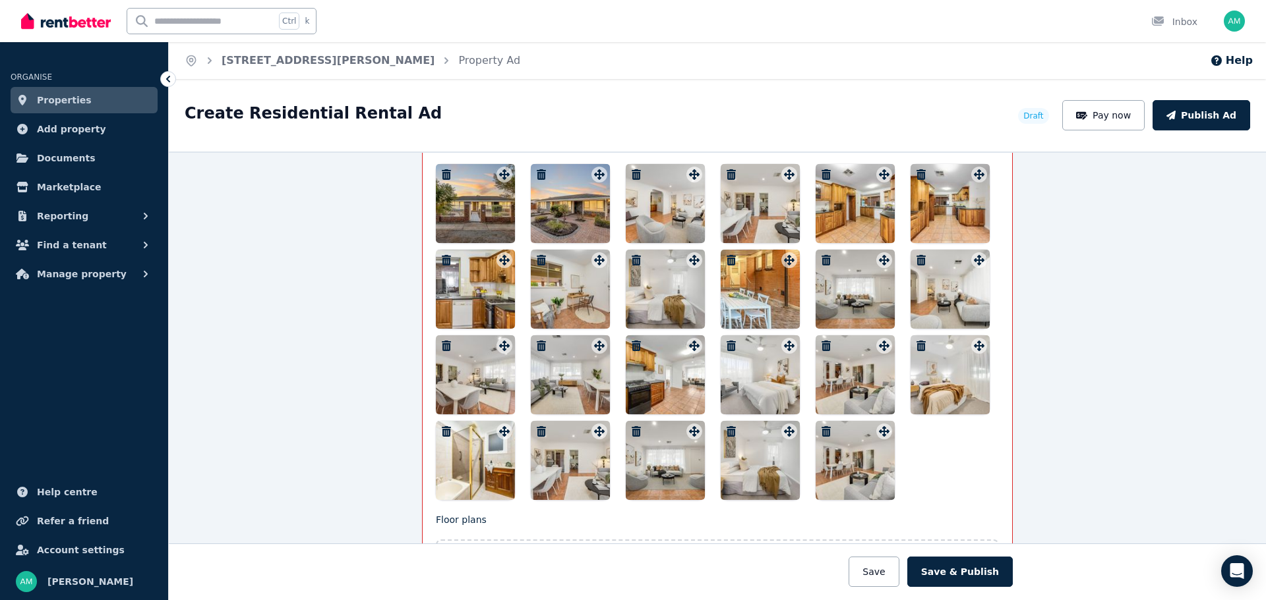
click at [822, 345] on icon "button" at bounding box center [825, 346] width 9 height 11
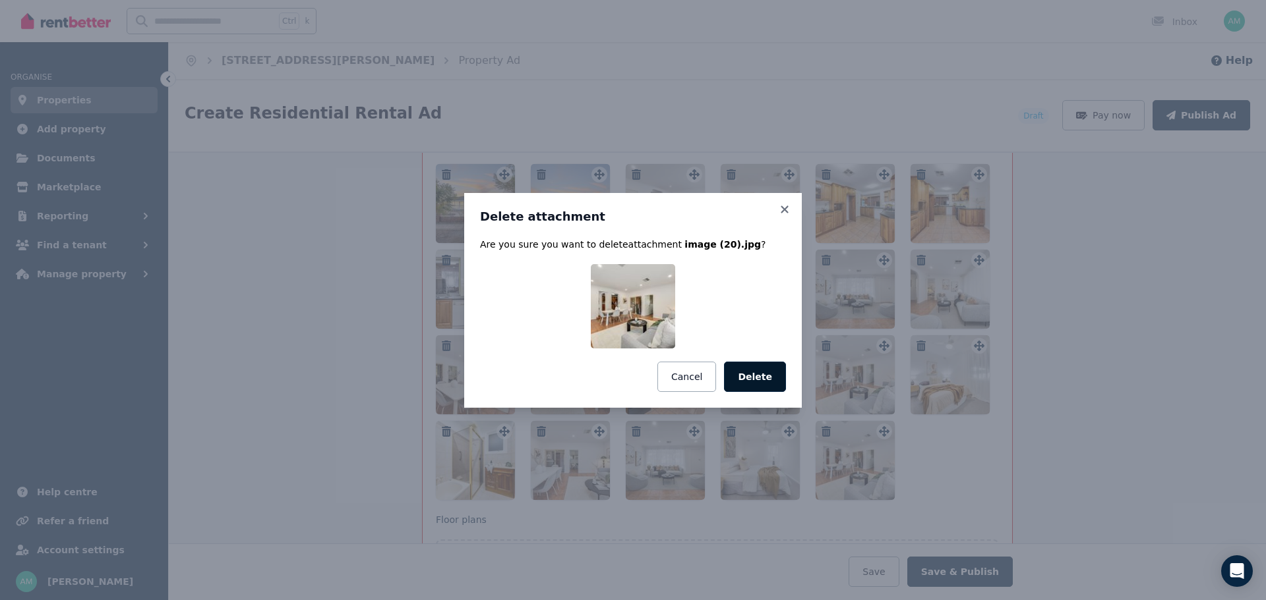
click at [758, 380] on button "Delete" at bounding box center [755, 377] width 62 height 30
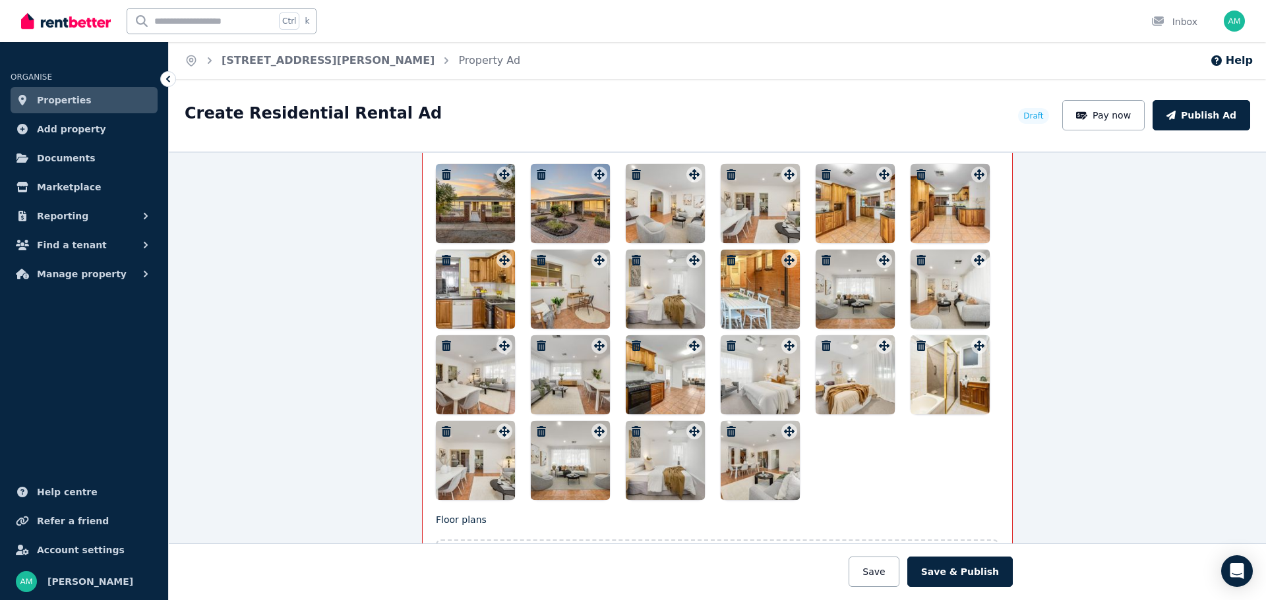
click at [823, 260] on icon "button" at bounding box center [825, 260] width 9 height 11
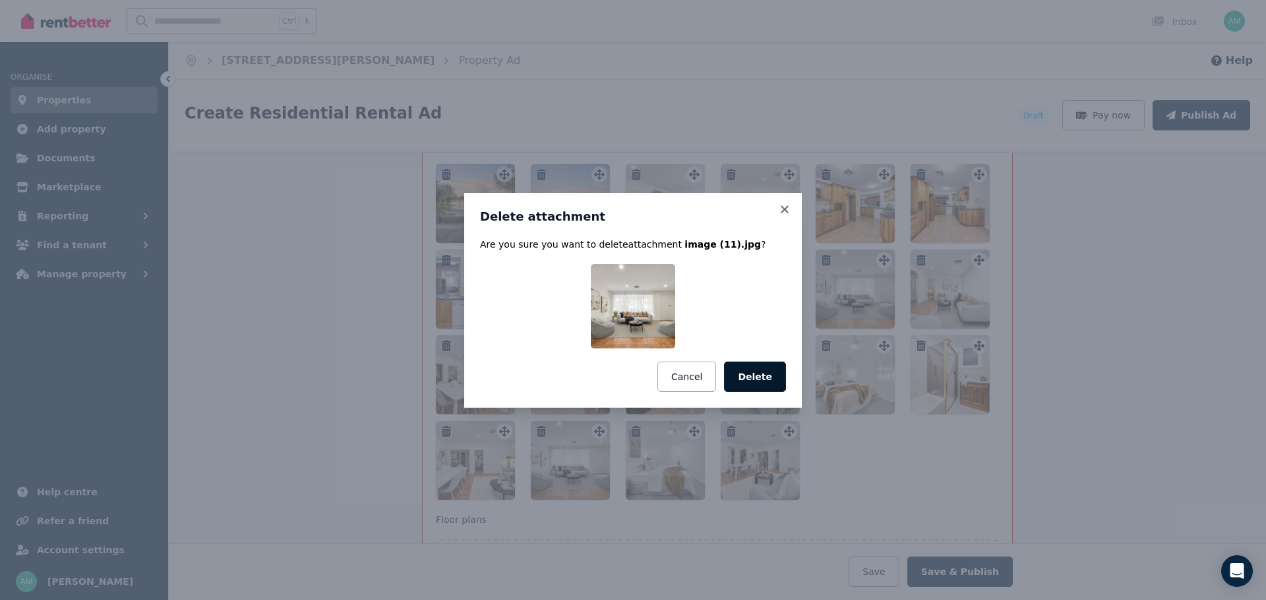
click at [763, 380] on button "Delete" at bounding box center [755, 377] width 62 height 30
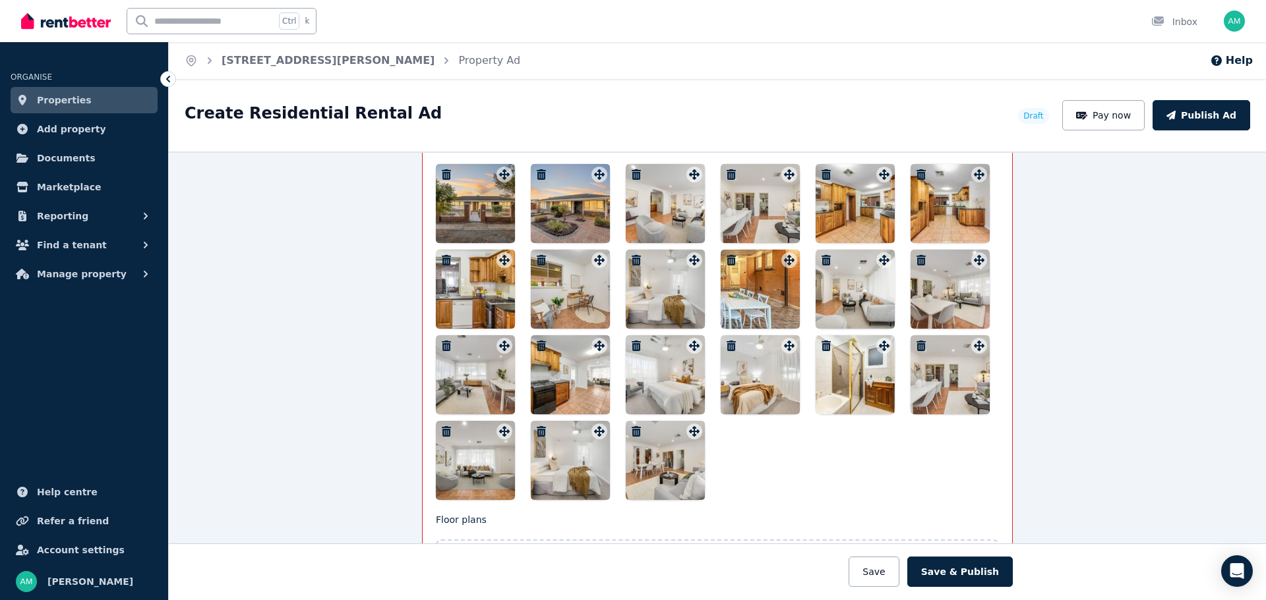
click at [821, 259] on icon "button" at bounding box center [825, 260] width 9 height 11
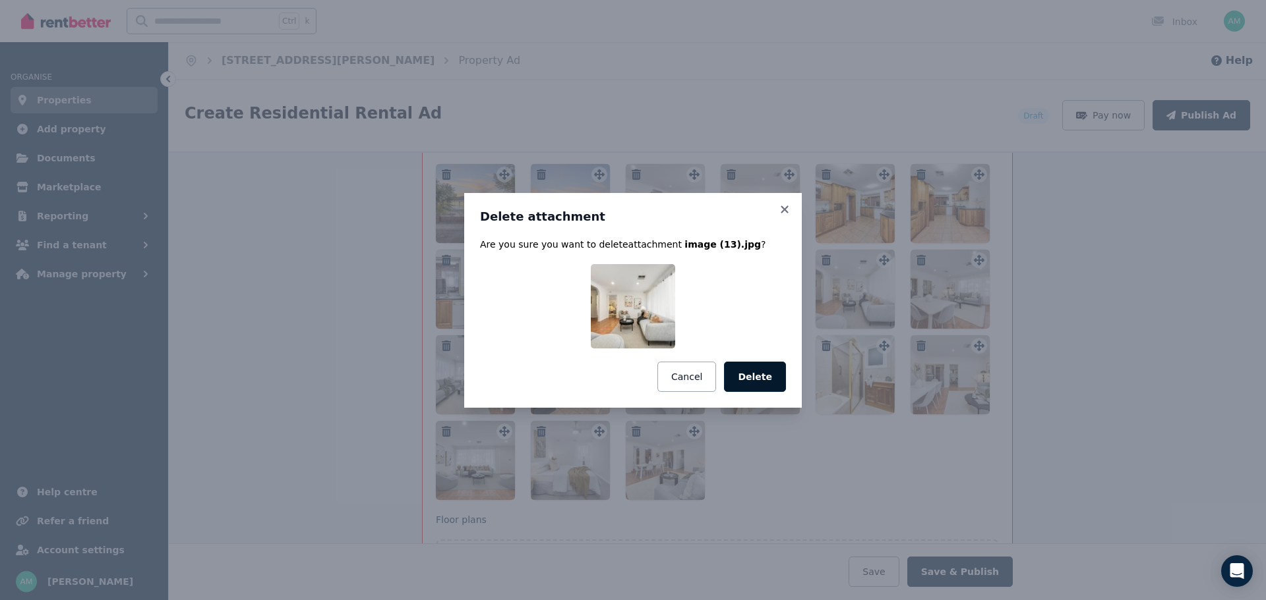
click at [756, 380] on button "Delete" at bounding box center [755, 377] width 62 height 30
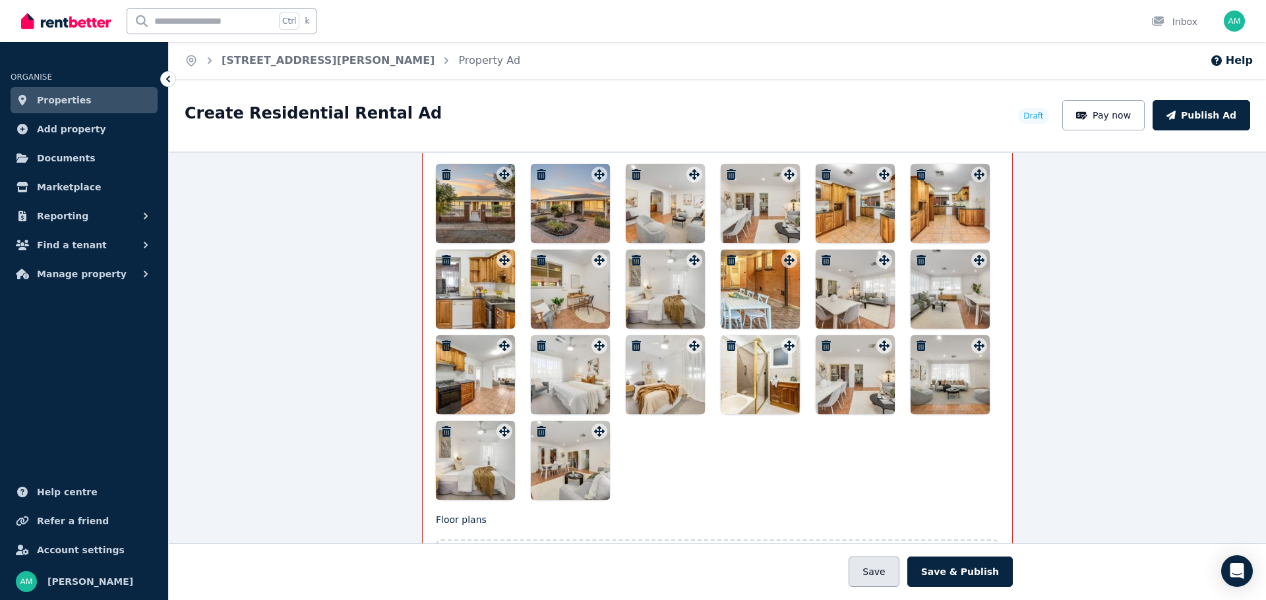
click at [887, 579] on button "Save" at bounding box center [873, 572] width 50 height 30
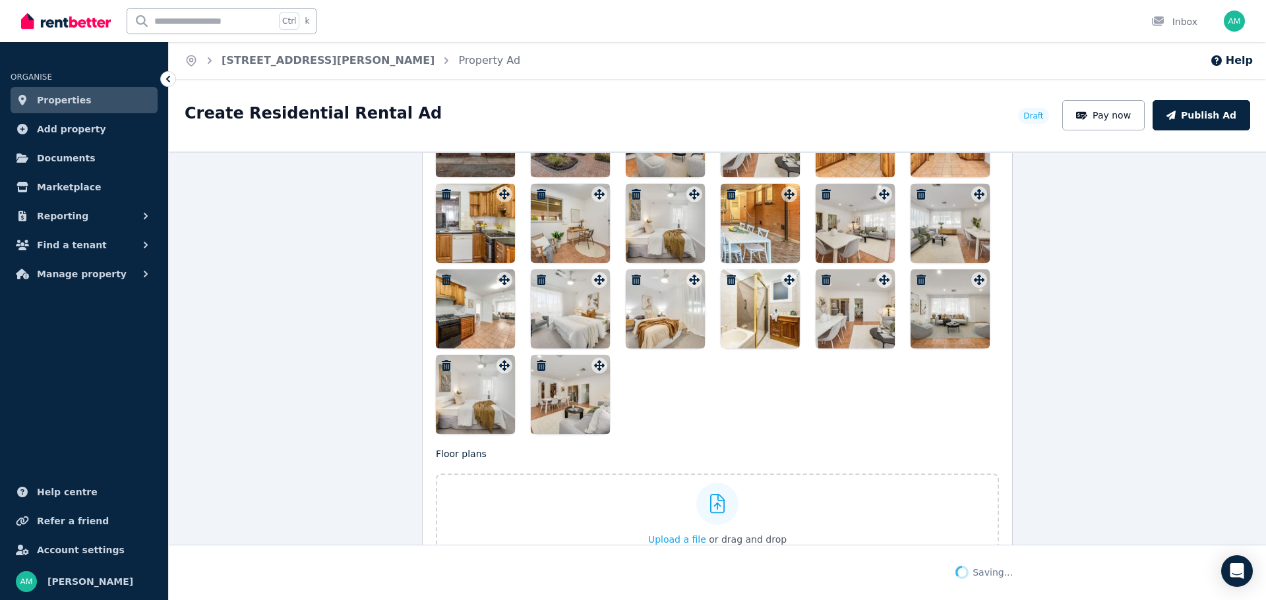
scroll to position [1828, 0]
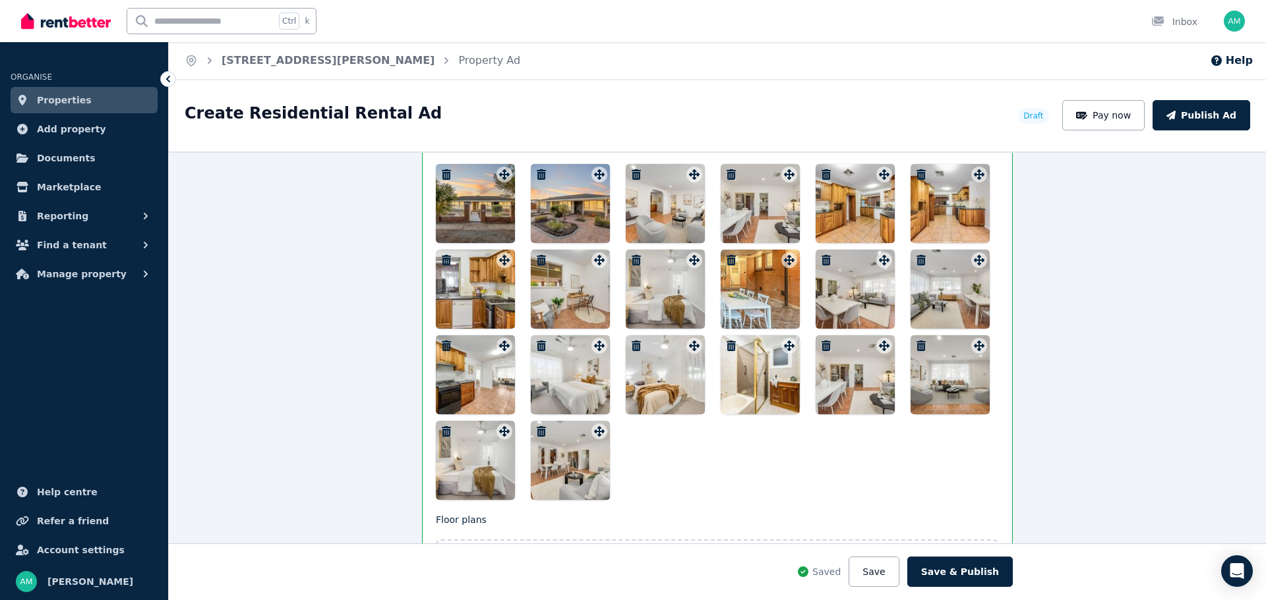
click at [821, 342] on icon "button" at bounding box center [825, 346] width 9 height 11
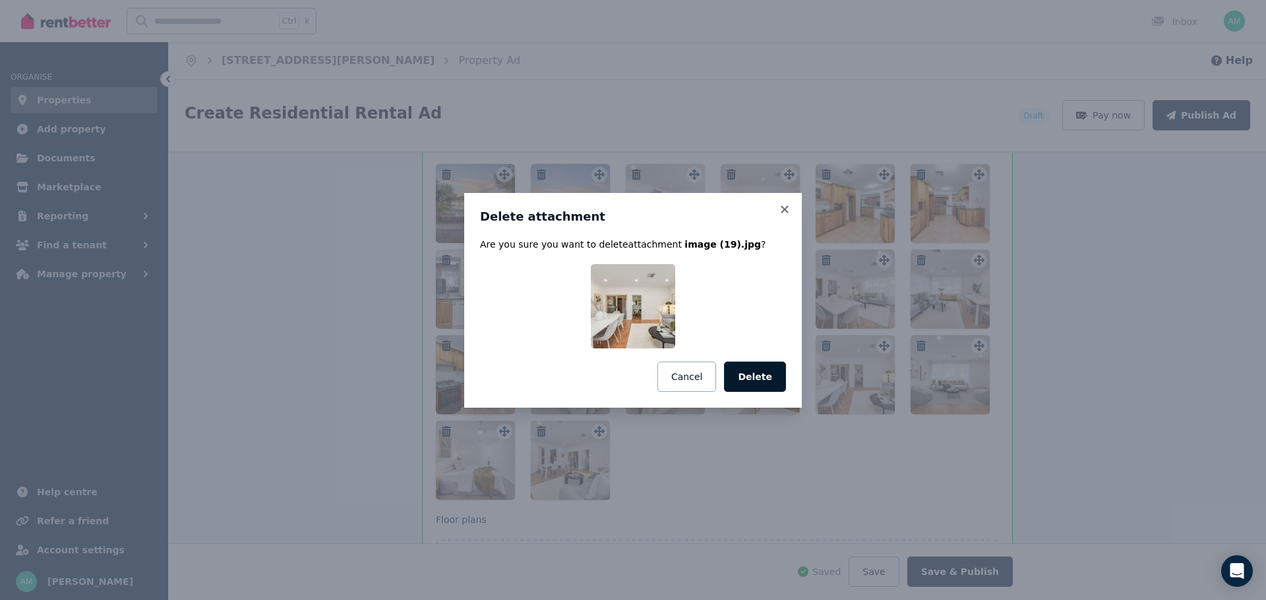
click at [766, 377] on button "Delete" at bounding box center [755, 377] width 62 height 30
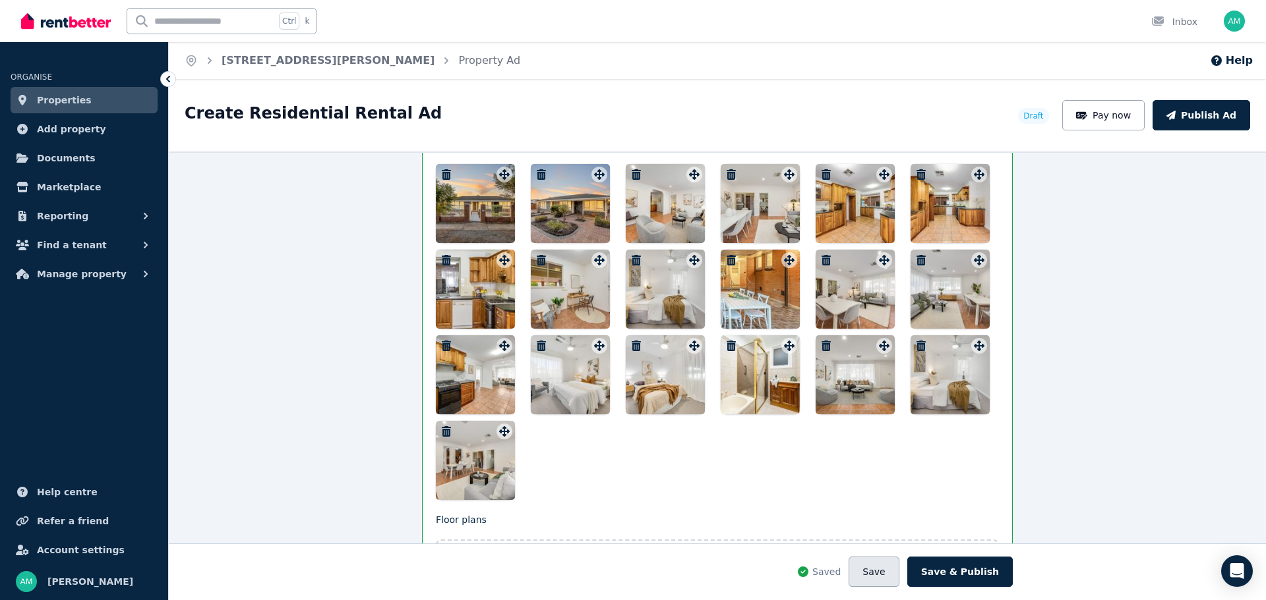
click at [898, 568] on button "Save" at bounding box center [873, 572] width 50 height 30
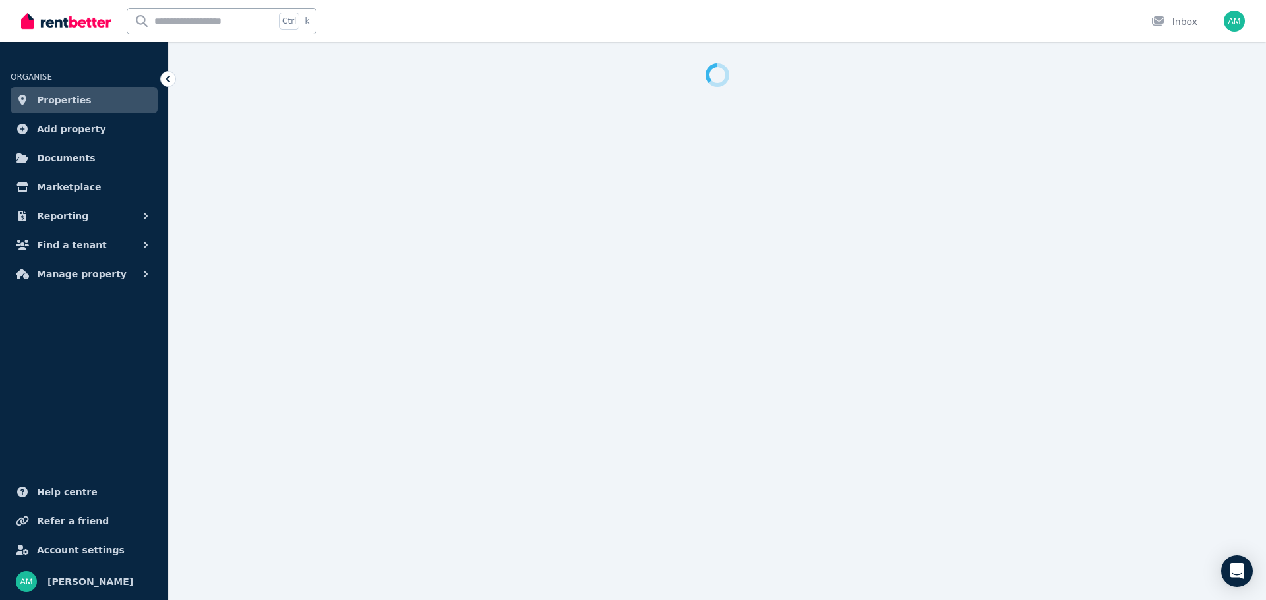
select select "**"
select select "**********"
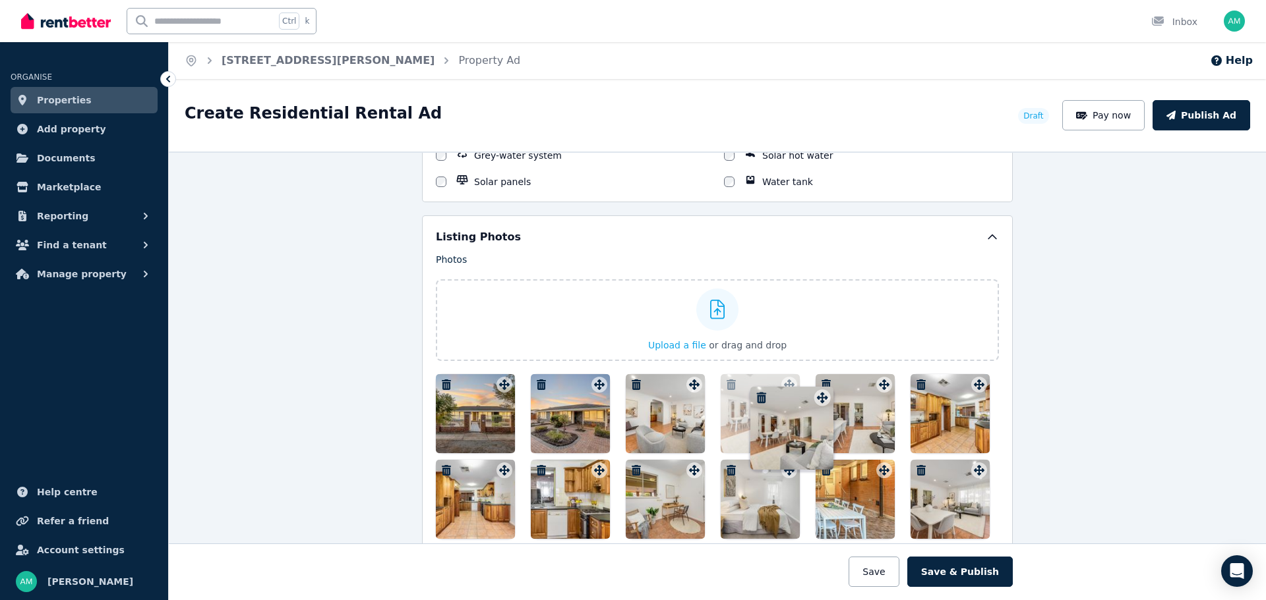
scroll to position [1515, 0]
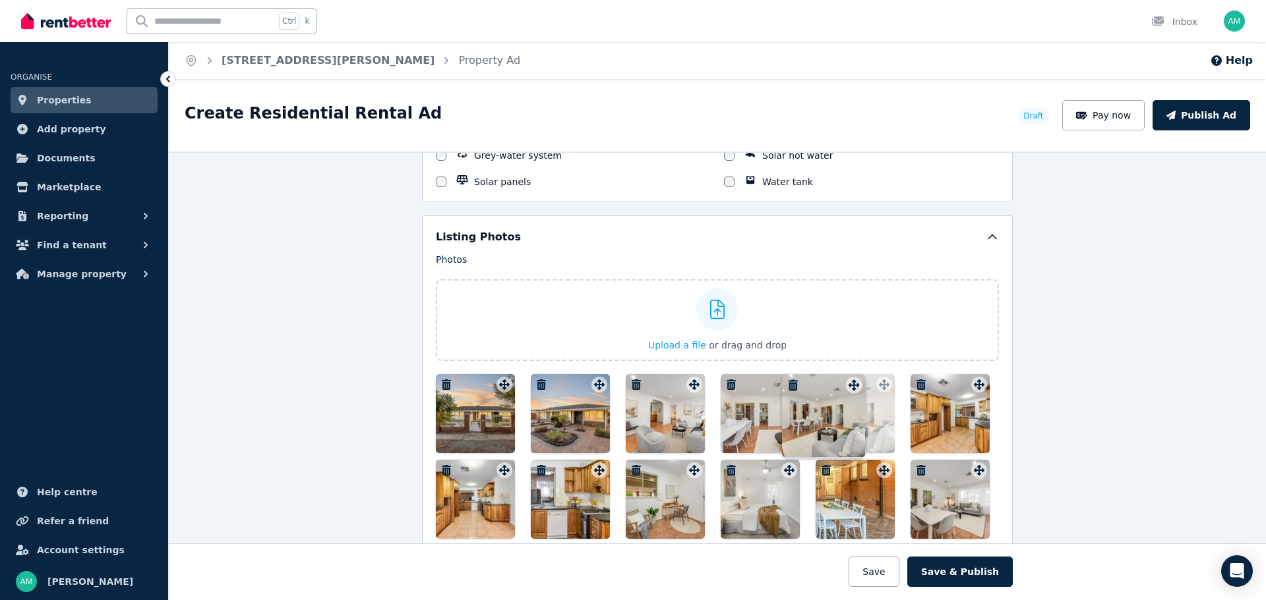
drag, startPoint x: 502, startPoint y: 446, endPoint x: 855, endPoint y: 377, distance: 359.2
click at [855, 377] on div "Photos Upload a file or drag and drop To pick up a draggable item, press the sp…" at bounding box center [717, 481] width 563 height 457
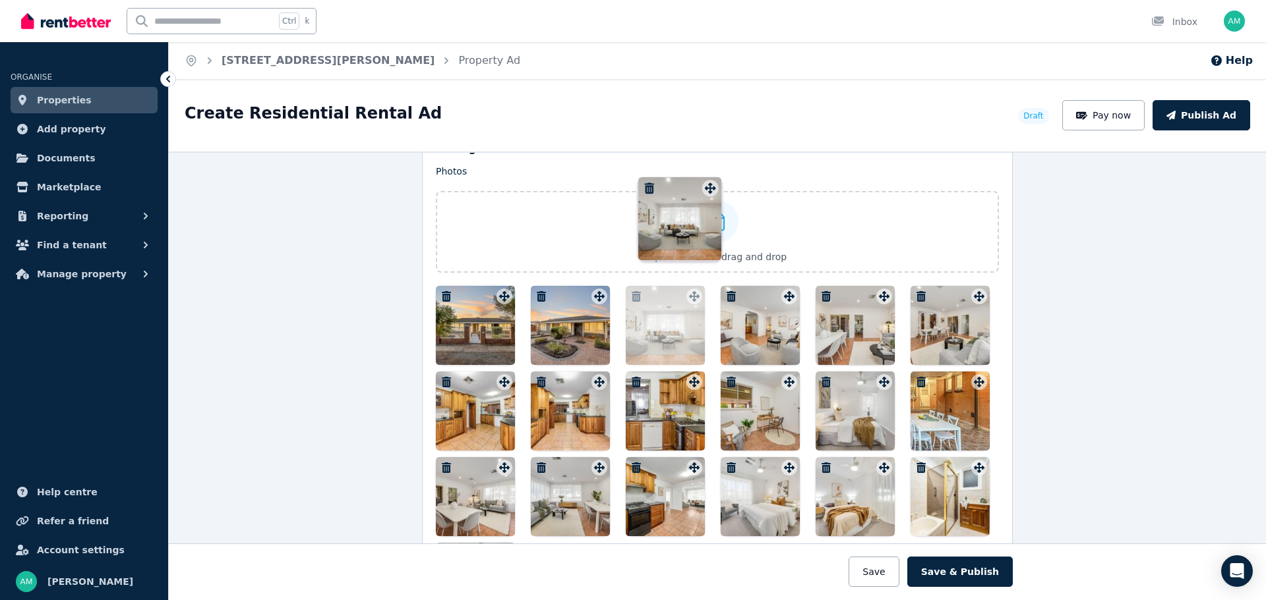
scroll to position [1538, 0]
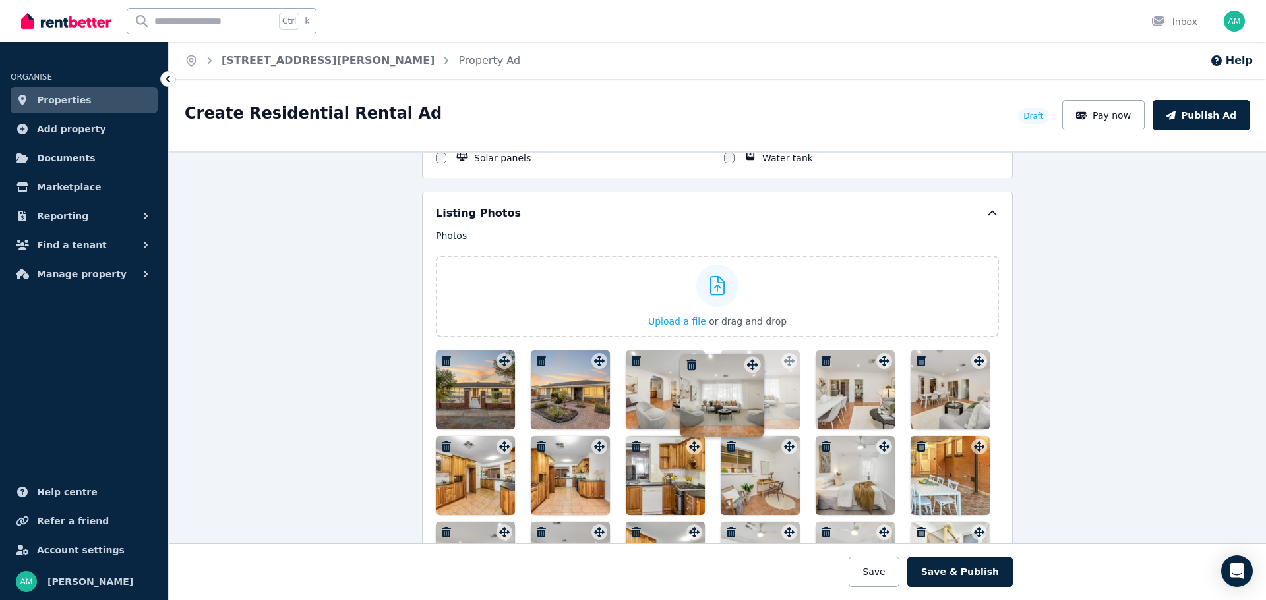
drag, startPoint x: 972, startPoint y: 359, endPoint x: 753, endPoint y: 345, distance: 218.7
click at [753, 345] on div "Photos Upload a file or drag and drop To pick up a draggable item, press the sp…" at bounding box center [717, 457] width 563 height 457
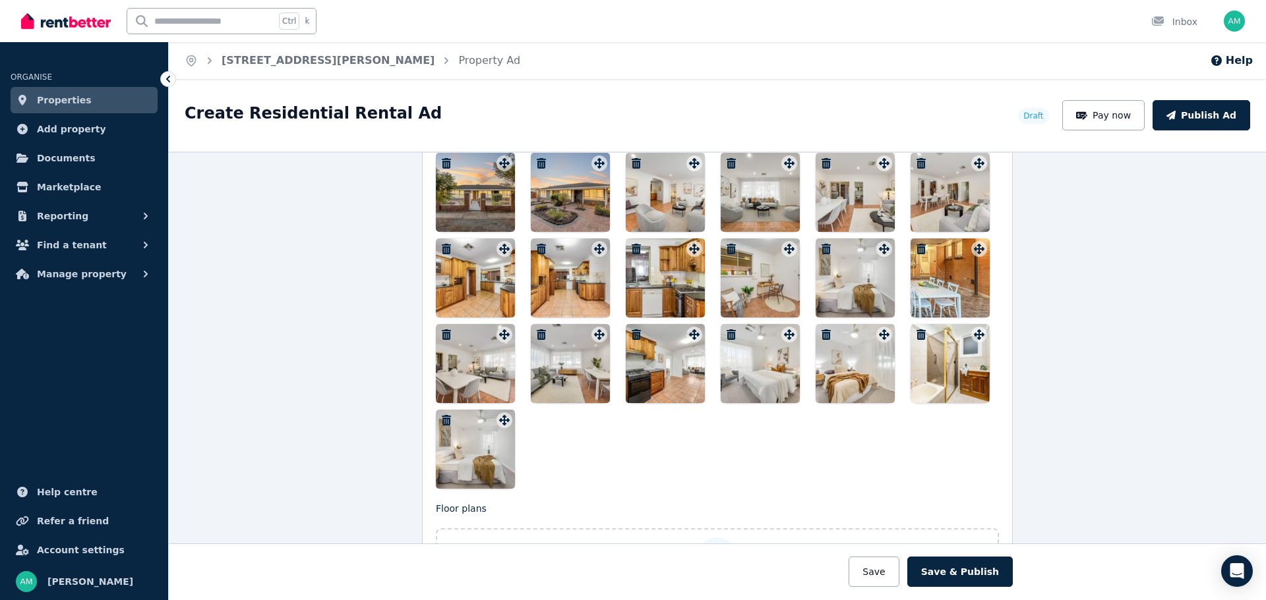
scroll to position [1670, 0]
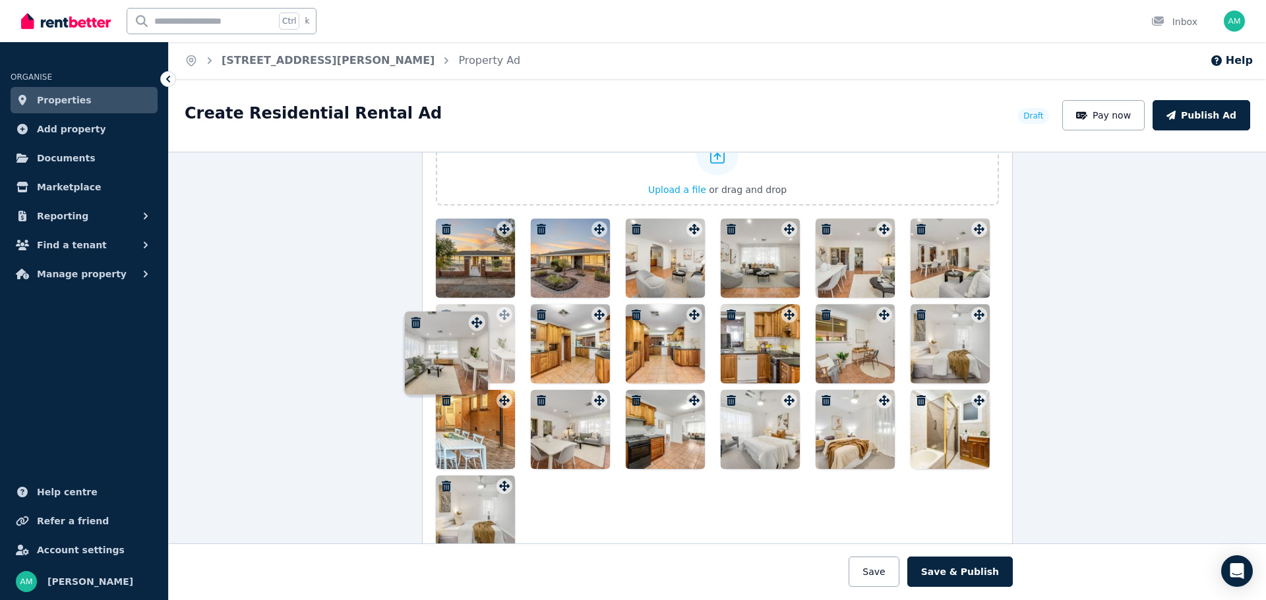
drag, startPoint x: 597, startPoint y: 403, endPoint x: 477, endPoint y: 312, distance: 150.1
click at [477, 312] on div "Photos Upload a file or drag and drop To pick up a draggable item, press the sp…" at bounding box center [717, 326] width 563 height 457
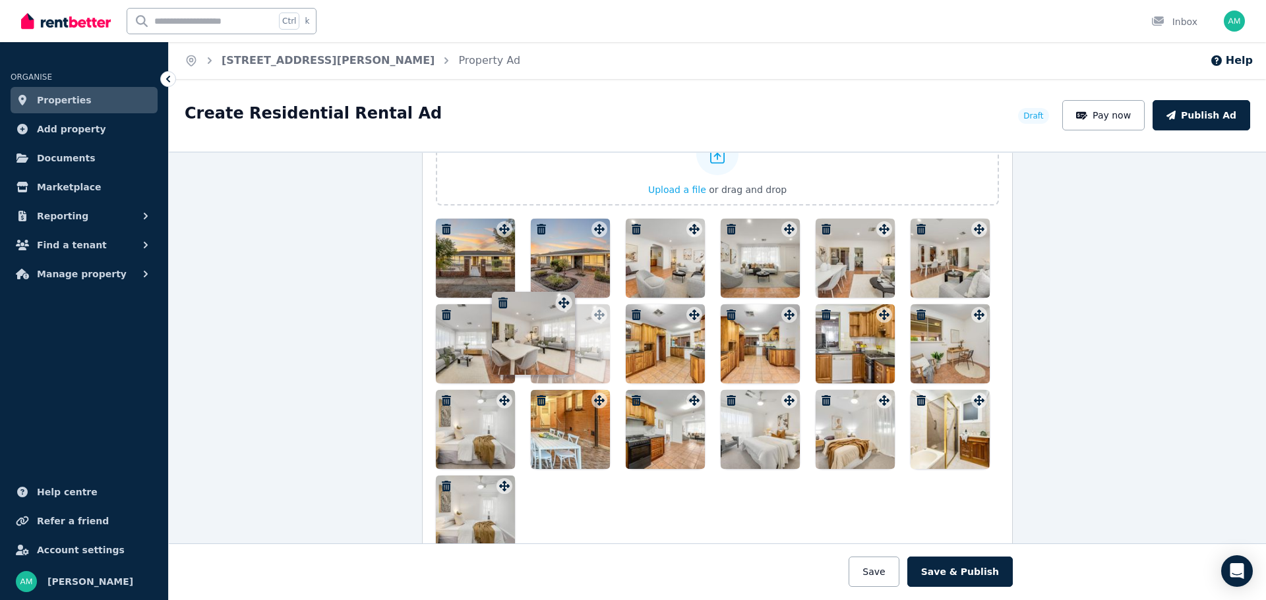
drag, startPoint x: 592, startPoint y: 395, endPoint x: 559, endPoint y: 287, distance: 113.6
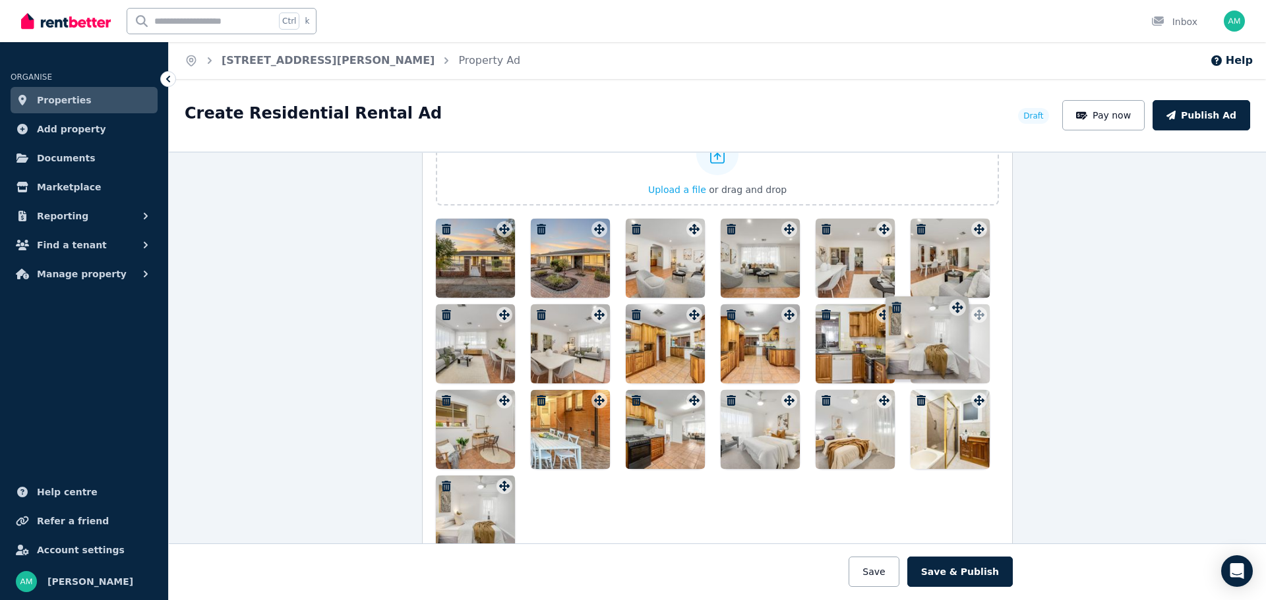
drag, startPoint x: 503, startPoint y: 400, endPoint x: 959, endPoint y: 296, distance: 467.8
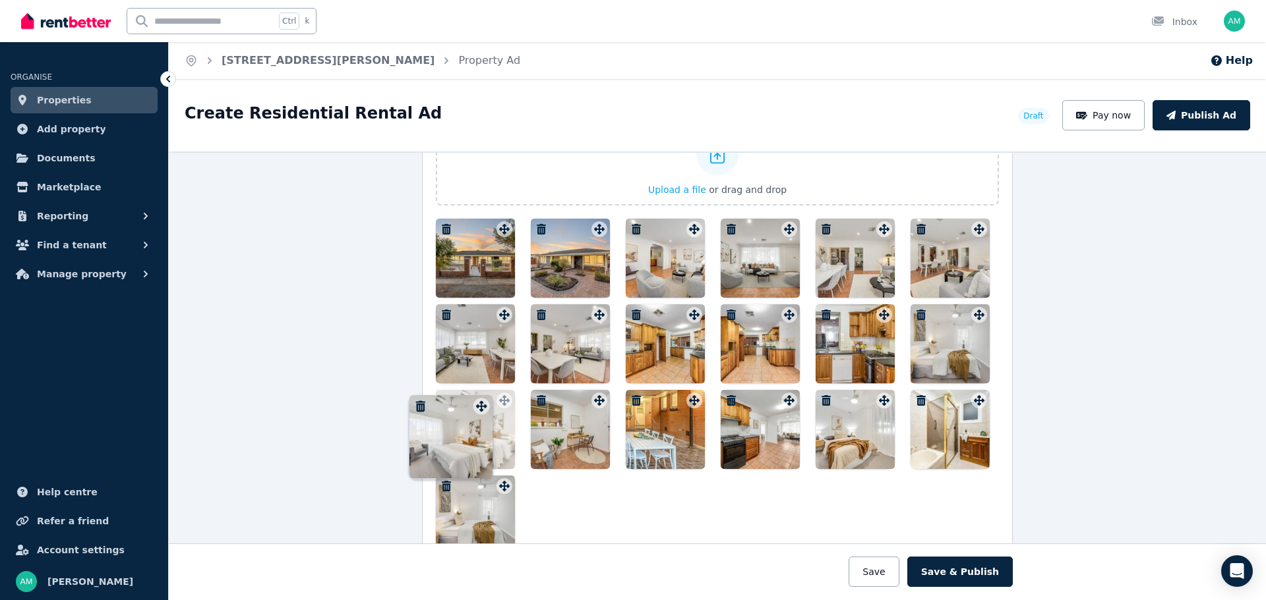
drag, startPoint x: 785, startPoint y: 403, endPoint x: 480, endPoint y: 397, distance: 304.6
click at [480, 397] on div "Photos Upload a file or drag and drop To pick up a draggable item, press the sp…" at bounding box center [717, 326] width 563 height 457
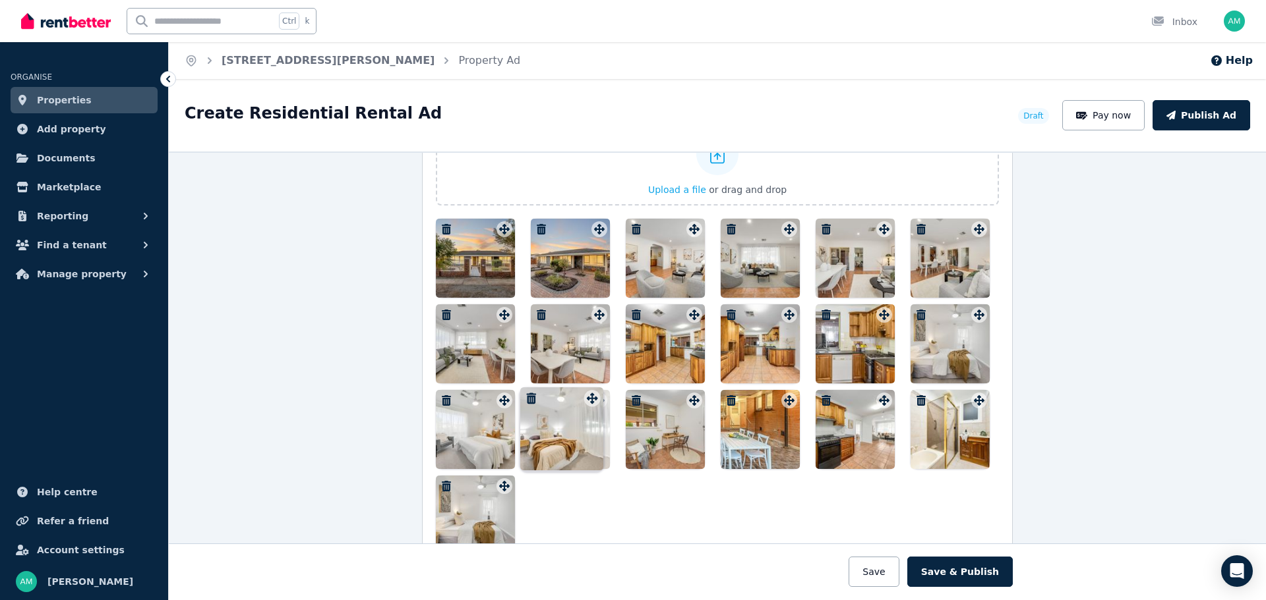
drag, startPoint x: 877, startPoint y: 400, endPoint x: 588, endPoint y: 387, distance: 289.0
click at [588, 387] on div at bounding box center [717, 387] width 563 height 336
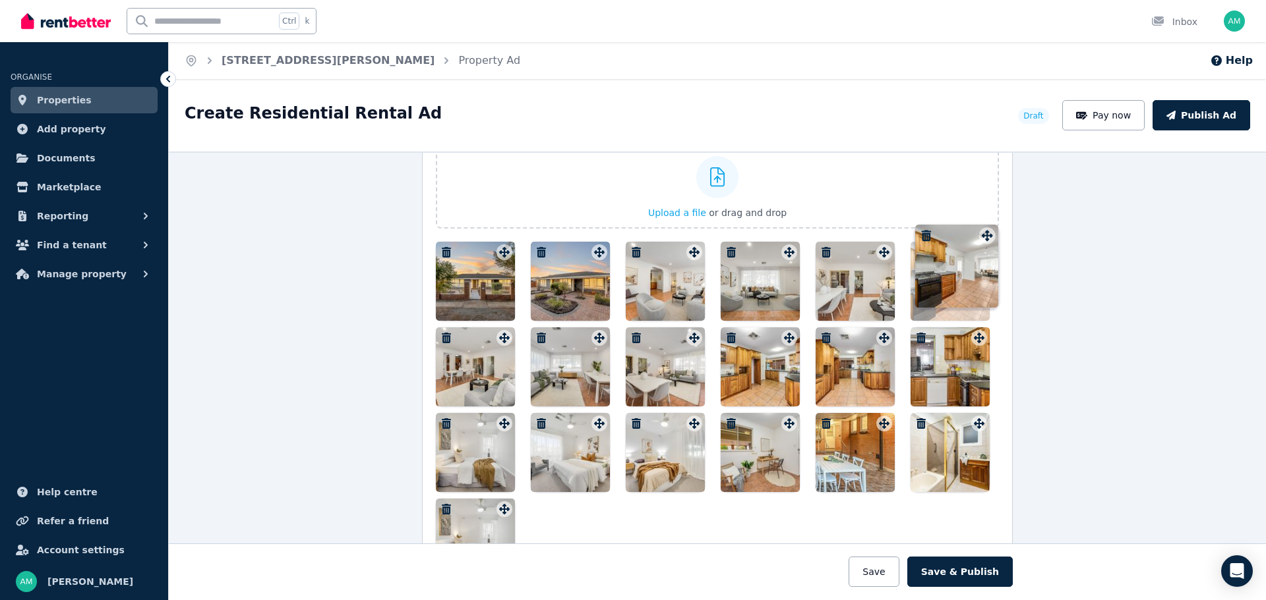
scroll to position [1646, 0]
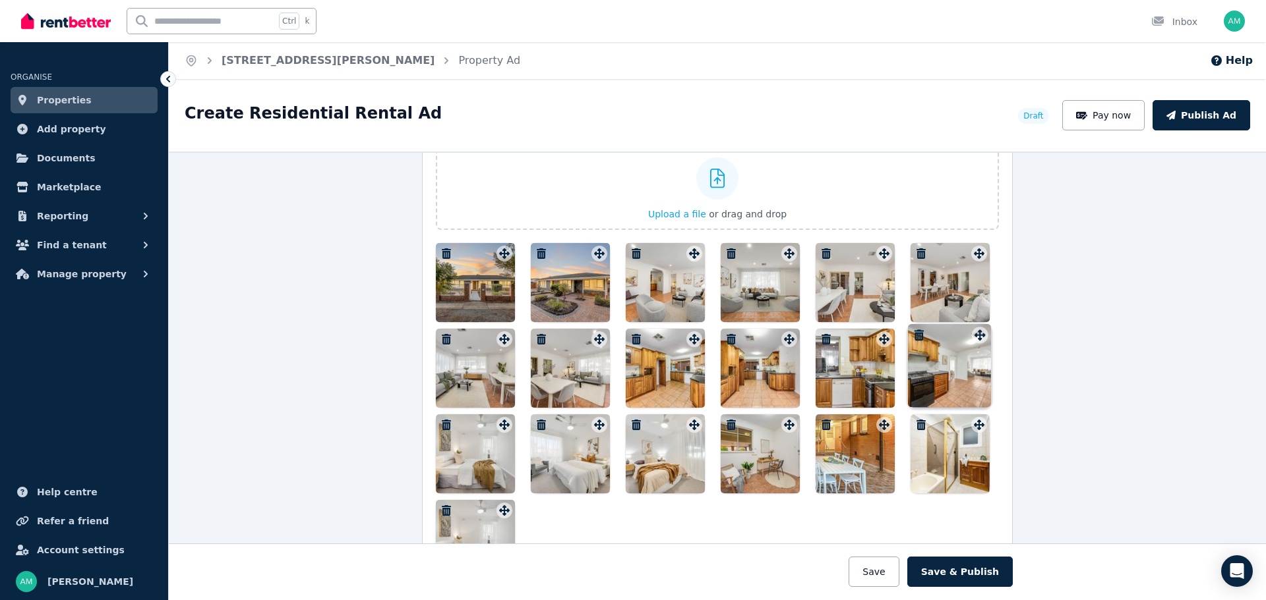
drag, startPoint x: 877, startPoint y: 332, endPoint x: 975, endPoint y: 322, distance: 99.4
click at [975, 322] on div at bounding box center [717, 411] width 563 height 336
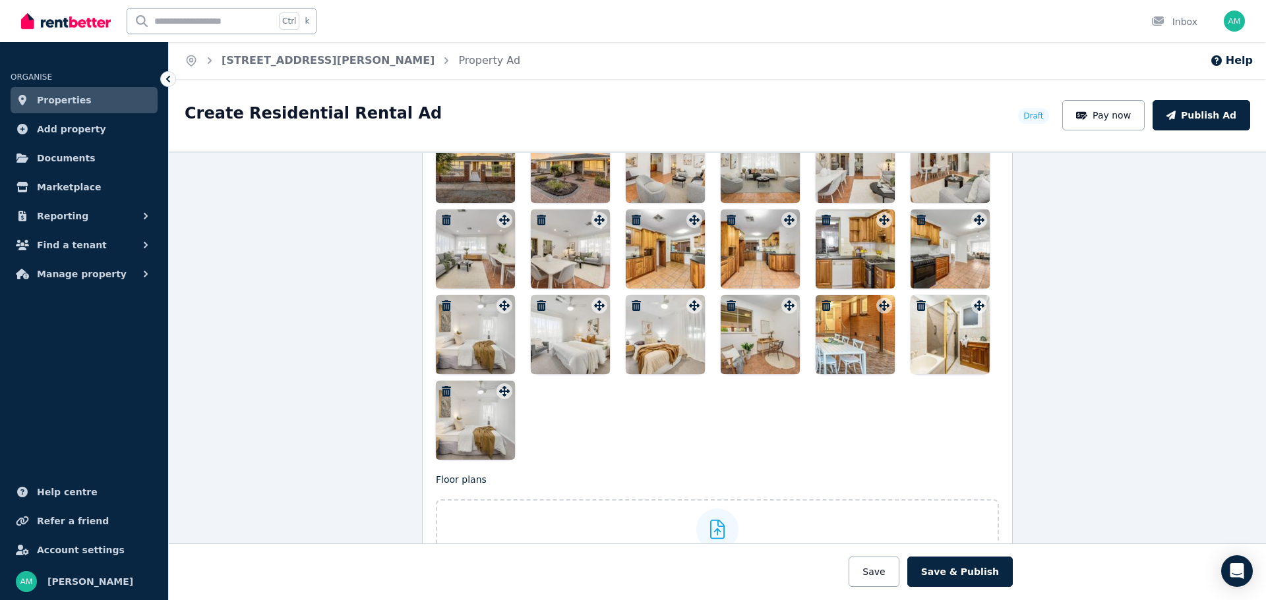
scroll to position [1778, 0]
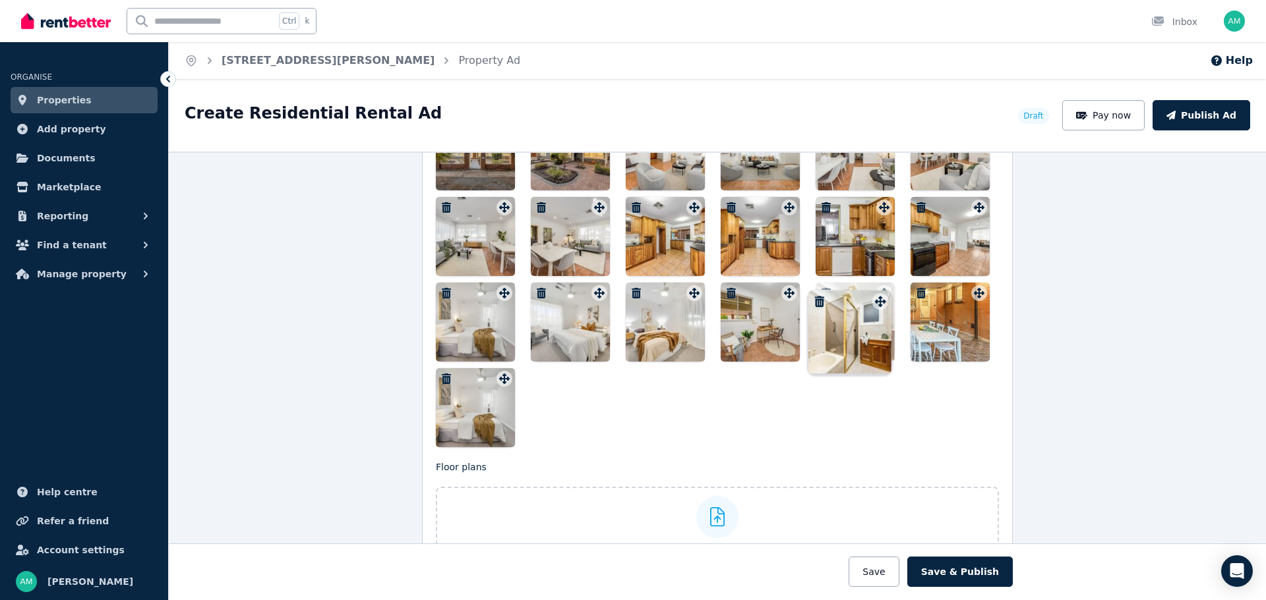
drag, startPoint x: 975, startPoint y: 295, endPoint x: 879, endPoint y: 293, distance: 95.6
click at [879, 293] on div "Photos Upload a file or drag and drop To pick up a draggable item, press the sp…" at bounding box center [717, 218] width 563 height 457
click at [442, 378] on icon "button" at bounding box center [446, 379] width 9 height 11
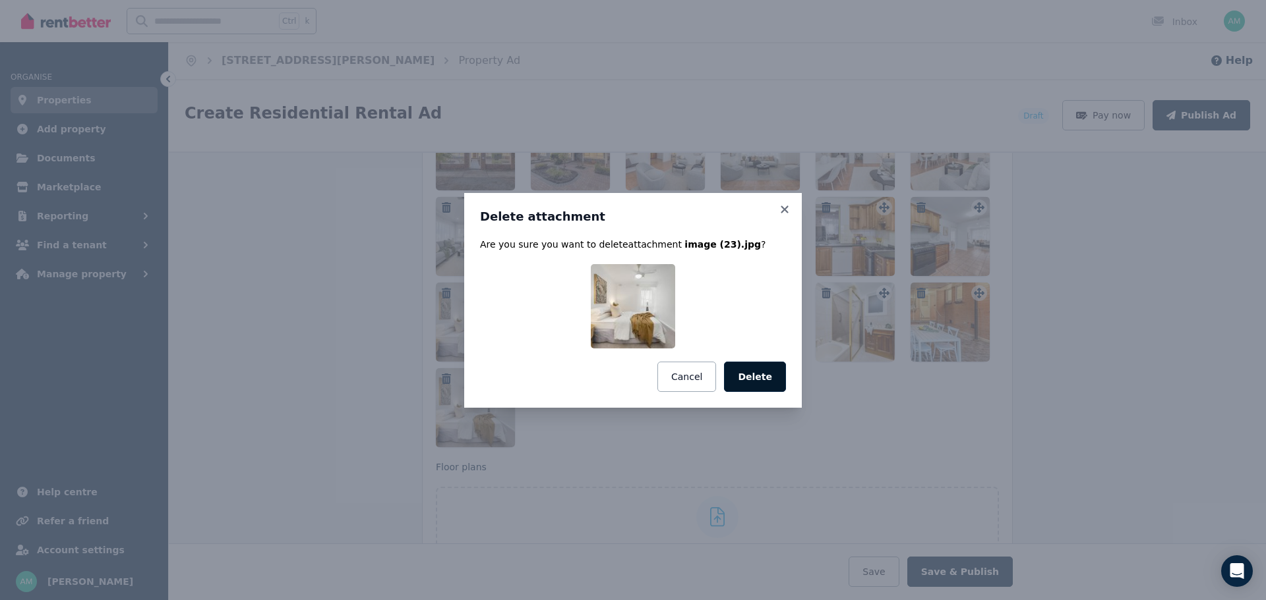
click at [751, 378] on button "Delete" at bounding box center [755, 377] width 62 height 30
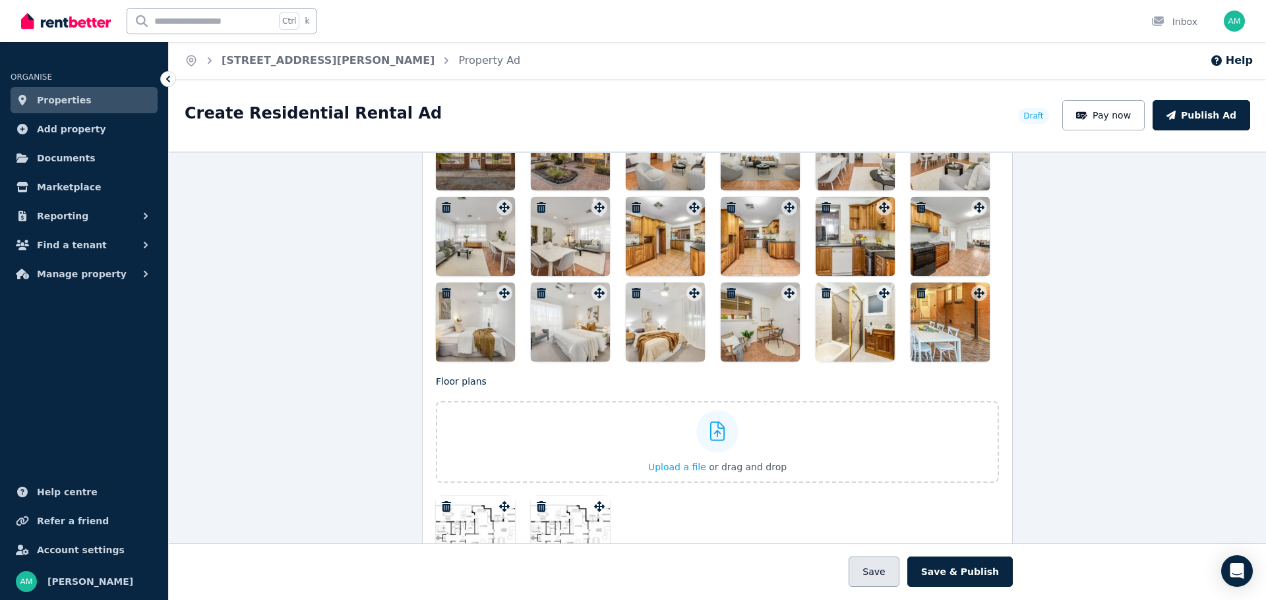
click at [884, 569] on button "Save" at bounding box center [873, 572] width 50 height 30
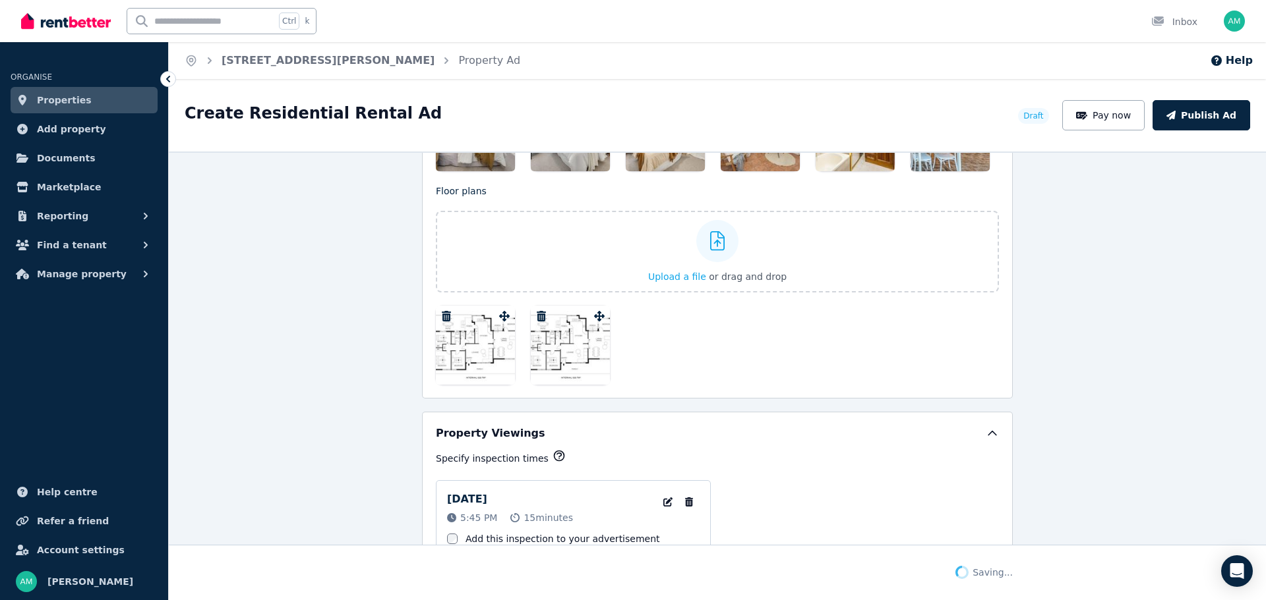
scroll to position [2078, 0]
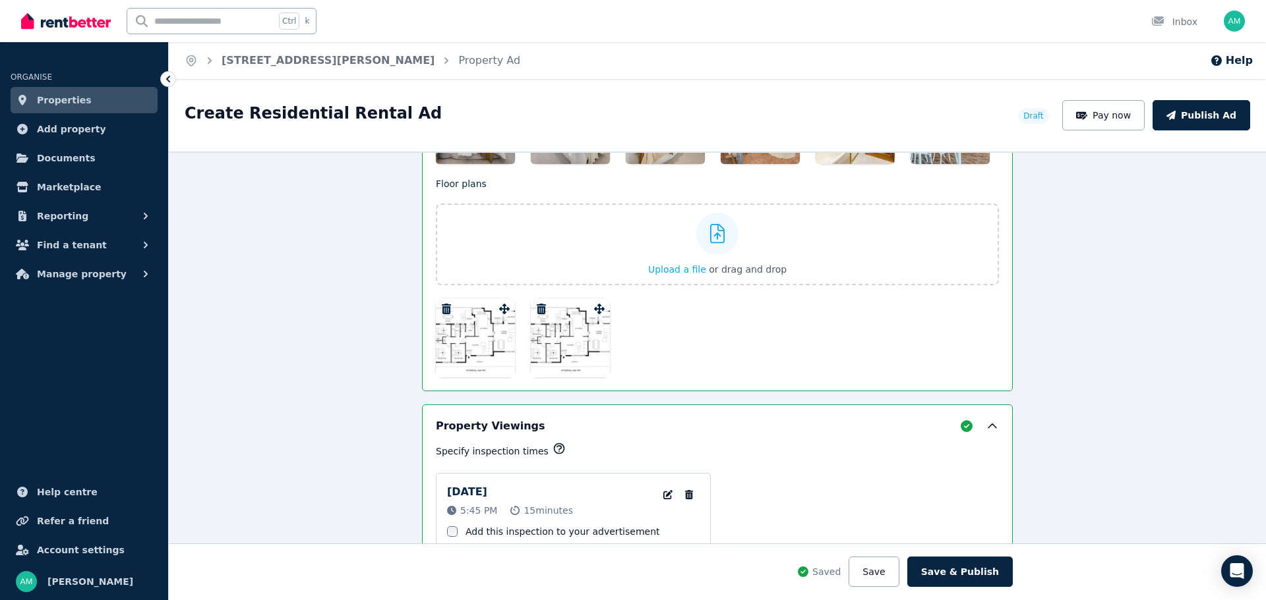
click at [462, 334] on div at bounding box center [475, 338] width 79 height 79
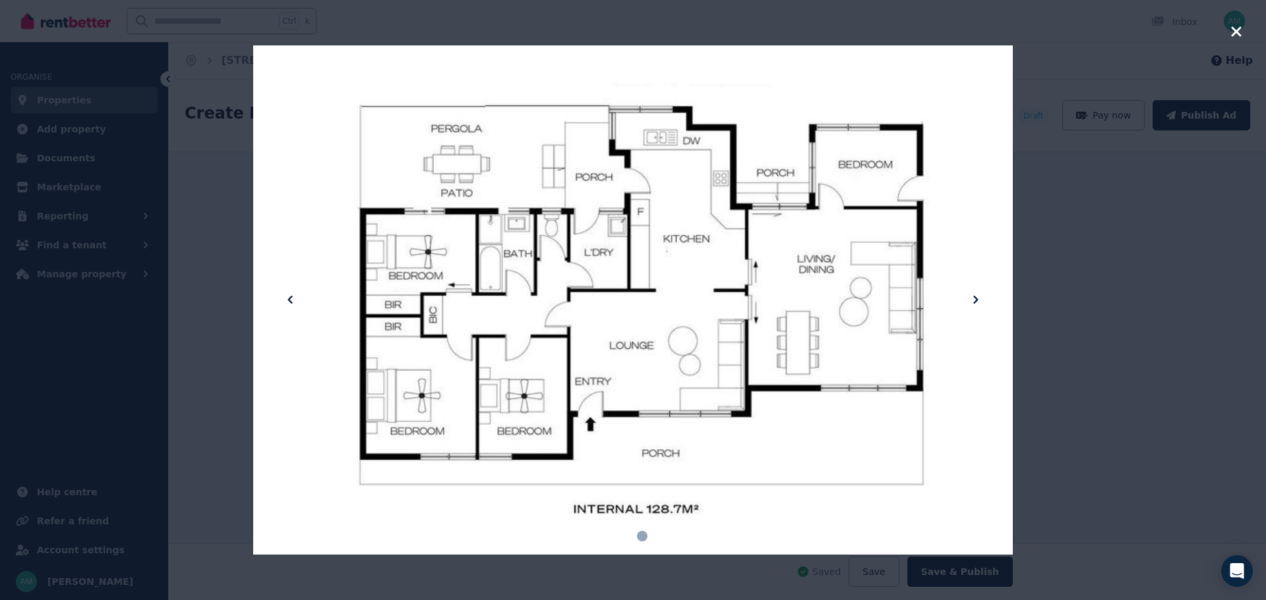
click at [1229, 28] on div at bounding box center [633, 300] width 1266 height 600
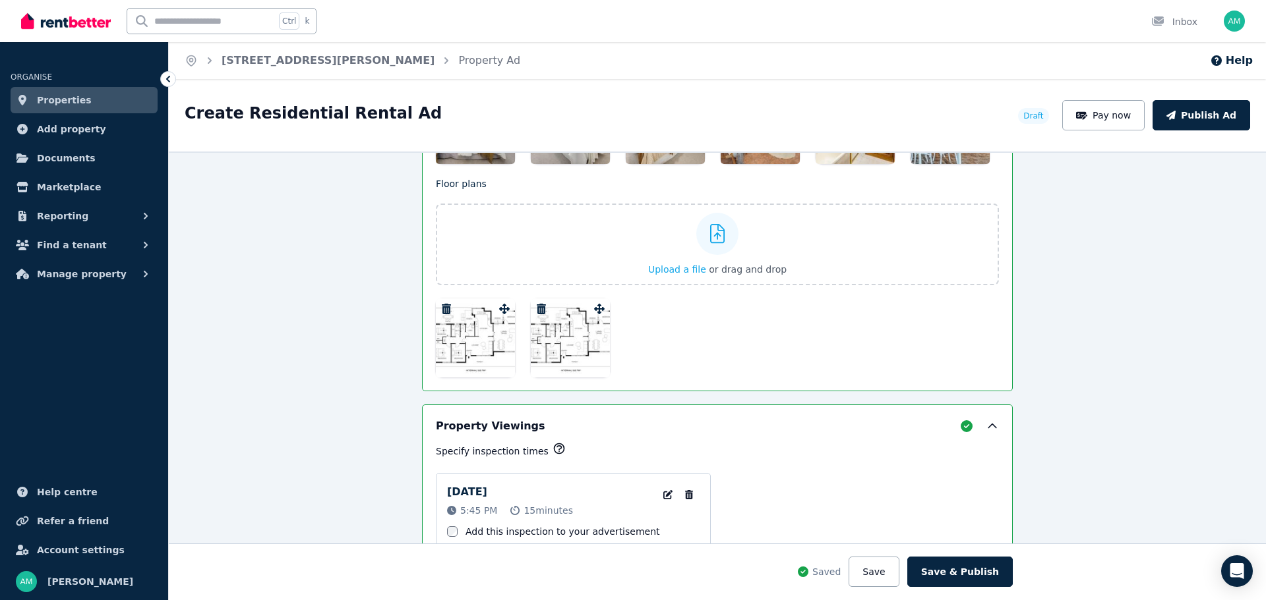
click at [581, 344] on div at bounding box center [570, 338] width 79 height 79
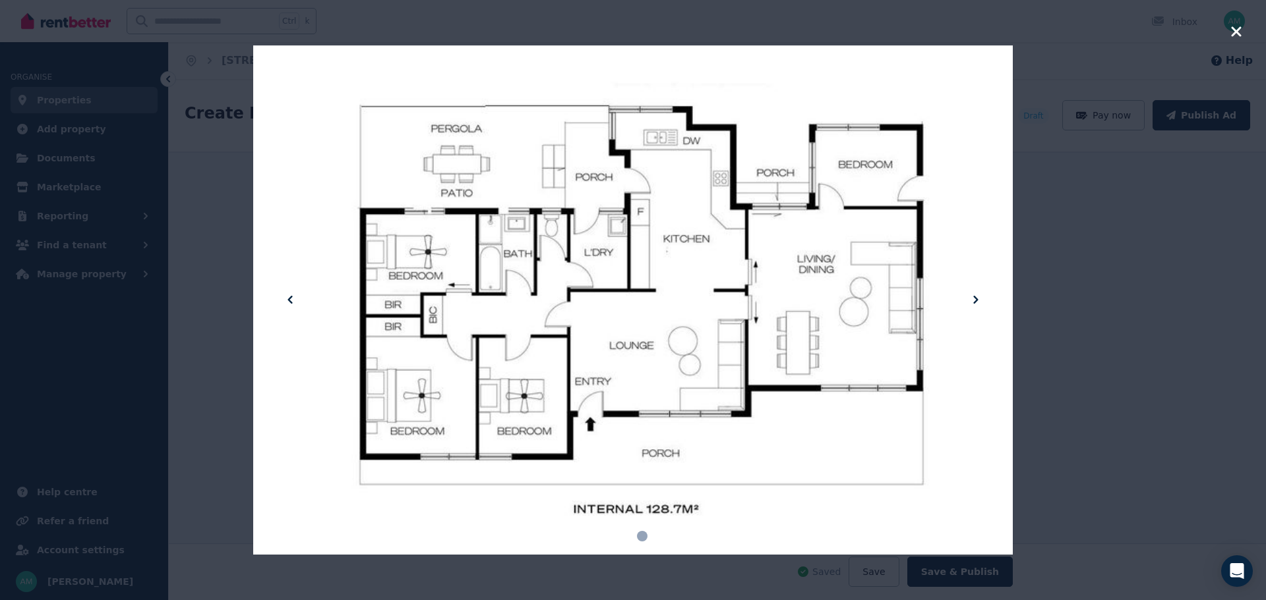
click at [1237, 35] on icon "button" at bounding box center [1236, 32] width 12 height 16
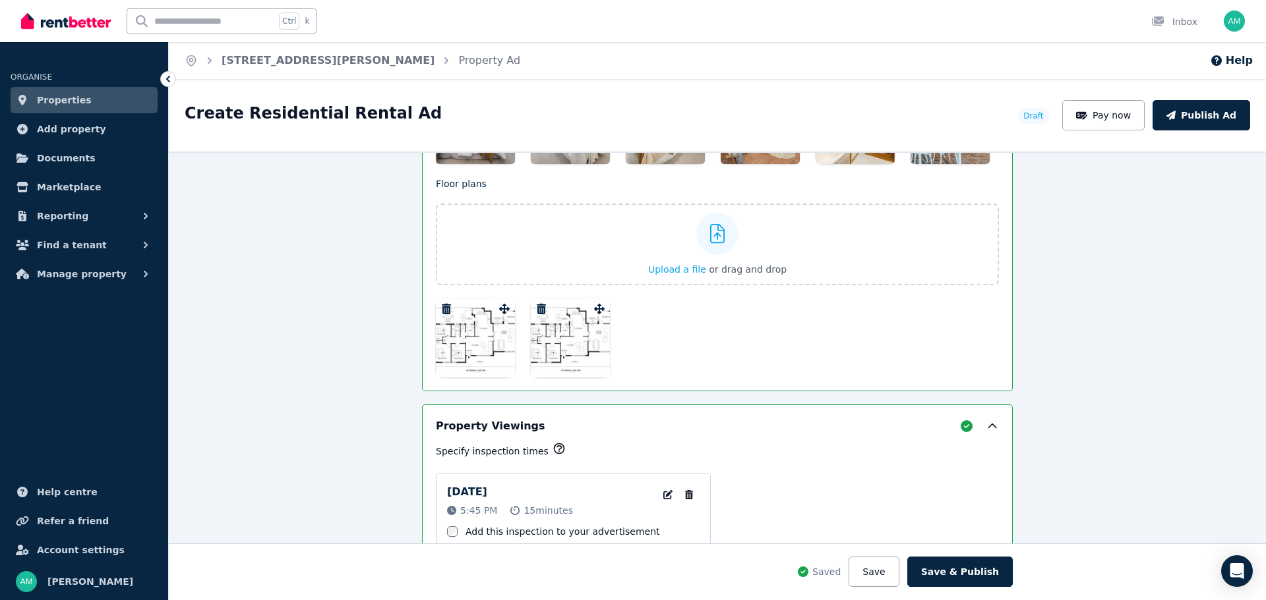
click at [445, 310] on icon "button" at bounding box center [446, 309] width 9 height 11
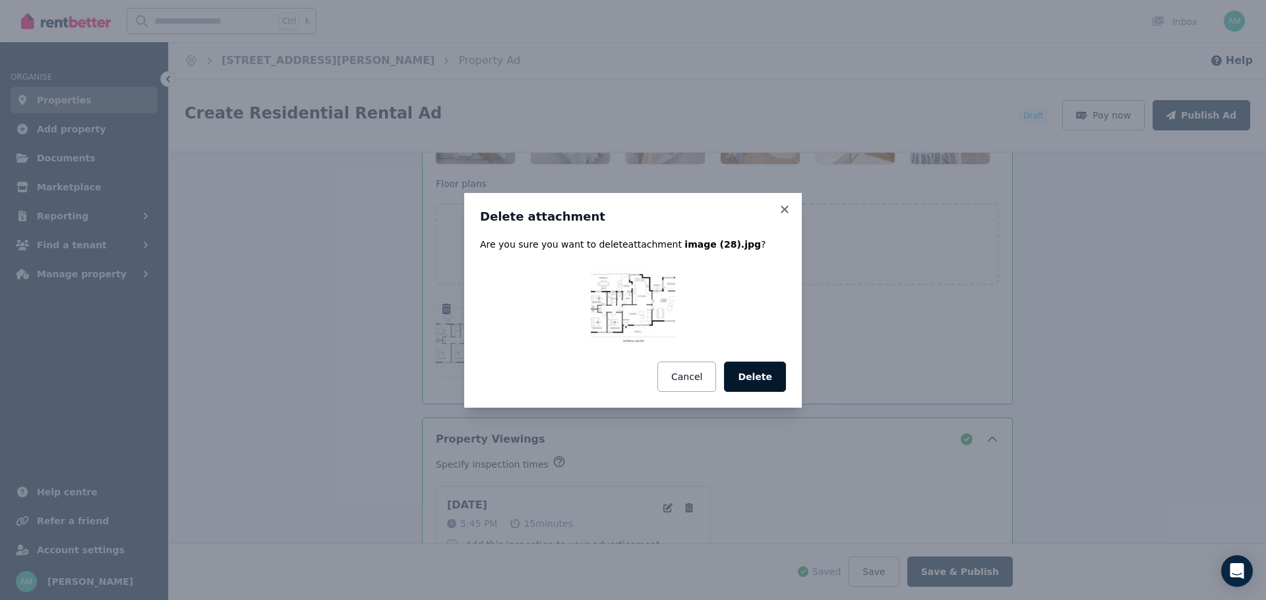
click at [778, 378] on button "Delete" at bounding box center [755, 377] width 62 height 30
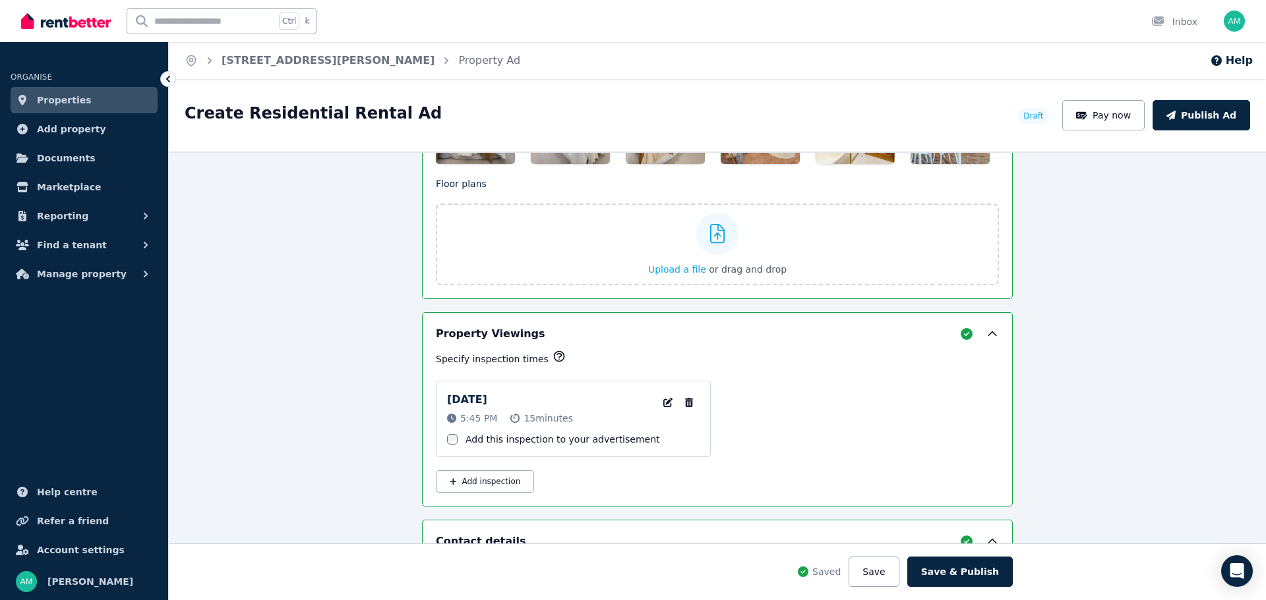
scroll to position [2314, 0]
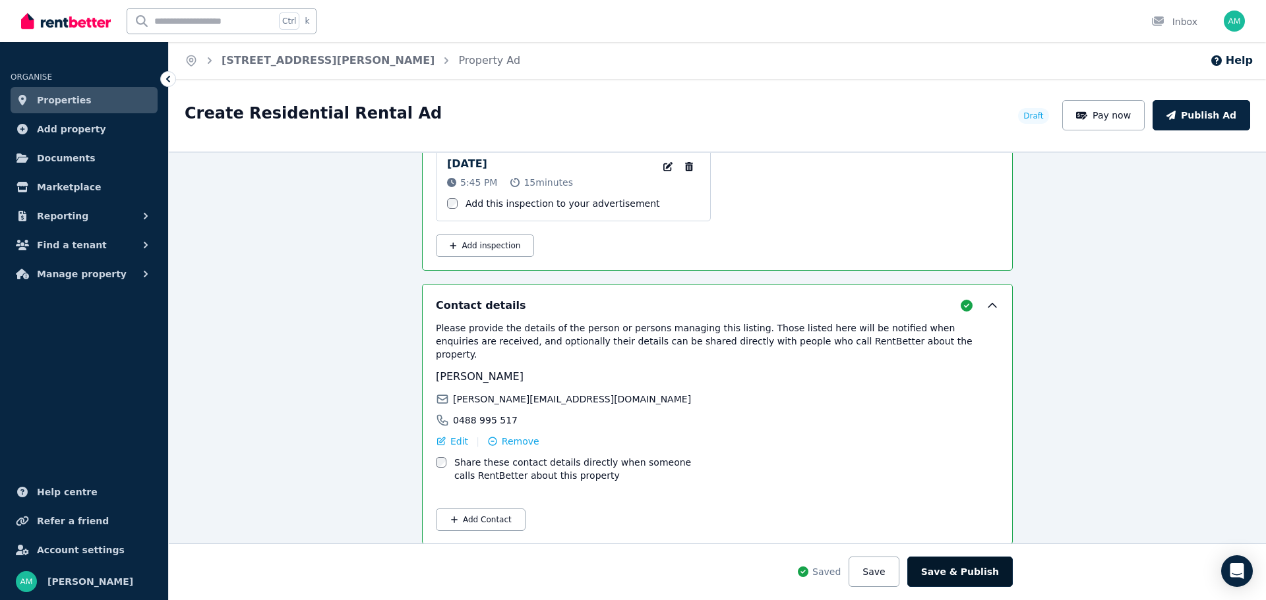
click at [956, 575] on button "Save & Publish" at bounding box center [959, 572] width 105 height 30
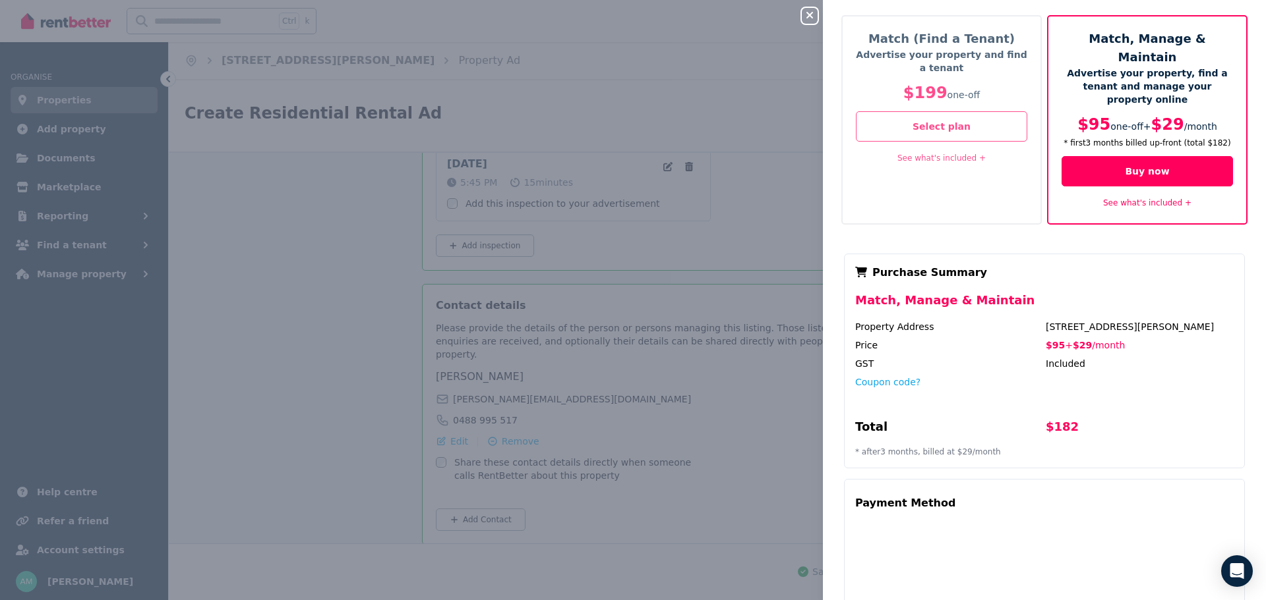
scroll to position [0, 0]
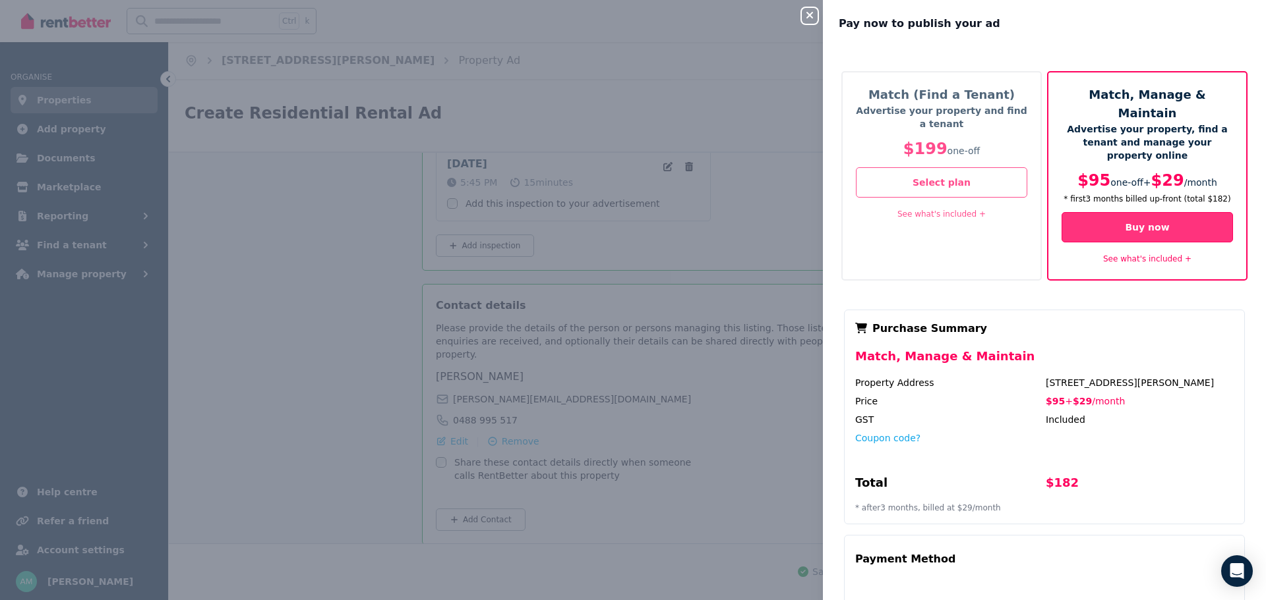
click at [1144, 212] on button "Buy now" at bounding box center [1146, 227] width 171 height 30
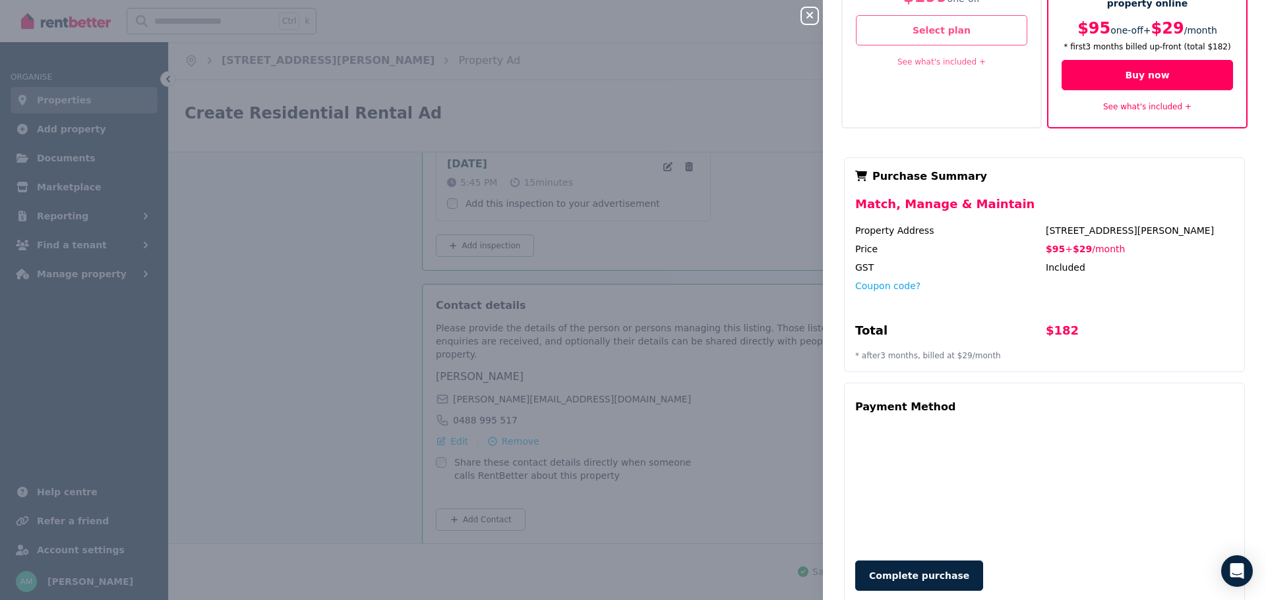
scroll to position [154, 0]
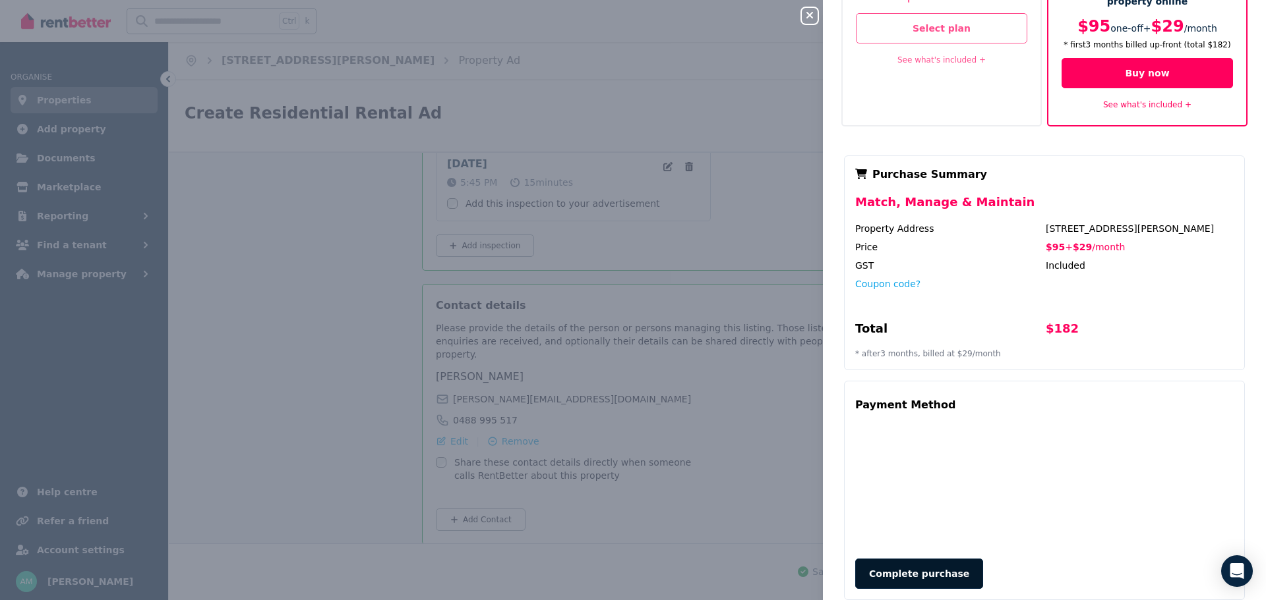
click at [913, 559] on button "Complete purchase" at bounding box center [919, 574] width 128 height 30
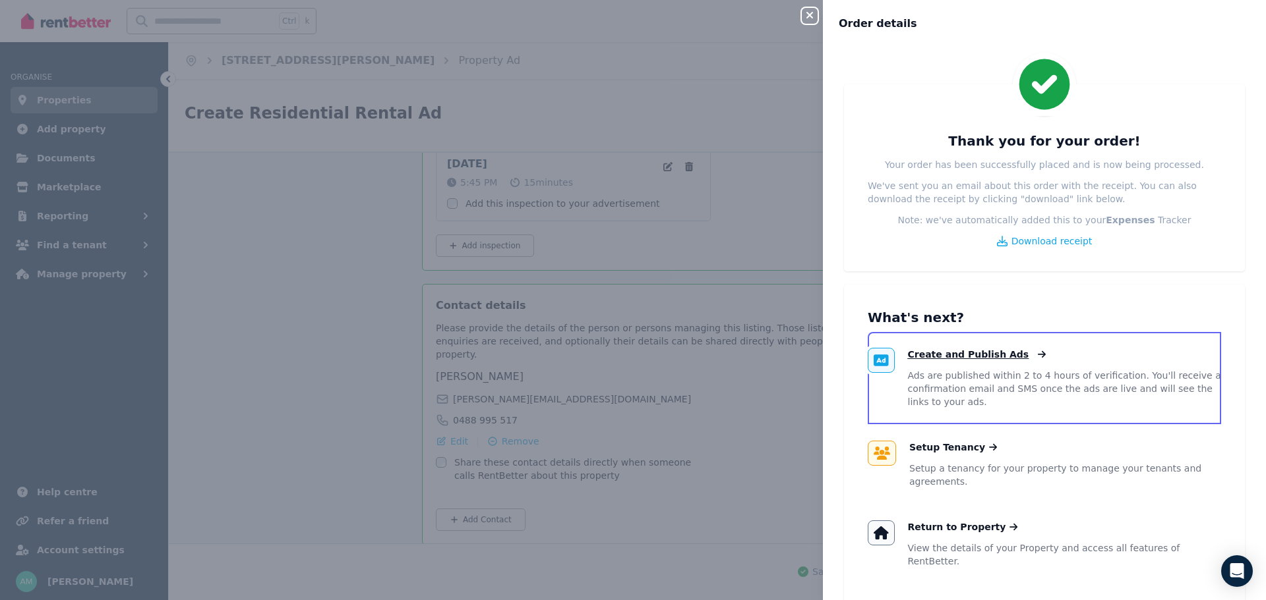
click at [943, 357] on span "Create and Publish Ads" at bounding box center [968, 354] width 121 height 13
click at [967, 357] on span "Create and Publish Ads" at bounding box center [968, 354] width 121 height 13
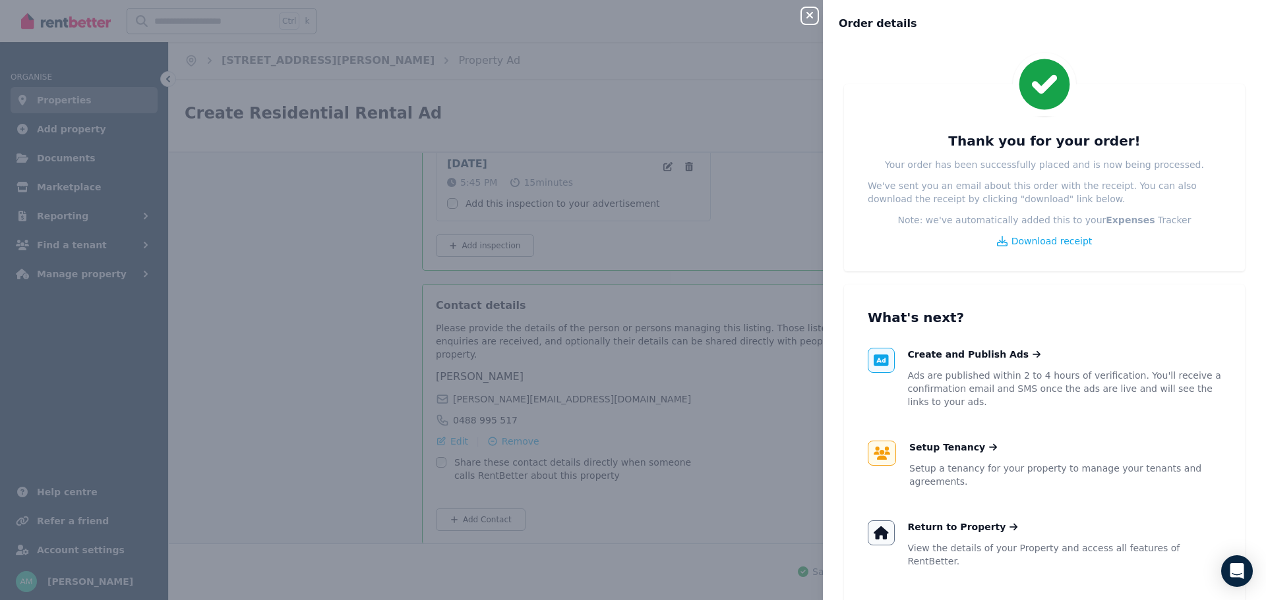
click at [811, 16] on icon "button" at bounding box center [809, 15] width 7 height 7
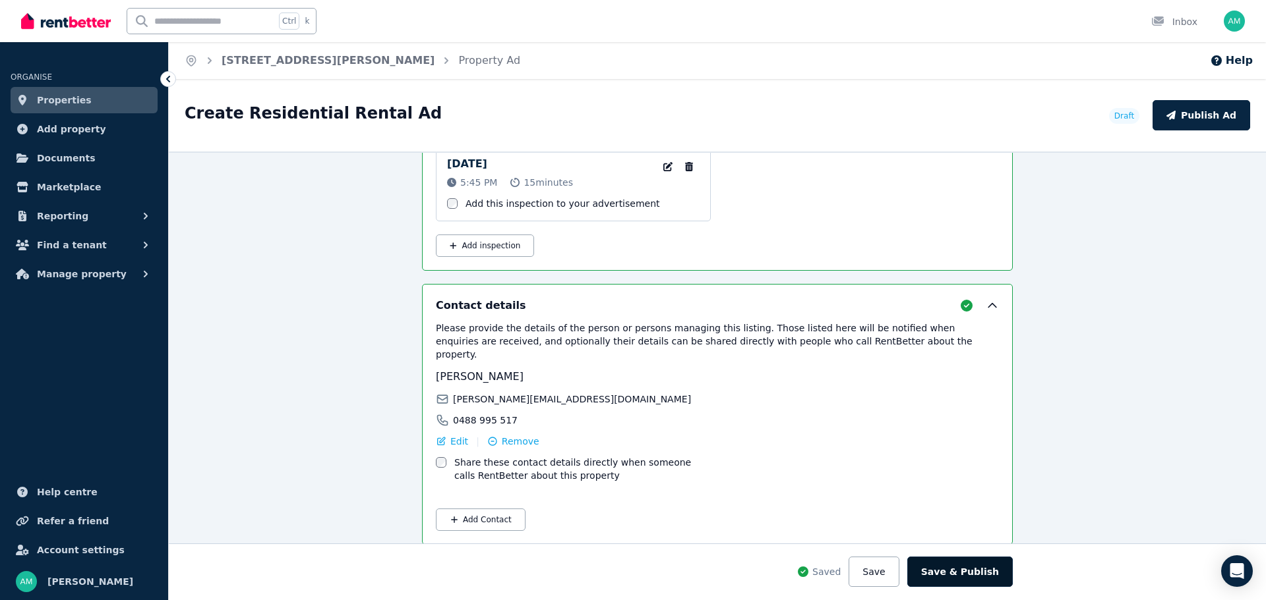
click at [981, 566] on button "Save & Publish" at bounding box center [959, 572] width 105 height 30
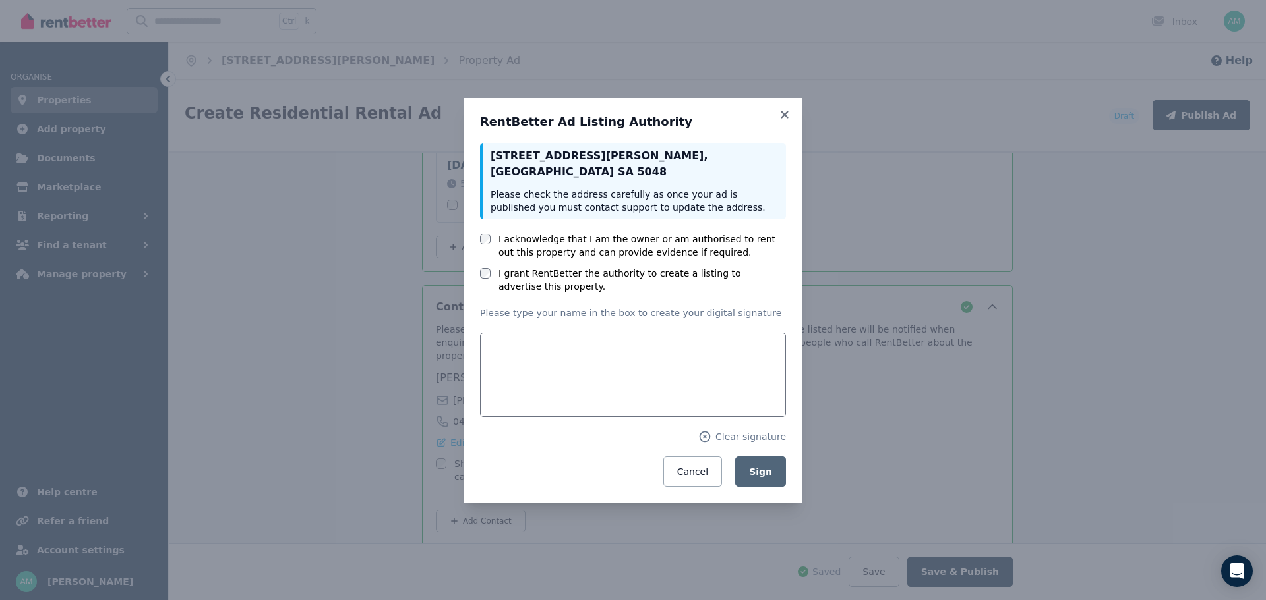
scroll to position [2314, 0]
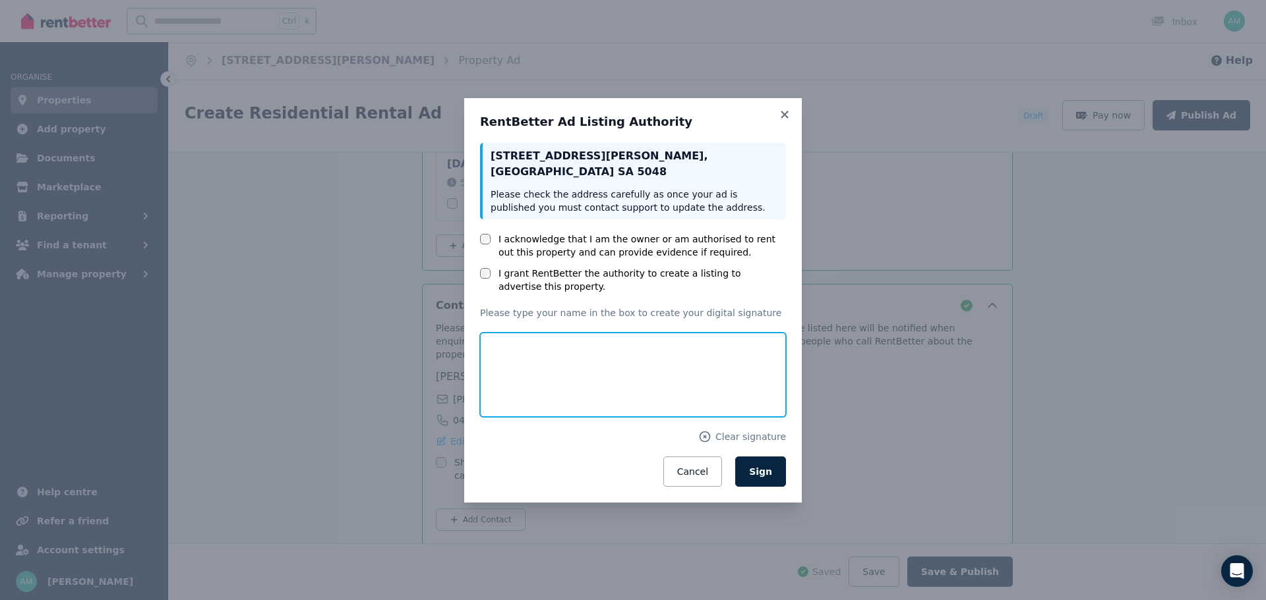
click at [563, 393] on input "text" at bounding box center [633, 375] width 306 height 84
type input "**********"
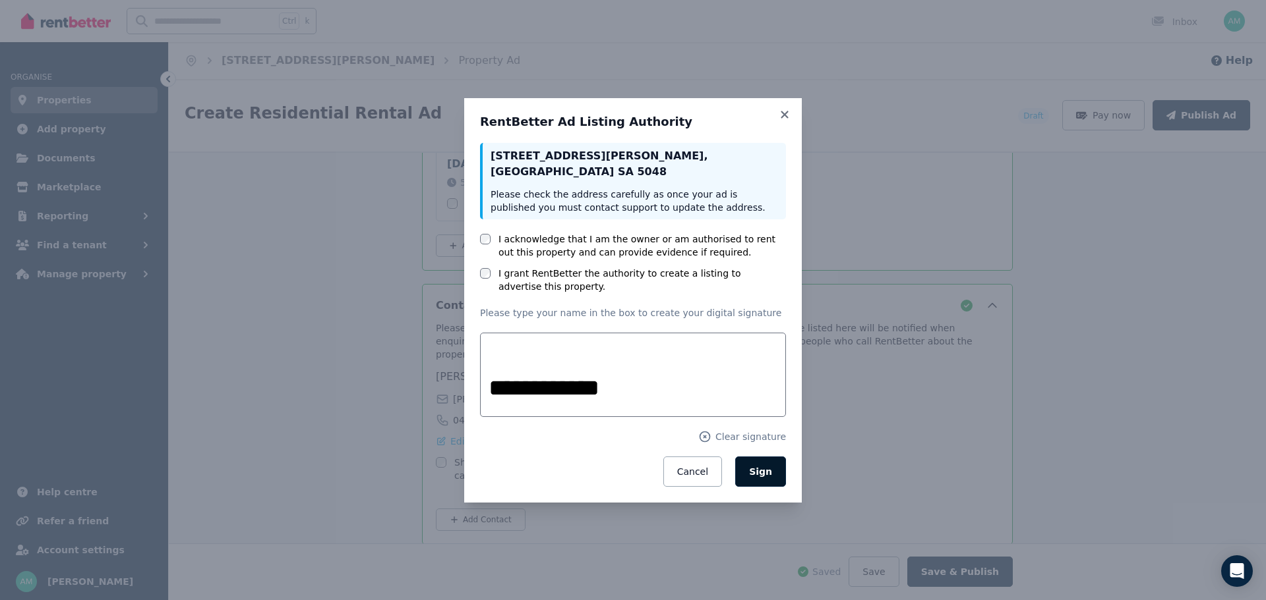
click at [770, 471] on span "Sign" at bounding box center [760, 472] width 23 height 11
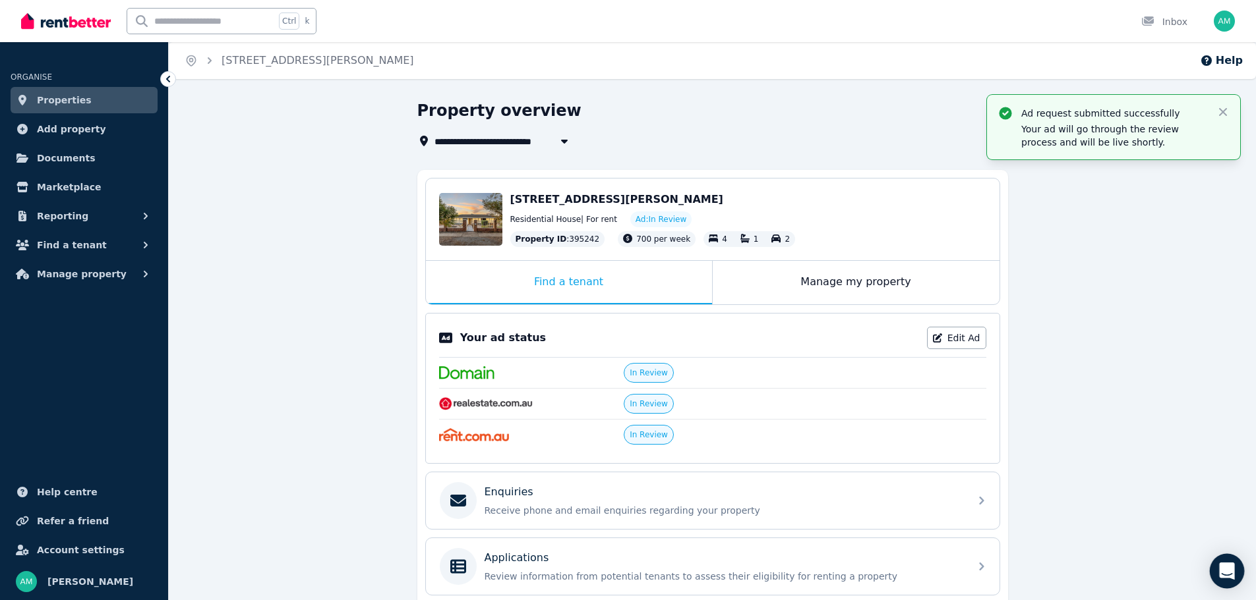
click at [1229, 568] on icon "Open Intercom Messenger" at bounding box center [1226, 571] width 15 height 17
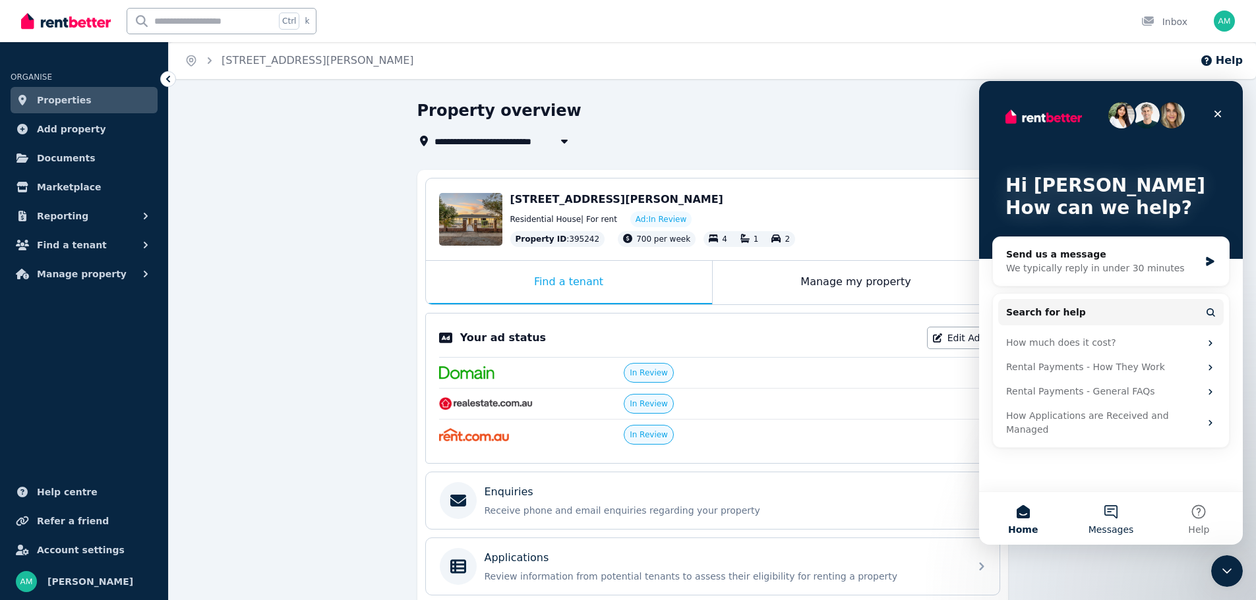
click at [1126, 510] on button "Messages" at bounding box center [1110, 518] width 88 height 53
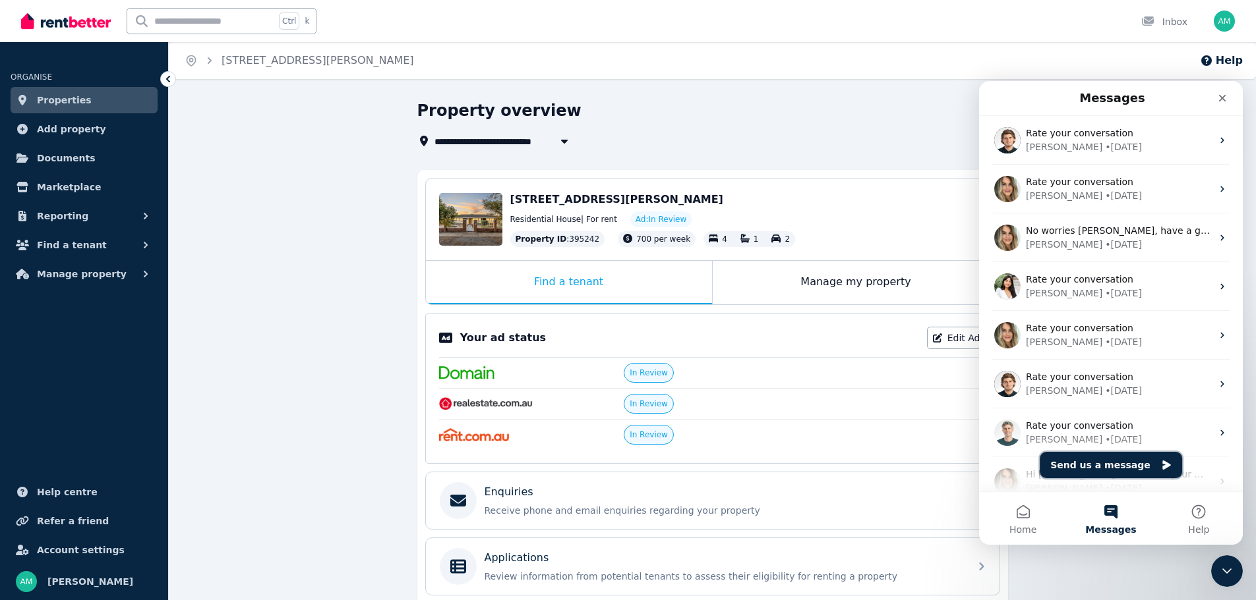
click at [1109, 467] on button "Send us a message" at bounding box center [1110, 465] width 142 height 26
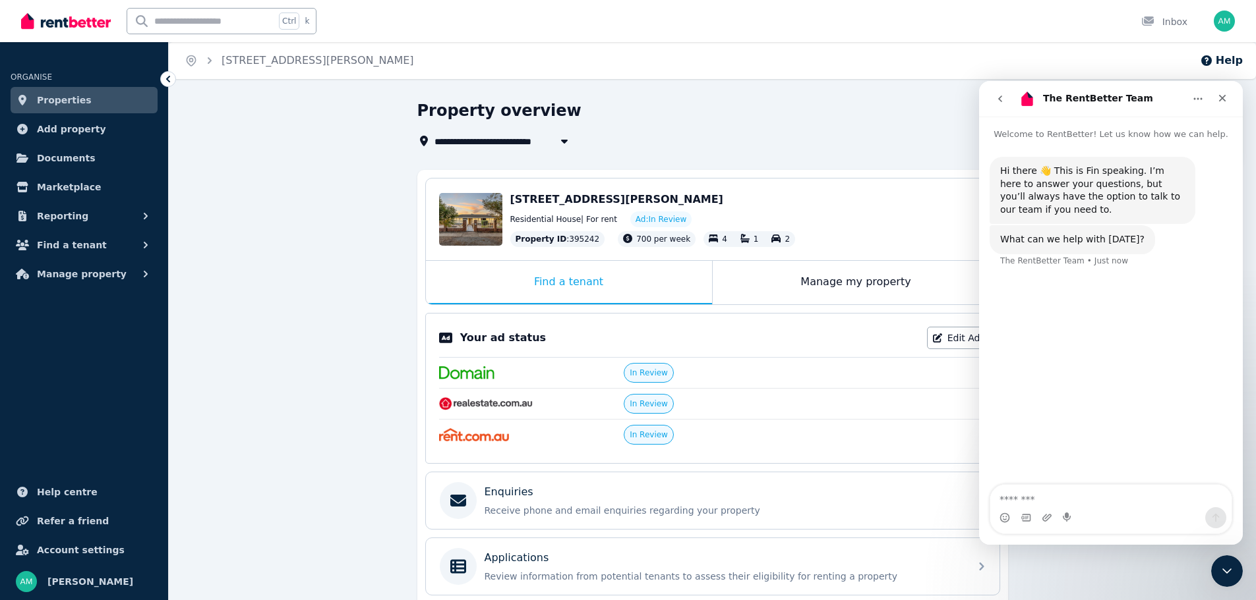
click at [1095, 503] on textarea "Message…" at bounding box center [1110, 496] width 241 height 22
click at [1165, 486] on textarea "**********" at bounding box center [1110, 483] width 241 height 49
click at [1089, 502] on textarea "**********" at bounding box center [1110, 483] width 241 height 49
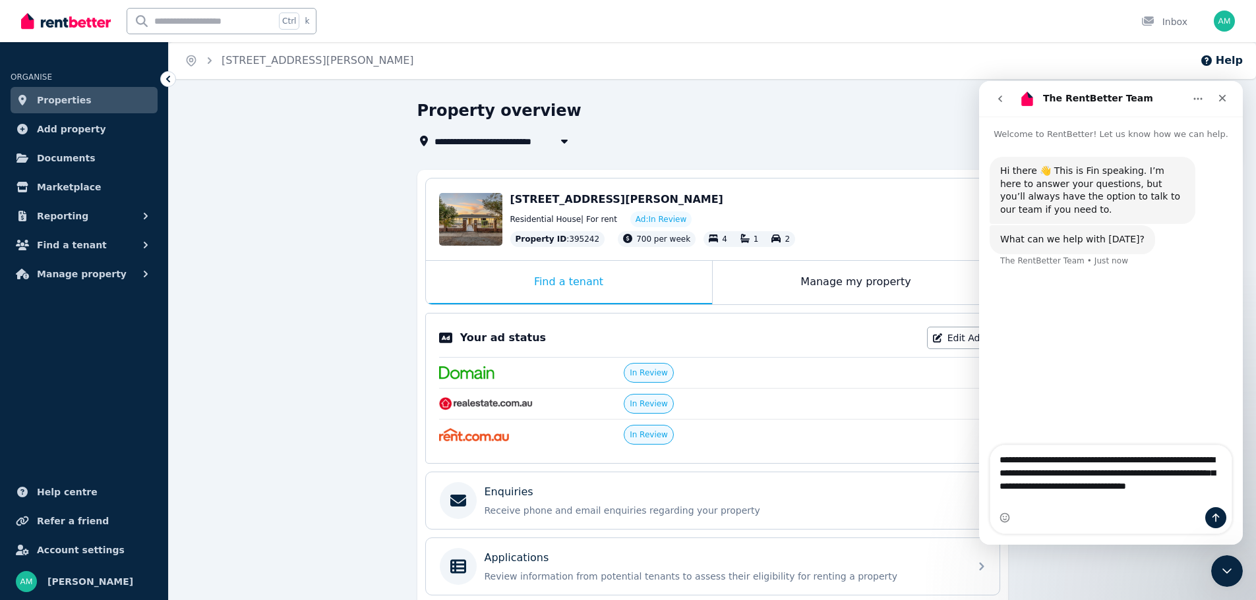
type textarea "**********"
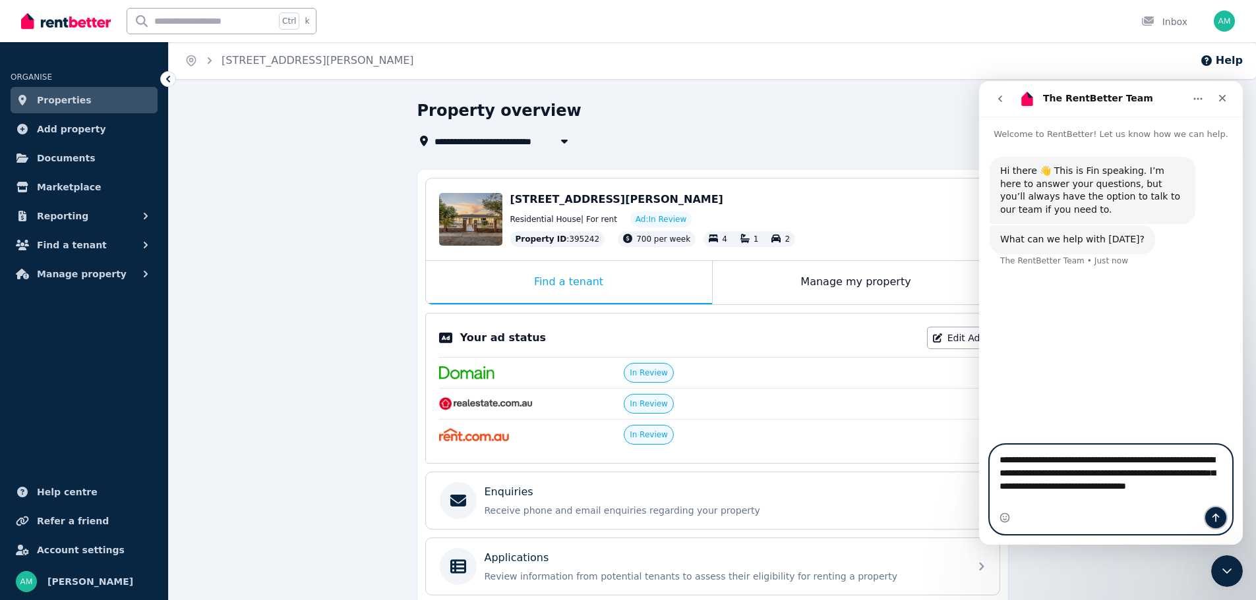
click at [1213, 520] on icon "Send a message…" at bounding box center [1215, 518] width 11 height 11
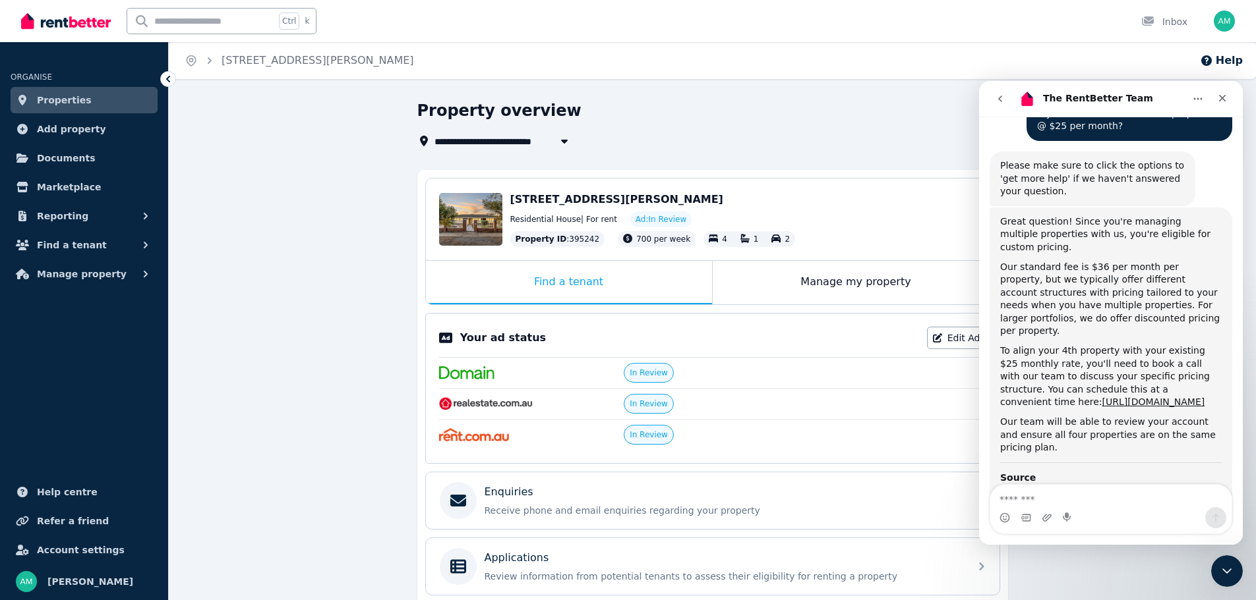
scroll to position [248, 0]
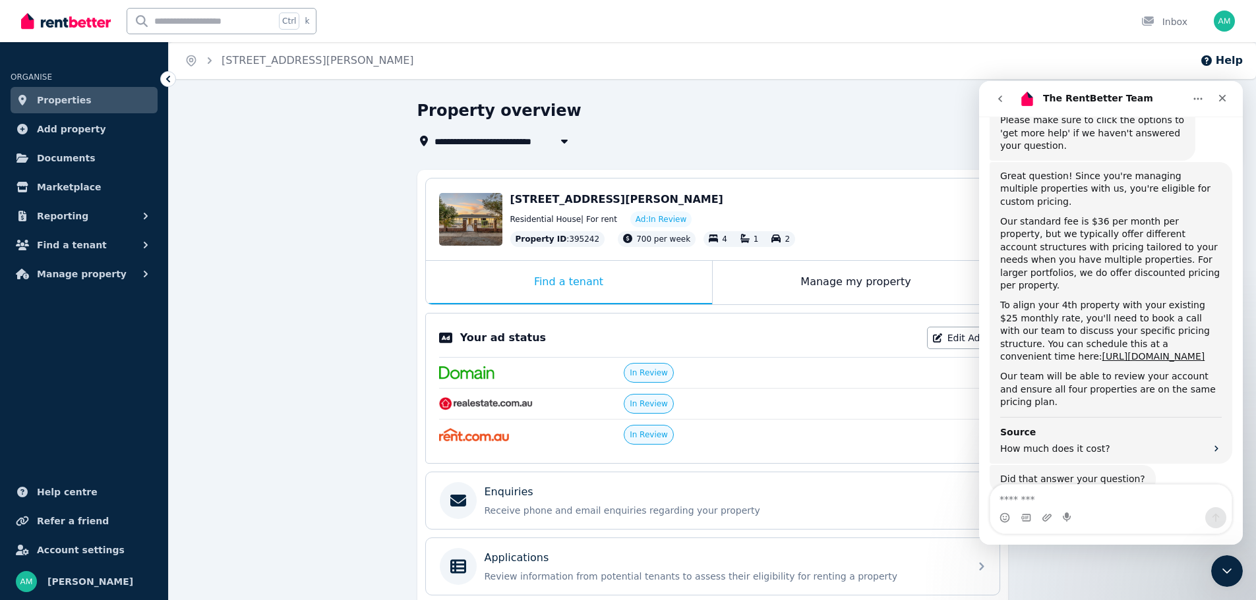
click at [1078, 501] on textarea "Message…" at bounding box center [1110, 496] width 241 height 22
type textarea "**********"
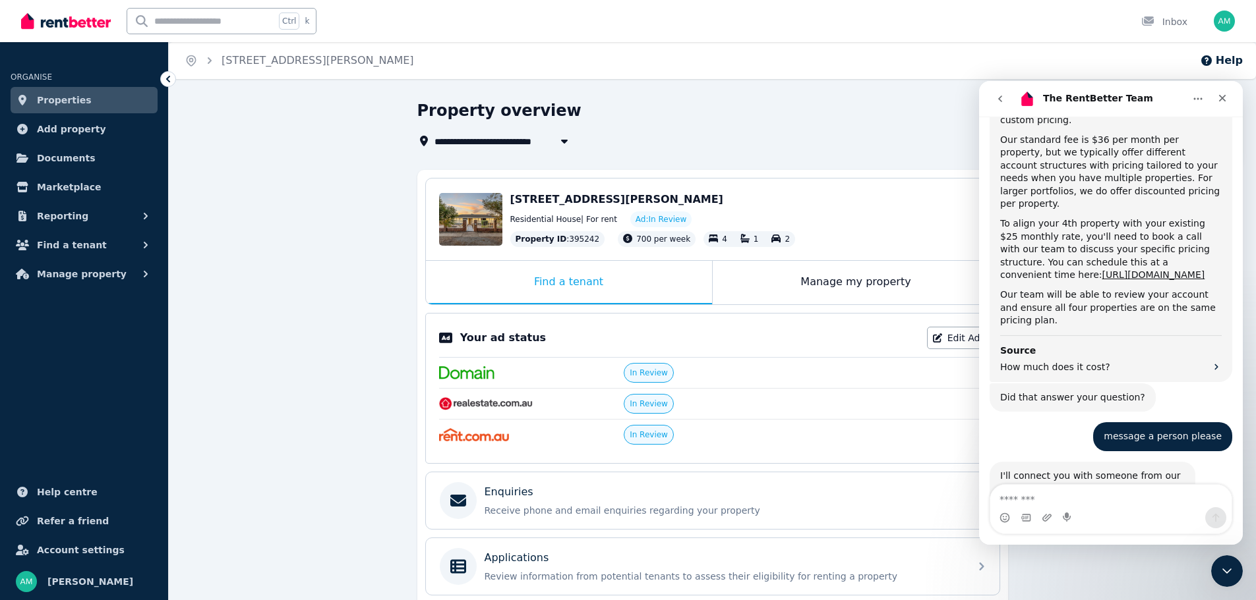
scroll to position [365, 0]
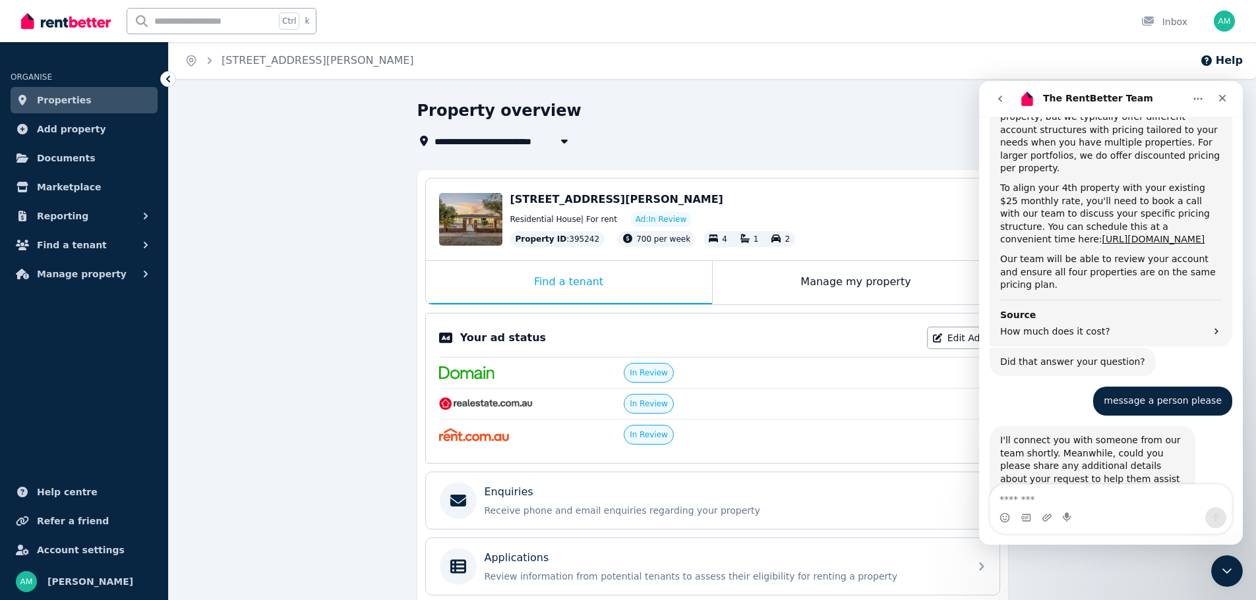
click at [1123, 498] on textarea "Message…" at bounding box center [1110, 496] width 241 height 22
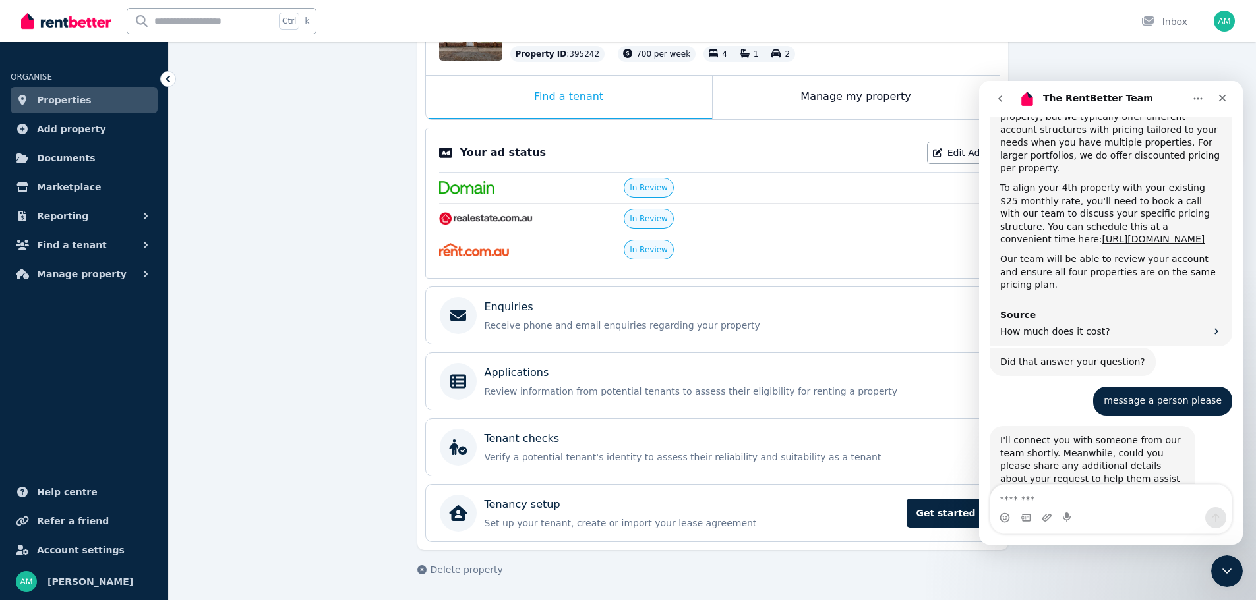
scroll to position [0, 0]
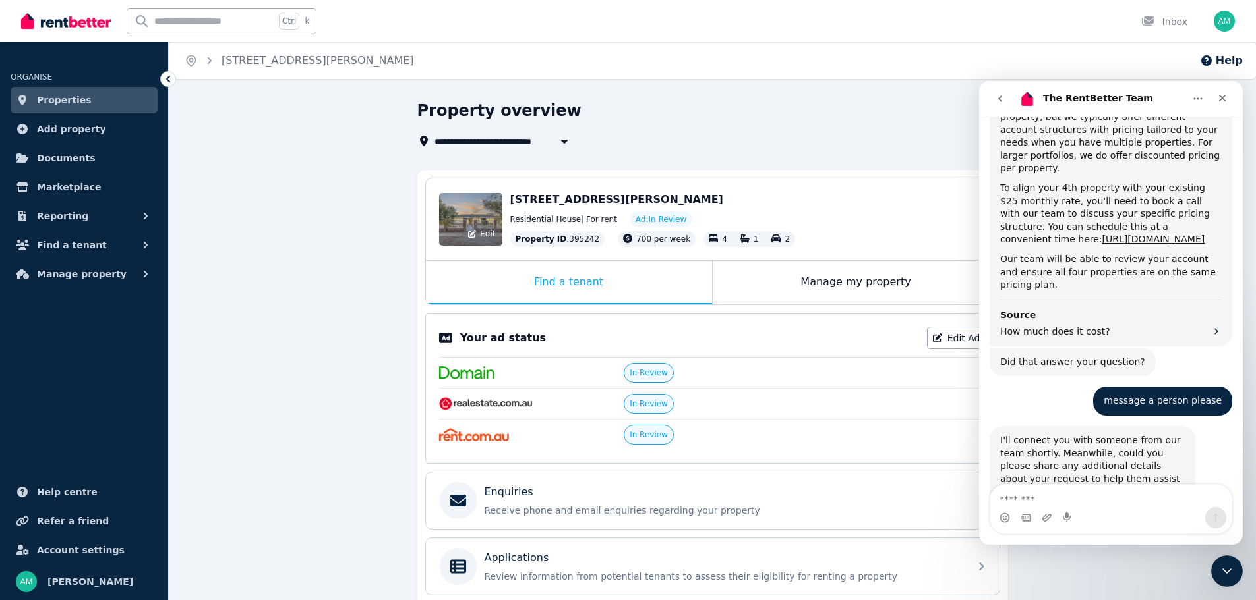
click at [459, 212] on div "Edit" at bounding box center [470, 219] width 63 height 53
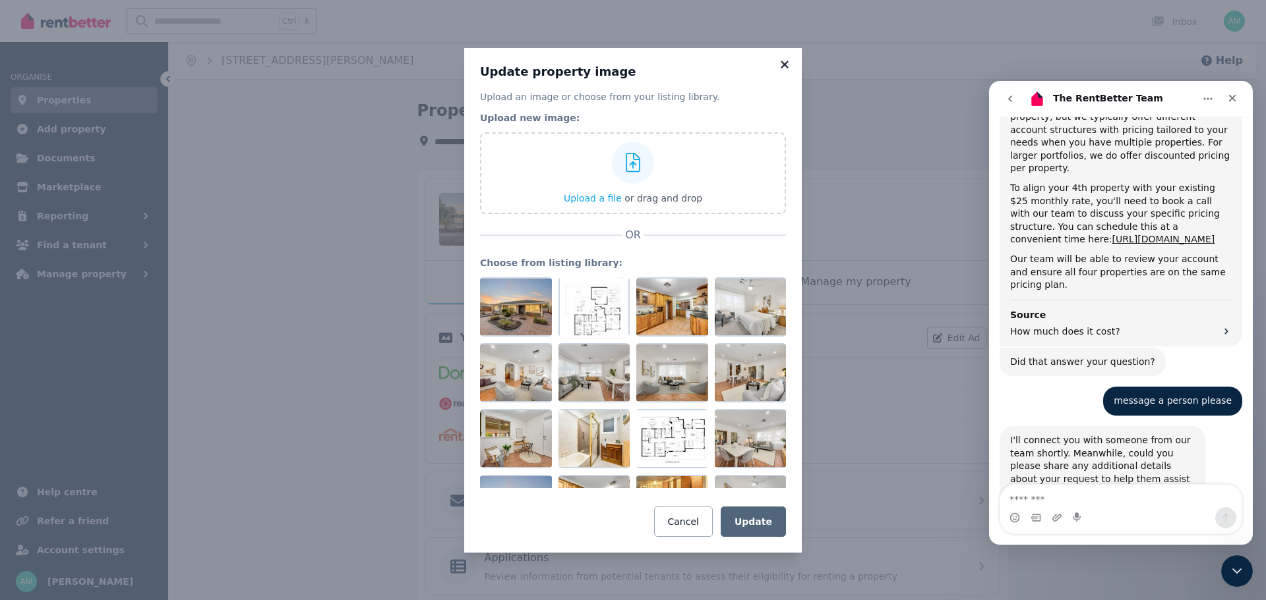
click at [783, 63] on icon at bounding box center [783, 64] width 7 height 7
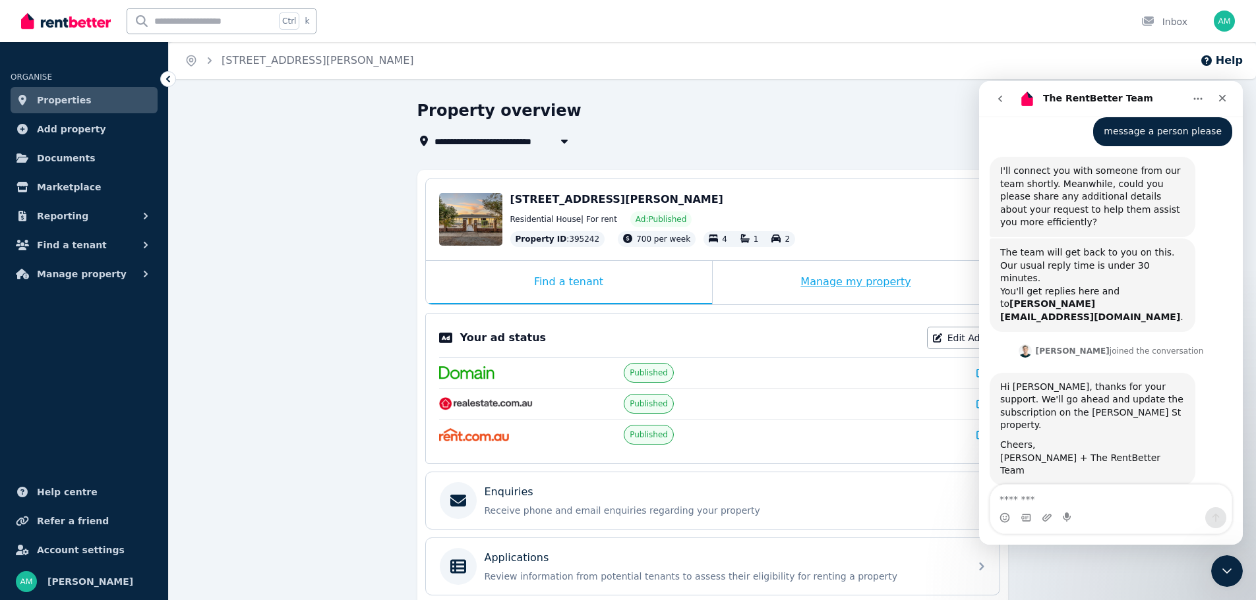
click at [805, 277] on div "Manage my property" at bounding box center [856, 283] width 287 height 44
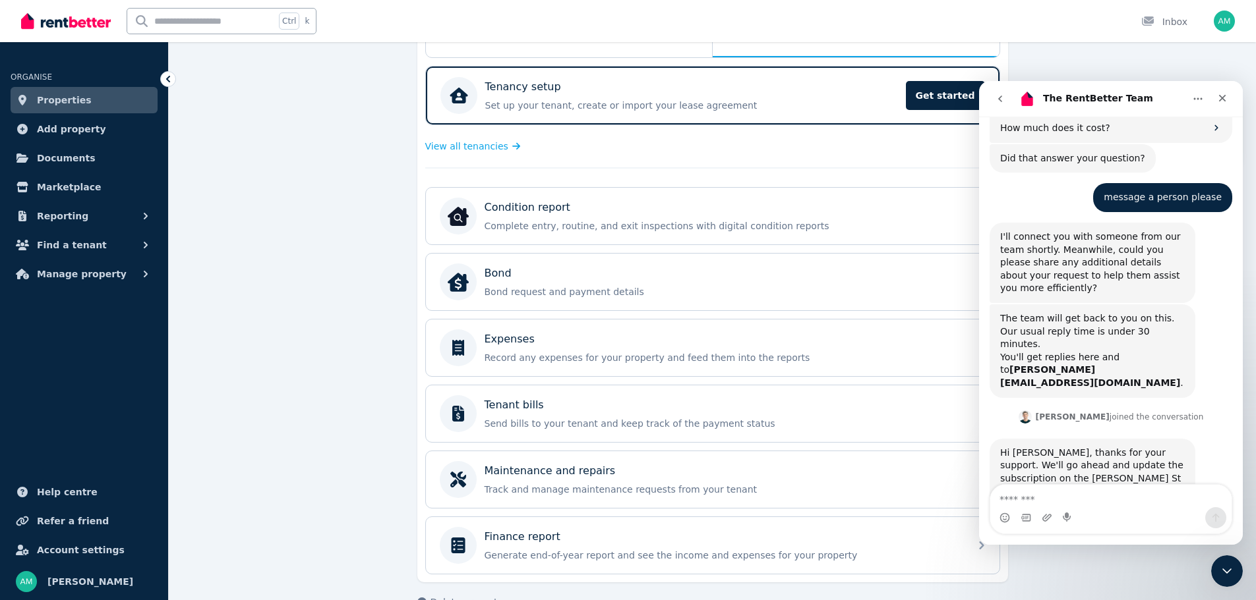
scroll to position [264, 0]
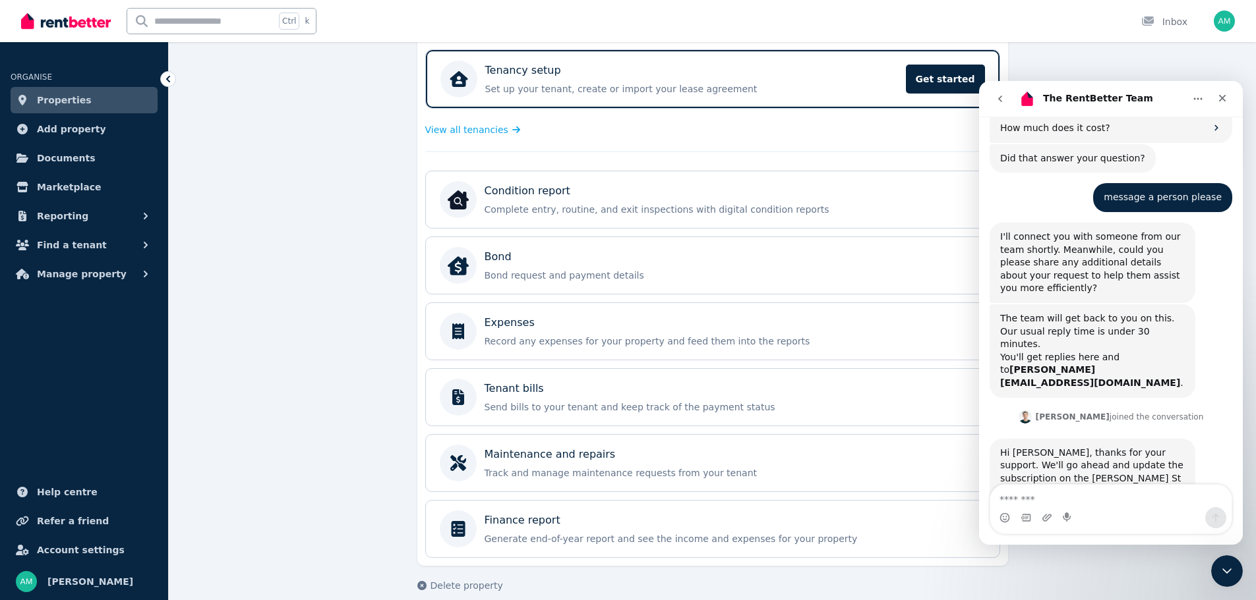
drag, startPoint x: 316, startPoint y: 227, endPoint x: 365, endPoint y: 223, distance: 49.0
click at [316, 227] on div "**********" at bounding box center [712, 227] width 1087 height 780
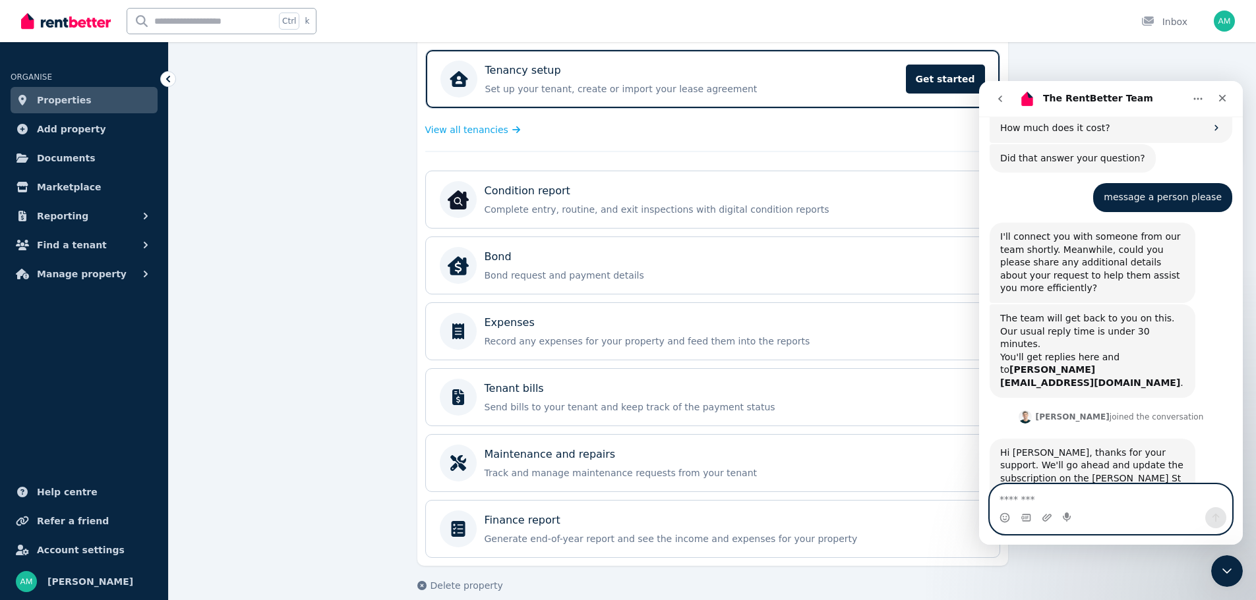
click at [1066, 500] on textarea "Message…" at bounding box center [1110, 496] width 241 height 22
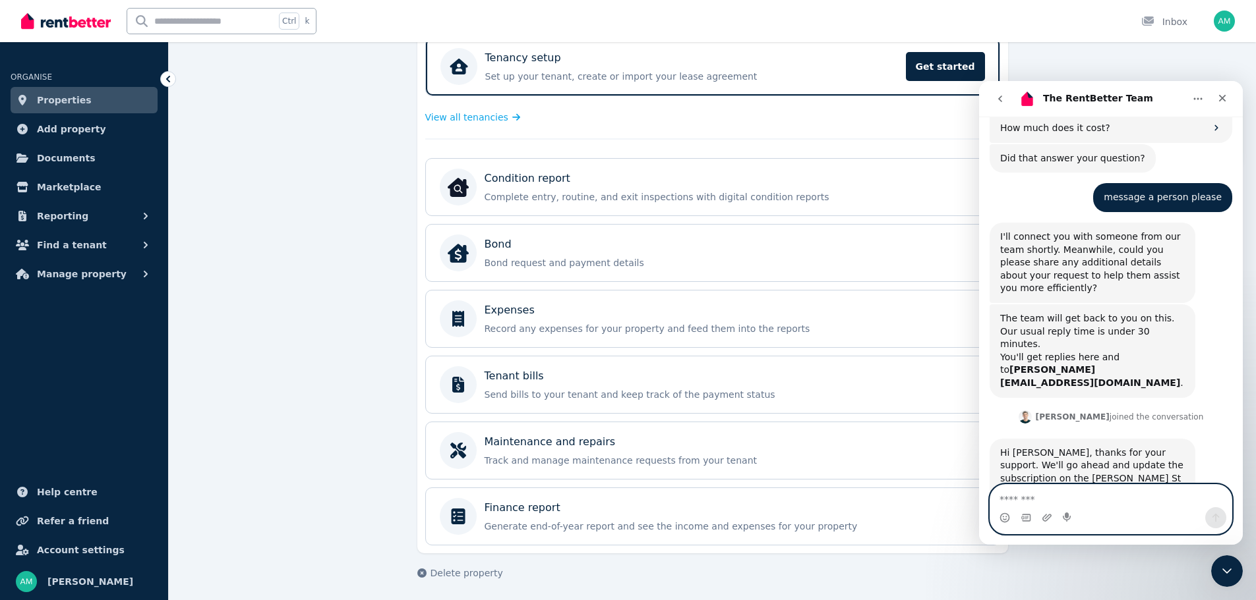
scroll to position [279, 0]
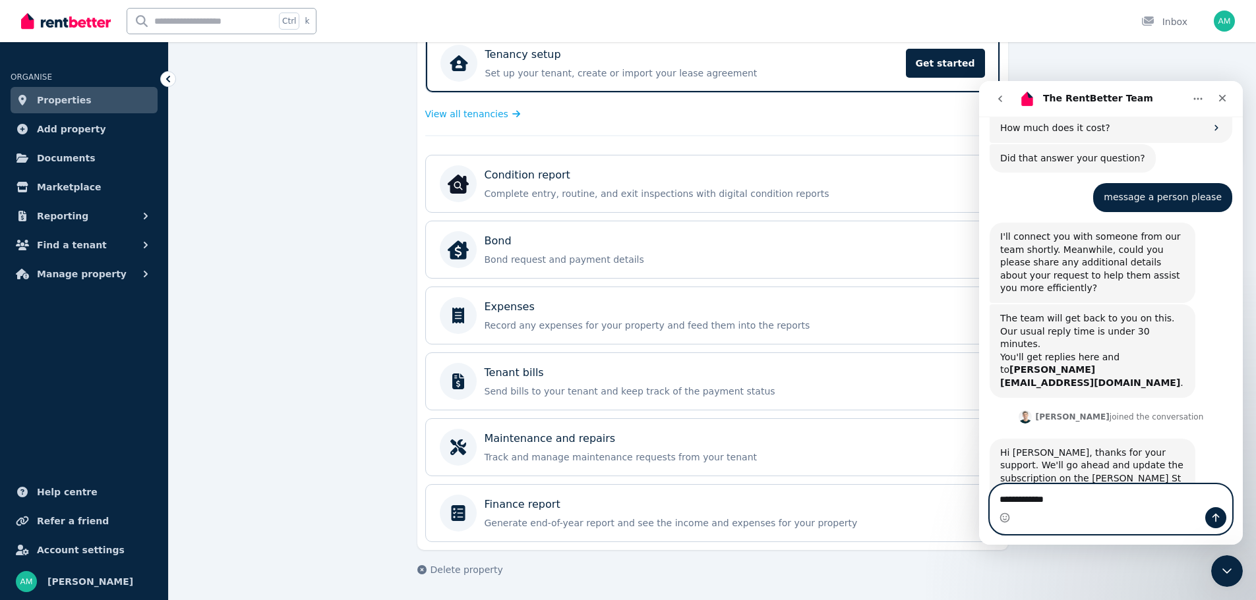
type textarea "**********"
click at [1217, 513] on icon "Send a message…" at bounding box center [1215, 518] width 11 height 11
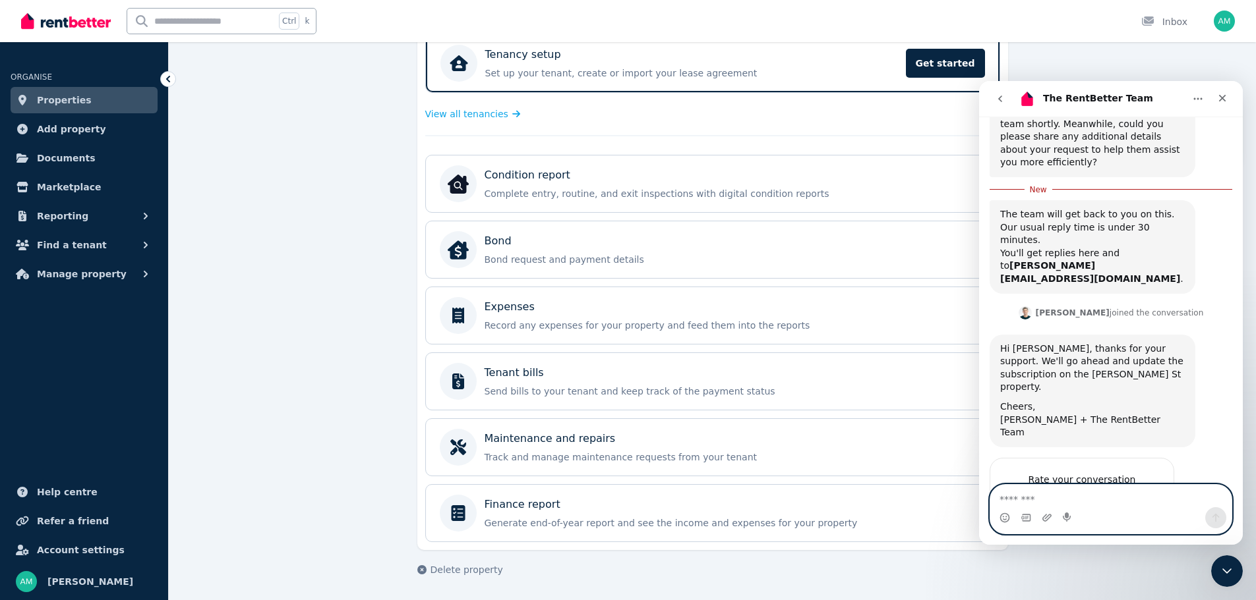
scroll to position [698, 0]
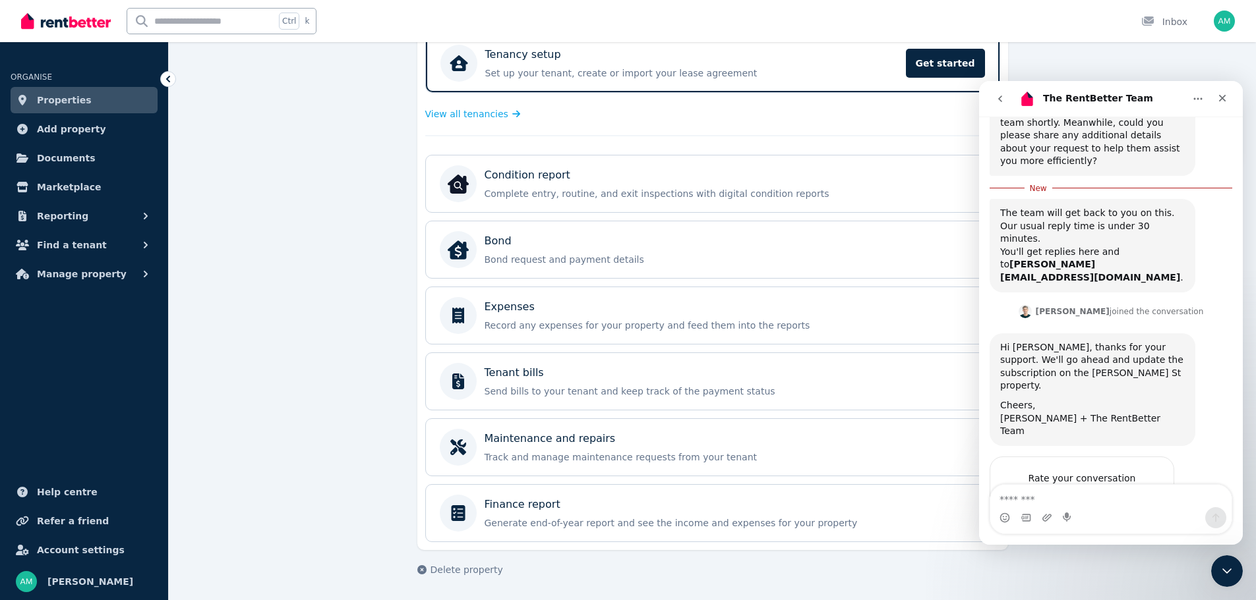
drag, startPoint x: 289, startPoint y: 254, endPoint x: 307, endPoint y: 253, distance: 17.8
click at [289, 254] on div "**********" at bounding box center [712, 211] width 1087 height 780
click at [1229, 99] on div "Close" at bounding box center [1222, 98] width 24 height 24
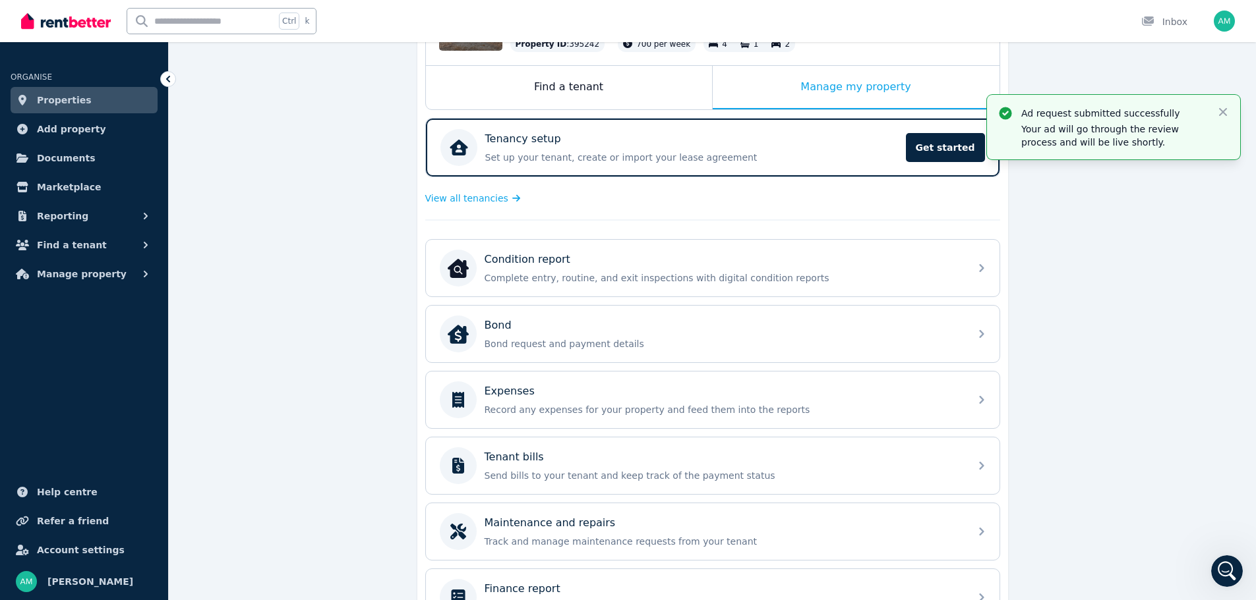
scroll to position [82, 0]
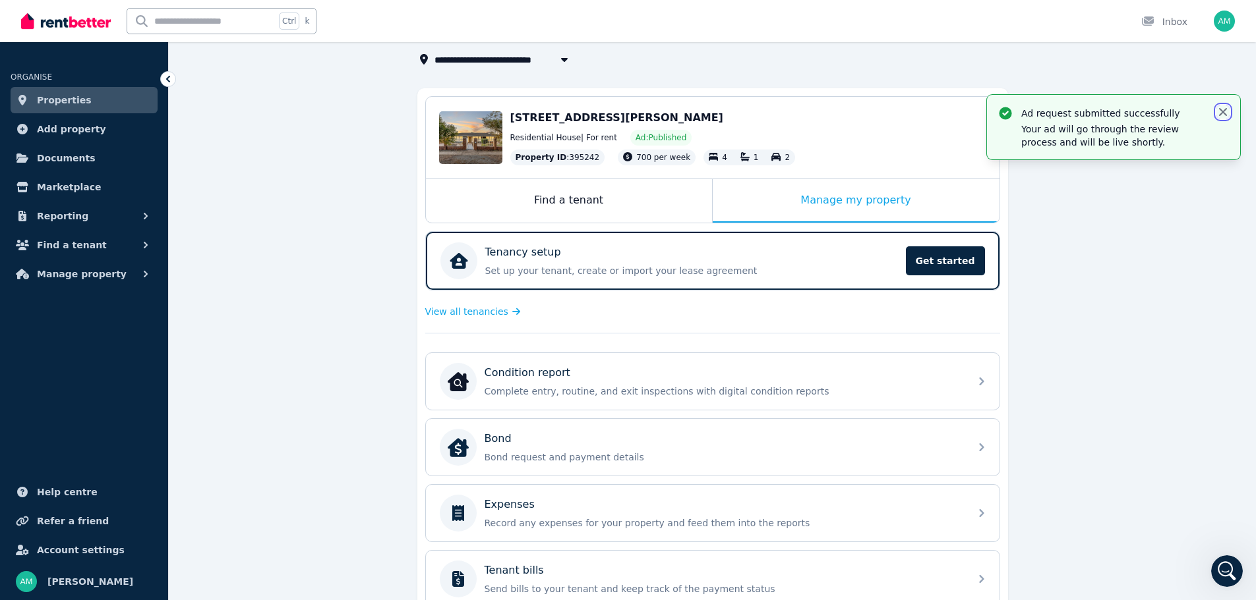
click at [1223, 111] on icon "button" at bounding box center [1223, 112] width 8 height 8
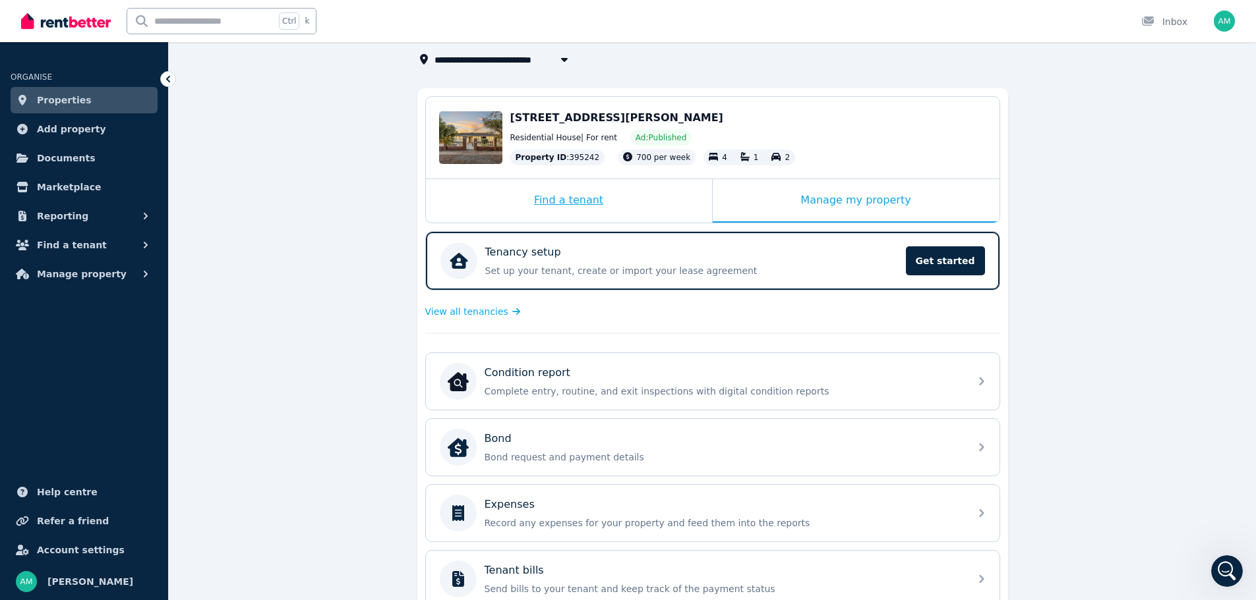
click at [564, 208] on div "Find a tenant" at bounding box center [569, 201] width 286 height 44
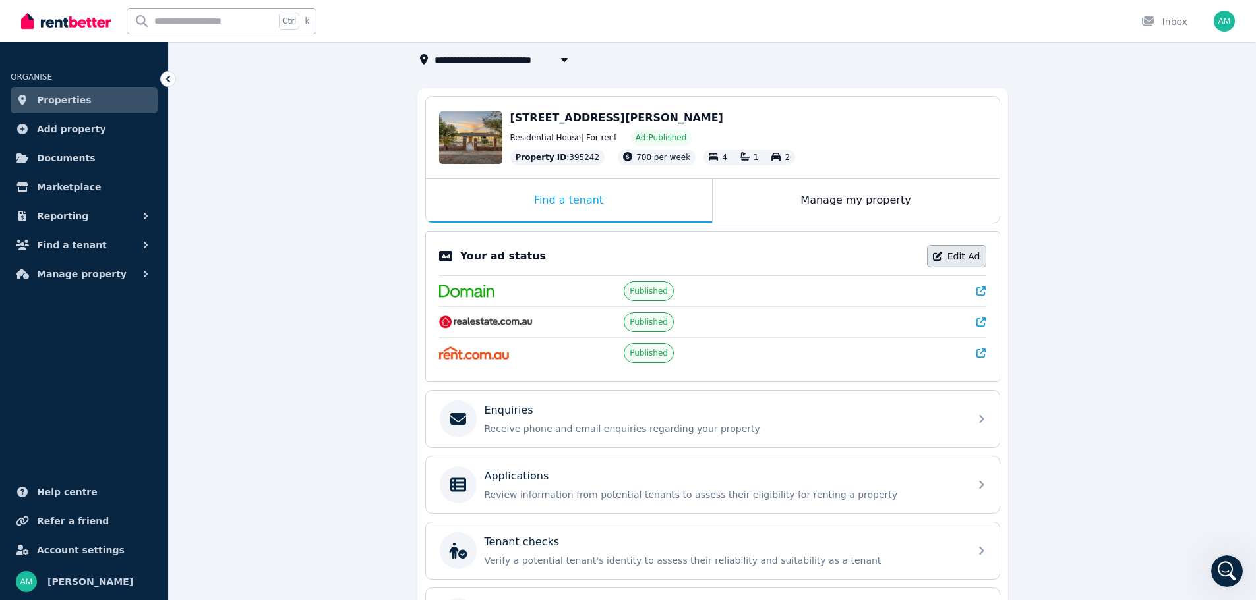
click at [954, 260] on link "Edit Ad" at bounding box center [956, 256] width 59 height 22
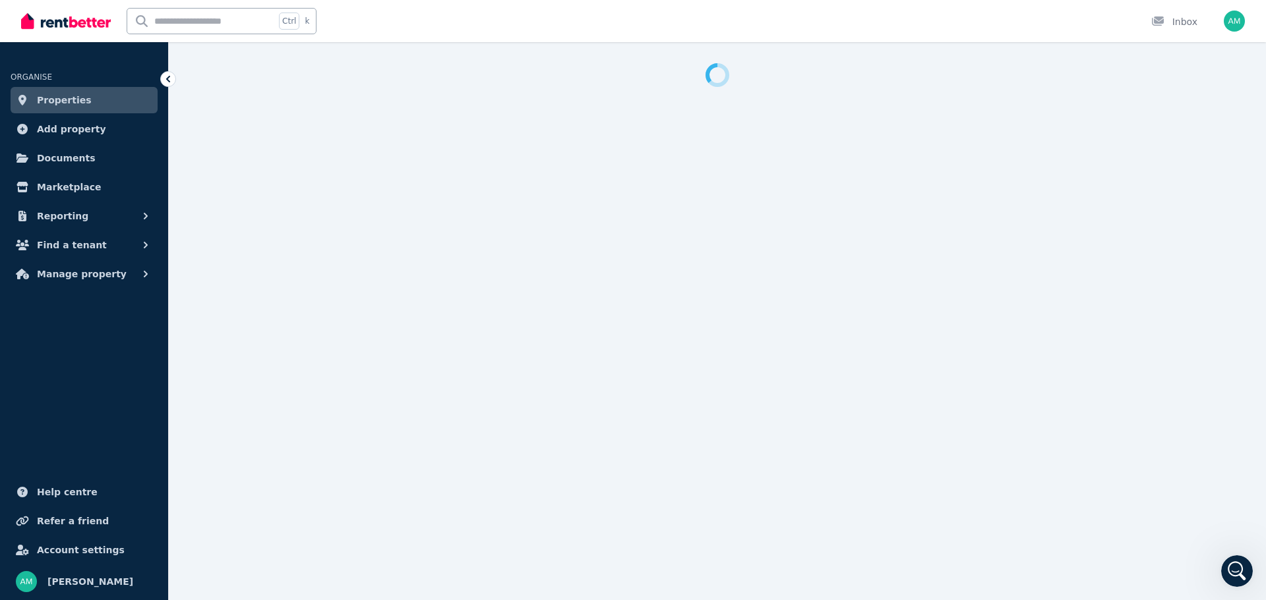
select select "**"
select select "**********"
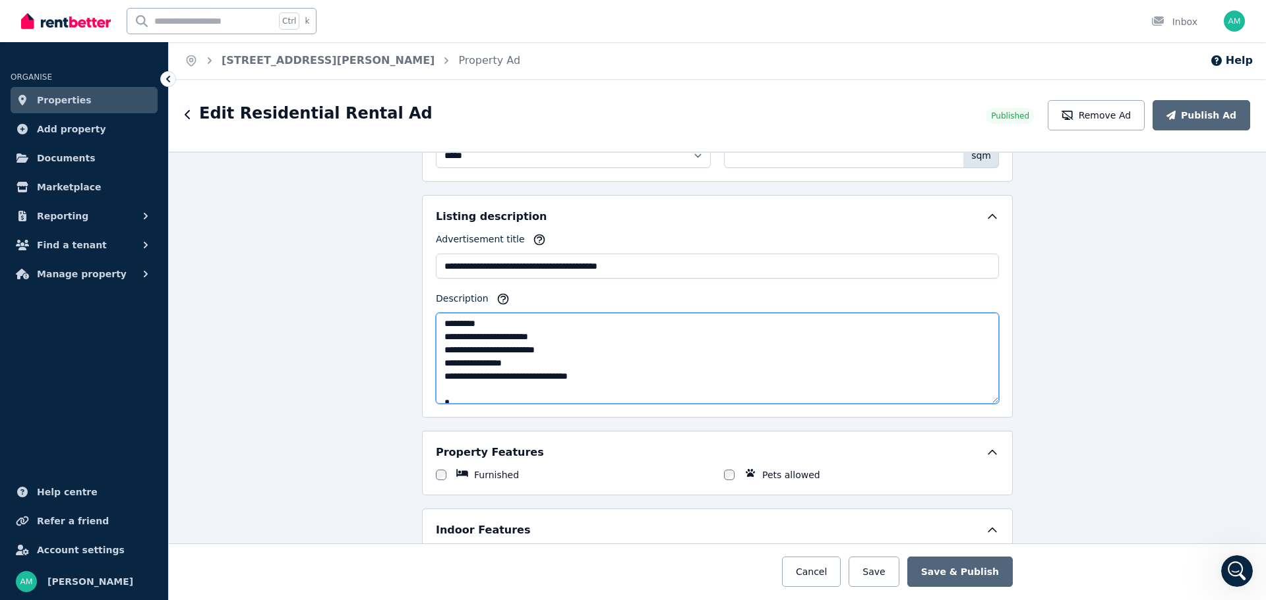
scroll to position [158, 0]
click at [465, 349] on textarea "Description" at bounding box center [717, 358] width 563 height 91
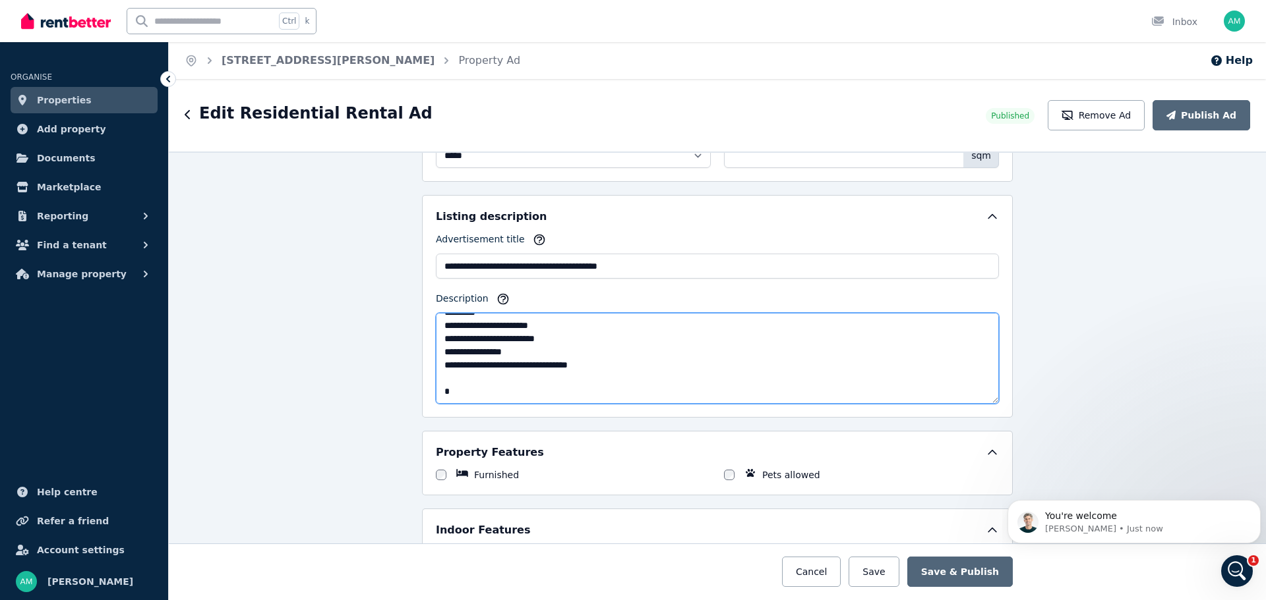
scroll to position [728, 0]
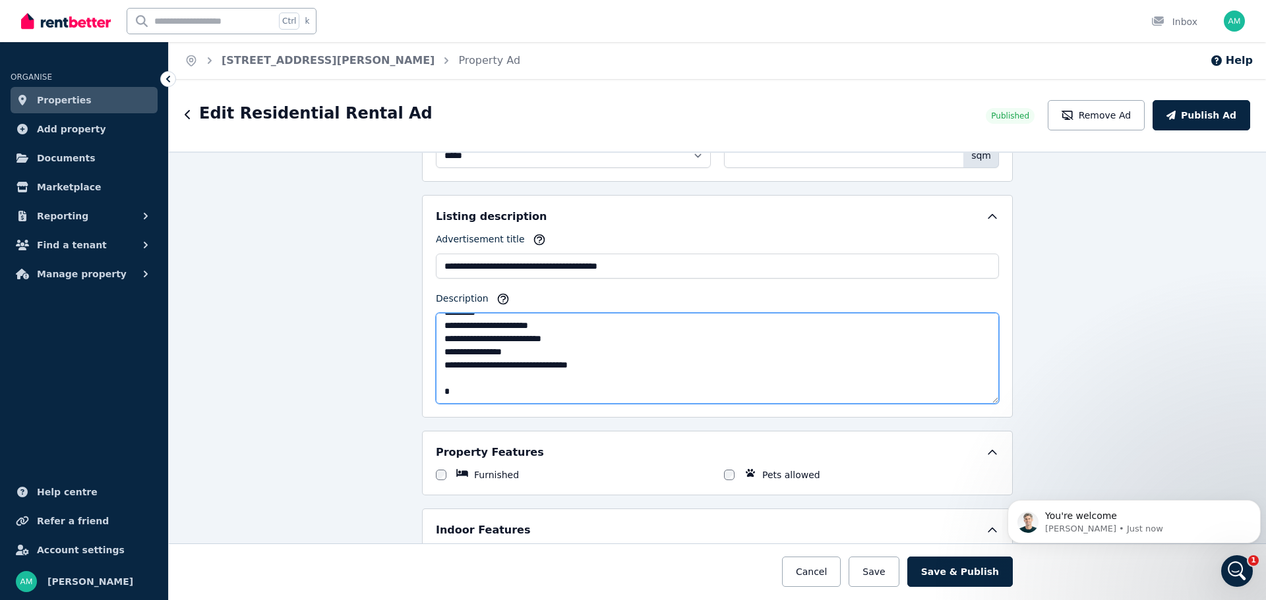
type textarea "**********"
click at [1103, 337] on div "**********" at bounding box center [717, 376] width 1097 height 449
drag, startPoint x: 477, startPoint y: 377, endPoint x: 1095, endPoint y: 339, distance: 619.4
click at [1095, 339] on div "**********" at bounding box center [717, 376] width 1097 height 449
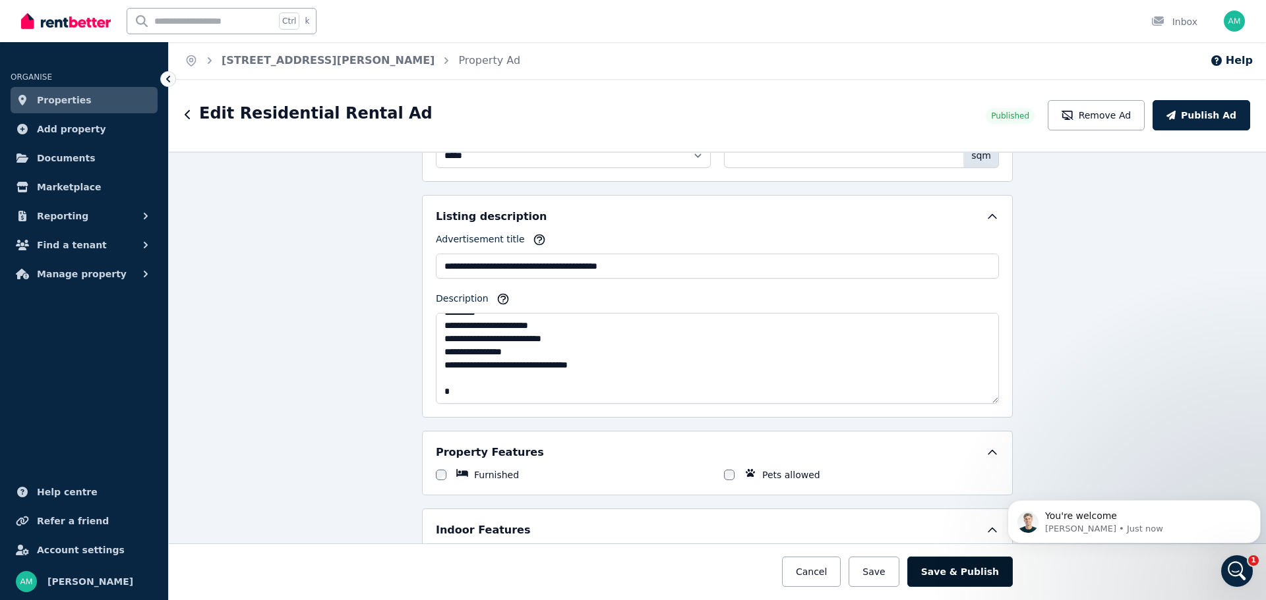
click at [949, 567] on button "Save & Publish" at bounding box center [959, 572] width 105 height 30
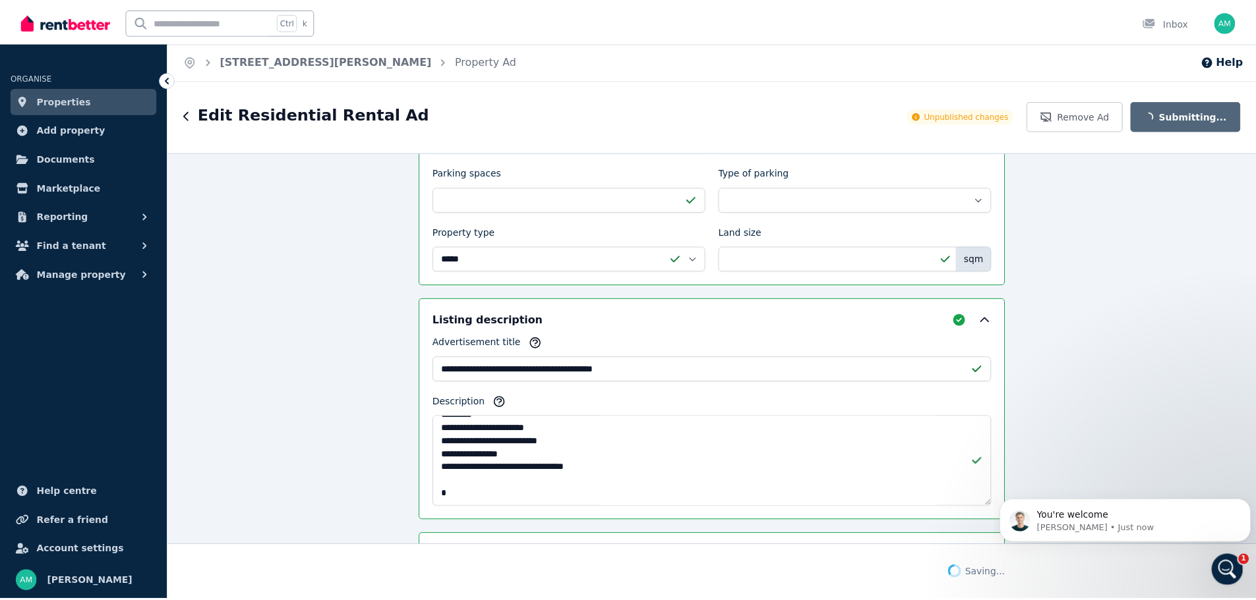
scroll to position [894, 0]
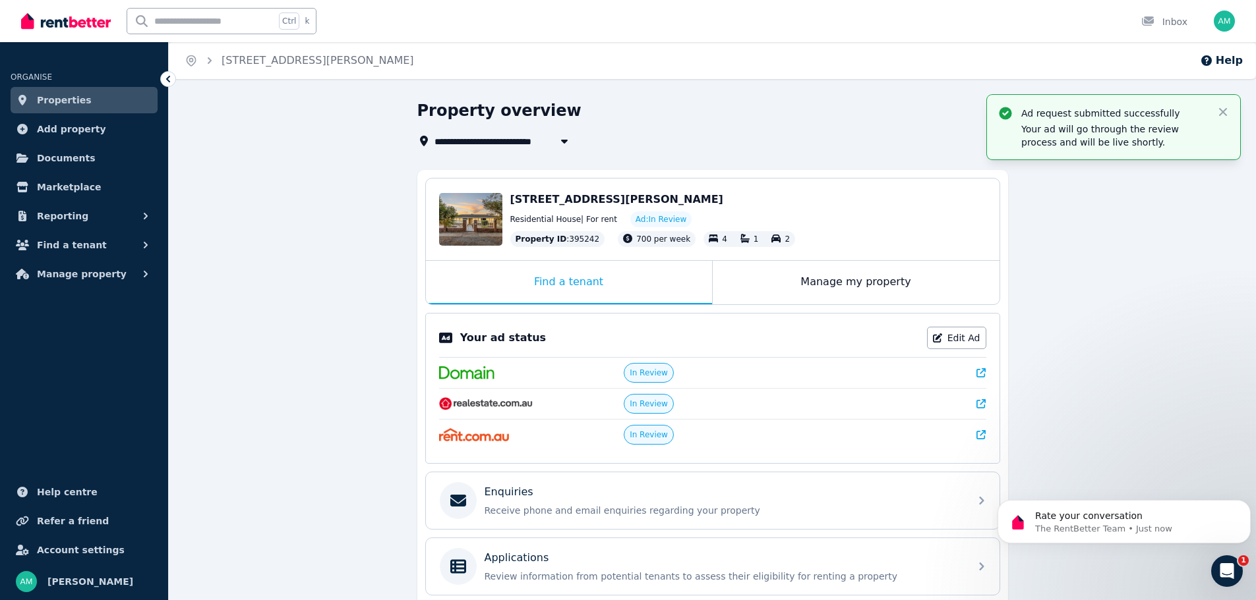
scroll to position [803, 0]
click at [399, 282] on div "**********" at bounding box center [712, 442] width 1087 height 685
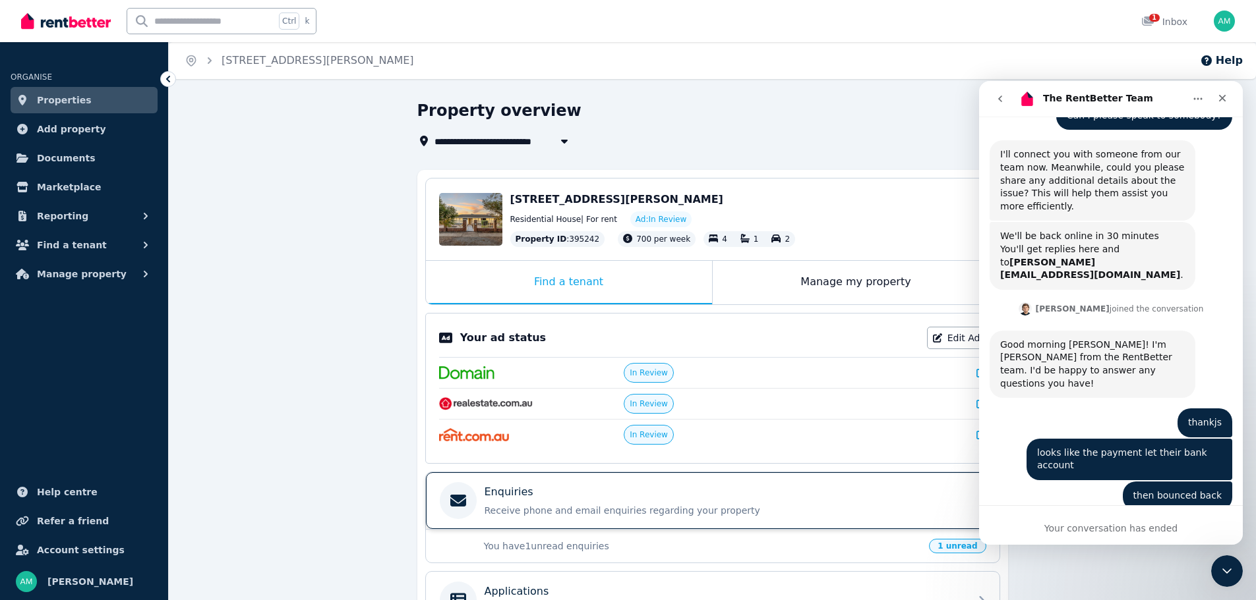
scroll to position [2479, 0]
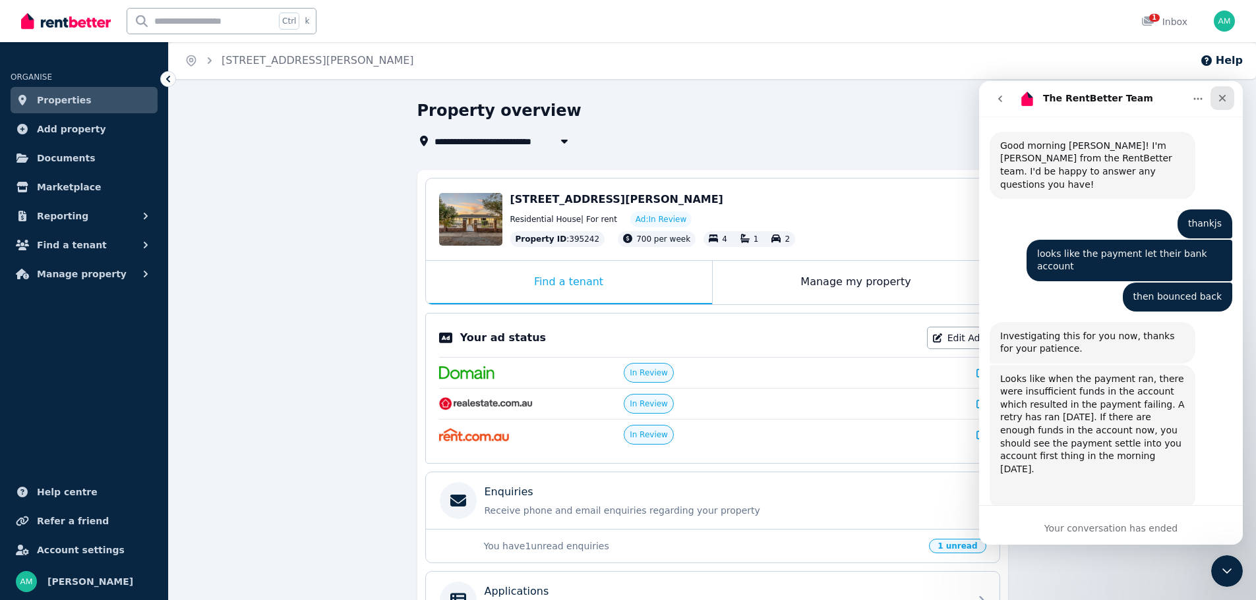
click at [1225, 95] on icon "Close" at bounding box center [1222, 98] width 7 height 7
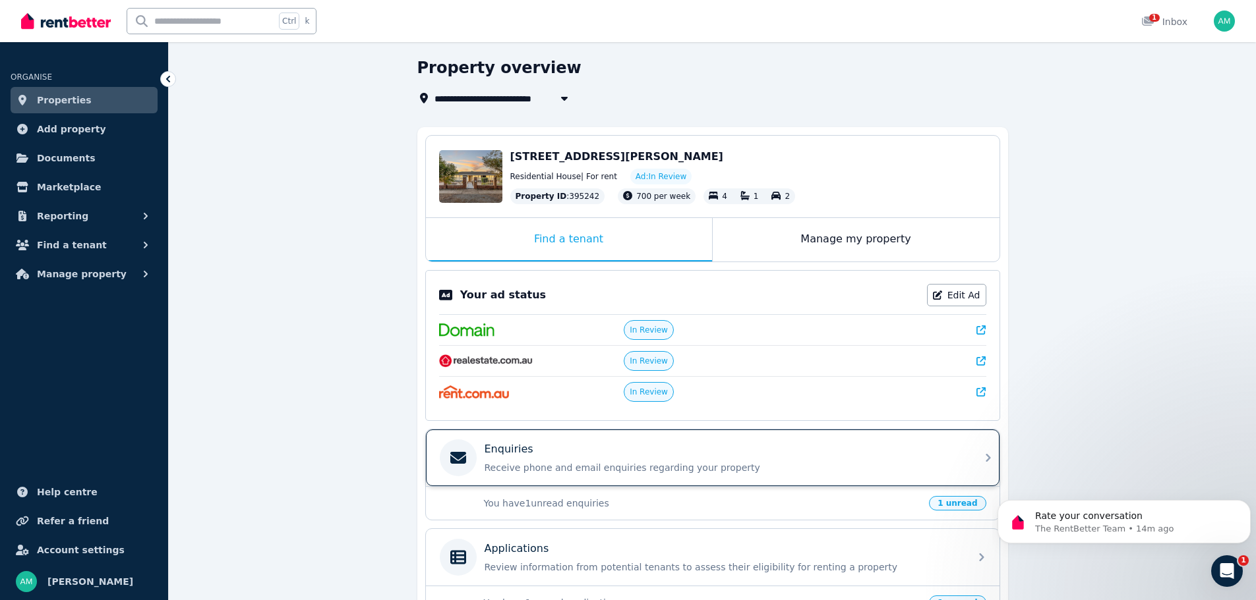
scroll to position [66, 0]
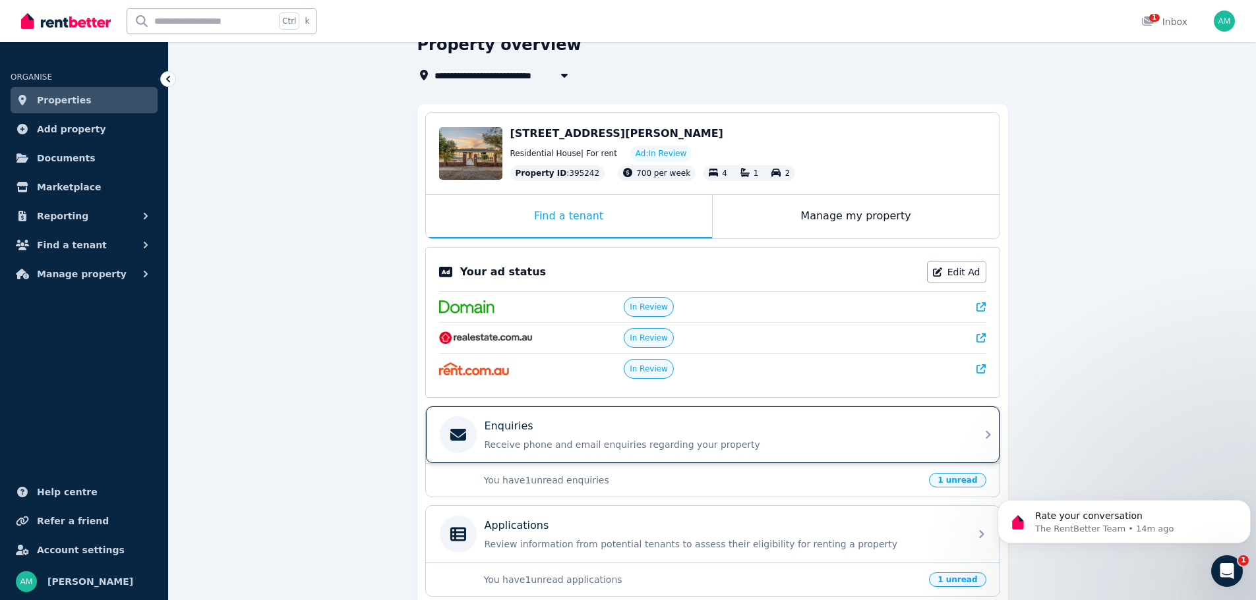
click at [590, 445] on p "Receive phone and email enquiries regarding your property" at bounding box center [722, 444] width 477 height 13
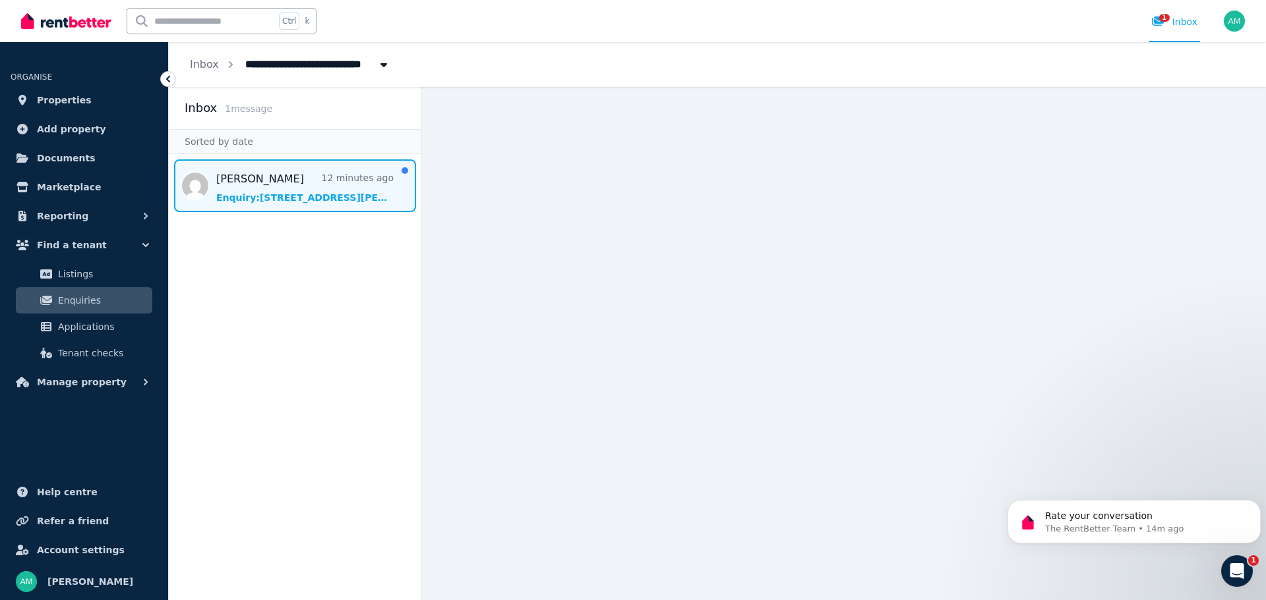
click at [301, 192] on span "Message list" at bounding box center [295, 186] width 252 height 53
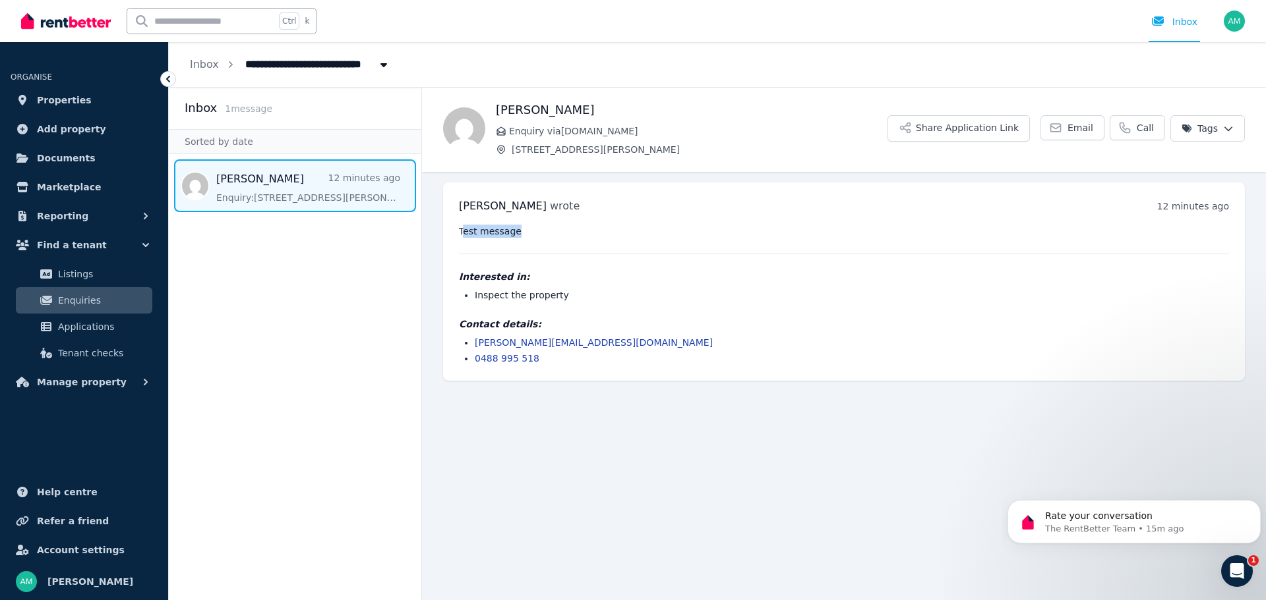
drag, startPoint x: 461, startPoint y: 237, endPoint x: 523, endPoint y: 235, distance: 61.3
click at [517, 235] on pre "Test message" at bounding box center [844, 231] width 770 height 13
click at [654, 244] on div "Test message Interested in: Inspect the property Contact details: andrew.manto8…" at bounding box center [844, 295] width 770 height 140
click at [1240, 133] on html "**********" at bounding box center [633, 300] width 1266 height 600
click at [1232, 130] on html "**********" at bounding box center [633, 300] width 1266 height 600
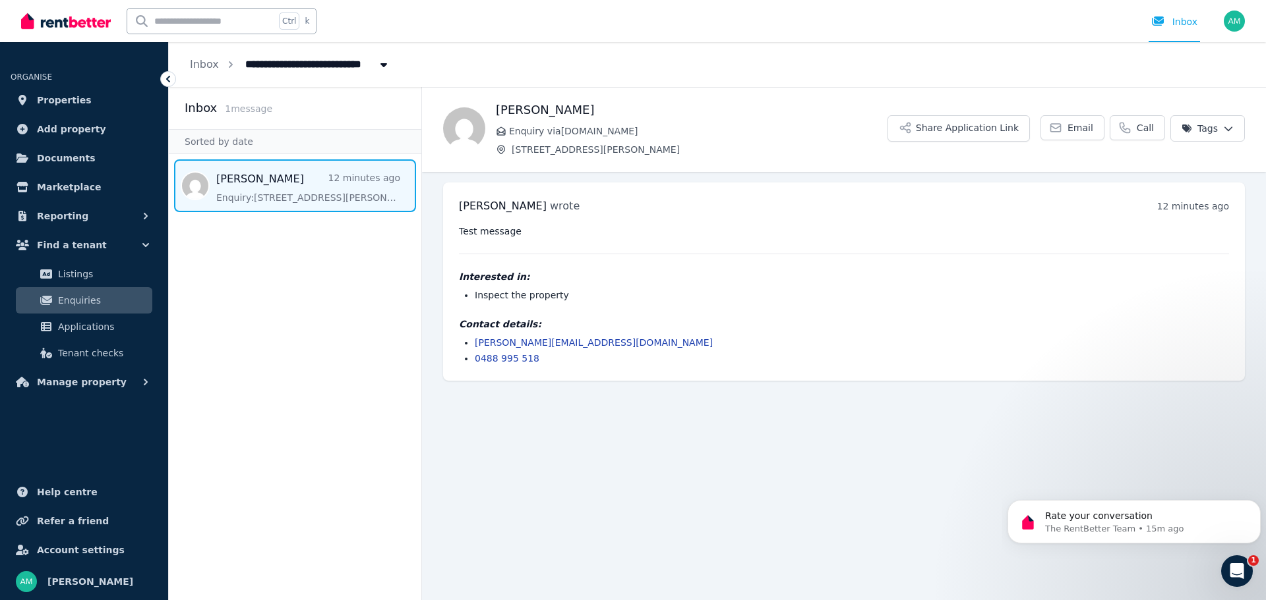
click at [252, 196] on span "Message list" at bounding box center [295, 186] width 252 height 53
click at [127, 272] on span "Listings" at bounding box center [102, 274] width 89 height 16
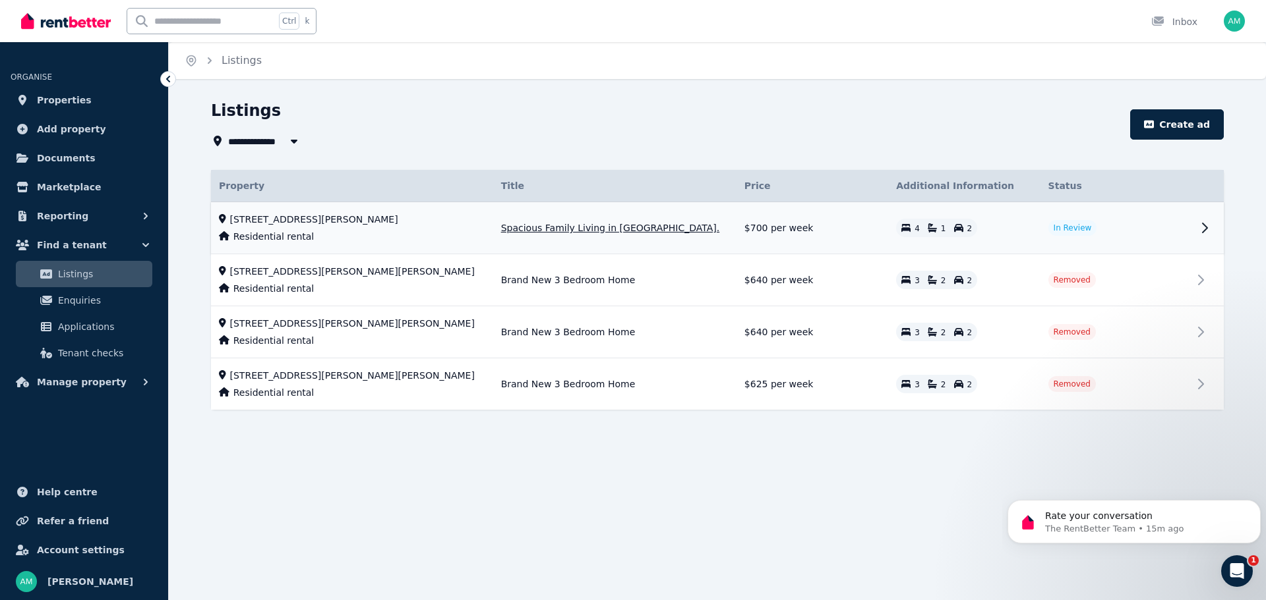
click at [1151, 226] on td "In Review" at bounding box center [1116, 228] width 152 height 52
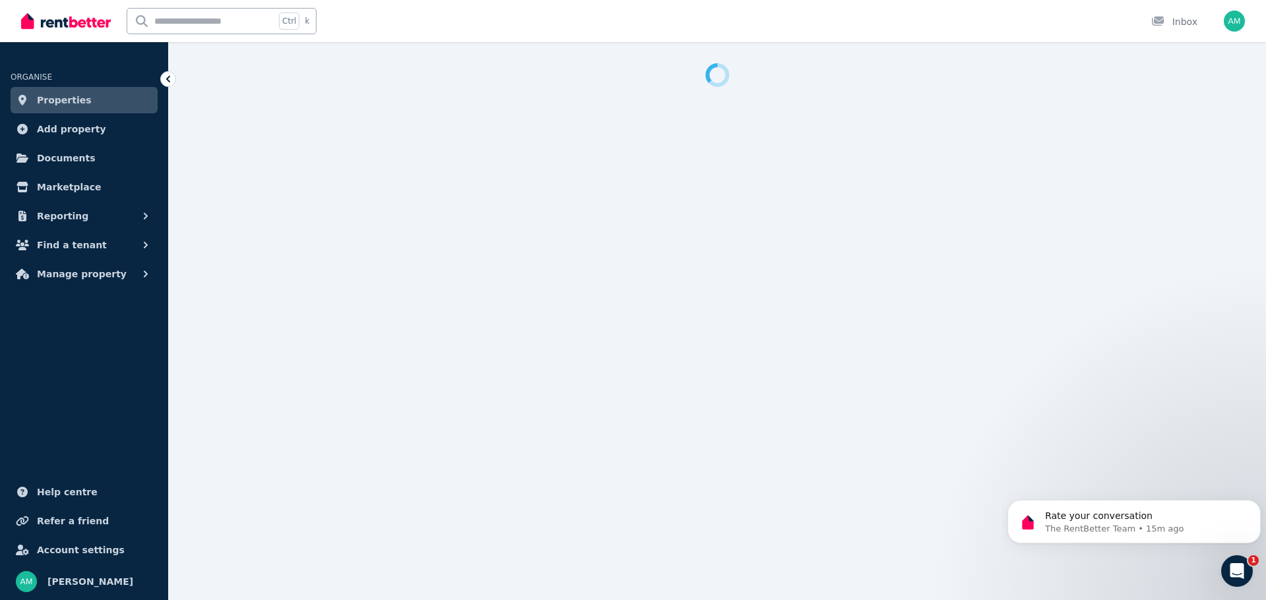
select select "**"
select select "**********"
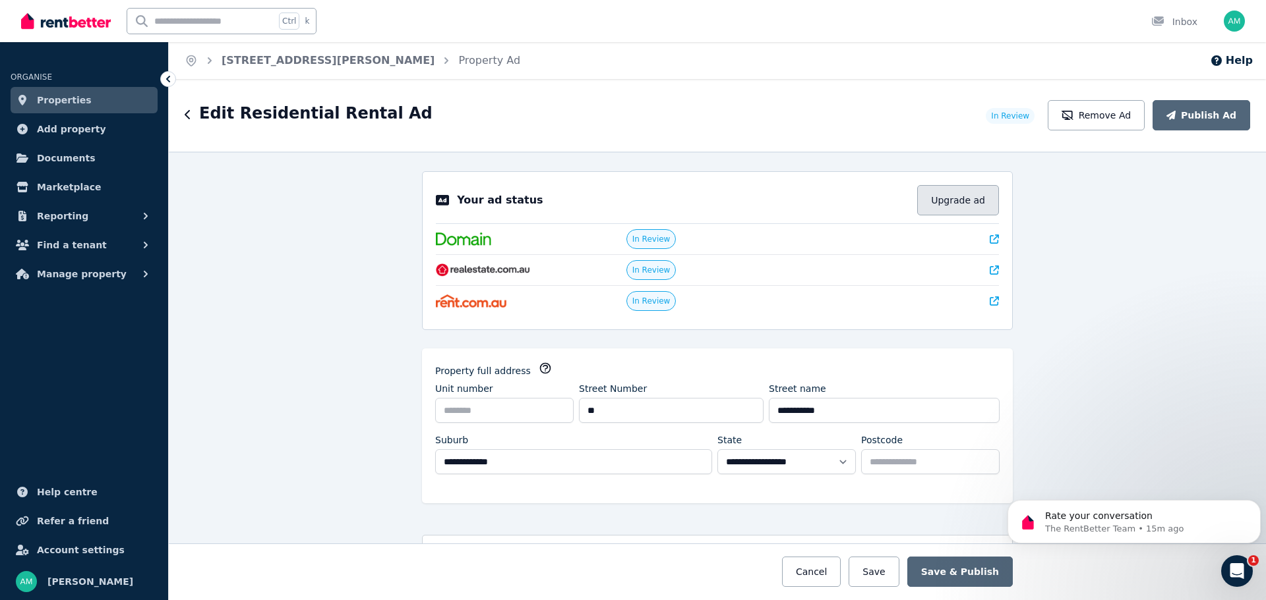
click at [960, 204] on button "Upgrade ad" at bounding box center [958, 200] width 82 height 30
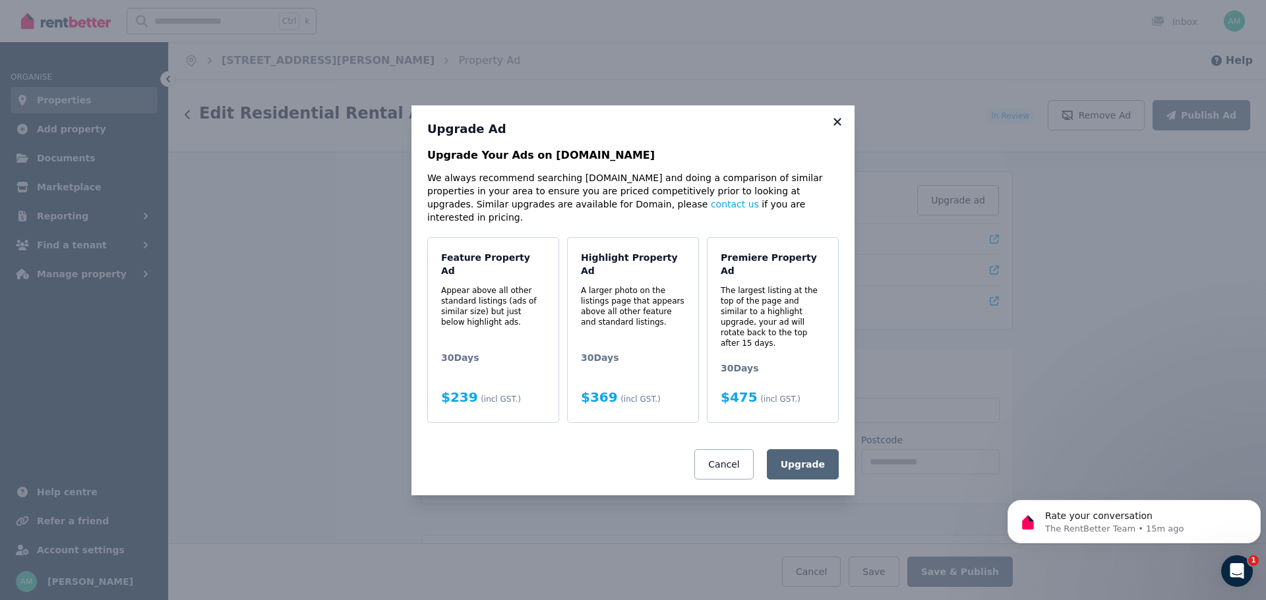
click at [837, 128] on icon at bounding box center [836, 122] width 13 height 12
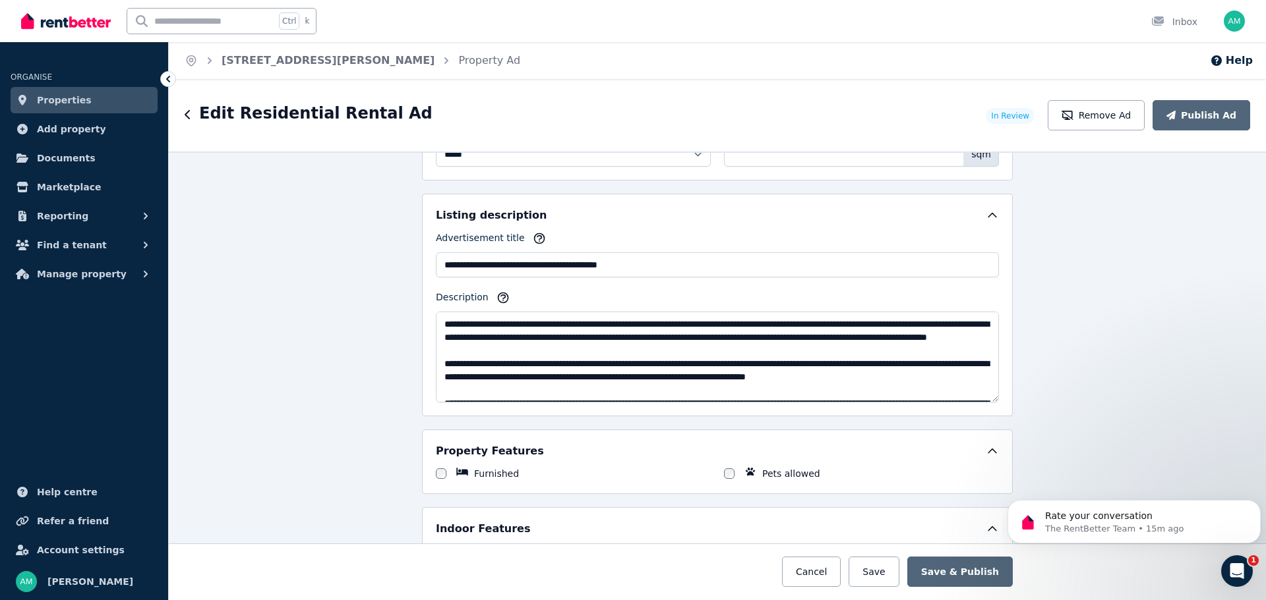
scroll to position [791, 0]
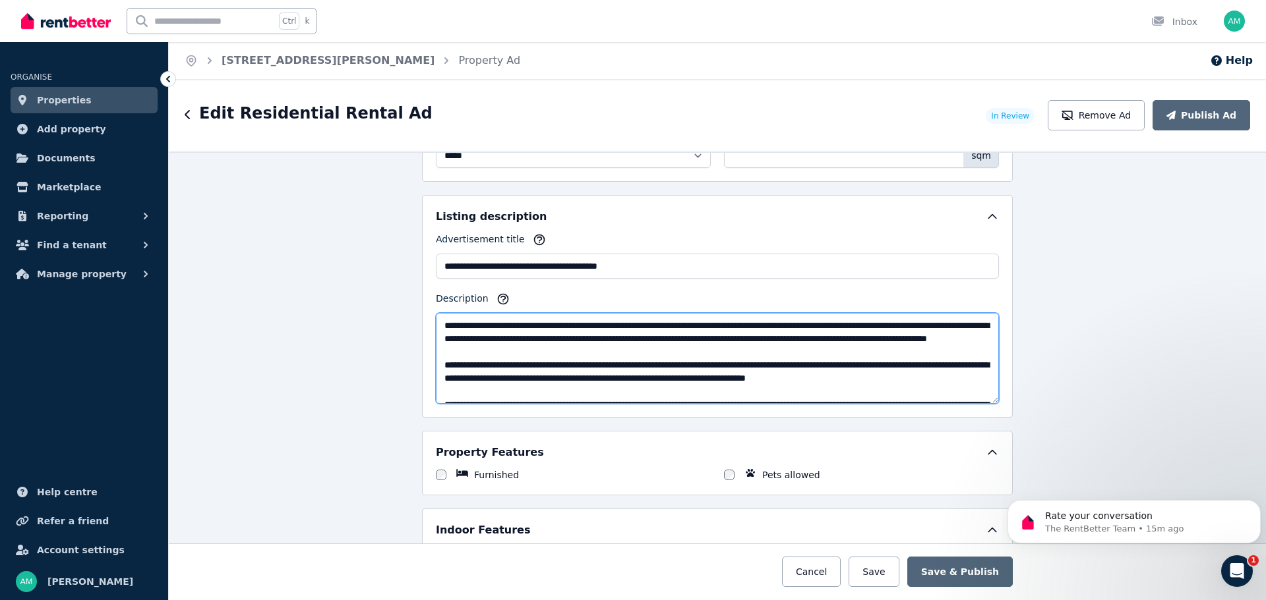
click at [773, 328] on textarea "Description" at bounding box center [717, 358] width 563 height 91
click at [728, 326] on textarea "Description" at bounding box center [717, 358] width 563 height 91
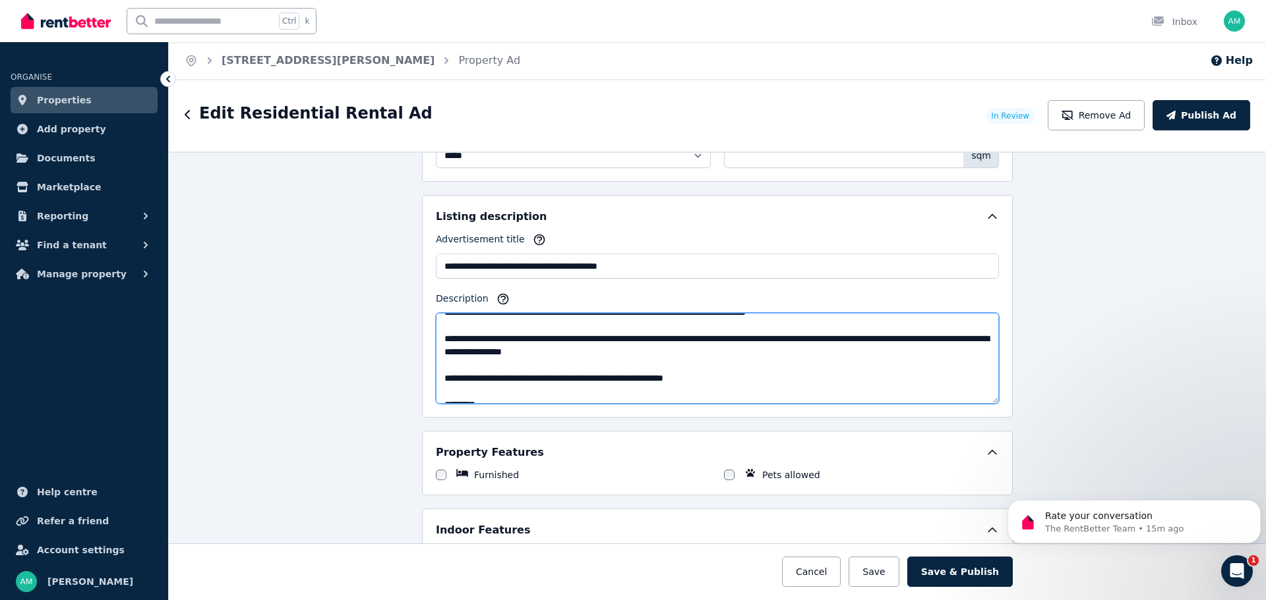
scroll to position [0, 0]
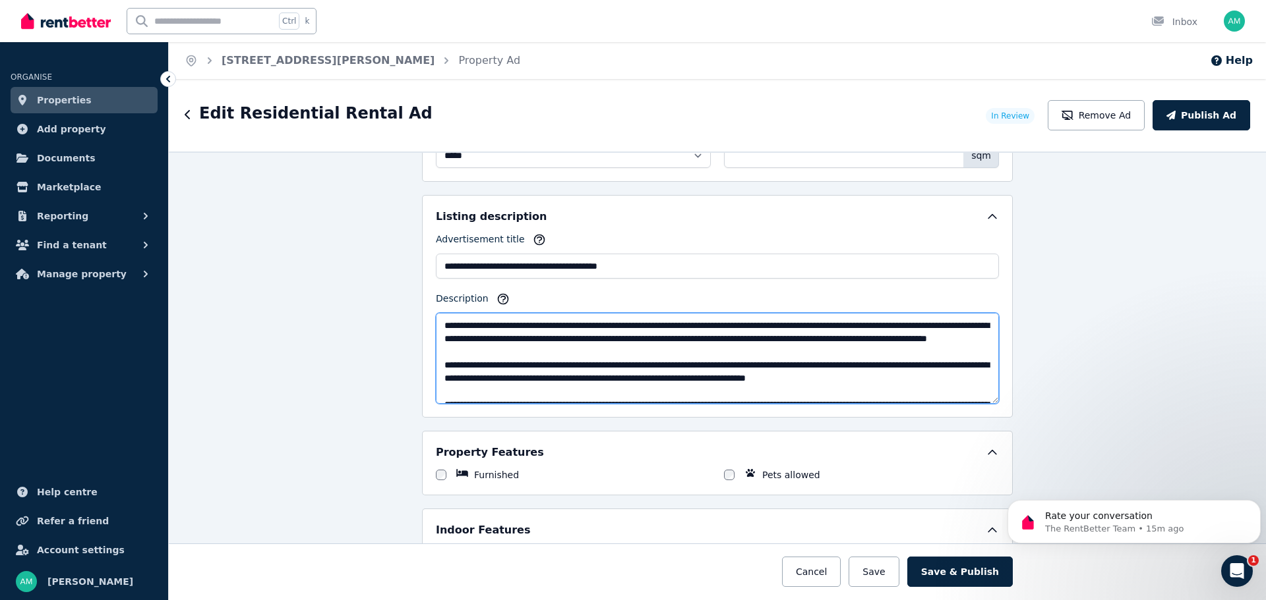
click at [669, 339] on textarea "Description" at bounding box center [717, 358] width 563 height 91
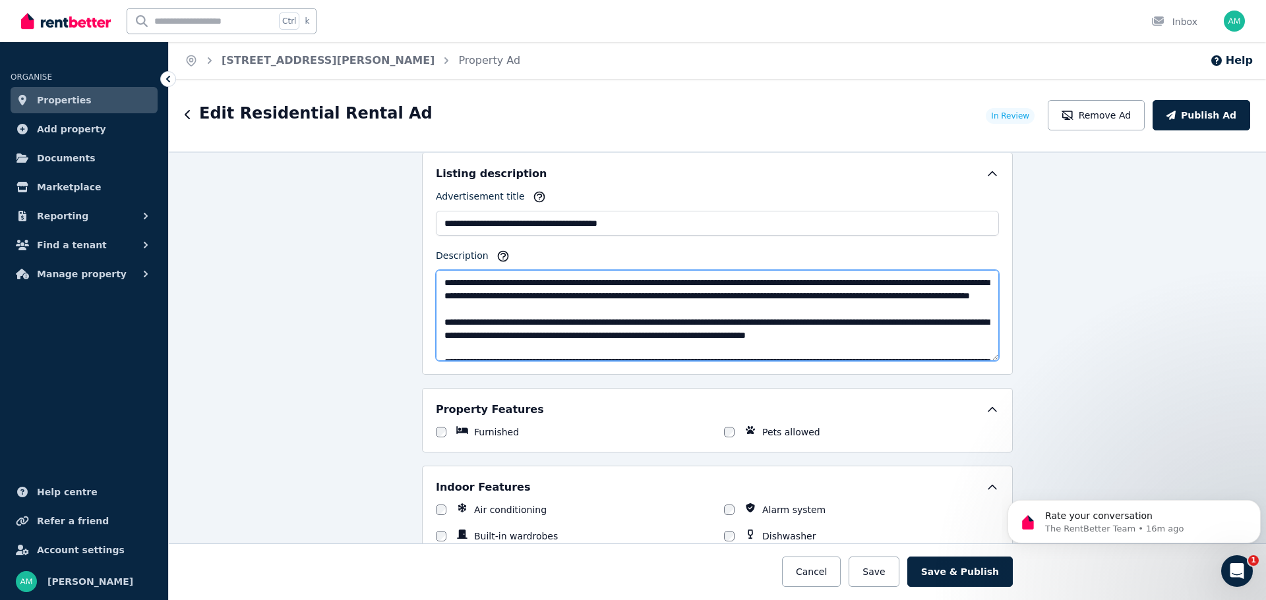
scroll to position [857, 0]
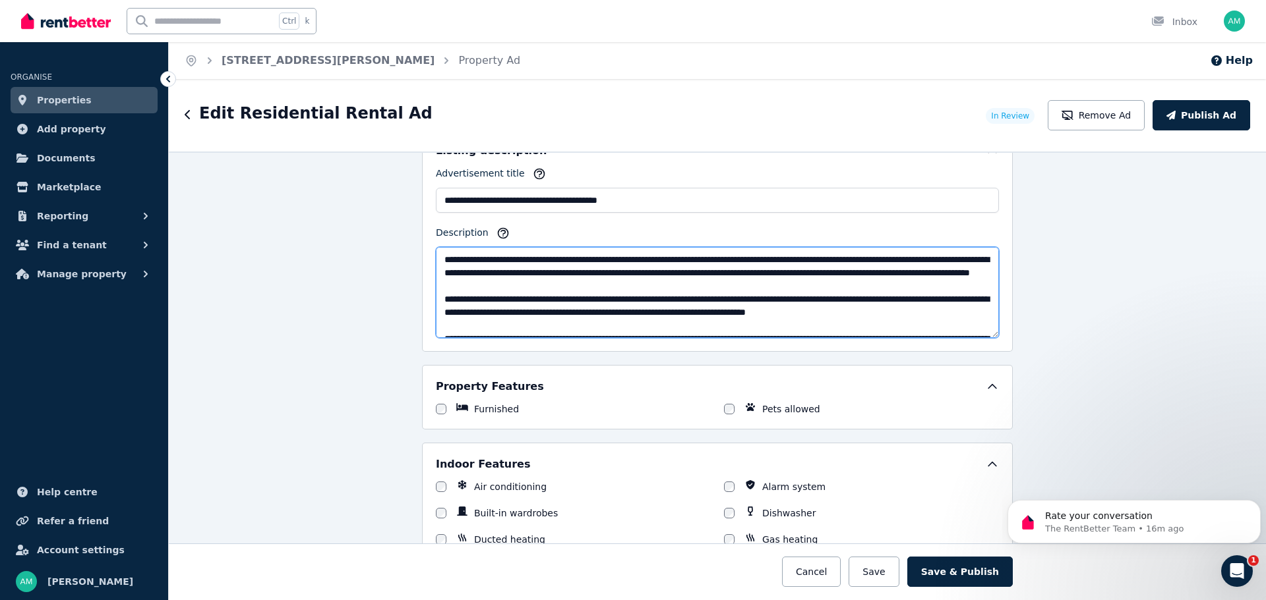
click at [771, 286] on textarea "Description" at bounding box center [717, 292] width 563 height 91
click at [652, 272] on textarea "Description" at bounding box center [717, 292] width 563 height 91
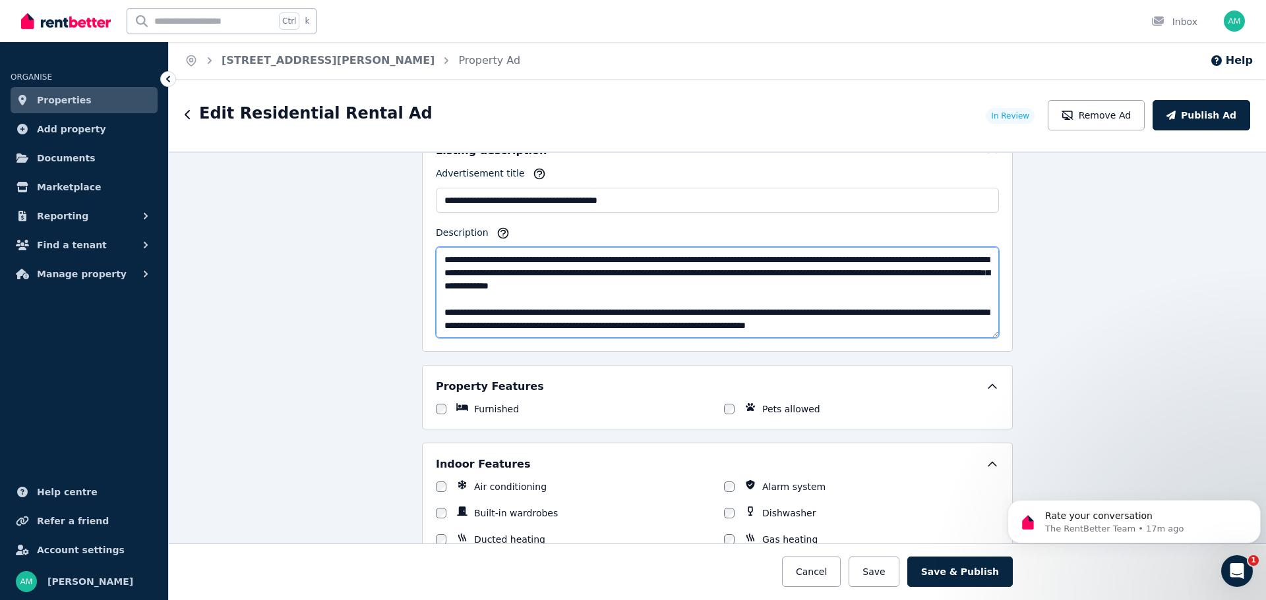
drag, startPoint x: 753, startPoint y: 272, endPoint x: 738, endPoint y: 272, distance: 14.5
click at [738, 272] on textarea "Description" at bounding box center [717, 292] width 563 height 91
click at [844, 284] on textarea "Description" at bounding box center [717, 292] width 563 height 91
type textarea "**********"
click at [1086, 283] on div "**********" at bounding box center [717, 376] width 1097 height 449
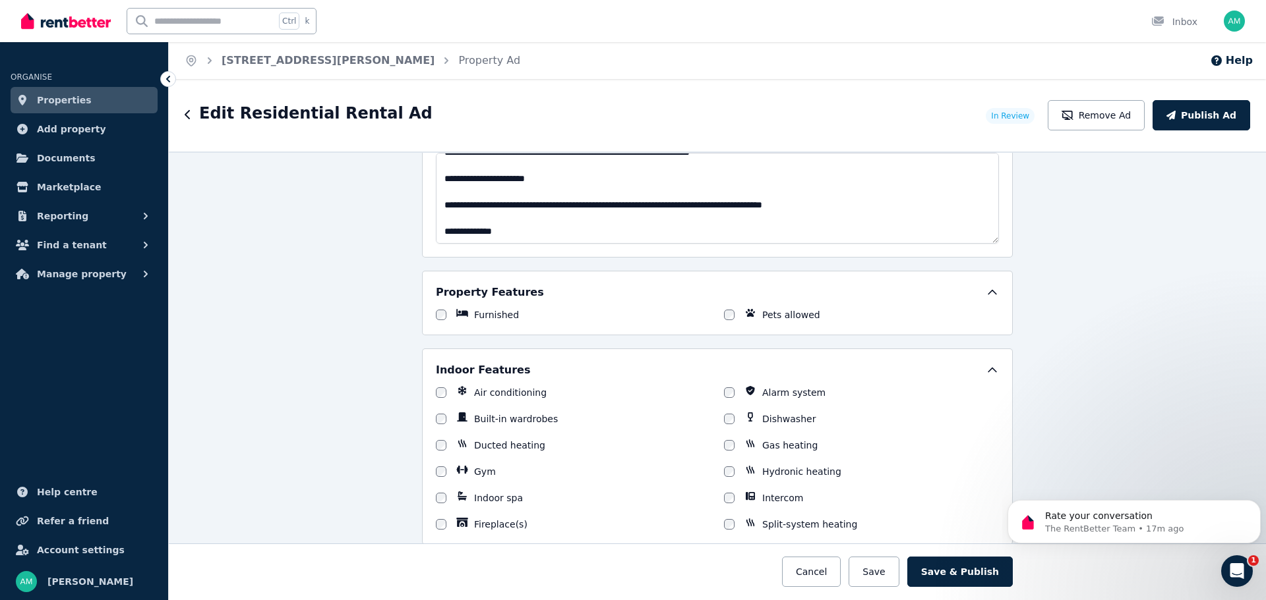
scroll to position [923, 0]
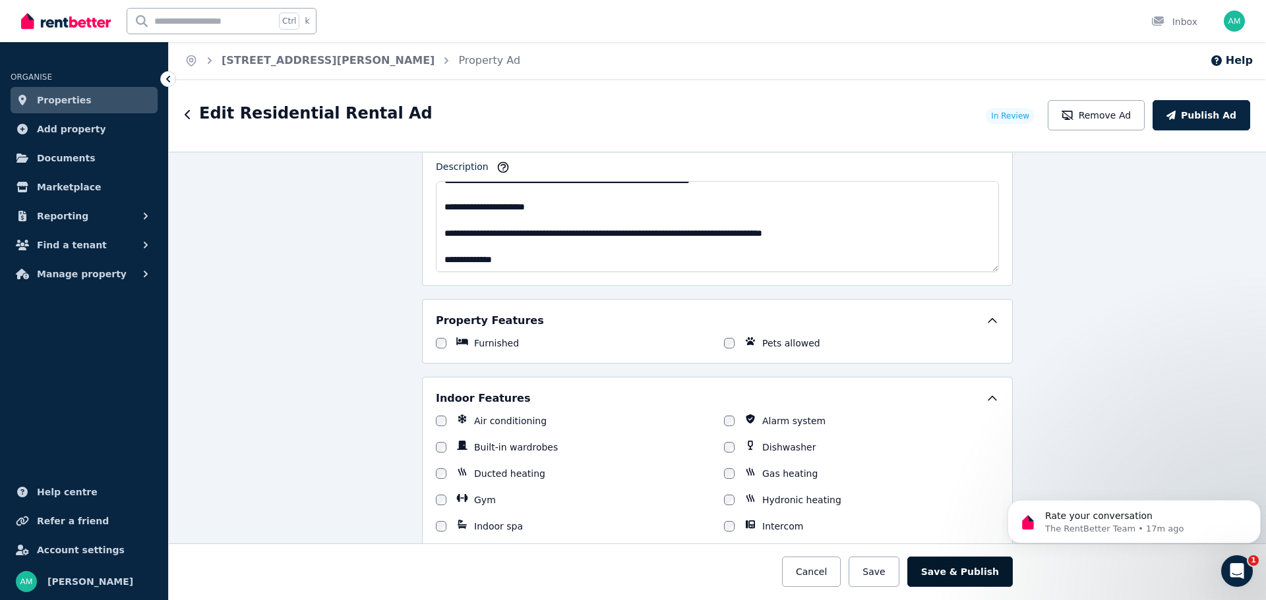
click at [987, 569] on button "Save & Publish" at bounding box center [959, 572] width 105 height 30
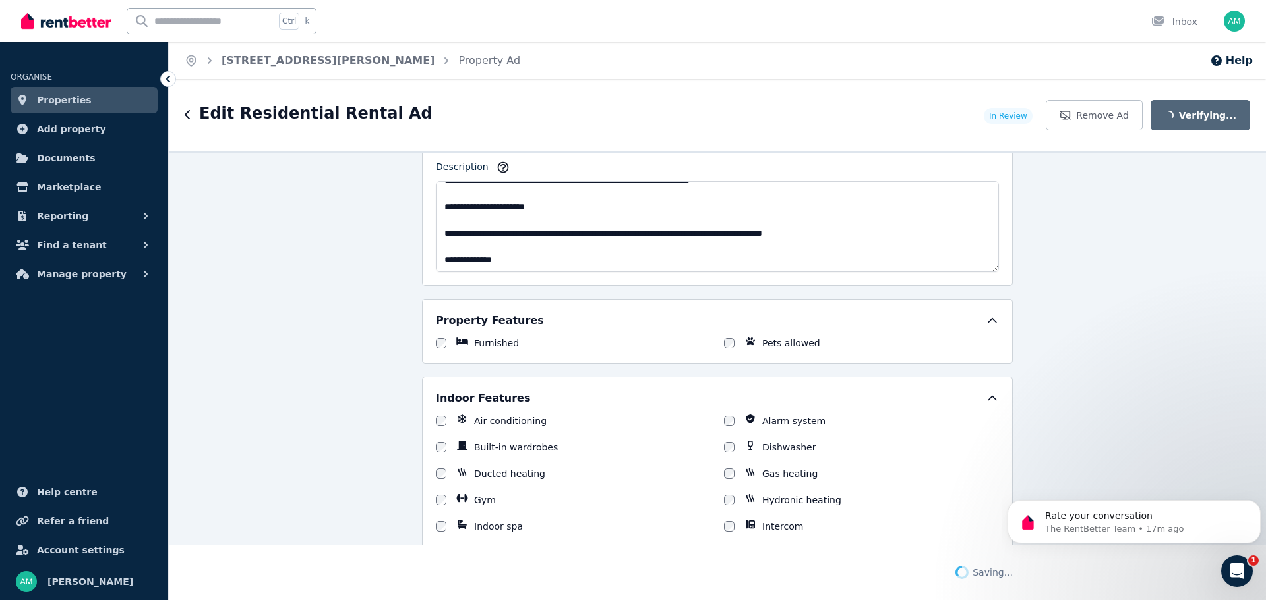
scroll to position [1026, 0]
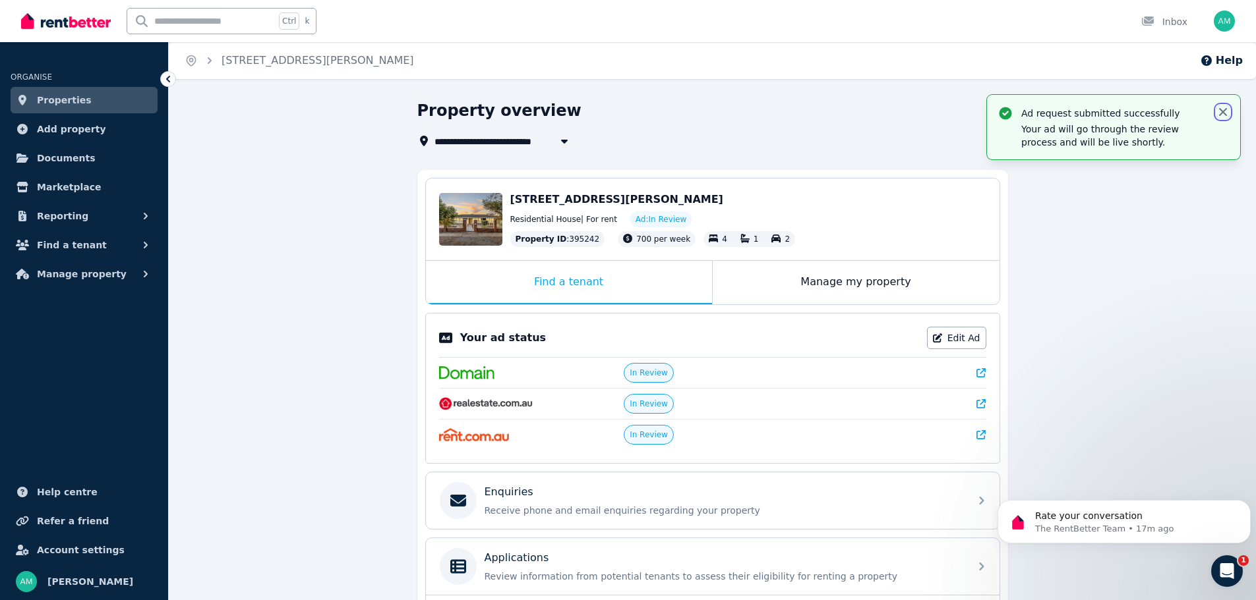
click at [1223, 111] on icon "button" at bounding box center [1222, 111] width 13 height 13
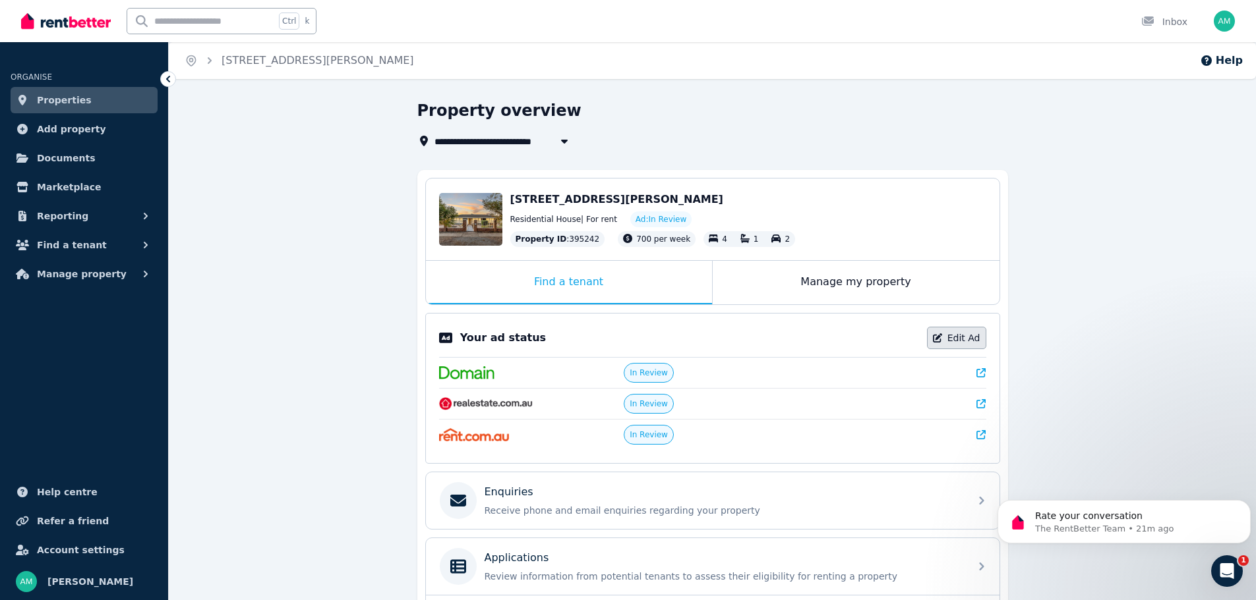
click at [953, 341] on link "Edit Ad" at bounding box center [956, 338] width 59 height 22
select select "**"
select select "**********"
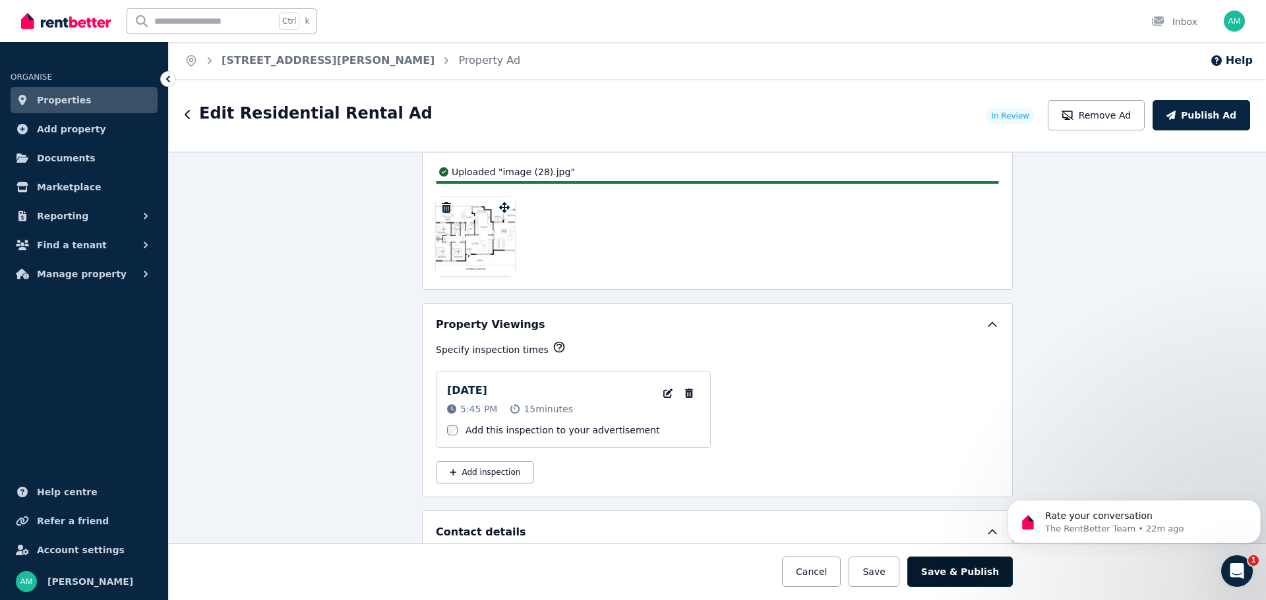
scroll to position [2143, 0]
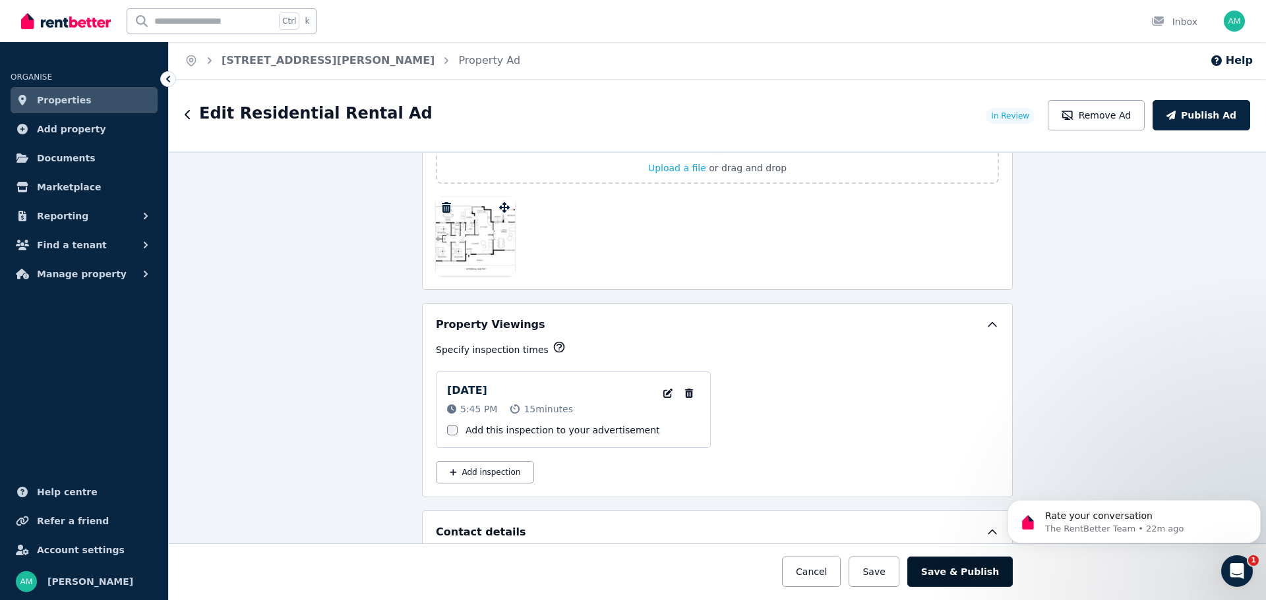
click at [952, 577] on button "Save & Publish" at bounding box center [959, 572] width 105 height 30
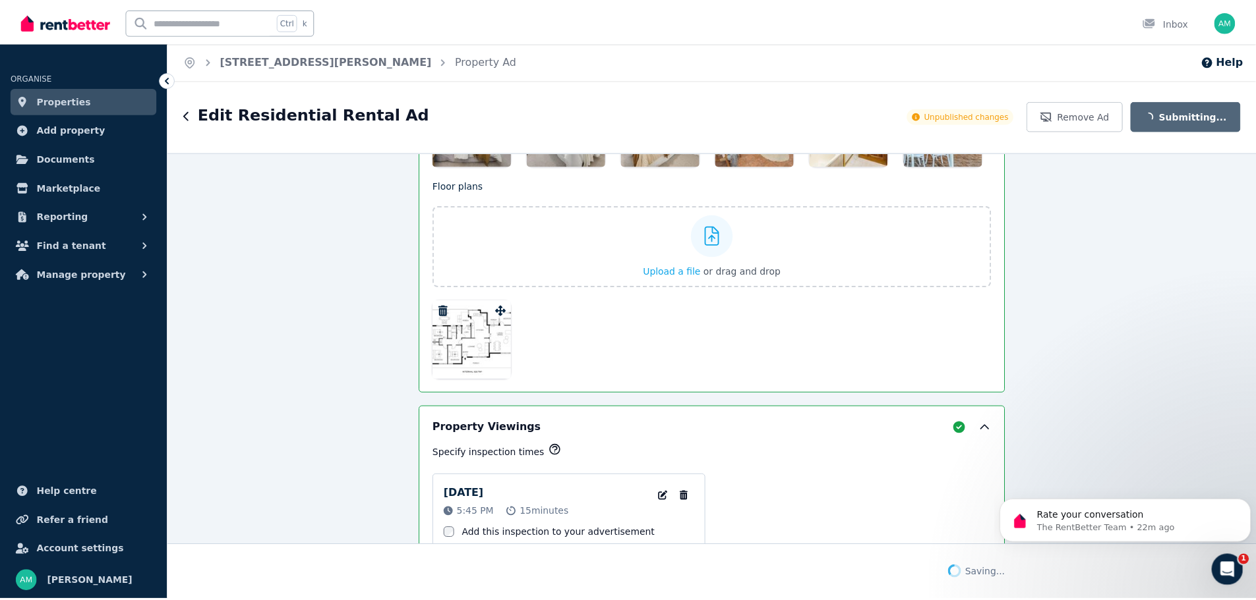
scroll to position [2246, 0]
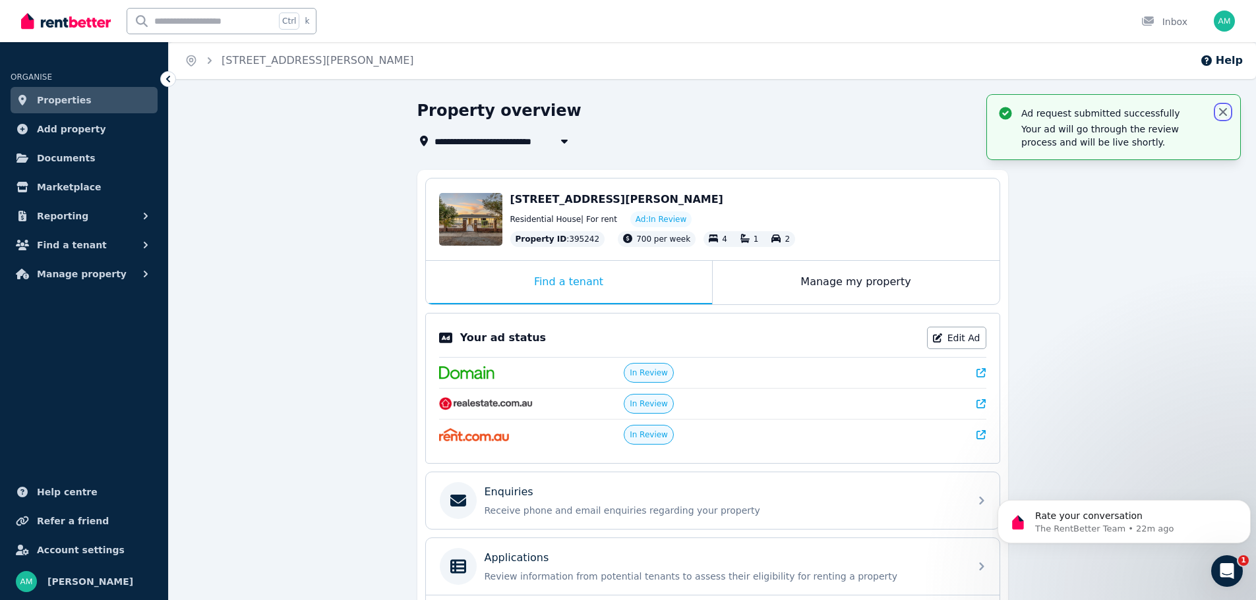
click at [1223, 111] on icon "button" at bounding box center [1222, 111] width 13 height 13
